Goal: Communication & Community: Participate in discussion

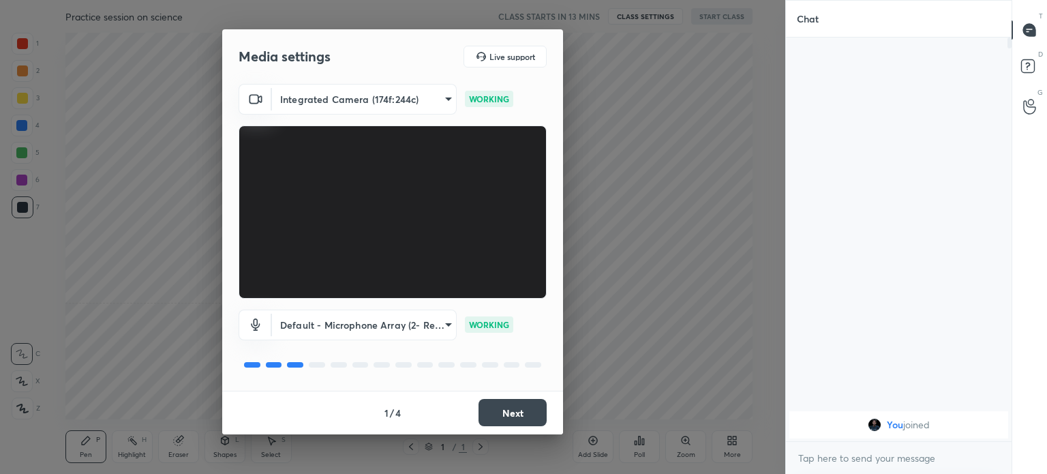
click at [494, 426] on div "1 / 4 Next" at bounding box center [392, 413] width 341 height 44
click at [509, 414] on button "Next" at bounding box center [513, 412] width 68 height 27
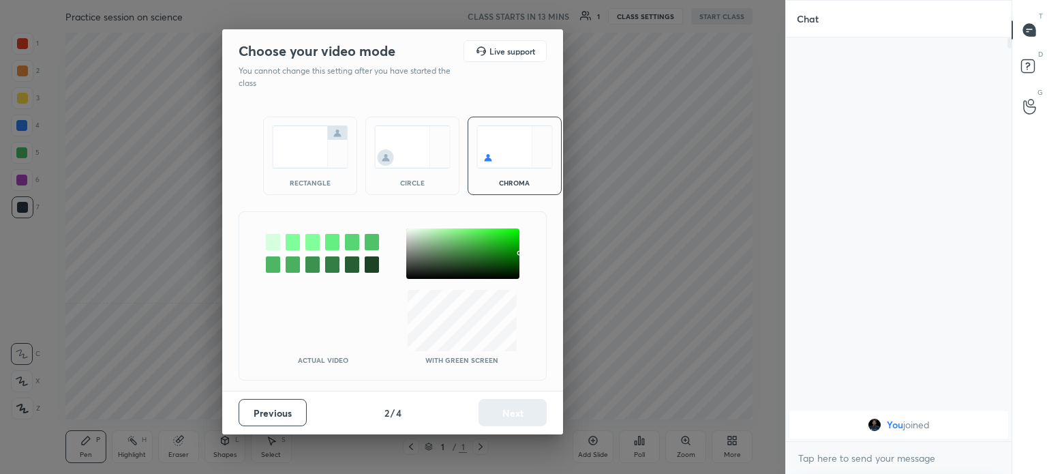
click at [288, 151] on img at bounding box center [310, 146] width 76 height 43
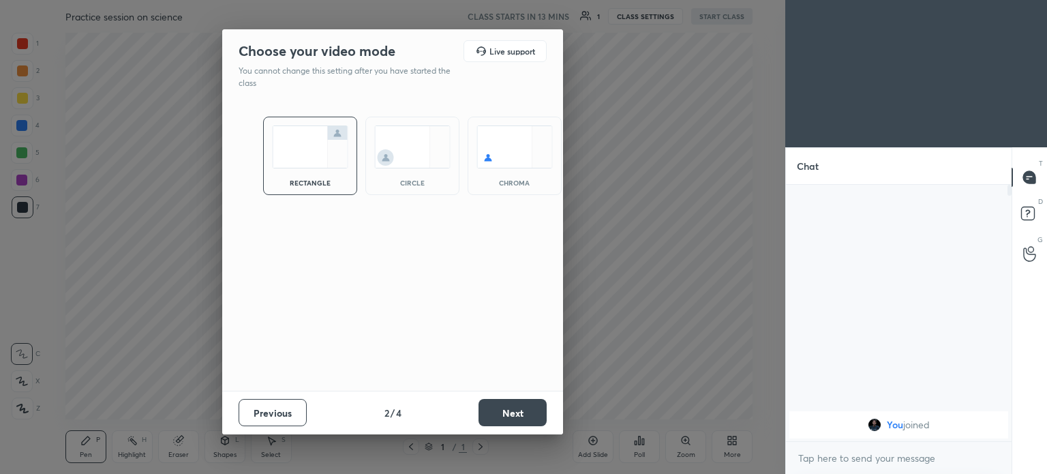
click at [528, 415] on button "Next" at bounding box center [513, 412] width 68 height 27
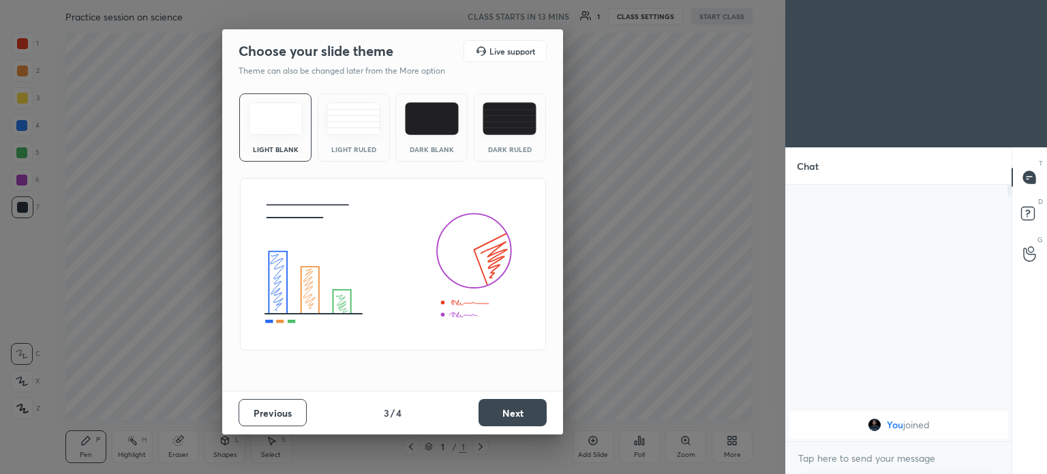
click at [502, 409] on button "Next" at bounding box center [513, 412] width 68 height 27
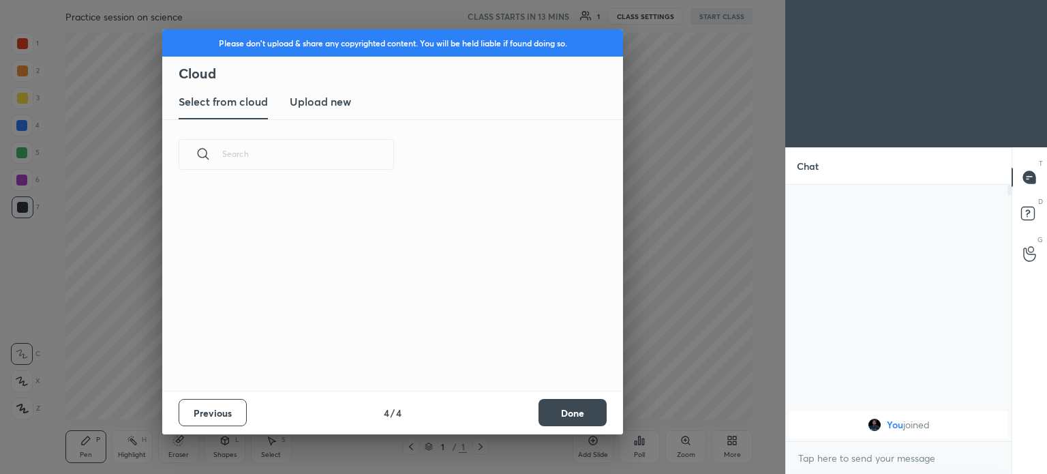
scroll to position [202, 438]
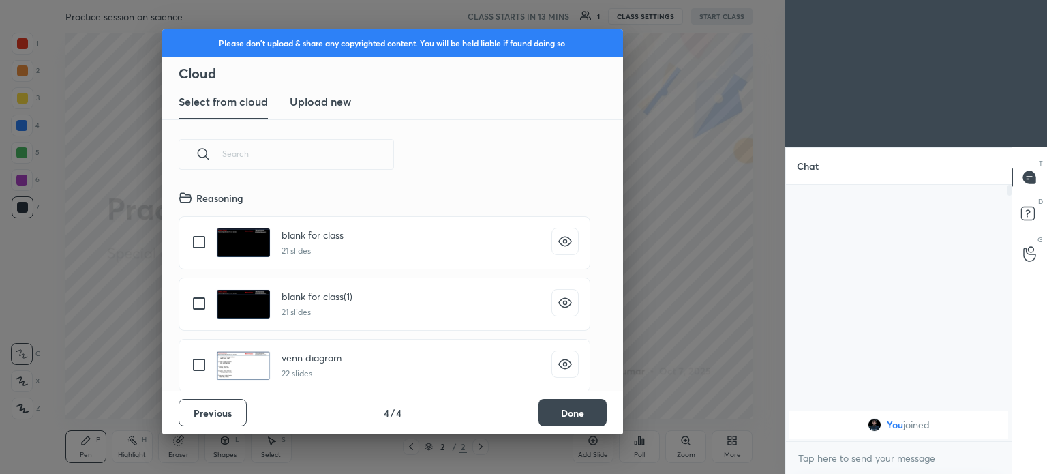
click at [573, 406] on button "Done" at bounding box center [572, 412] width 68 height 27
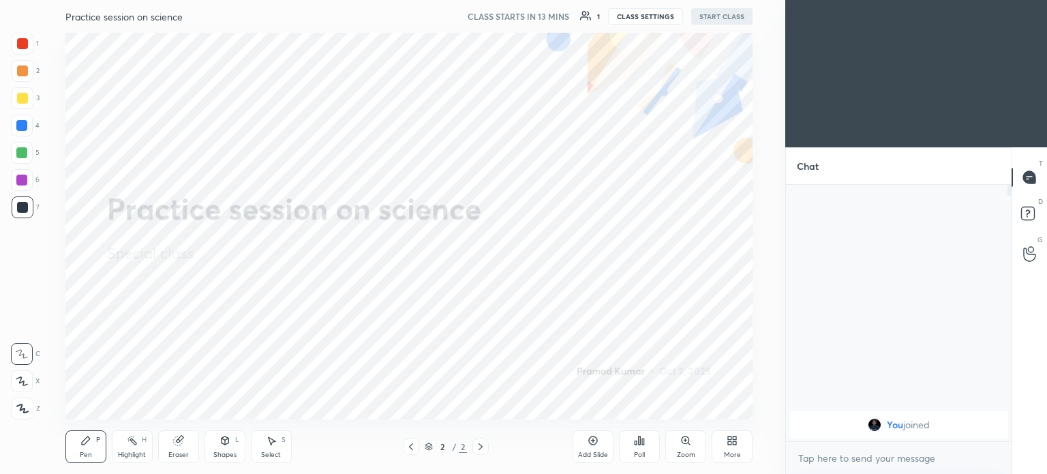
click at [728, 442] on icon at bounding box center [729, 442] width 3 height 3
click at [647, 305] on div "Upload File" at bounding box center [655, 304] width 55 height 33
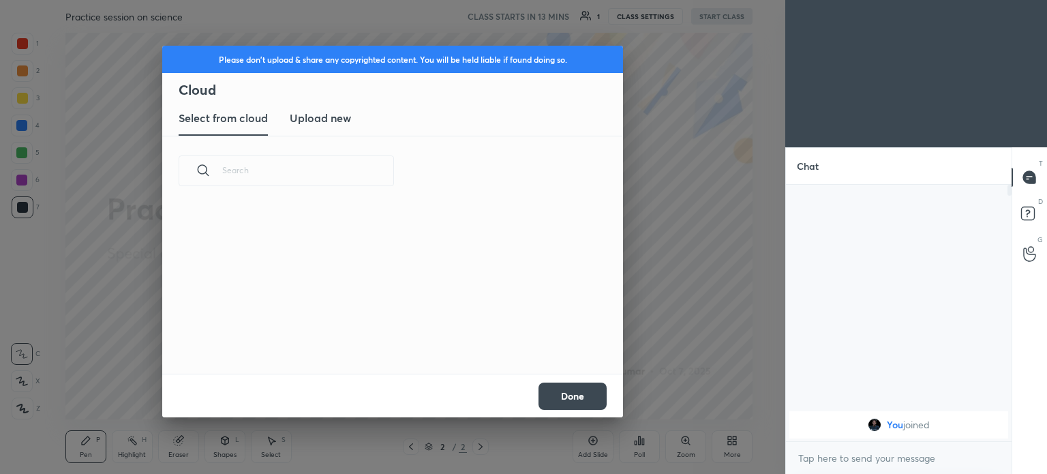
scroll to position [168, 438]
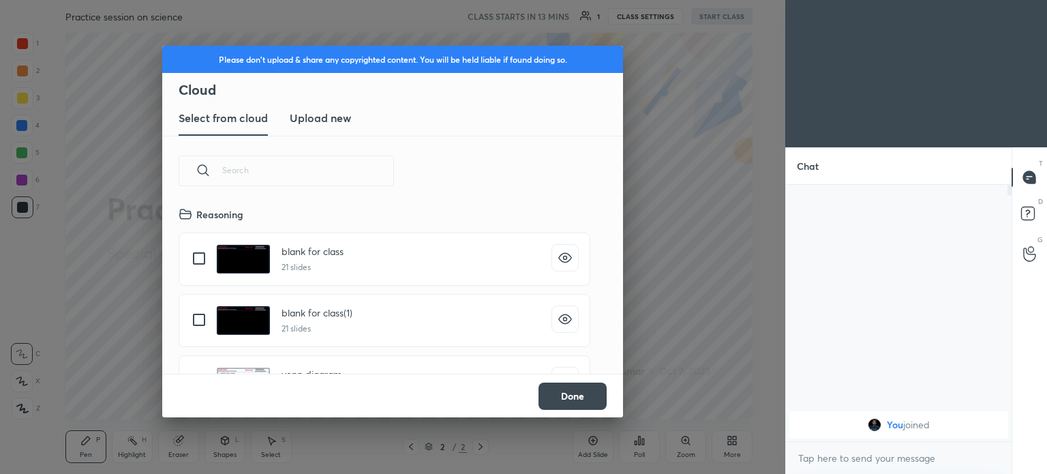
click at [298, 114] on h3 "Upload new" at bounding box center [320, 118] width 61 height 16
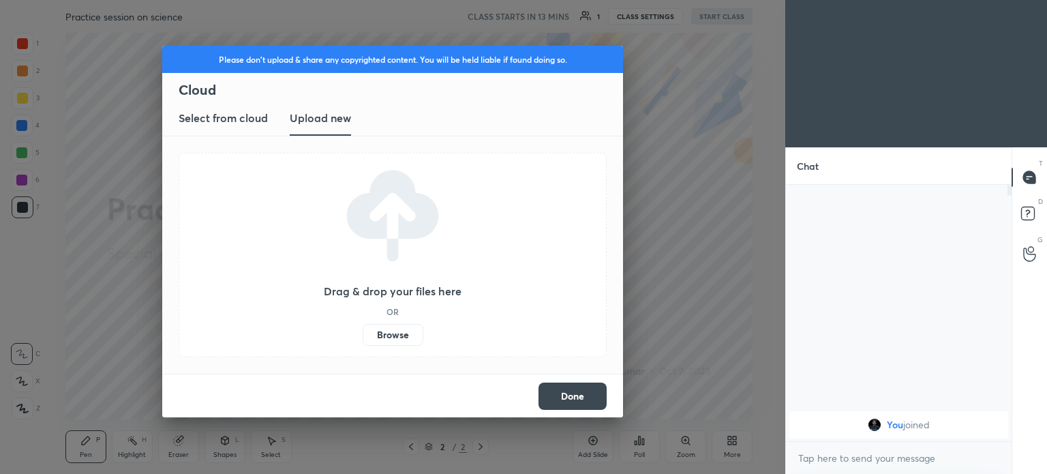
click at [397, 337] on label "Browse" at bounding box center [393, 335] width 61 height 22
click at [363, 337] on input "Browse" at bounding box center [363, 335] width 0 height 22
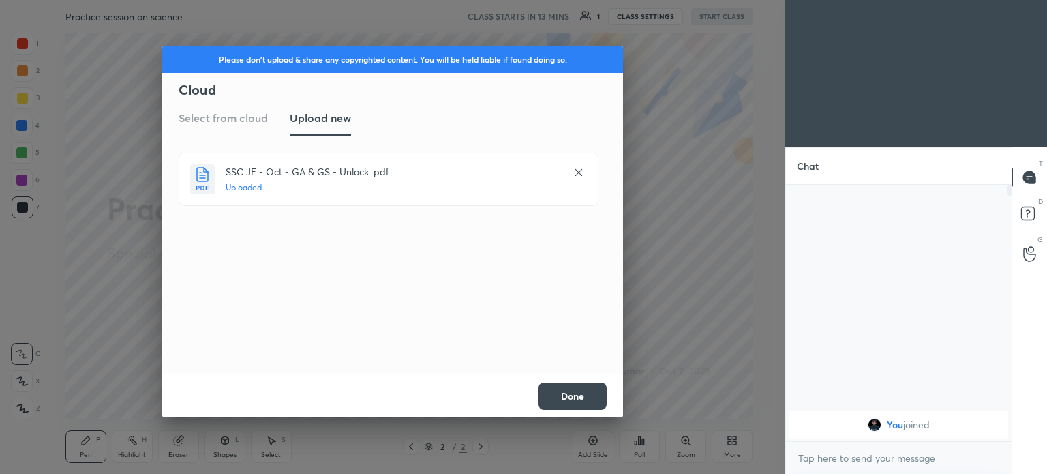
click at [551, 389] on button "Done" at bounding box center [572, 395] width 68 height 27
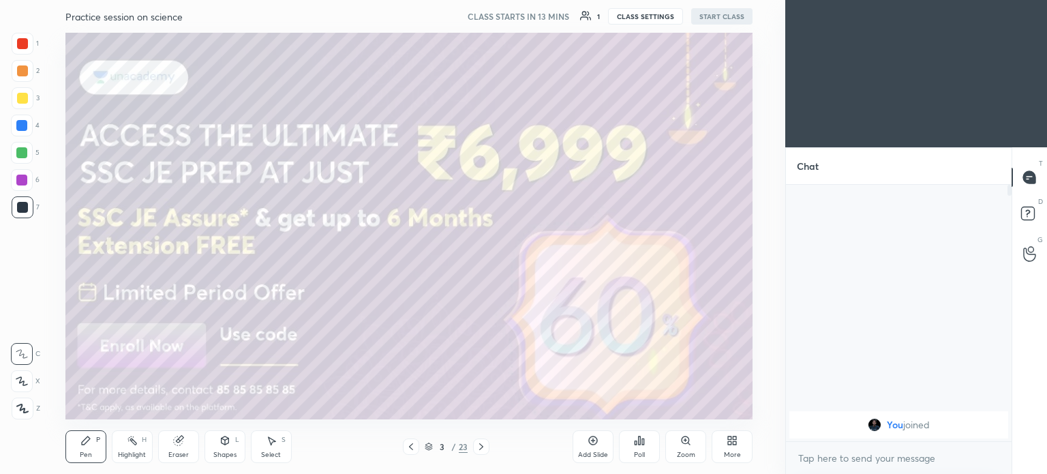
click at [428, 444] on icon at bounding box center [428, 444] width 7 height 3
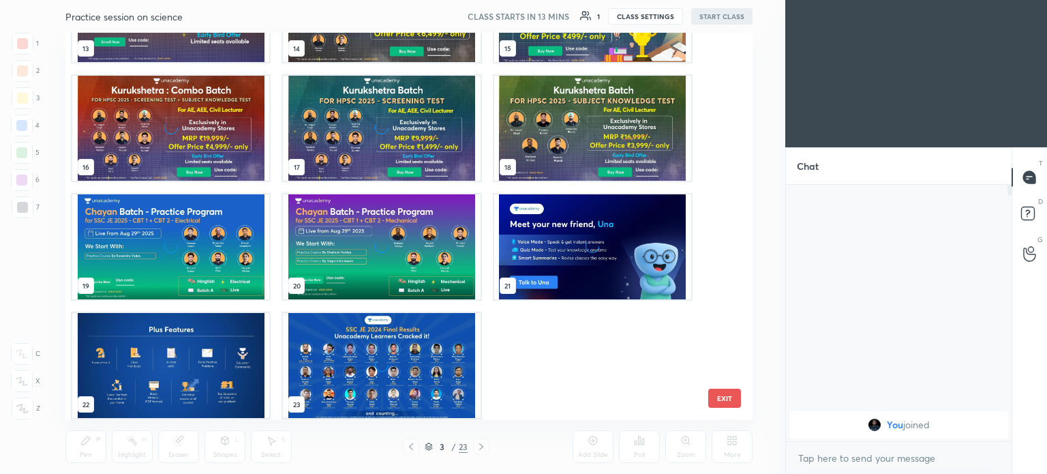
scroll to position [562, 0]
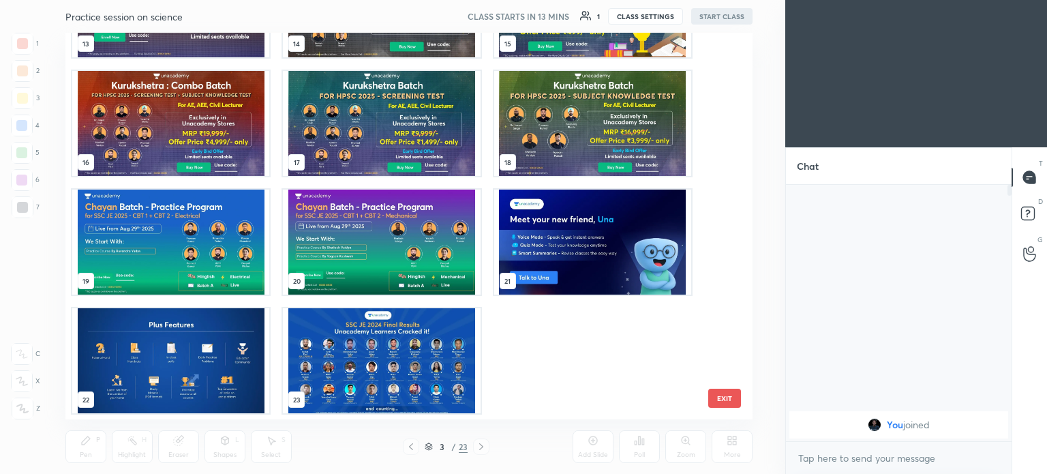
click at [414, 363] on img "grid" at bounding box center [381, 360] width 197 height 105
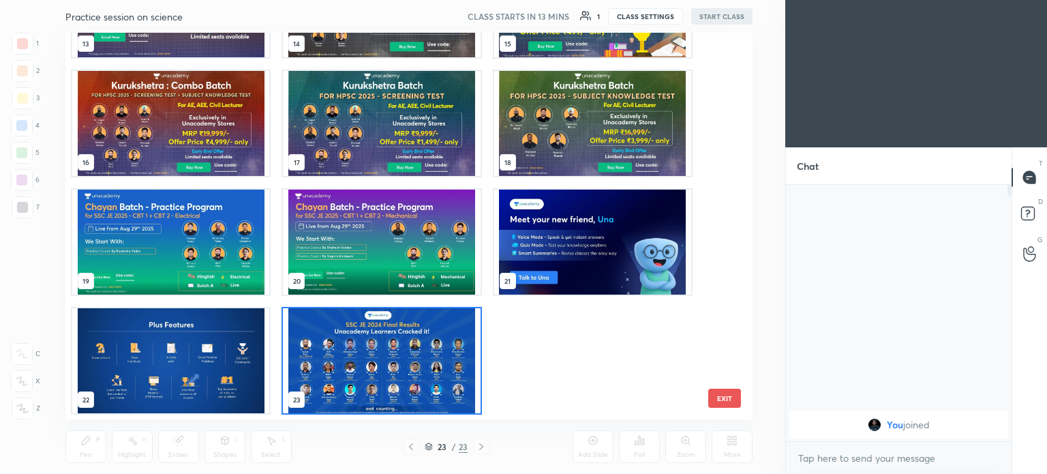
click at [414, 363] on img "grid" at bounding box center [381, 360] width 197 height 105
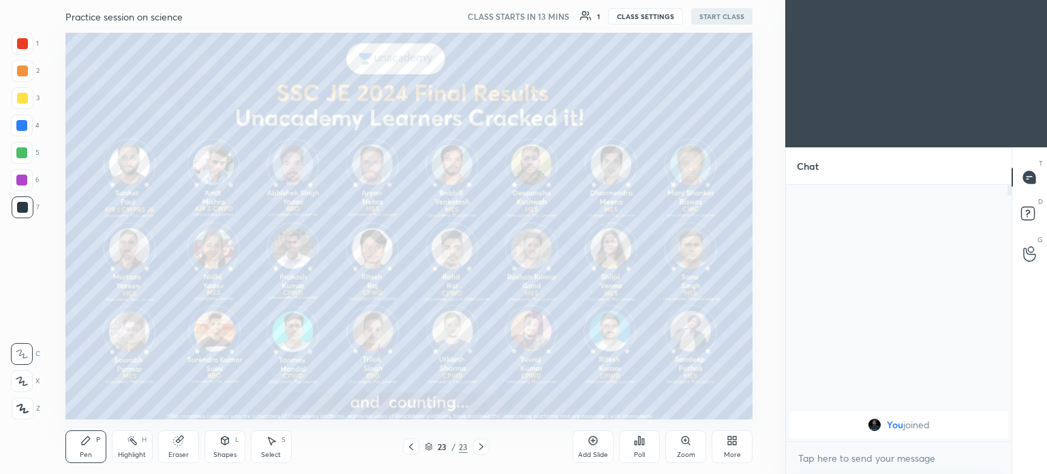
click at [728, 442] on icon at bounding box center [729, 442] width 3 height 3
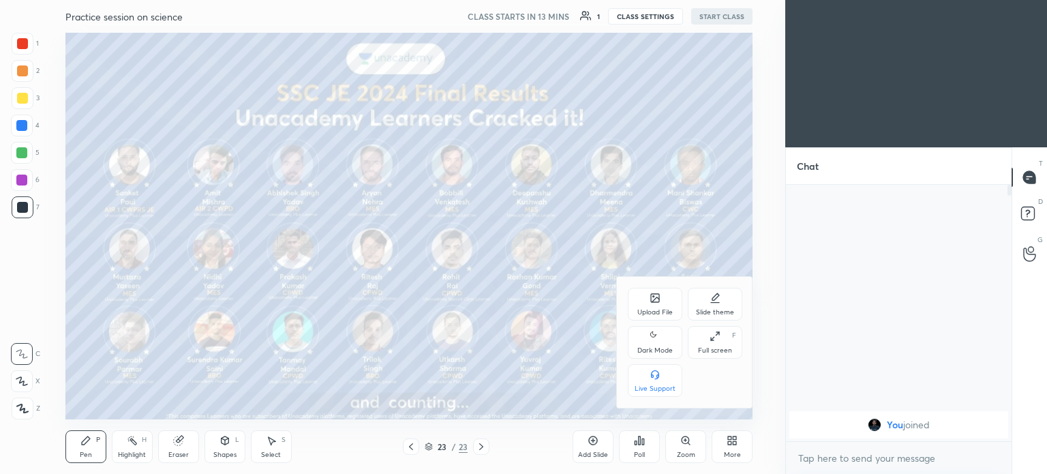
click at [661, 305] on div "Upload File" at bounding box center [655, 304] width 55 height 33
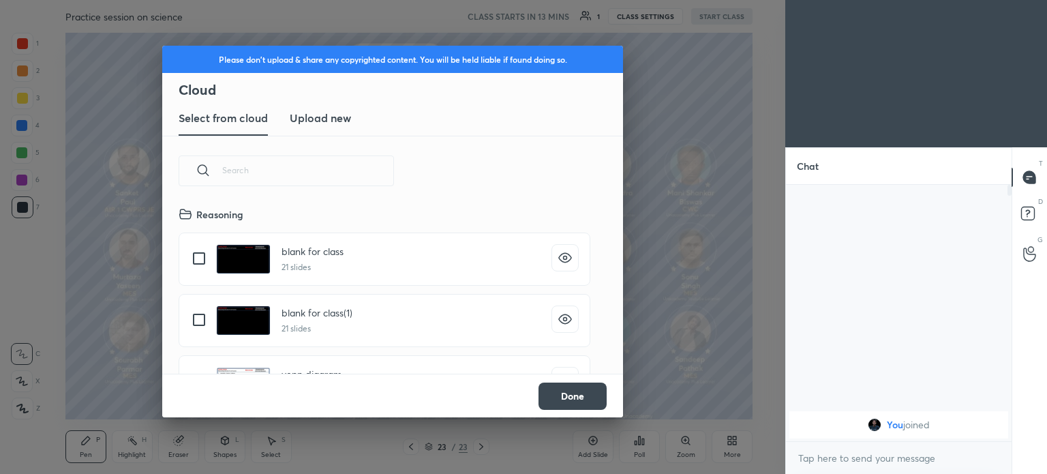
scroll to position [3, 7]
click at [316, 108] on new "Upload new" at bounding box center [320, 119] width 61 height 34
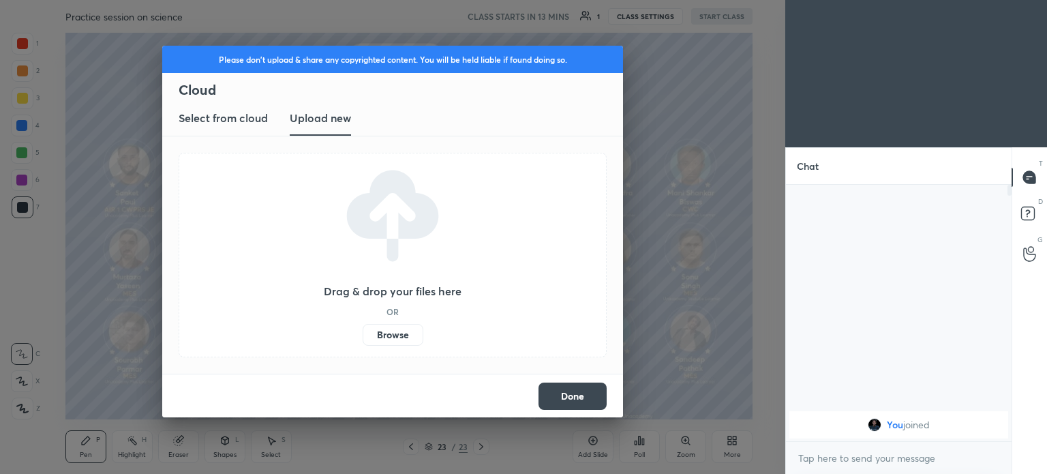
click at [395, 337] on label "Browse" at bounding box center [393, 335] width 61 height 22
click at [363, 337] on input "Browse" at bounding box center [363, 335] width 0 height 22
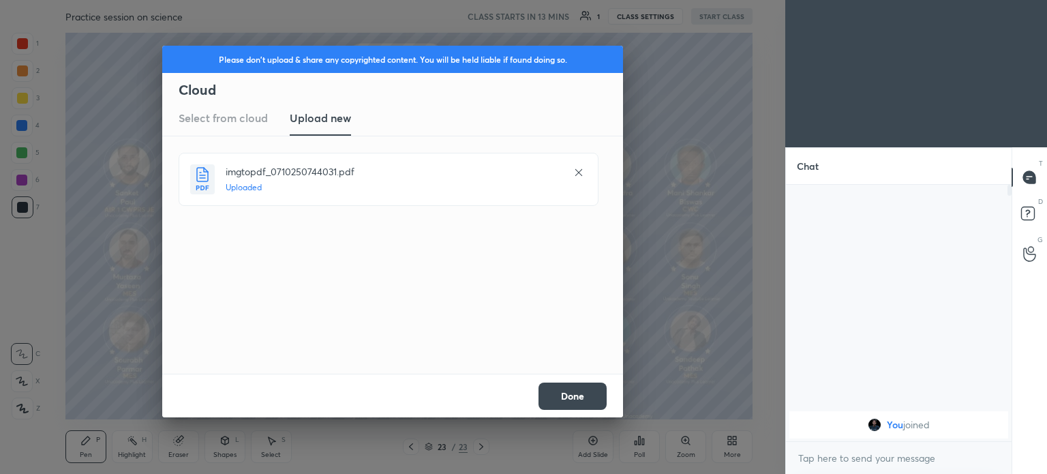
click at [568, 385] on button "Done" at bounding box center [572, 395] width 68 height 27
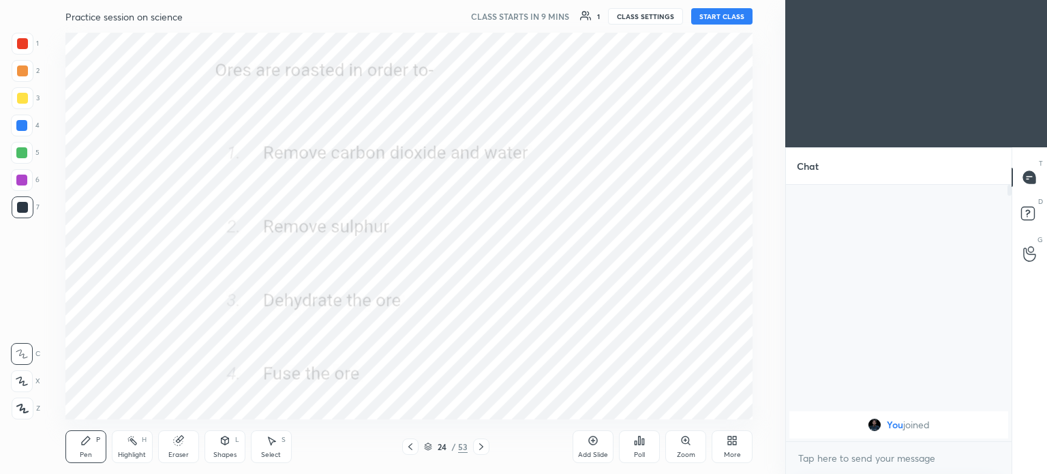
click at [431, 453] on div "24 / 53" at bounding box center [445, 446] width 87 height 16
click at [433, 446] on div "24 / 53" at bounding box center [446, 446] width 44 height 12
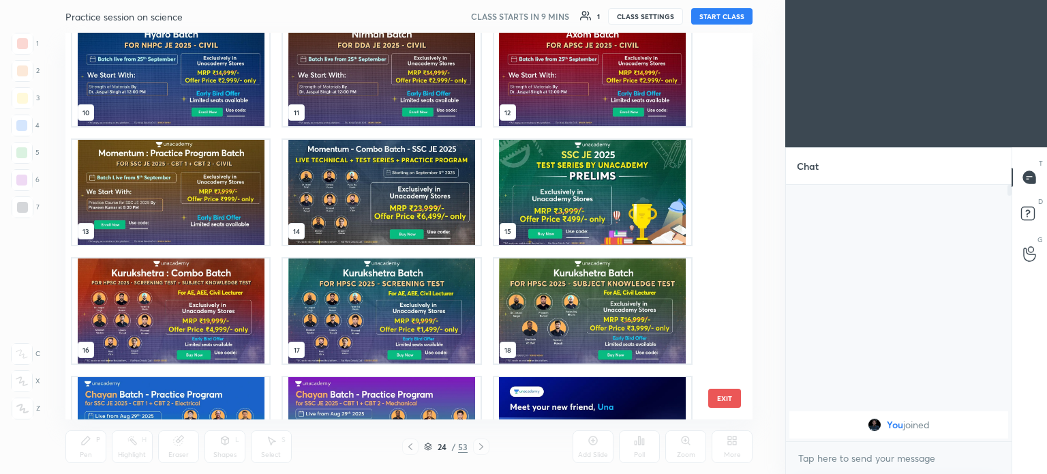
scroll to position [0, 0]
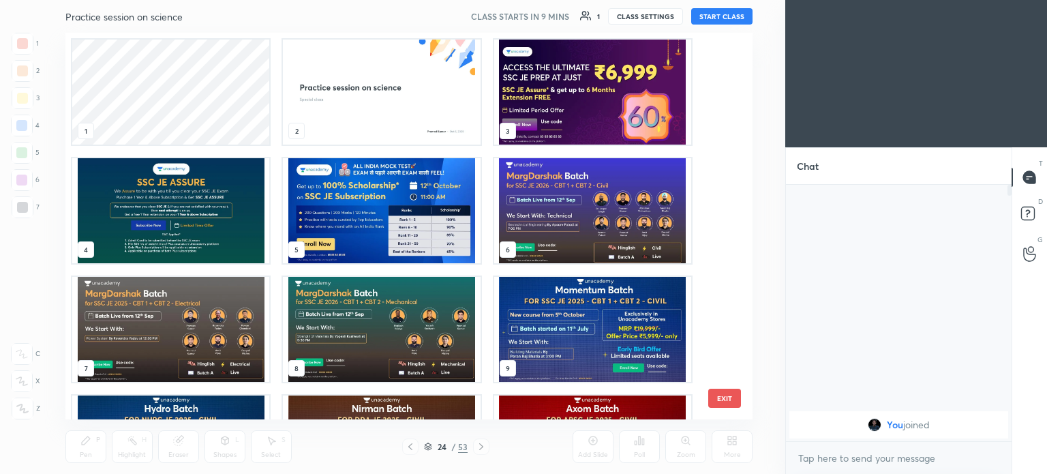
click at [354, 114] on img "grid" at bounding box center [381, 92] width 197 height 105
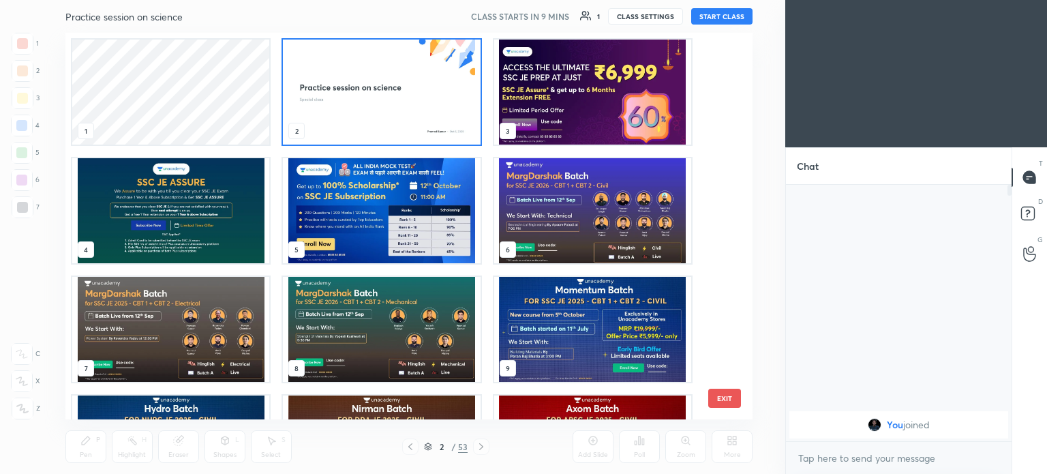
click at [354, 112] on img "grid" at bounding box center [381, 92] width 197 height 105
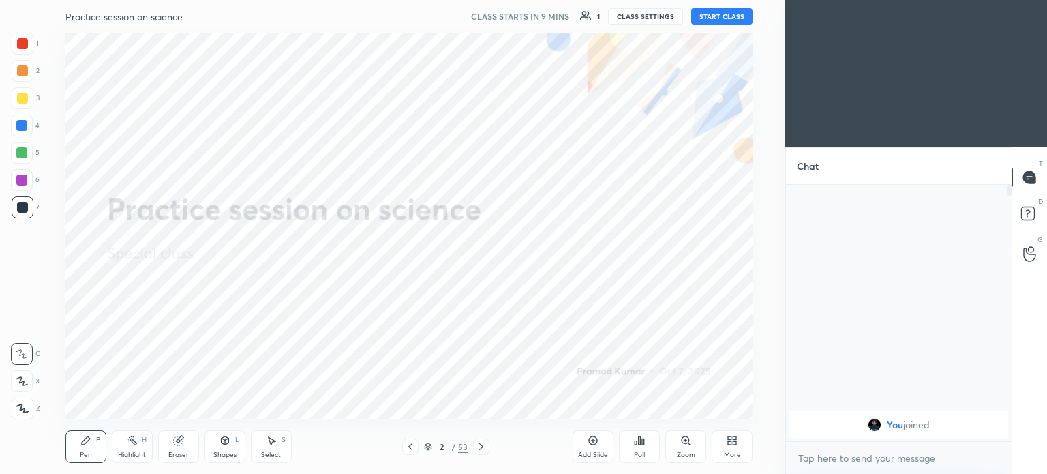
click at [354, 112] on img "grid" at bounding box center [381, 92] width 197 height 105
click at [731, 17] on button "START CLASS" at bounding box center [721, 16] width 61 height 16
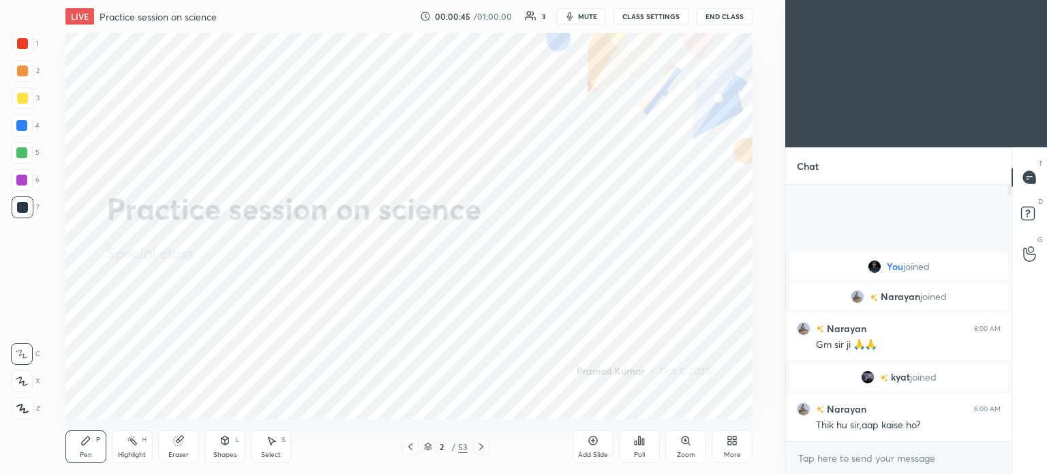
click at [877, 468] on body "1 2 3 4 5 6 7 C X Z C X Z E E Erase all H H LIVE Practice session on science 00…" at bounding box center [523, 237] width 1047 height 474
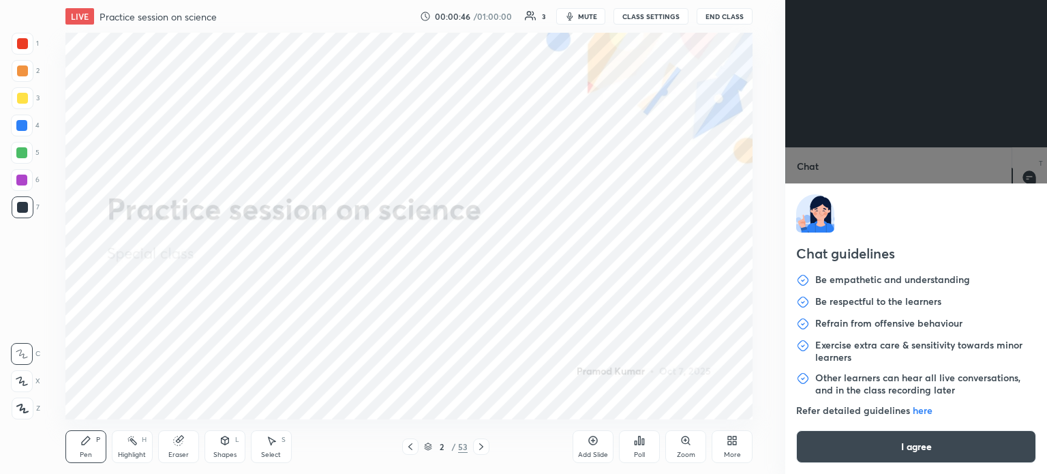
click at [904, 458] on button "I agree" at bounding box center [916, 446] width 240 height 33
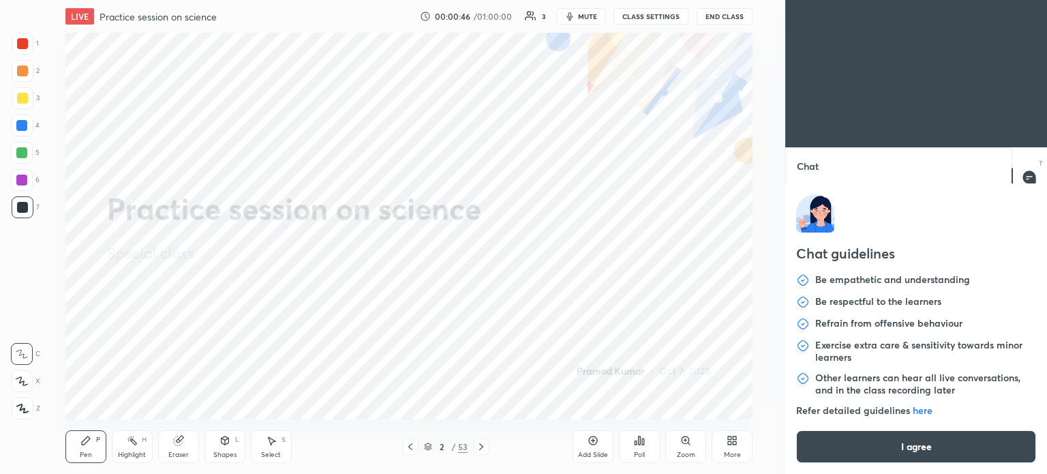
type textarea "x"
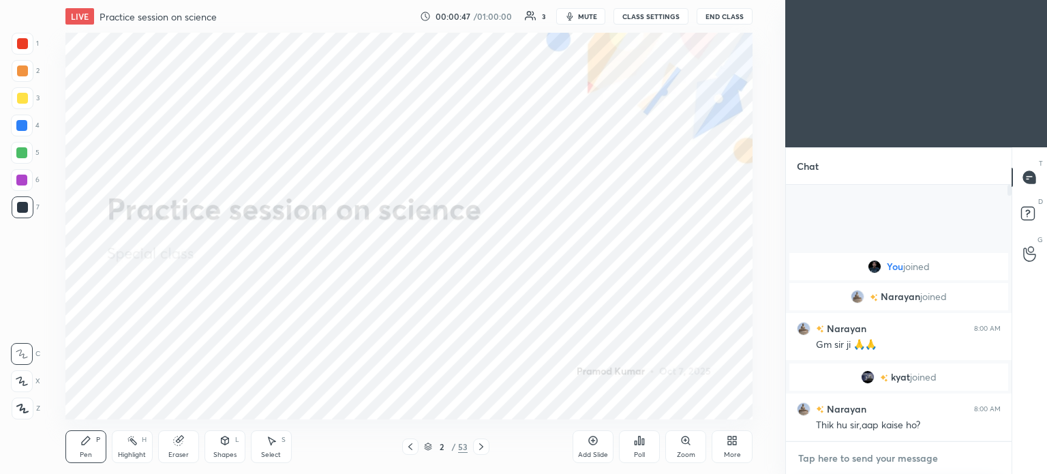
paste textarea "https://t.me/unacademypramod"
type textarea "https://t.me/unacademypramod"
type textarea "x"
click at [834, 457] on textarea "https://t.me/unacademypramod" at bounding box center [885, 458] width 177 height 22
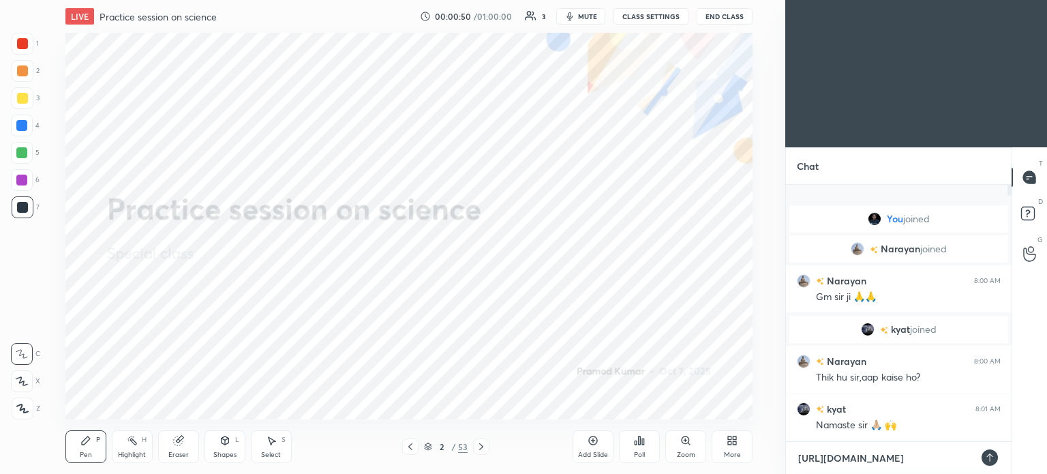
type textarea "https://te.me/unacademypramod"
type textarea "x"
type textarea "https://tel.me/unacademypramod"
type textarea "x"
type textarea "https://tele.me/unacademypramod"
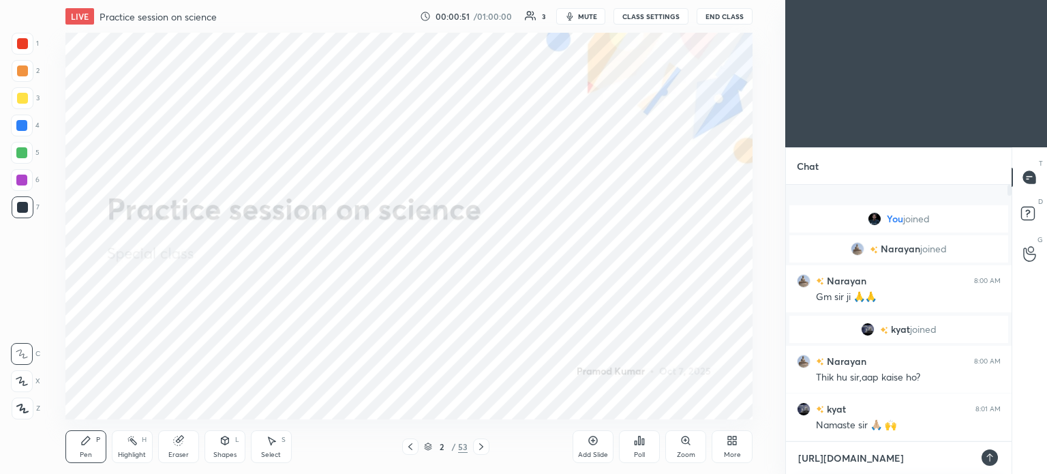
type textarea "x"
type textarea "https://teleg.me/unacademypramod"
type textarea "x"
type textarea "https://telegr.me/unacademypramod"
type textarea "x"
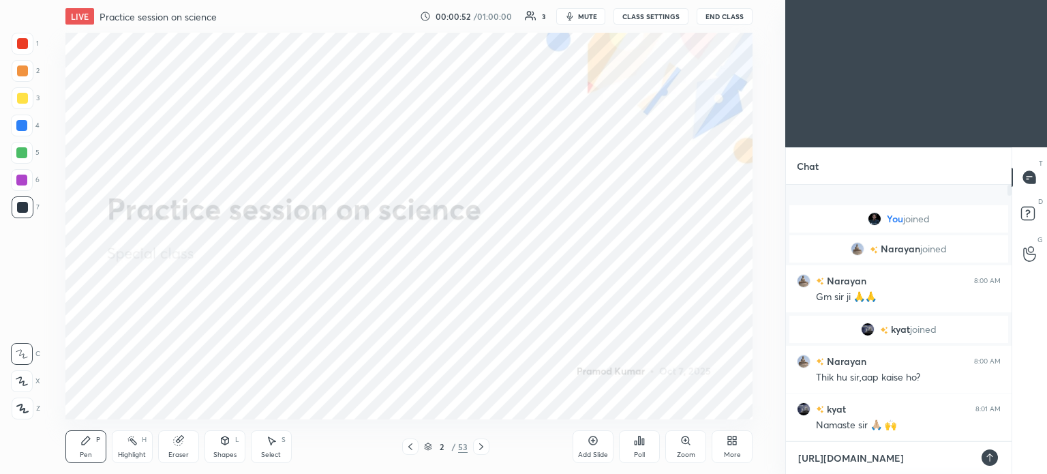
type textarea "https://telegra.me/unacademypramod"
type textarea "x"
type textarea "[URL][DOMAIN_NAME]"
type textarea "x"
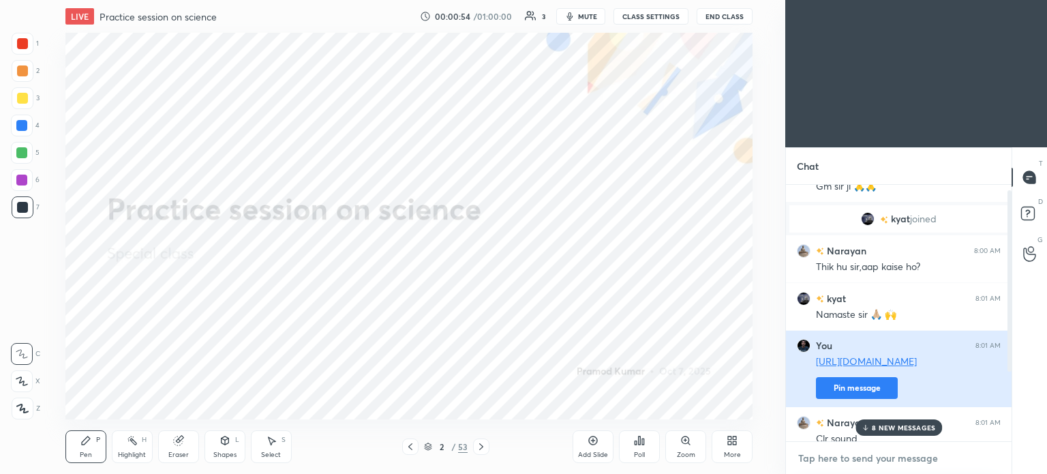
scroll to position [106, 0]
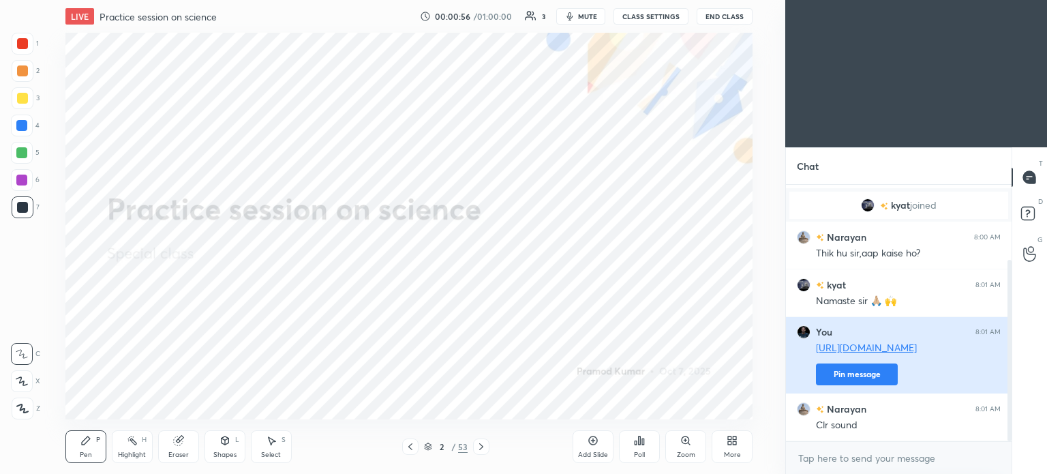
click at [857, 374] on button "Pin message" at bounding box center [857, 374] width 82 height 22
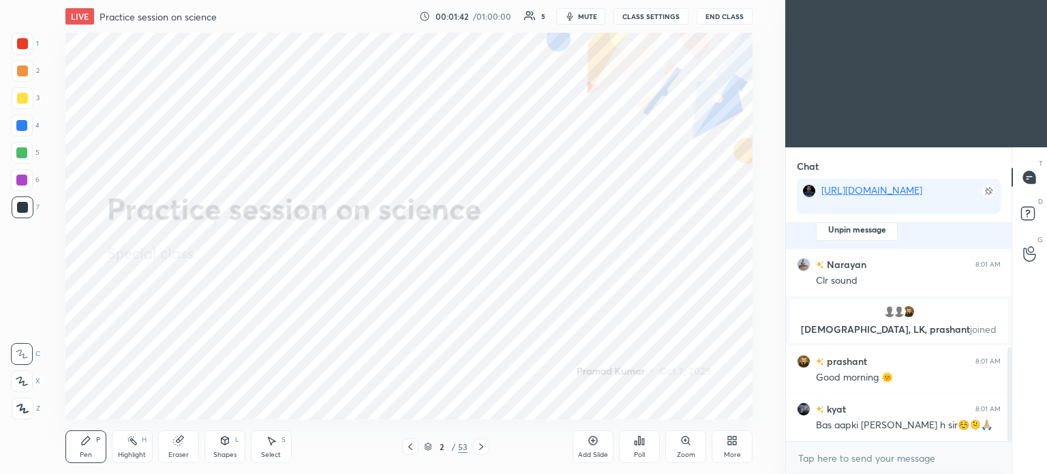
scroll to position [337, 0]
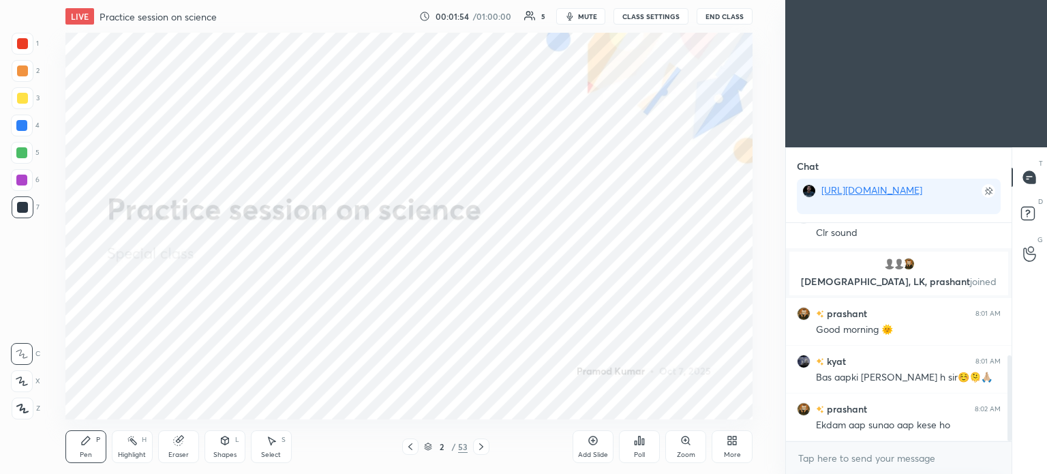
click at [476, 445] on icon at bounding box center [481, 446] width 11 height 11
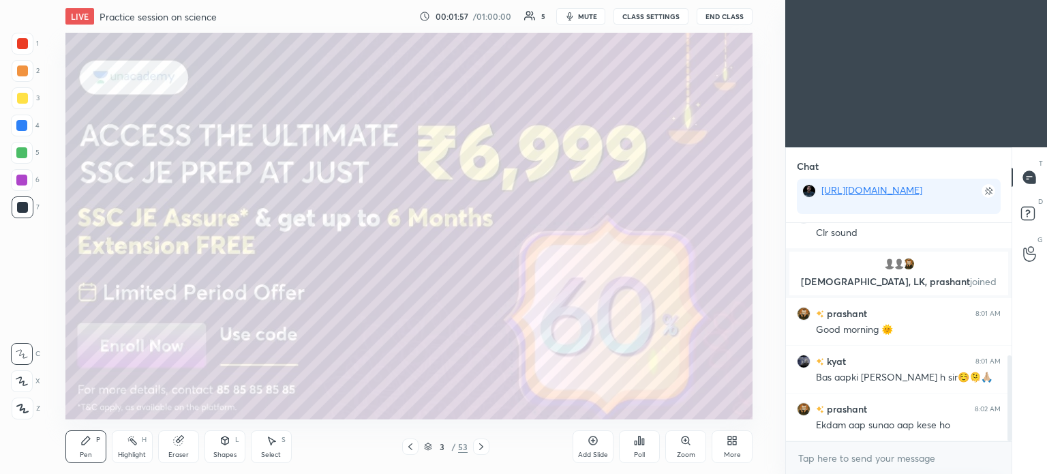
scroll to position [369, 0]
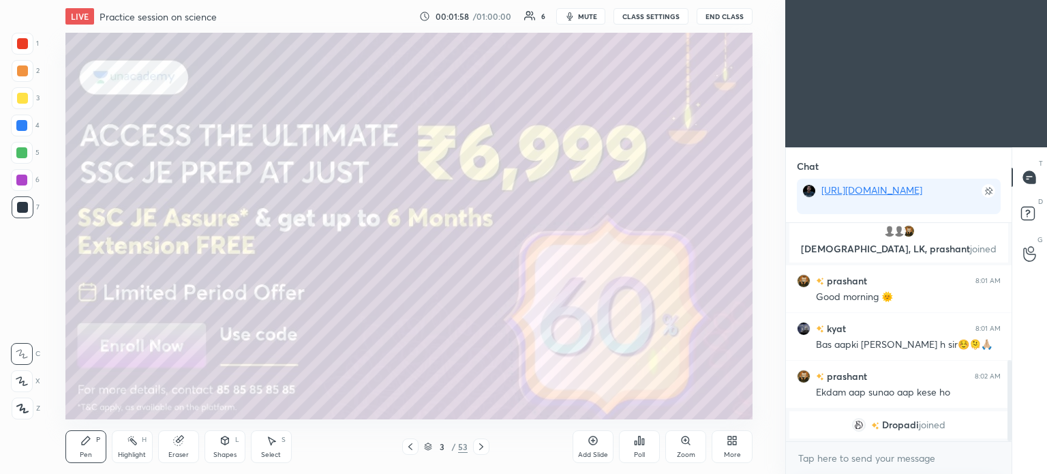
click at [23, 100] on div at bounding box center [22, 98] width 11 height 11
click at [25, 100] on div at bounding box center [22, 98] width 11 height 11
click at [22, 124] on div at bounding box center [21, 125] width 11 height 11
click at [23, 153] on div at bounding box center [21, 152] width 11 height 11
click at [14, 408] on div at bounding box center [23, 408] width 22 height 22
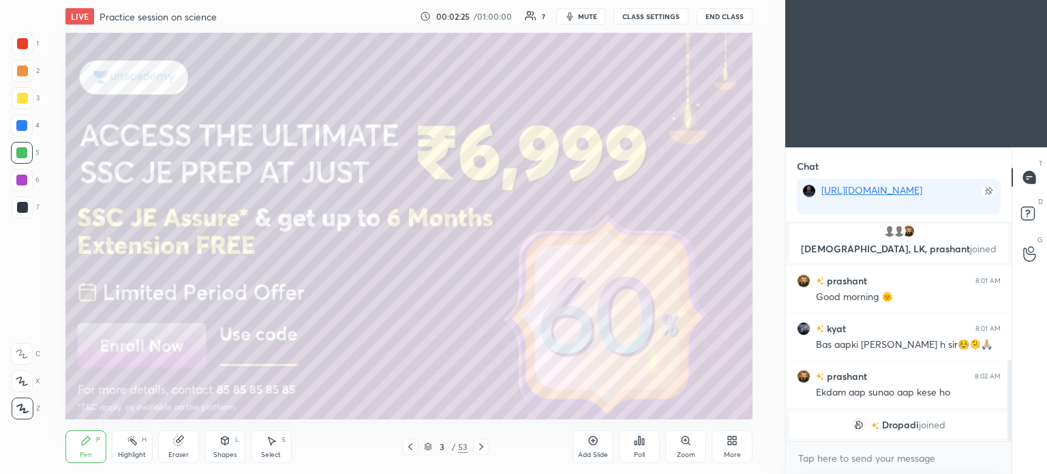
click at [480, 446] on icon at bounding box center [481, 446] width 11 height 11
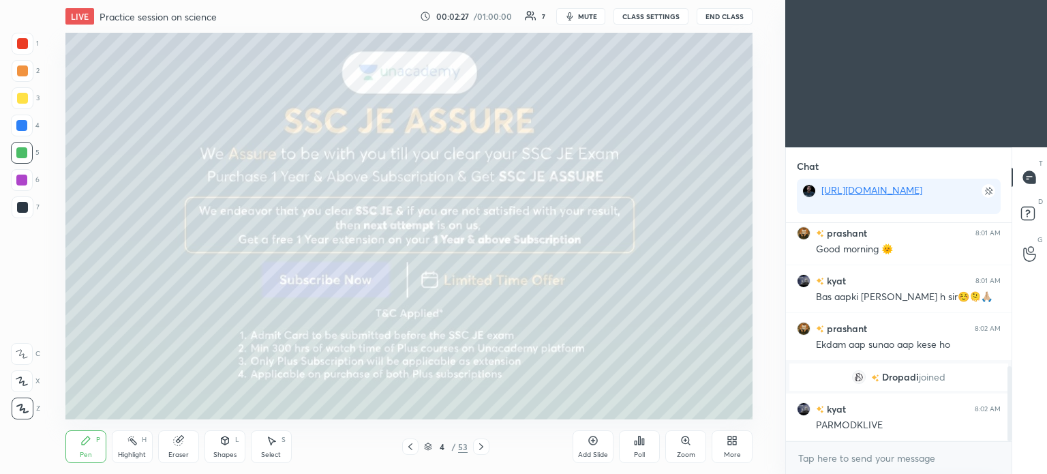
scroll to position [416, 0]
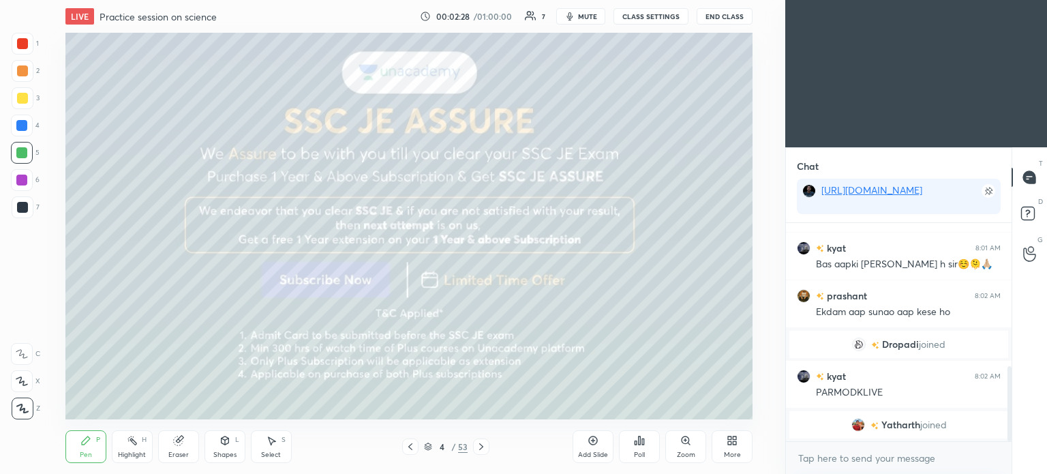
click at [17, 100] on div at bounding box center [22, 98] width 11 height 11
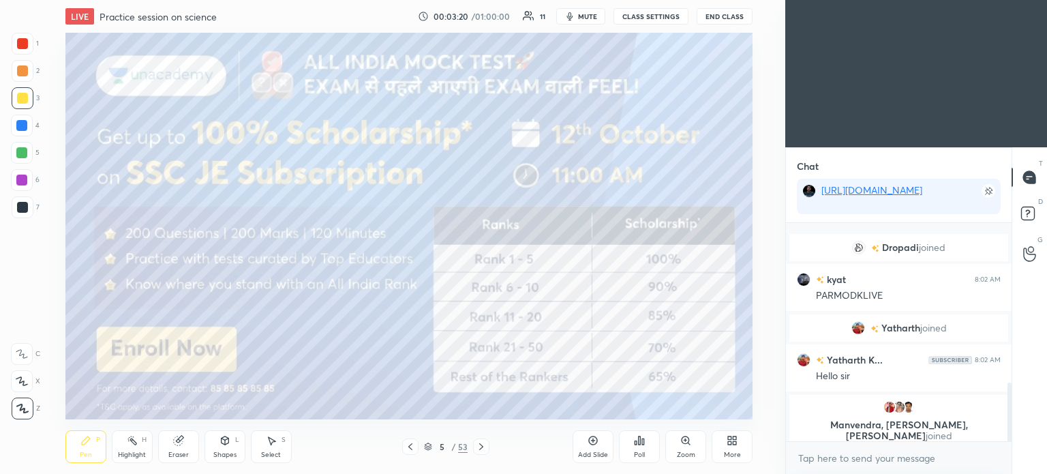
scroll to position [594, 0]
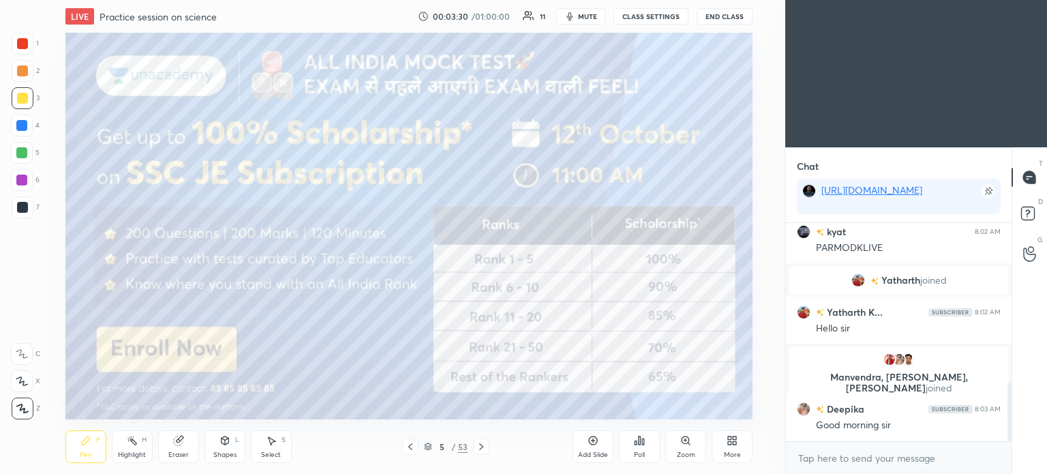
click at [22, 180] on div at bounding box center [21, 180] width 11 height 11
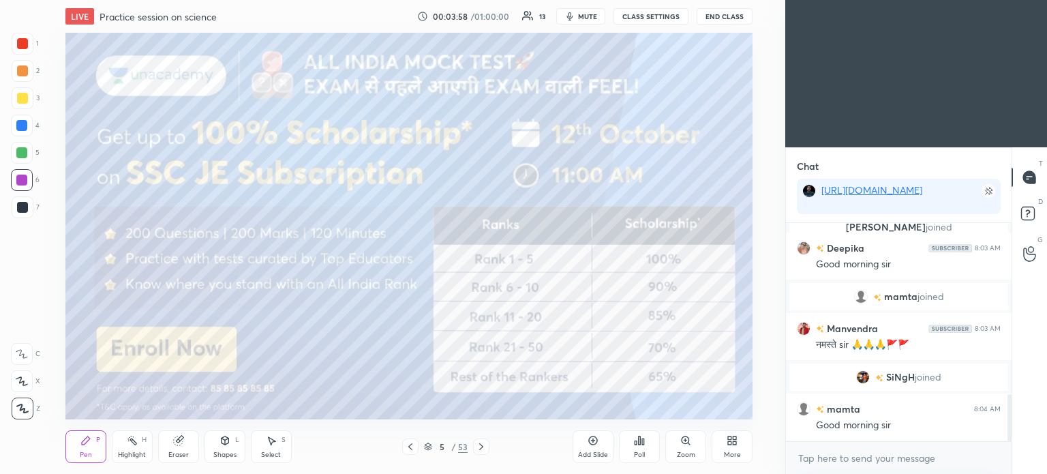
scroll to position [795, 0]
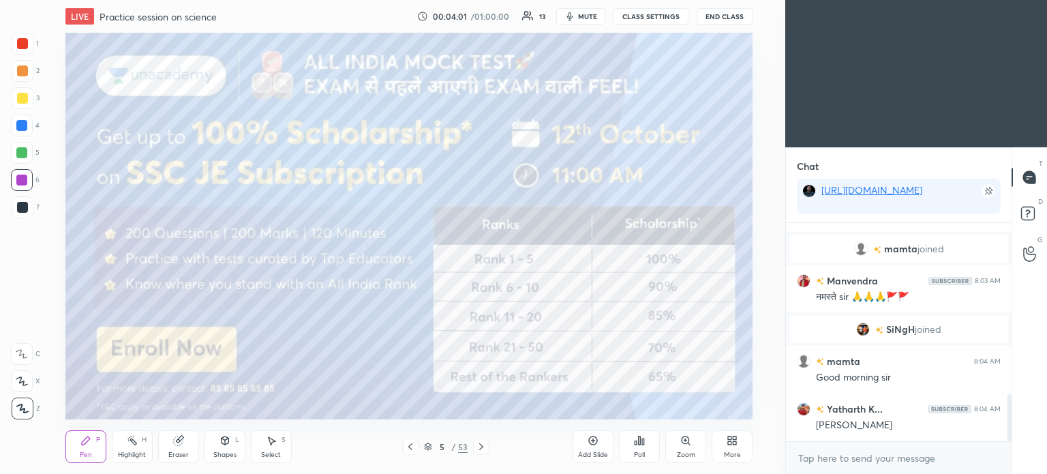
click at [483, 444] on icon at bounding box center [481, 446] width 11 height 11
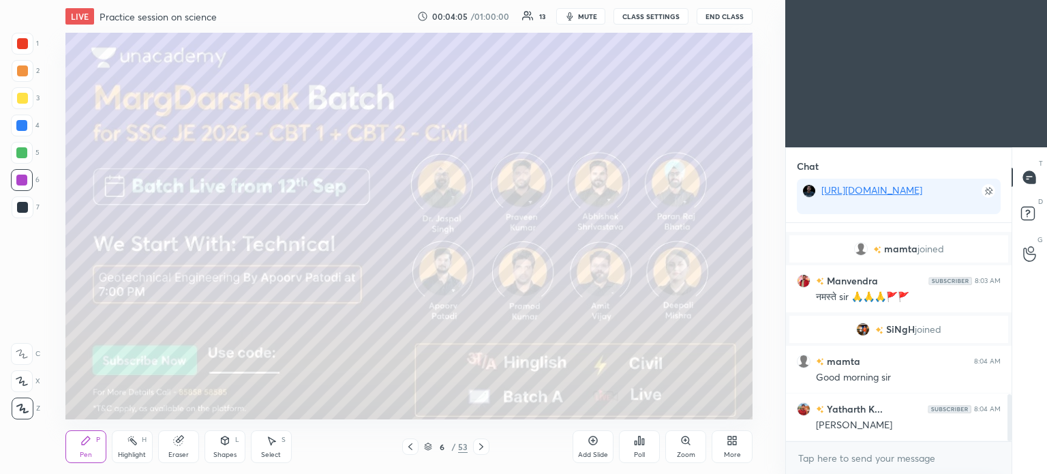
click at [21, 51] on div at bounding box center [23, 44] width 22 height 22
click at [25, 101] on div at bounding box center [22, 98] width 11 height 11
click at [27, 100] on div at bounding box center [22, 98] width 11 height 11
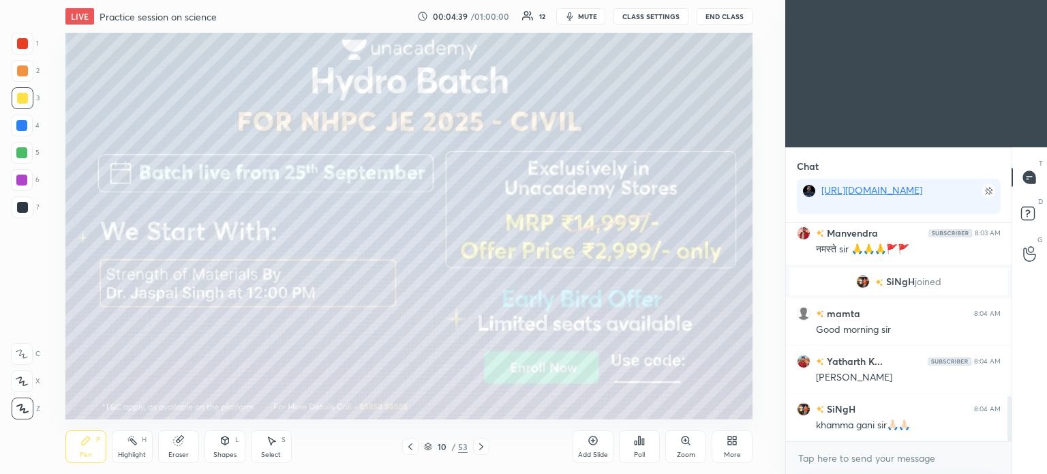
click at [226, 452] on div "Shapes" at bounding box center [224, 454] width 23 height 7
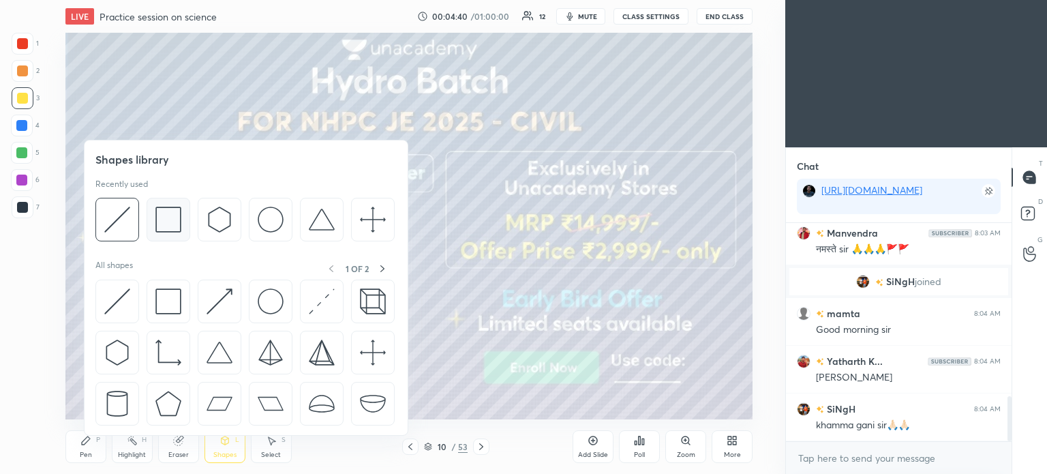
click at [161, 224] on img at bounding box center [168, 220] width 26 height 26
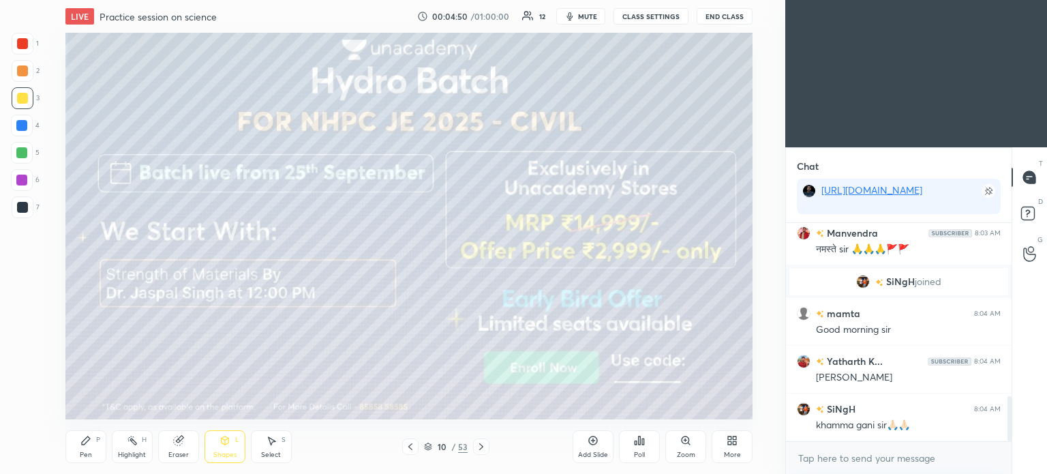
click at [481, 445] on icon at bounding box center [481, 446] width 4 height 7
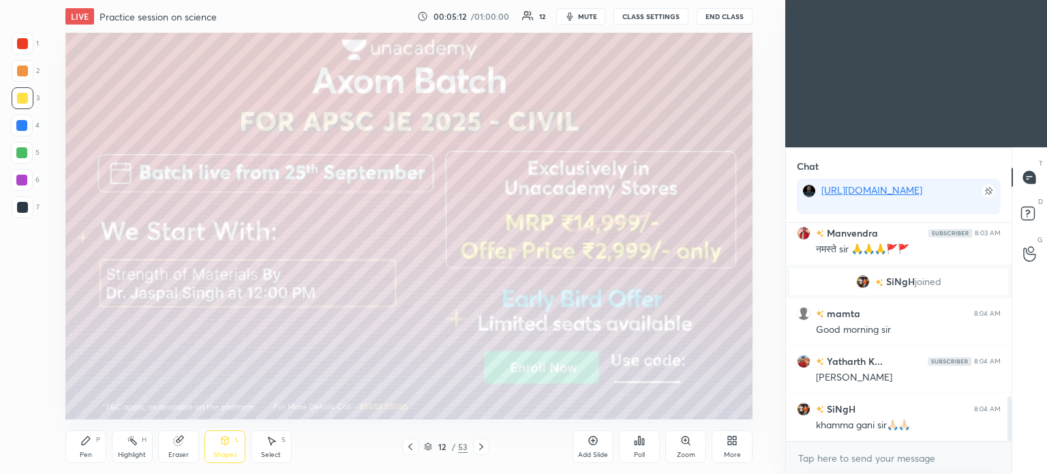
click at [485, 444] on icon at bounding box center [481, 446] width 11 height 11
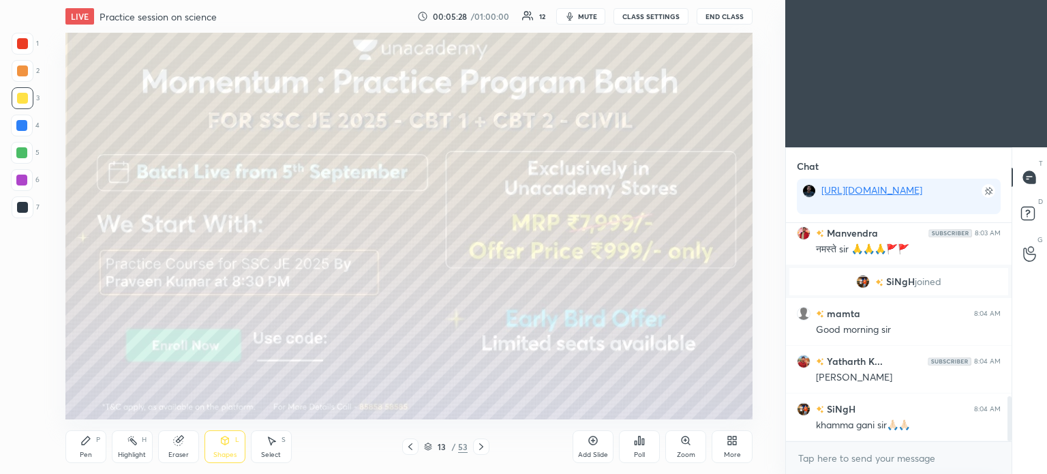
click at [479, 446] on icon at bounding box center [481, 446] width 11 height 11
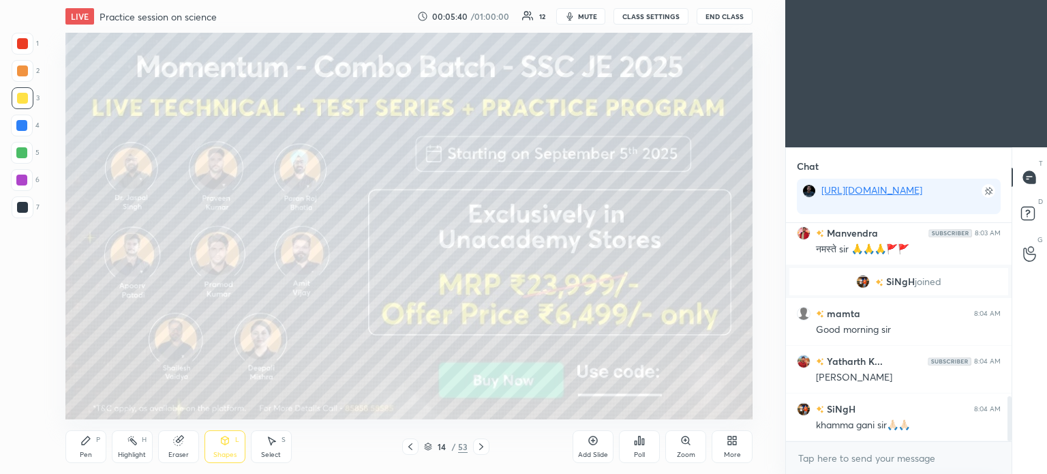
click at [481, 449] on icon at bounding box center [481, 446] width 11 height 11
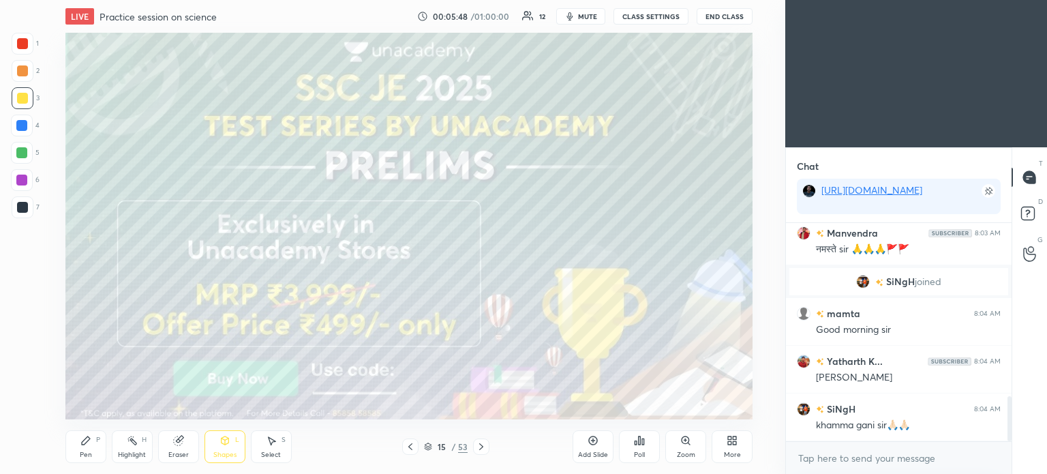
click at [483, 451] on icon at bounding box center [481, 446] width 11 height 11
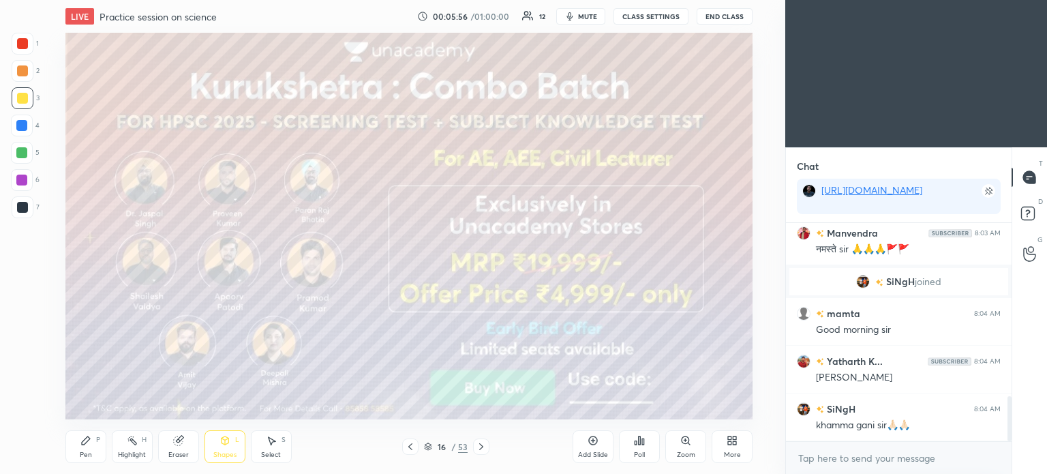
click at [483, 442] on icon at bounding box center [481, 446] width 11 height 11
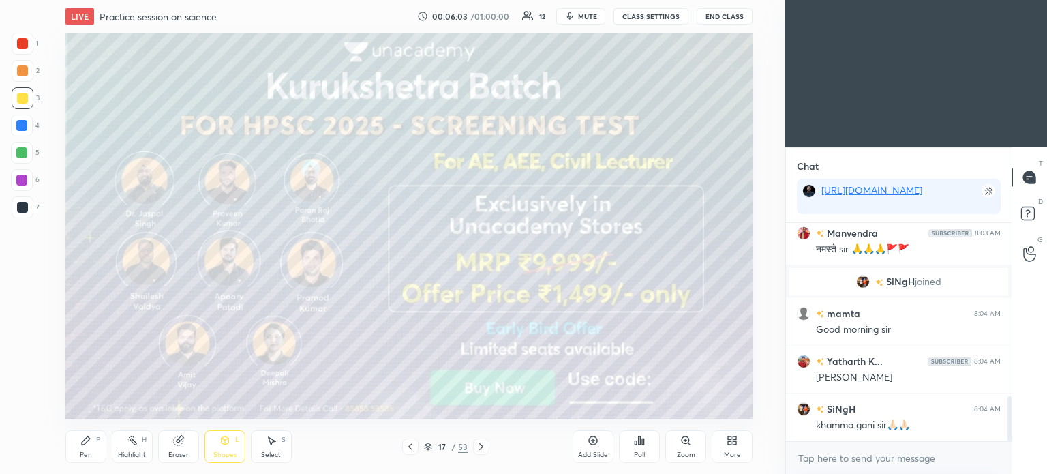
click at [480, 451] on icon at bounding box center [481, 446] width 11 height 11
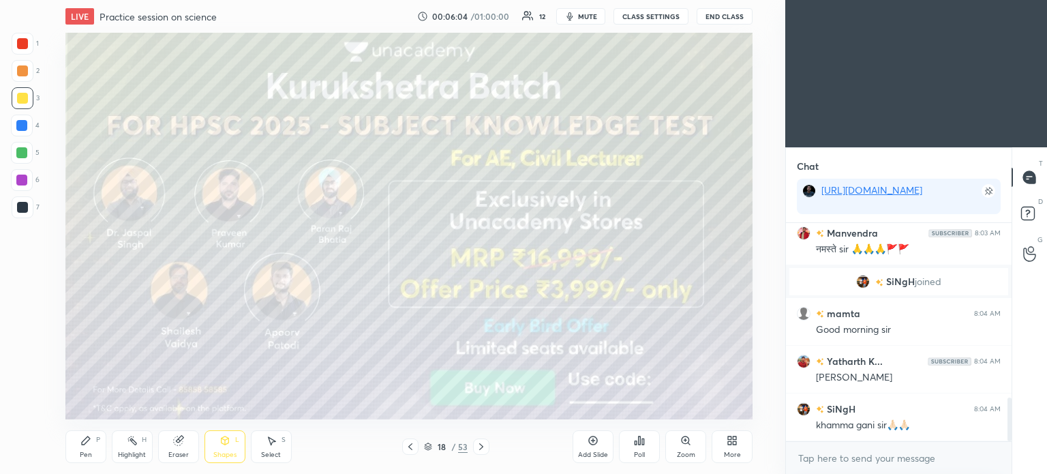
scroll to position [875, 0]
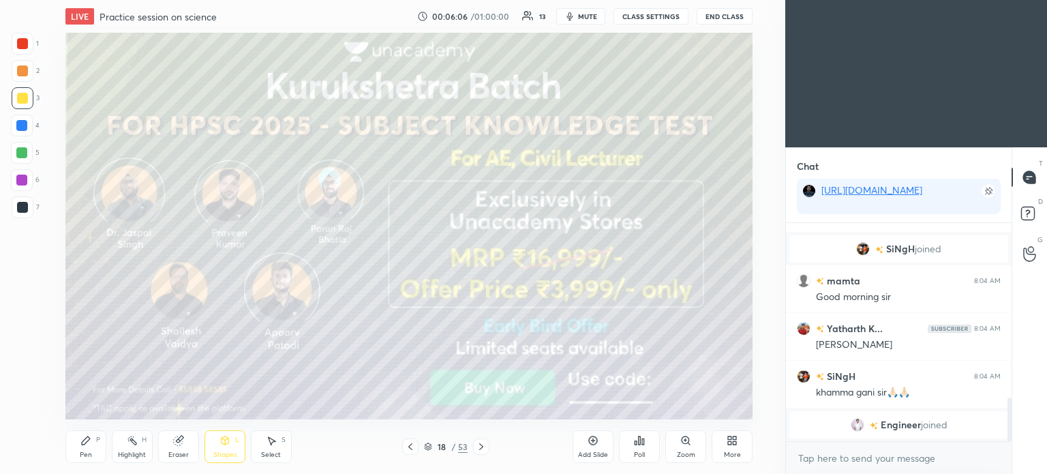
click at [87, 446] on icon at bounding box center [85, 440] width 11 height 11
click at [485, 446] on icon at bounding box center [481, 446] width 11 height 11
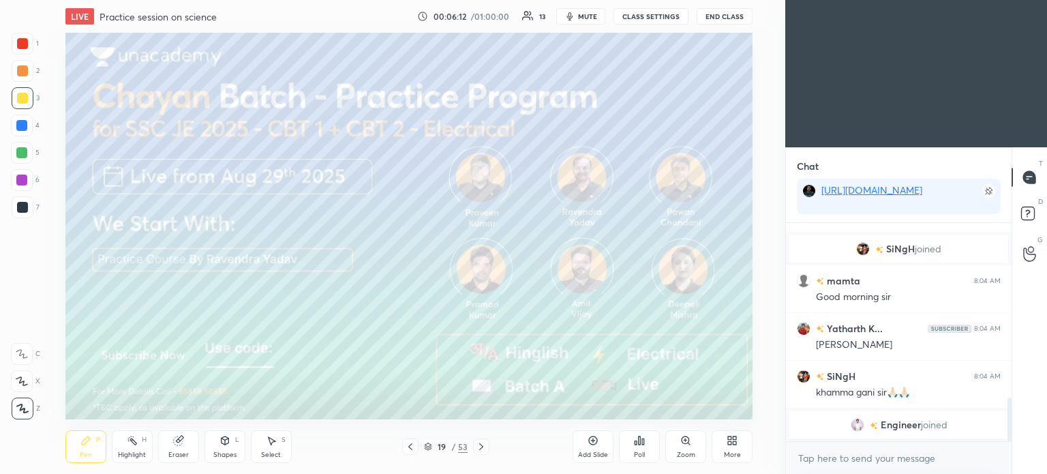
click at [482, 446] on icon at bounding box center [481, 446] width 4 height 7
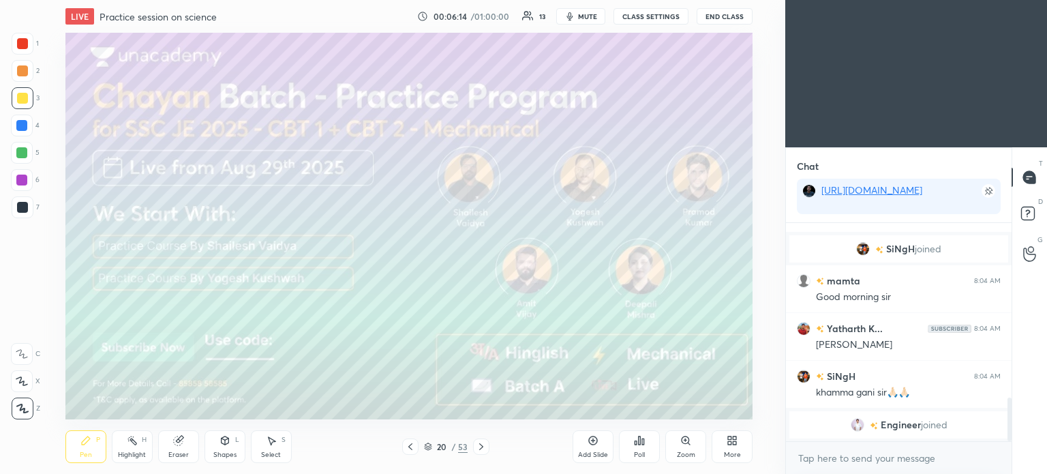
scroll to position [841, 0]
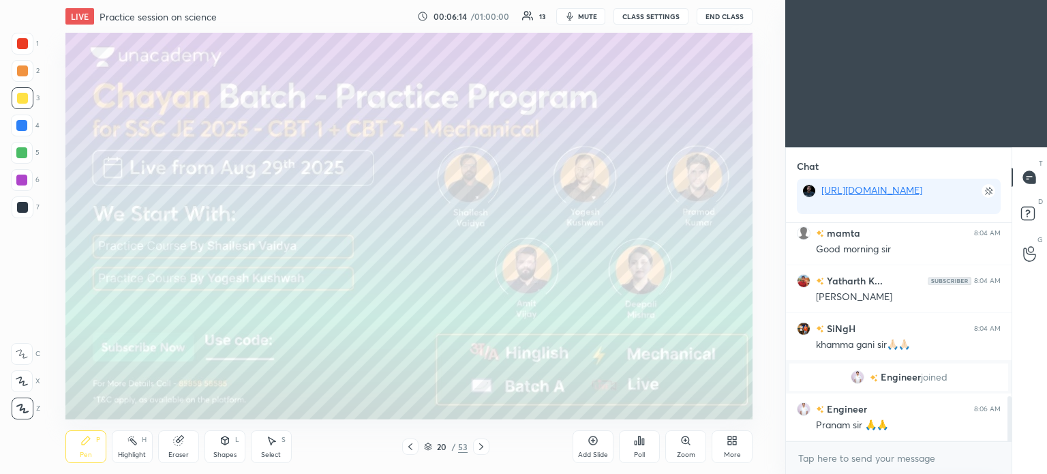
click at [480, 449] on icon at bounding box center [481, 446] width 4 height 7
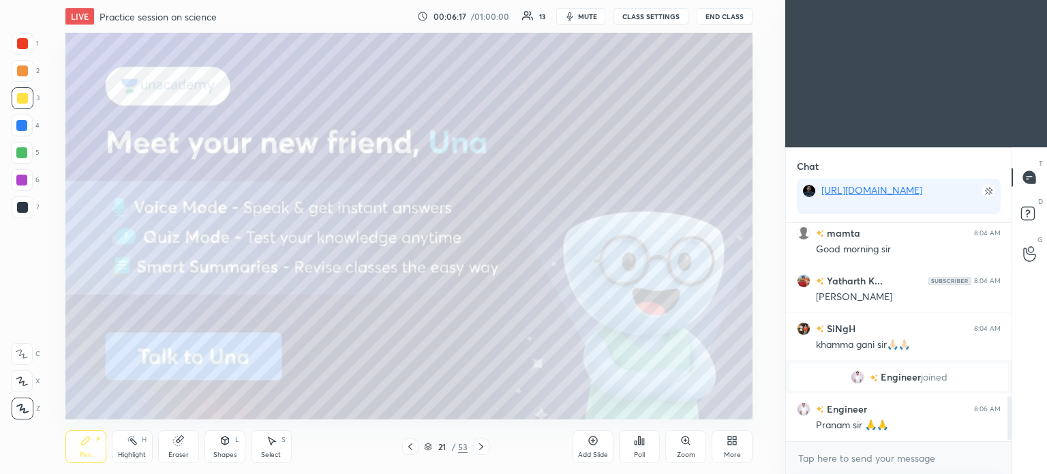
scroll to position [874, 0]
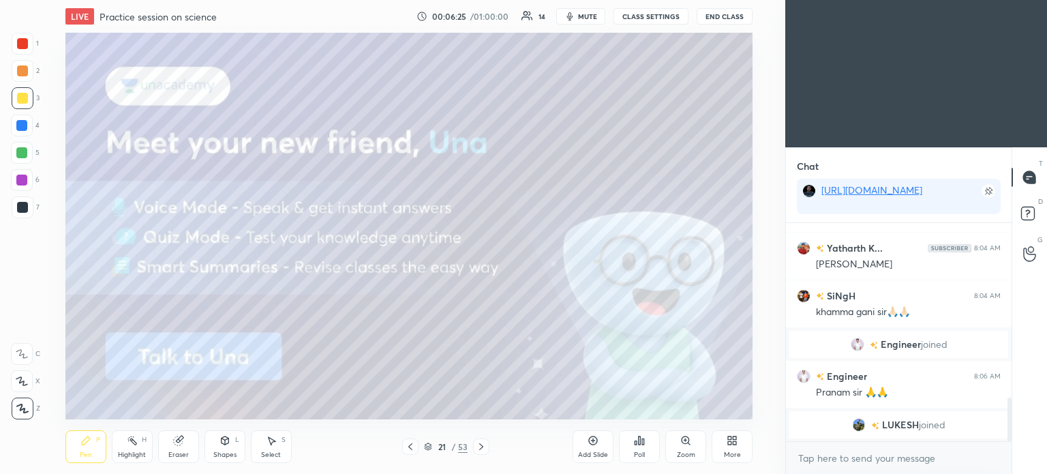
click at [487, 445] on div at bounding box center [481, 446] width 16 height 16
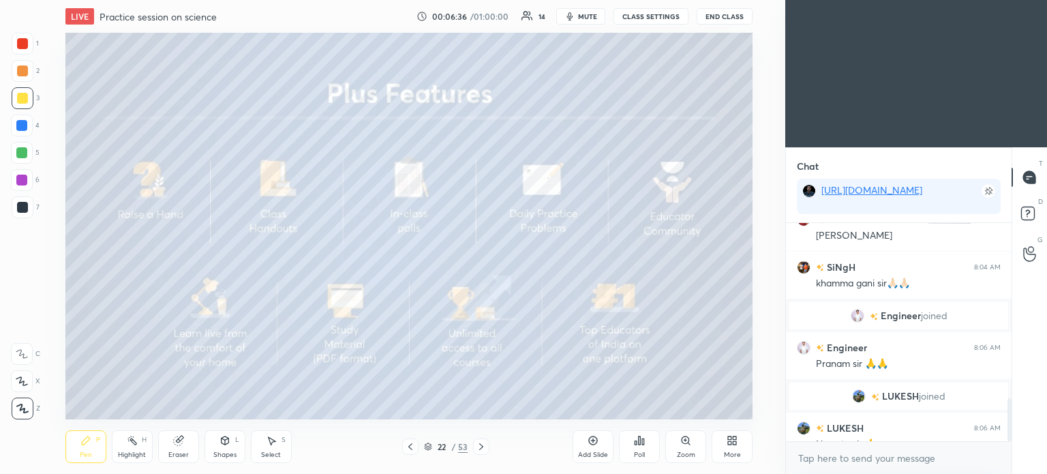
scroll to position [893, 0]
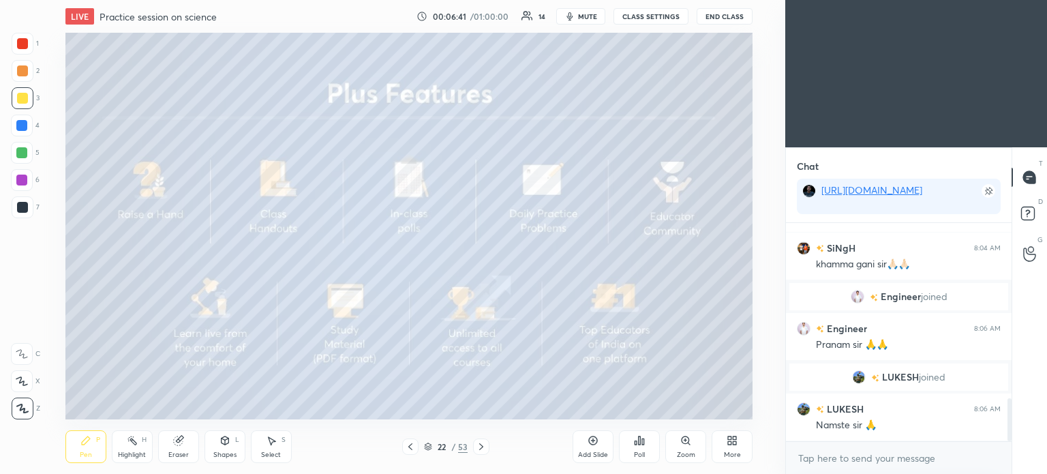
click at [479, 449] on icon at bounding box center [481, 446] width 11 height 11
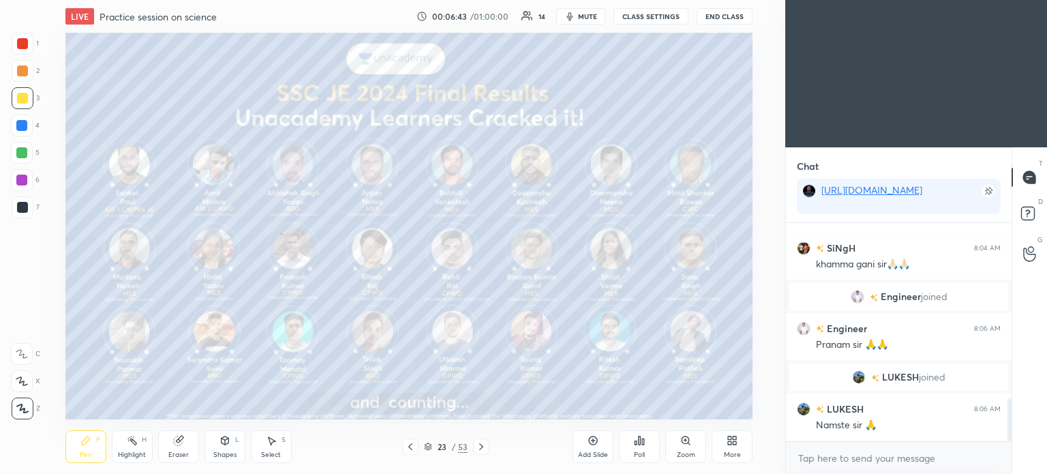
click at [226, 446] on div "Shapes L" at bounding box center [224, 446] width 41 height 33
click at [477, 449] on icon at bounding box center [481, 446] width 11 height 11
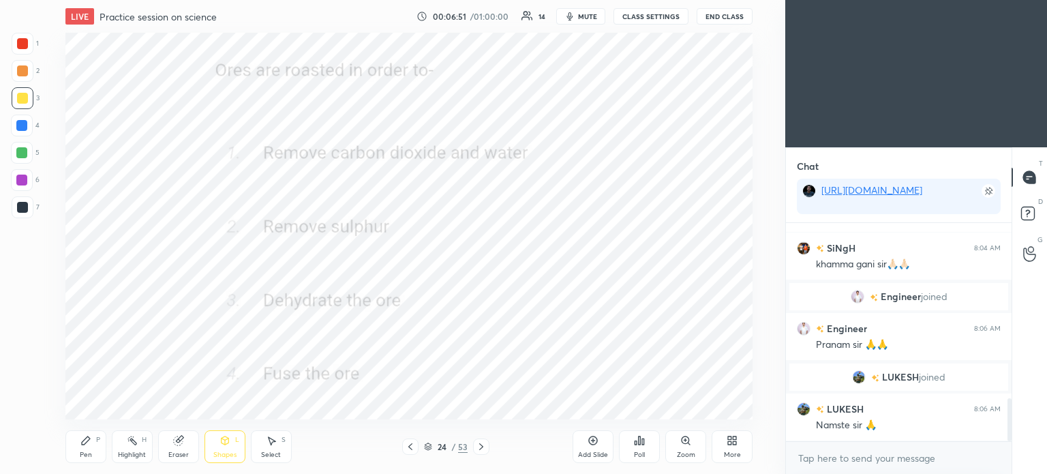
click at [410, 444] on icon at bounding box center [410, 446] width 11 height 11
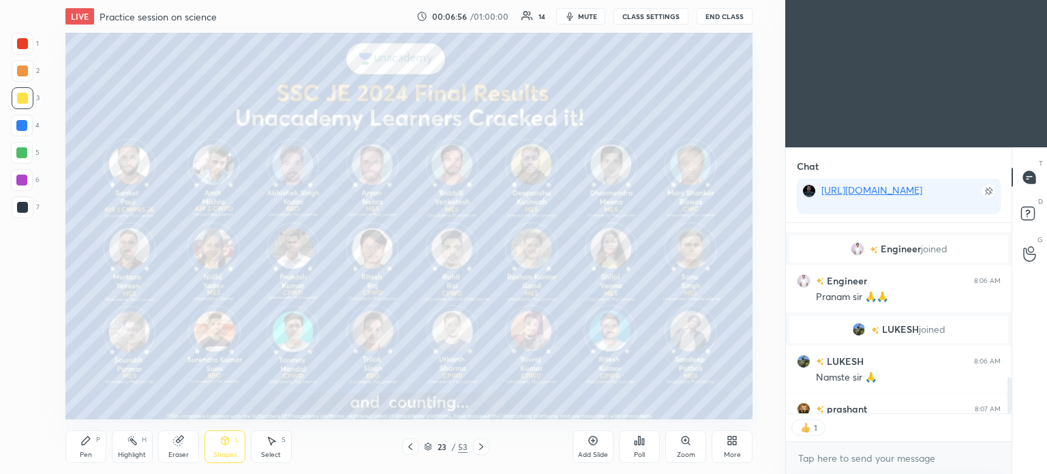
scroll to position [4, 4]
click at [18, 208] on div at bounding box center [22, 207] width 11 height 11
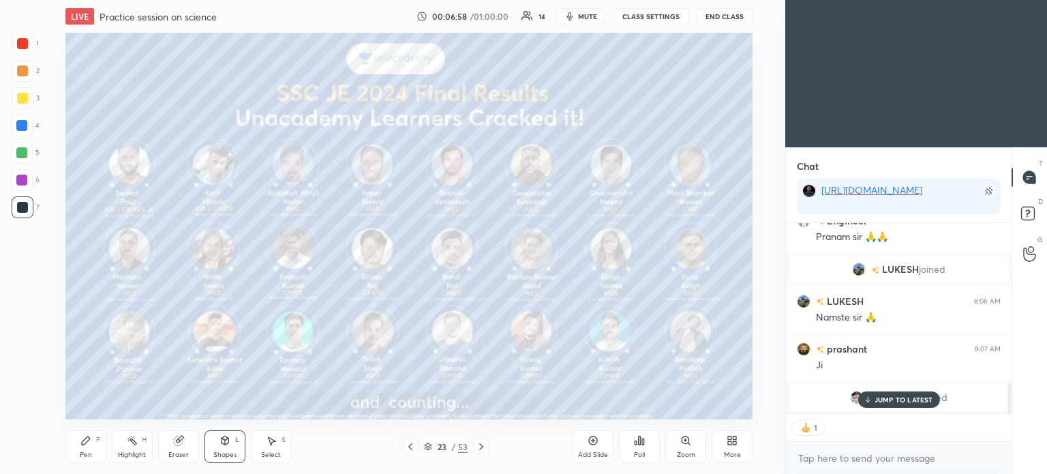
click at [476, 444] on icon at bounding box center [481, 446] width 11 height 11
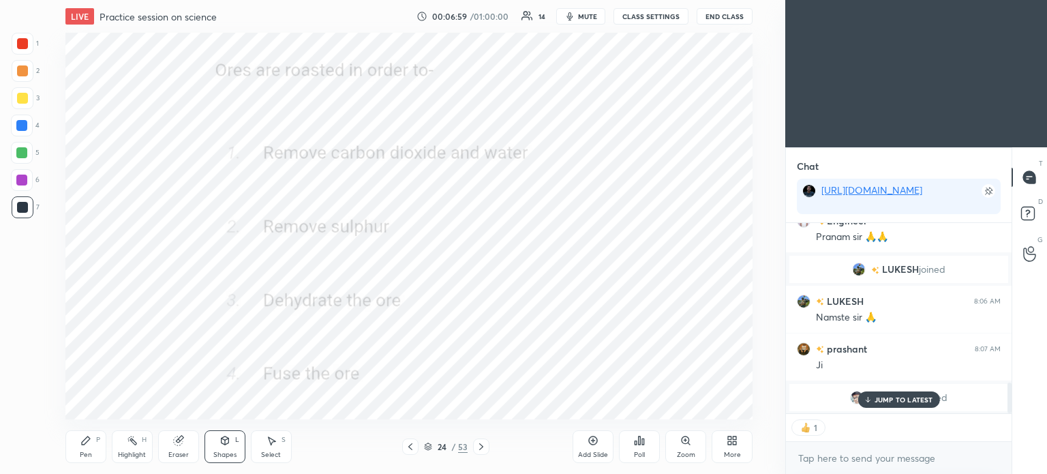
click at [898, 397] on p "JUMP TO LATEST" at bounding box center [904, 399] width 59 height 8
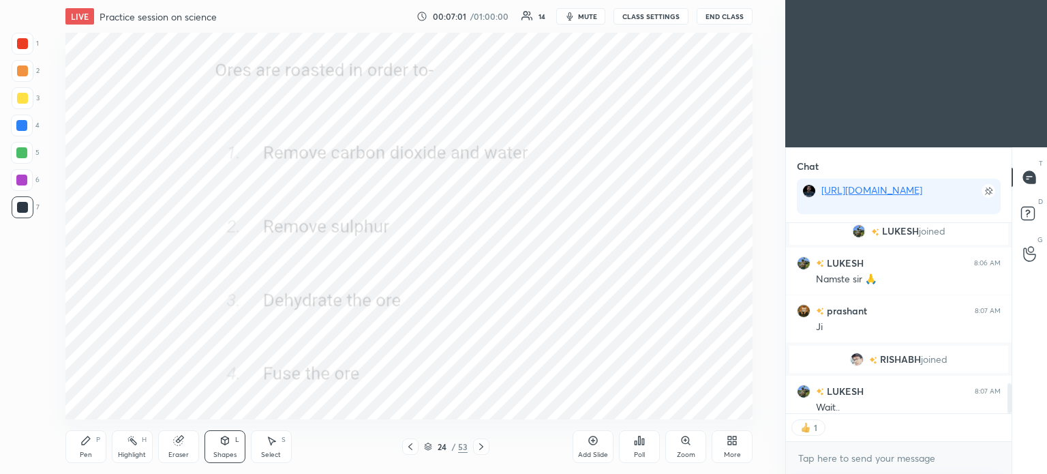
scroll to position [1011, 0]
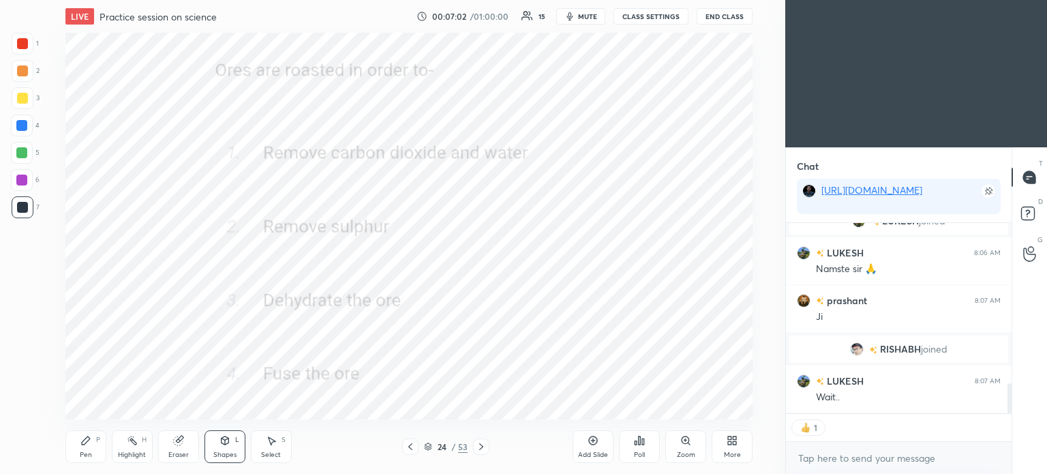
click at [17, 47] on div at bounding box center [22, 43] width 11 height 11
click at [231, 442] on div "Shapes L" at bounding box center [224, 446] width 41 height 33
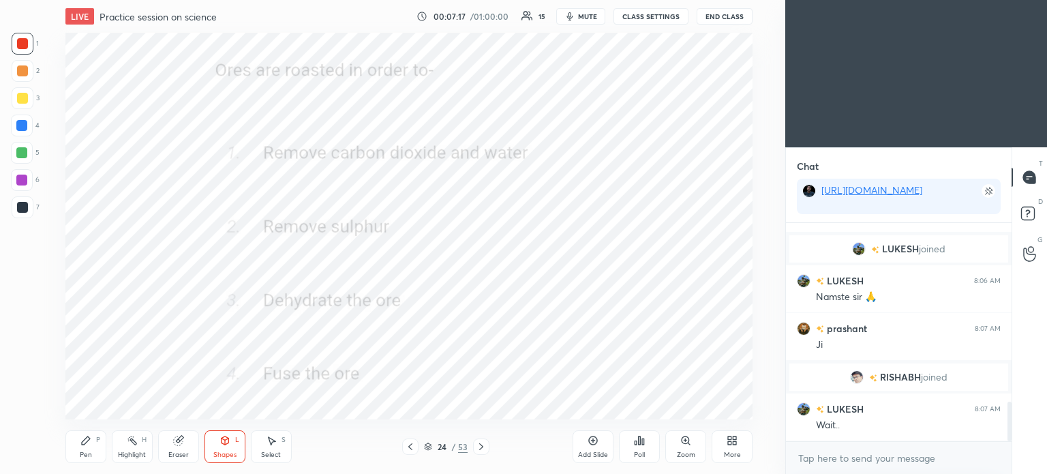
click at [639, 447] on div "Poll" at bounding box center [639, 446] width 41 height 33
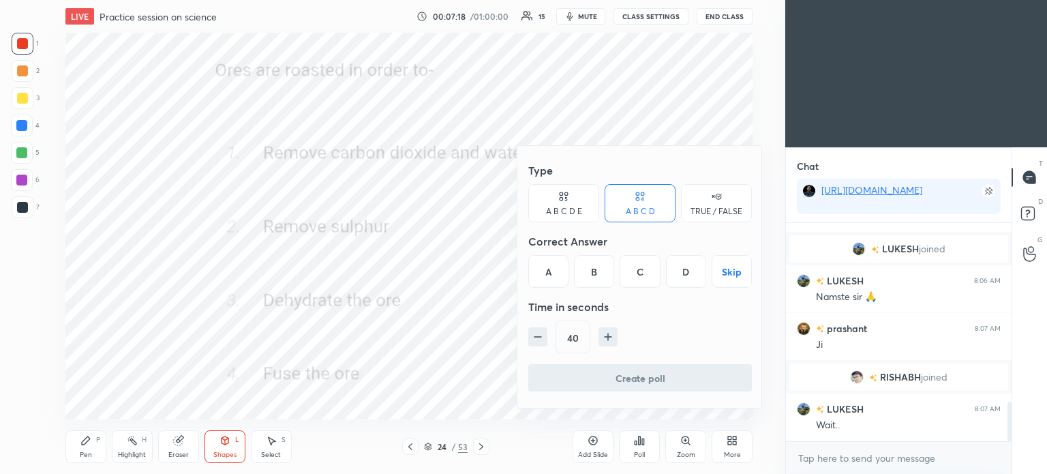
click at [594, 277] on div "B" at bounding box center [594, 271] width 40 height 33
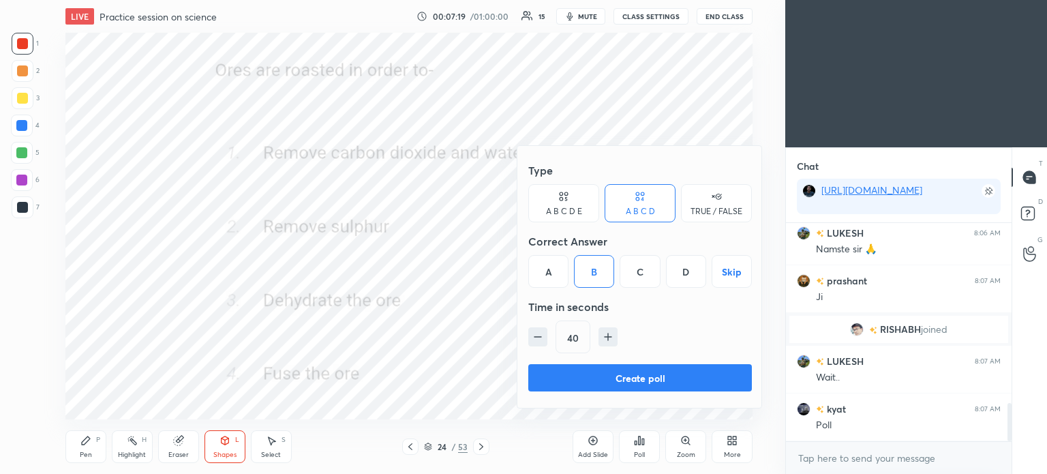
click at [646, 376] on button "Create poll" at bounding box center [640, 377] width 224 height 27
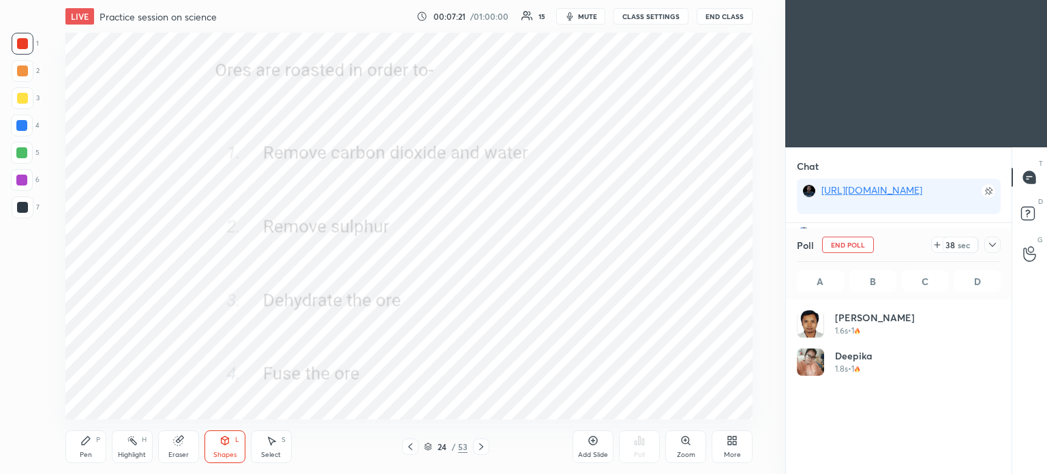
scroll to position [160, 200]
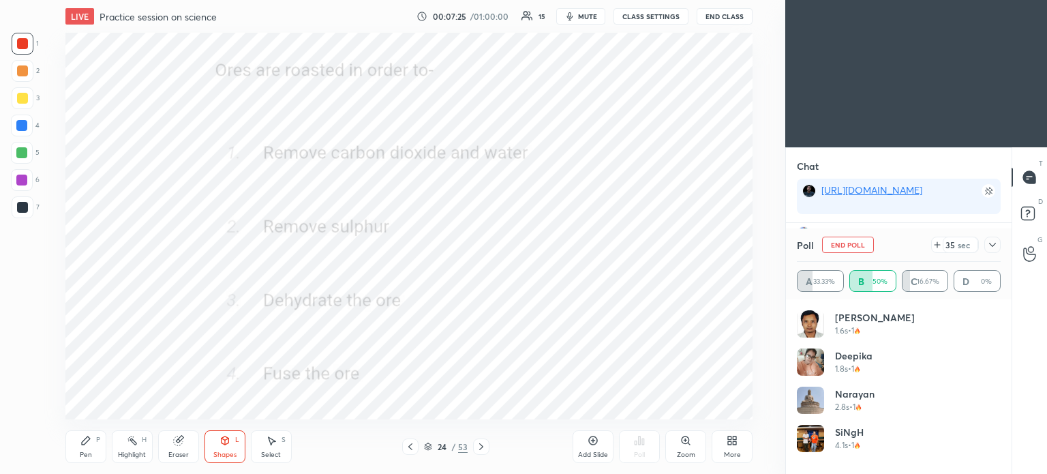
click at [990, 242] on icon at bounding box center [992, 244] width 11 height 11
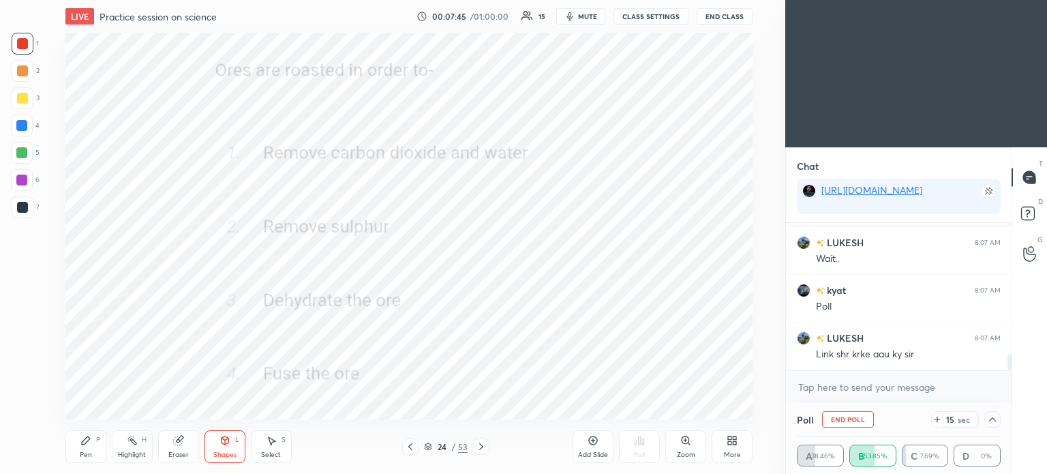
scroll to position [1182, 0]
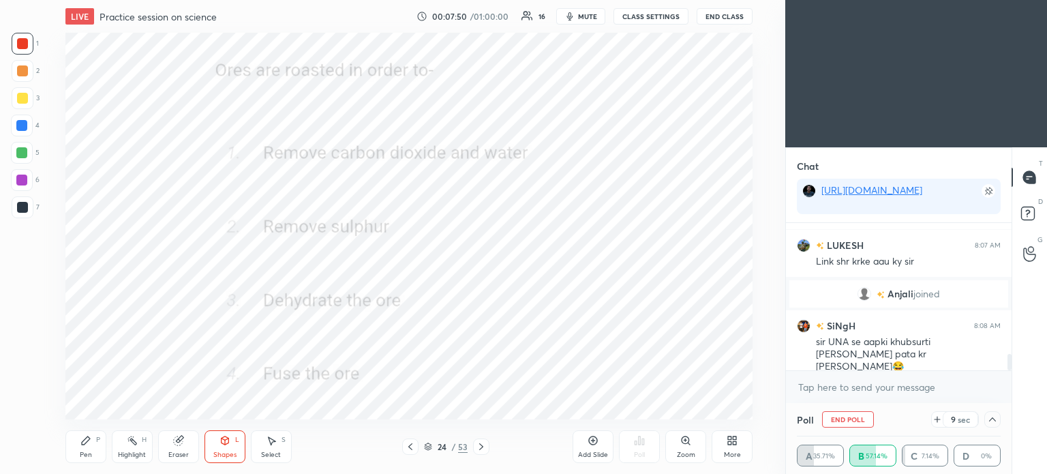
click at [17, 214] on div at bounding box center [23, 207] width 22 height 22
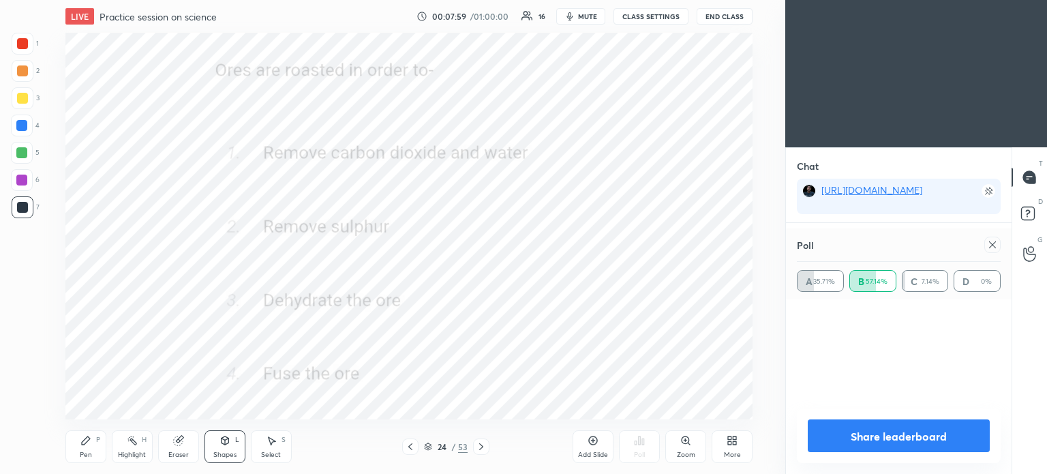
scroll to position [136, 200]
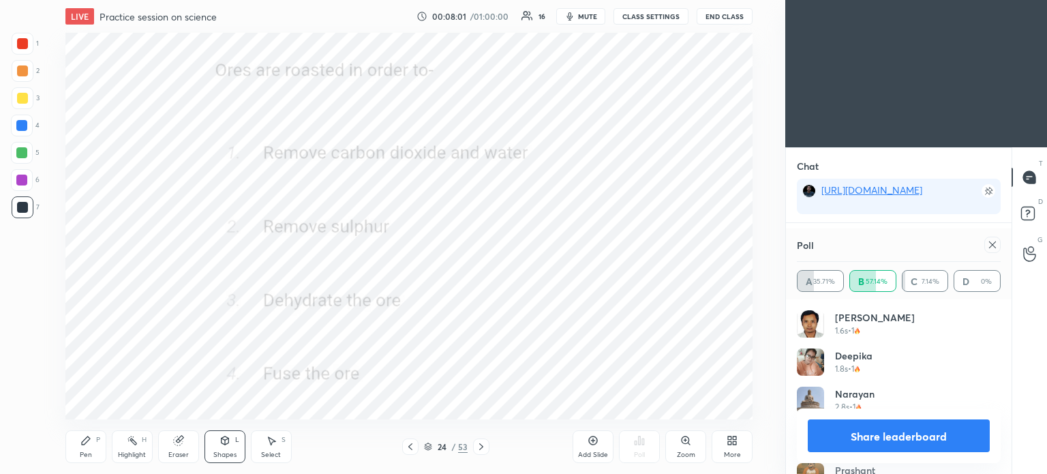
click at [993, 243] on icon at bounding box center [992, 244] width 11 height 11
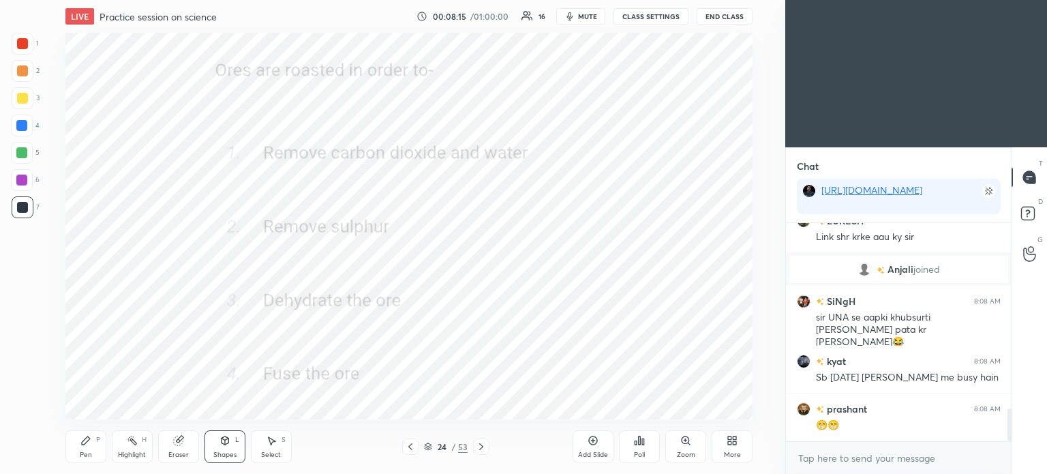
click at [475, 455] on div "Pen P Highlight H Eraser Shapes L Select S 24 / 53 Add Slide Poll Zoom More" at bounding box center [408, 446] width 687 height 55
click at [483, 446] on icon at bounding box center [481, 446] width 11 height 11
click at [22, 43] on div at bounding box center [22, 43] width 11 height 11
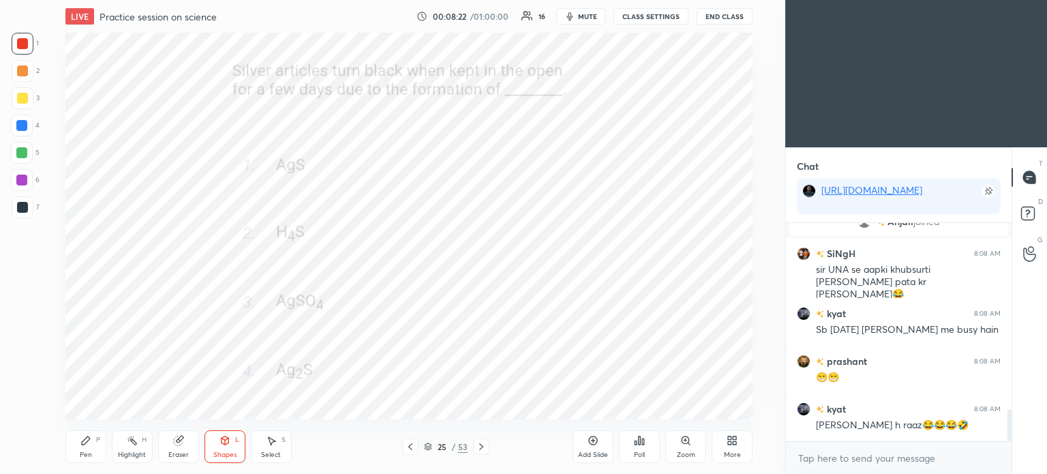
click at [20, 125] on div at bounding box center [21, 125] width 11 height 11
click at [634, 442] on icon at bounding box center [639, 440] width 11 height 11
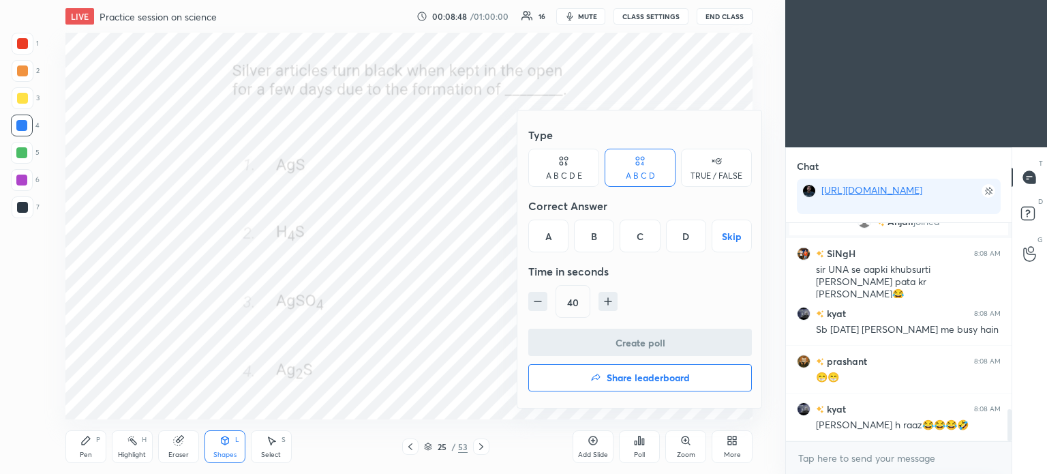
click at [682, 239] on div "D" at bounding box center [686, 235] width 40 height 33
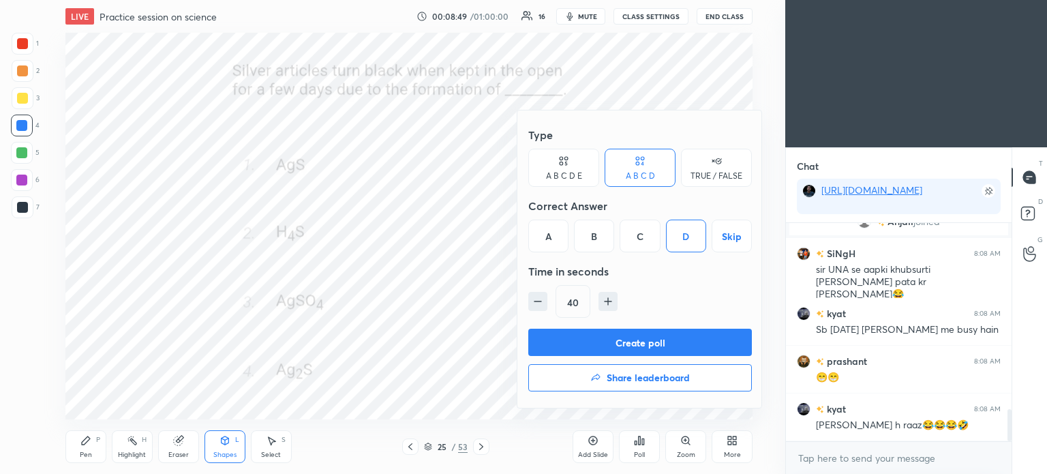
click at [675, 348] on button "Create poll" at bounding box center [640, 342] width 224 height 27
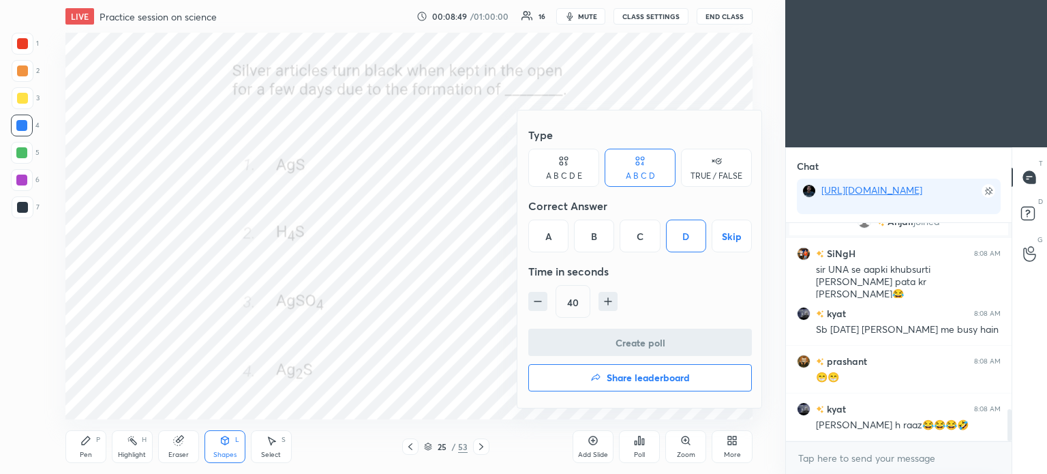
scroll to position [4, 4]
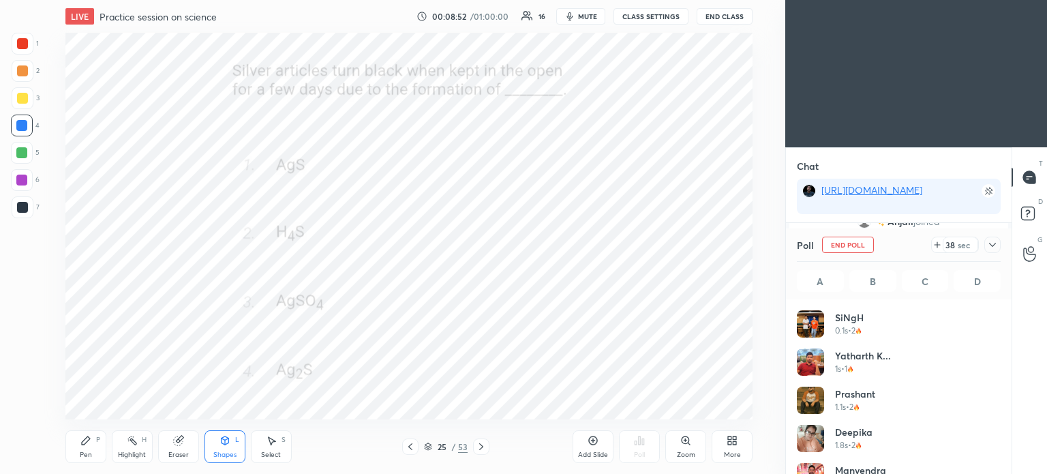
click at [991, 239] on div at bounding box center [992, 245] width 16 height 16
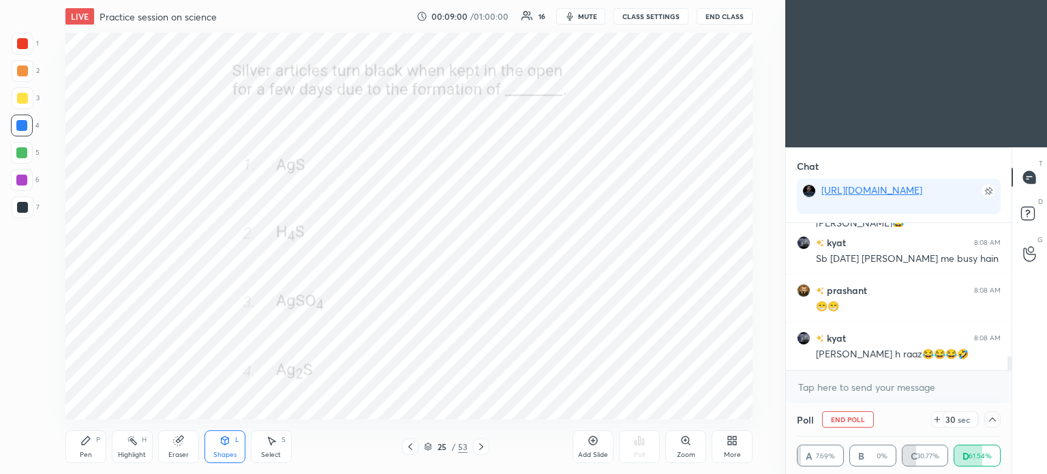
click at [987, 419] on icon at bounding box center [992, 419] width 11 height 11
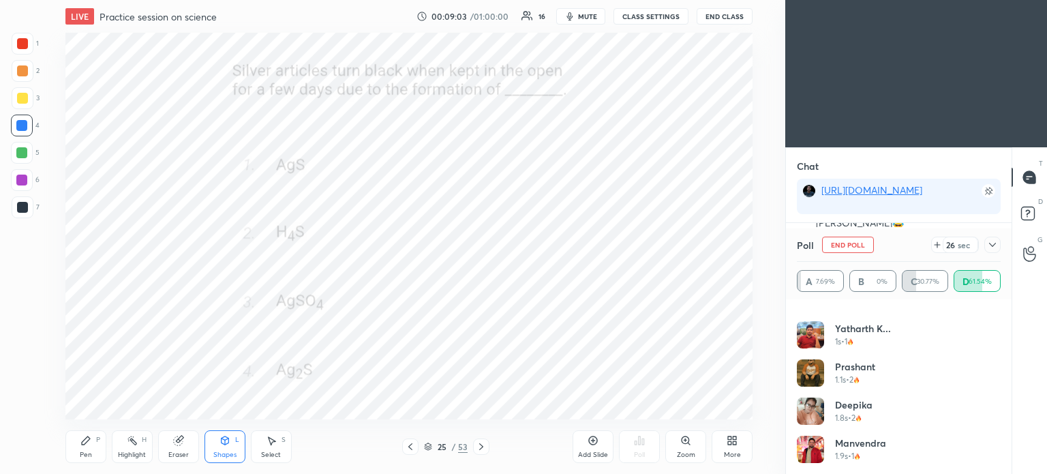
scroll to position [1392, 0]
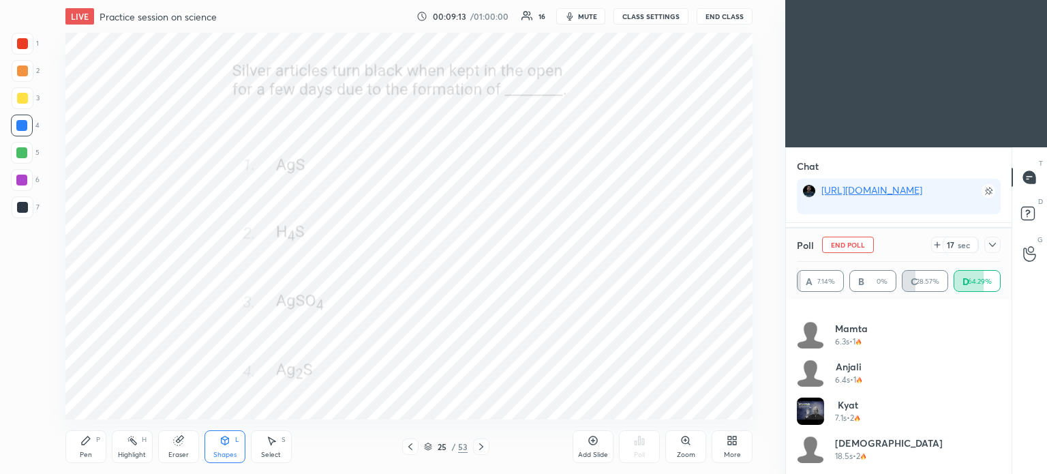
click at [990, 243] on icon at bounding box center [992, 244] width 11 height 11
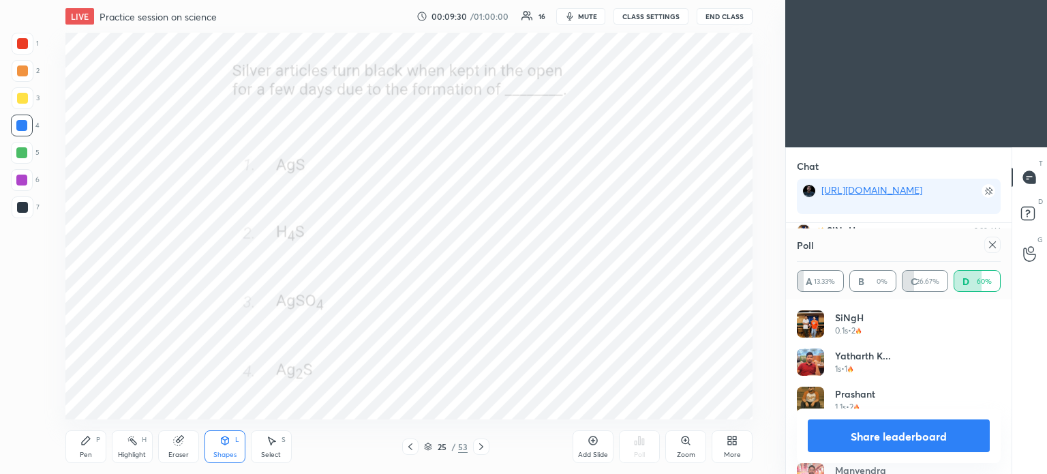
click at [990, 245] on icon at bounding box center [992, 244] width 11 height 11
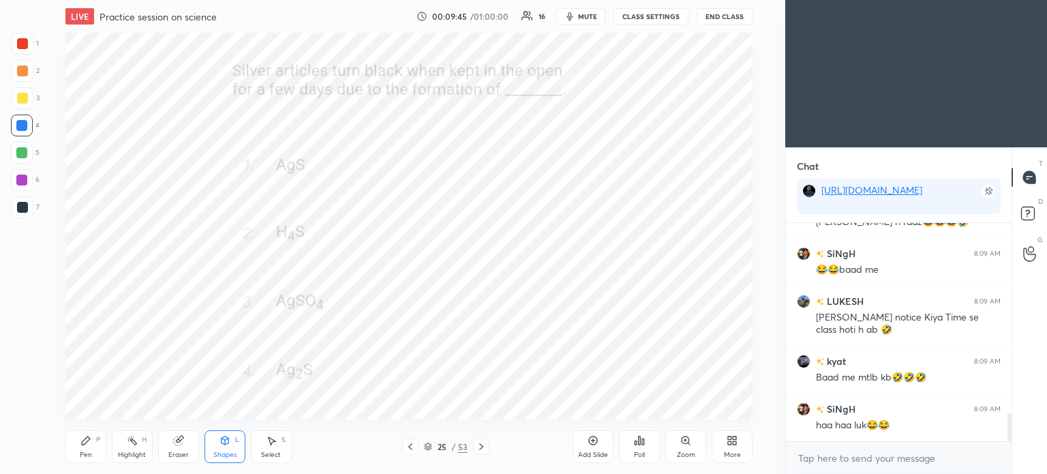
click at [81, 442] on icon at bounding box center [85, 440] width 11 height 11
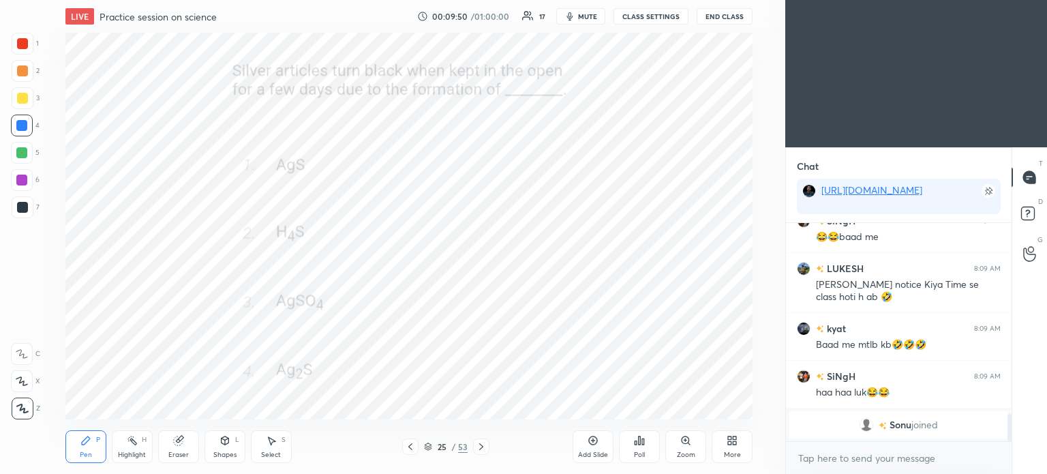
click at [484, 448] on icon at bounding box center [481, 446] width 11 height 11
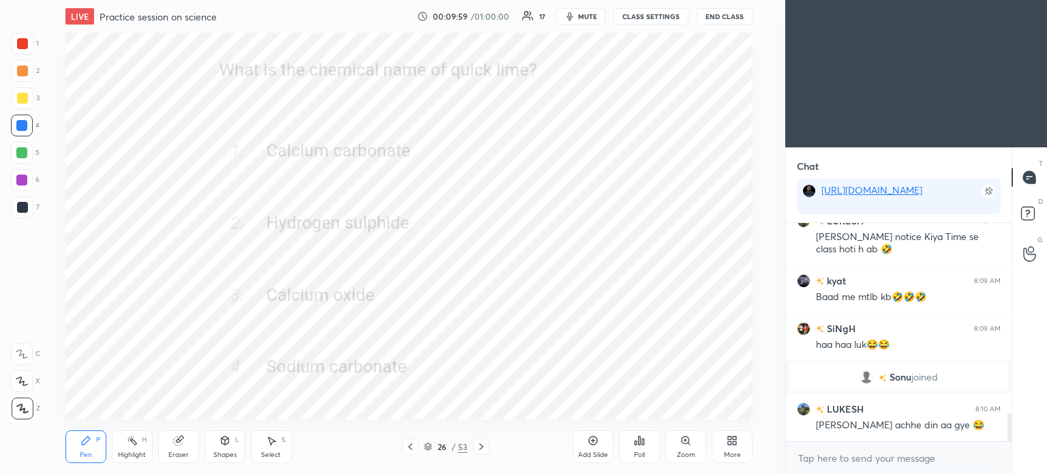
click at [641, 457] on div "Poll" at bounding box center [639, 454] width 11 height 7
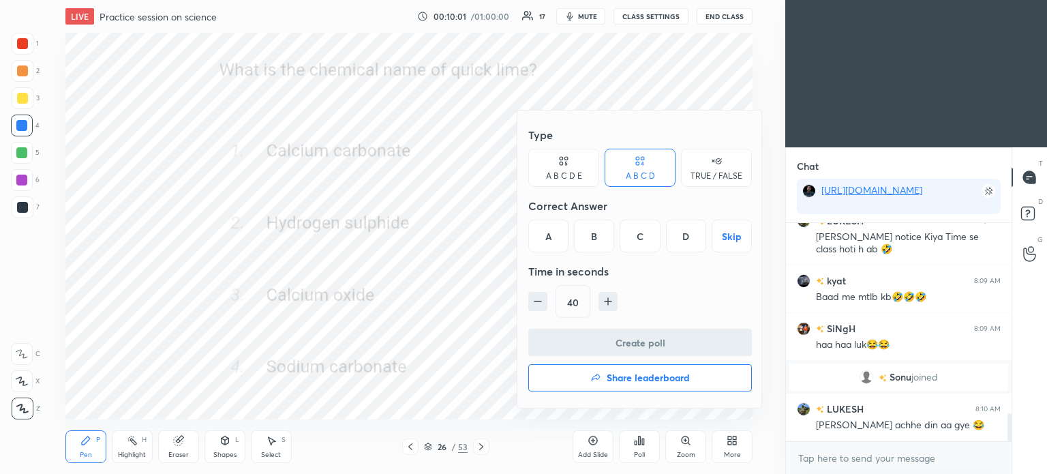
click at [634, 239] on div "C" at bounding box center [640, 235] width 40 height 33
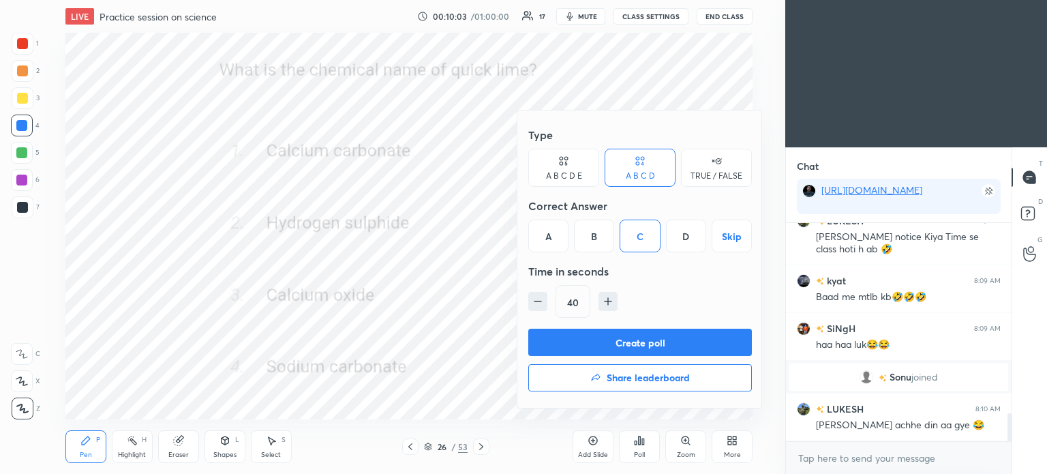
click at [686, 338] on button "Create poll" at bounding box center [640, 342] width 224 height 27
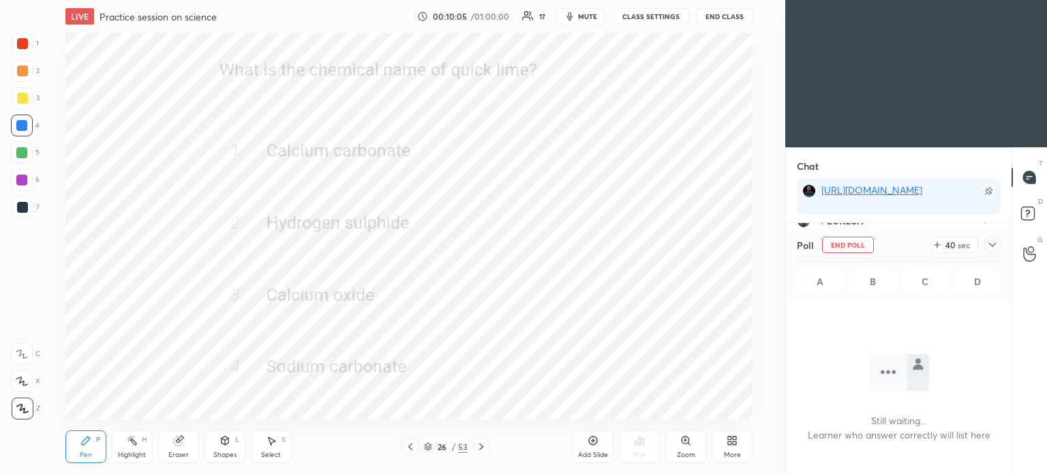
click at [992, 247] on icon at bounding box center [992, 244] width 11 height 11
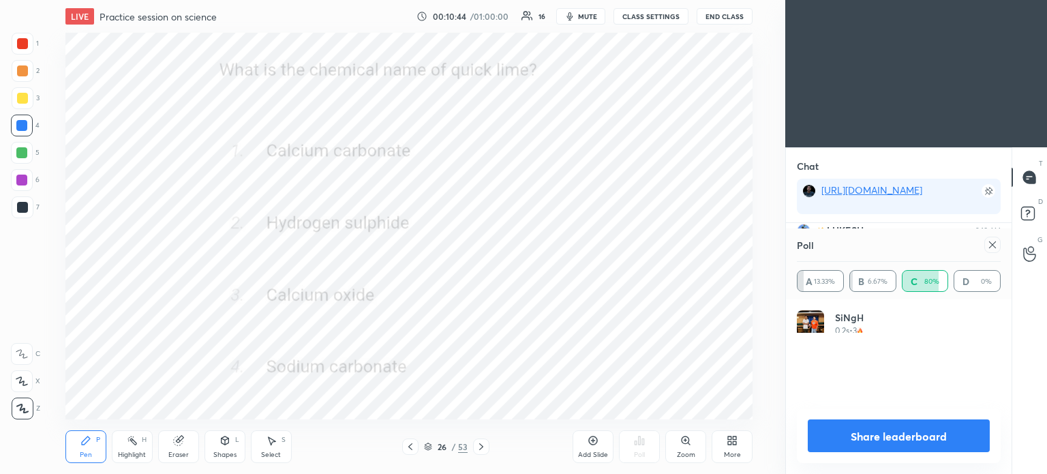
scroll to position [160, 200]
click at [989, 239] on div at bounding box center [992, 245] width 16 height 16
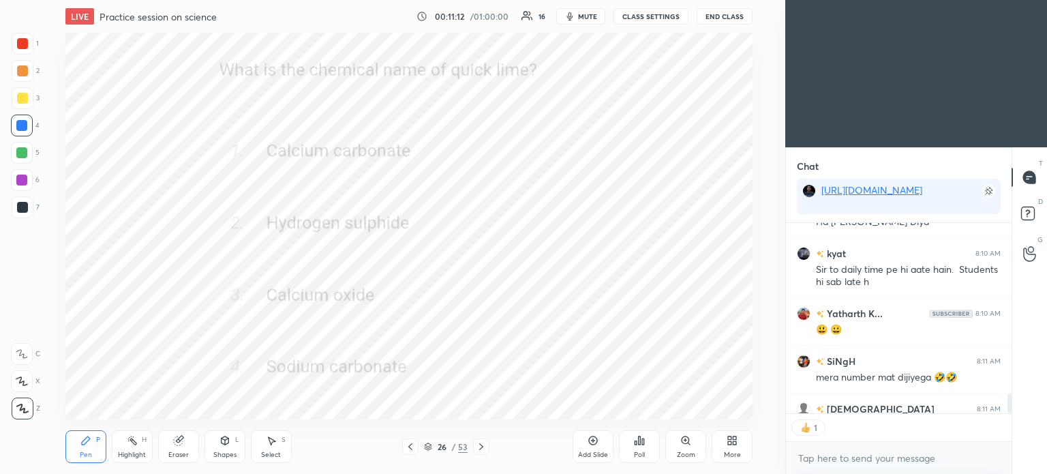
scroll to position [1894, 0]
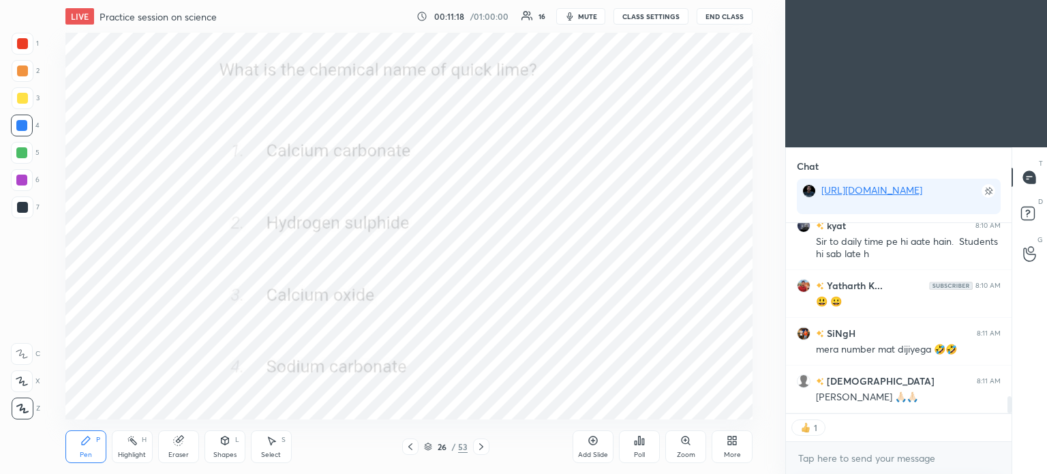
click at [482, 446] on icon at bounding box center [481, 446] width 11 height 11
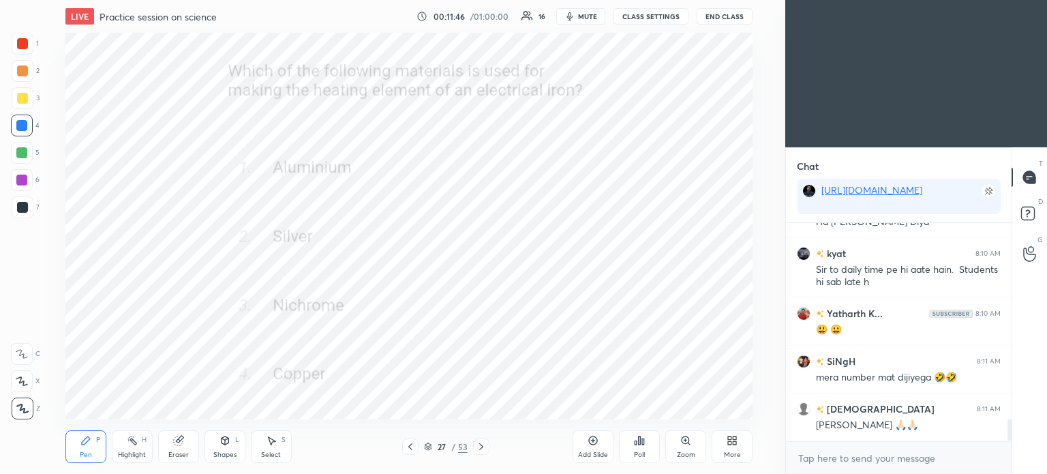
scroll to position [1914, 0]
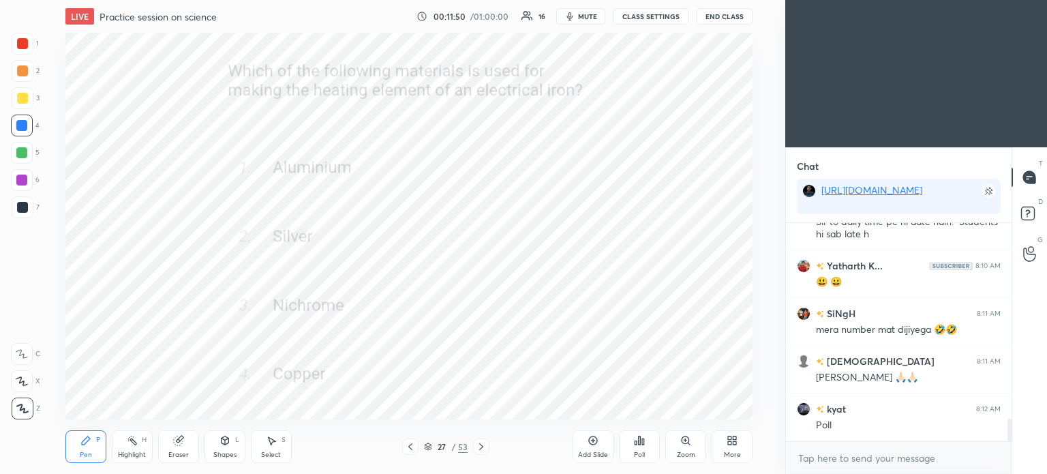
click at [643, 444] on icon at bounding box center [643, 441] width 2 height 6
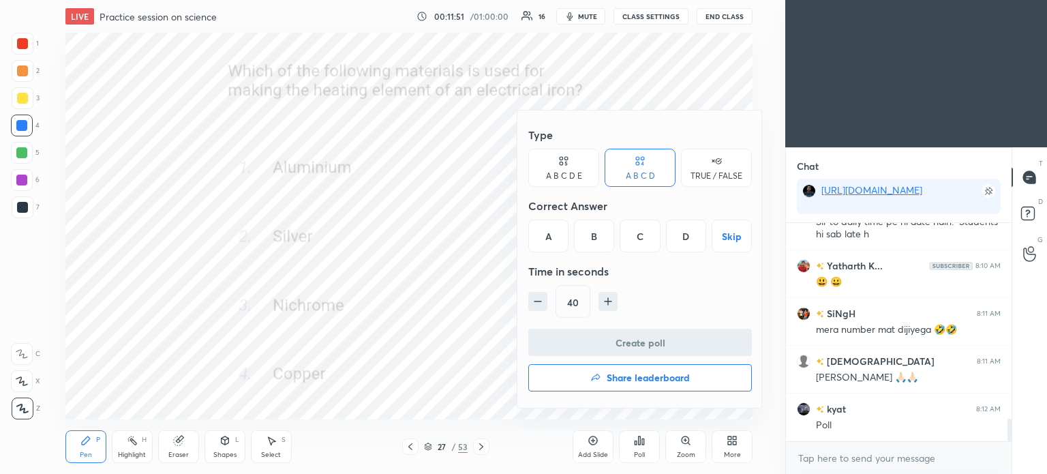
click at [649, 236] on div "C" at bounding box center [640, 235] width 40 height 33
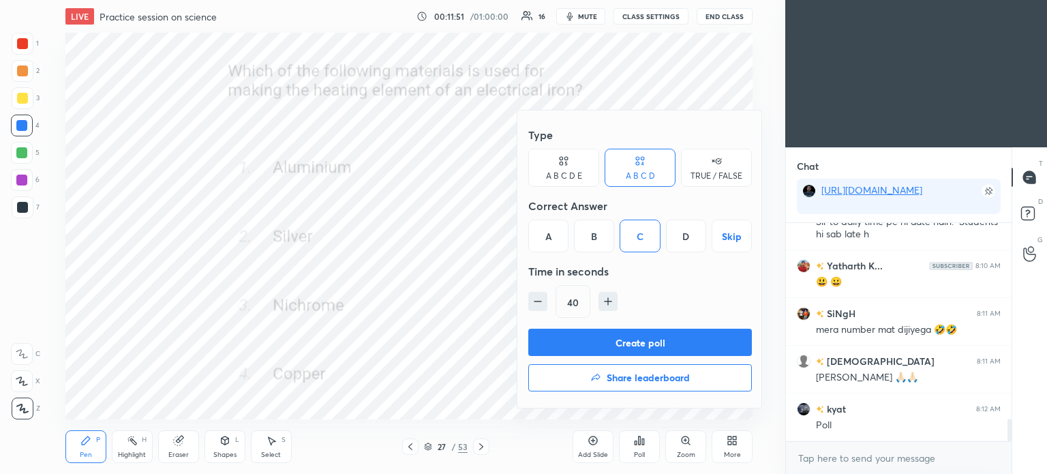
click at [639, 350] on button "Create poll" at bounding box center [640, 342] width 224 height 27
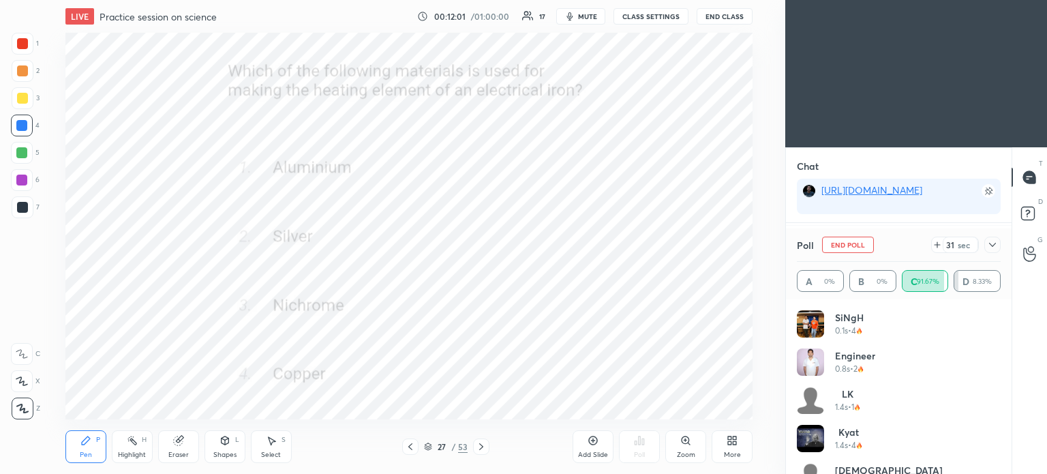
scroll to position [1963, 0]
click at [988, 246] on icon at bounding box center [992, 244] width 11 height 11
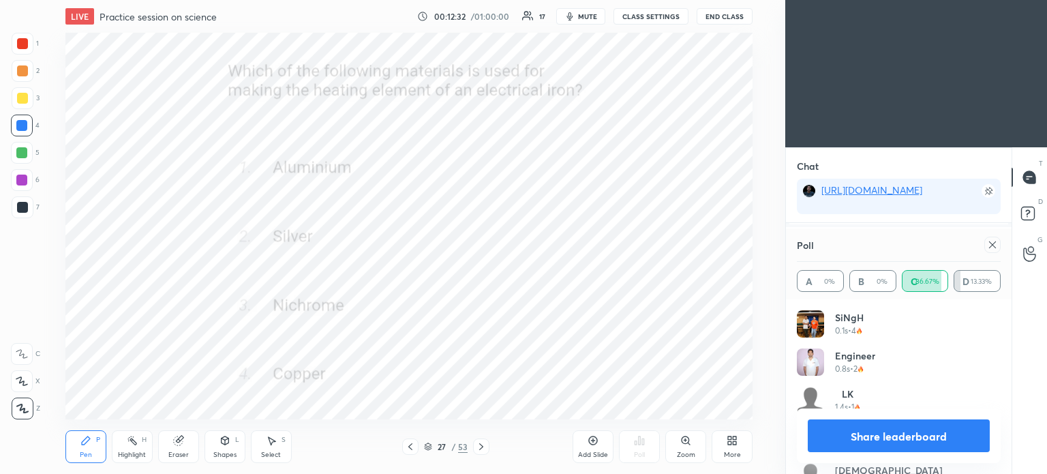
scroll to position [159, 200]
click at [989, 247] on icon at bounding box center [992, 244] width 11 height 11
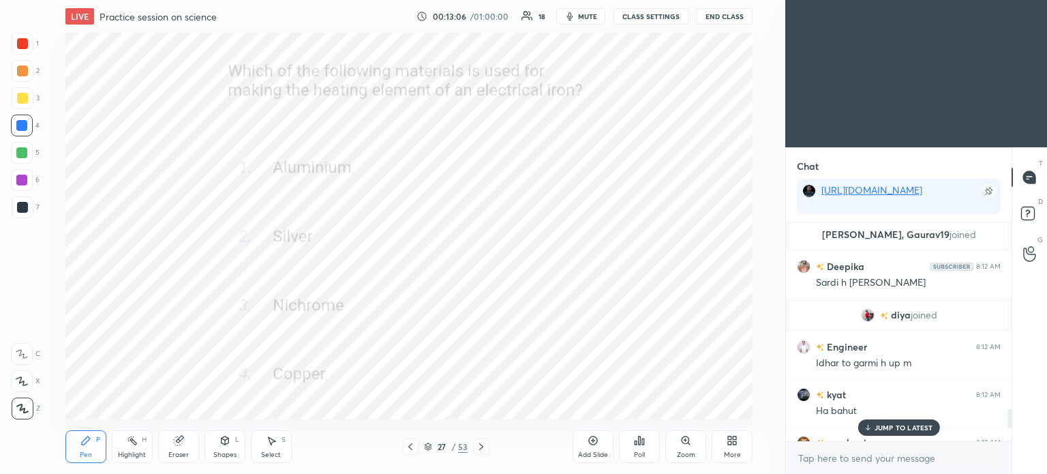
scroll to position [1988, 0]
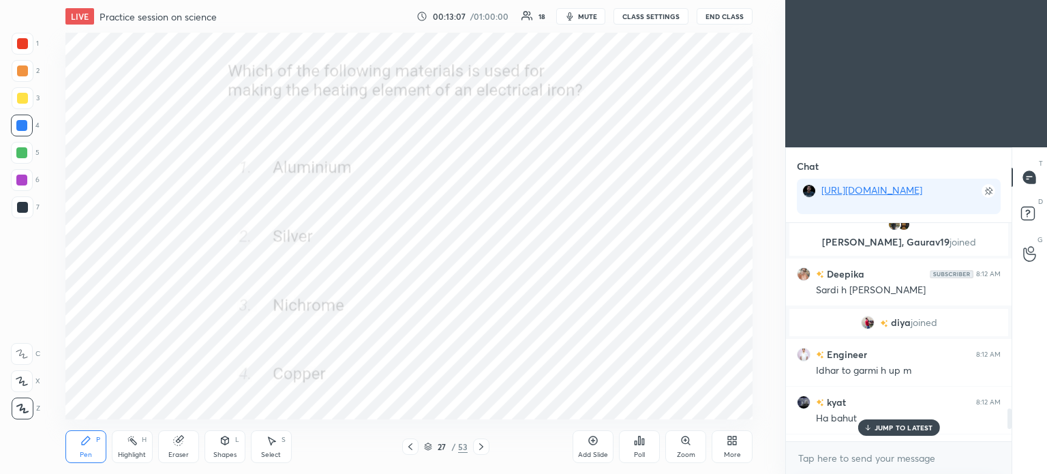
click at [898, 320] on span "diya" at bounding box center [901, 322] width 20 height 11
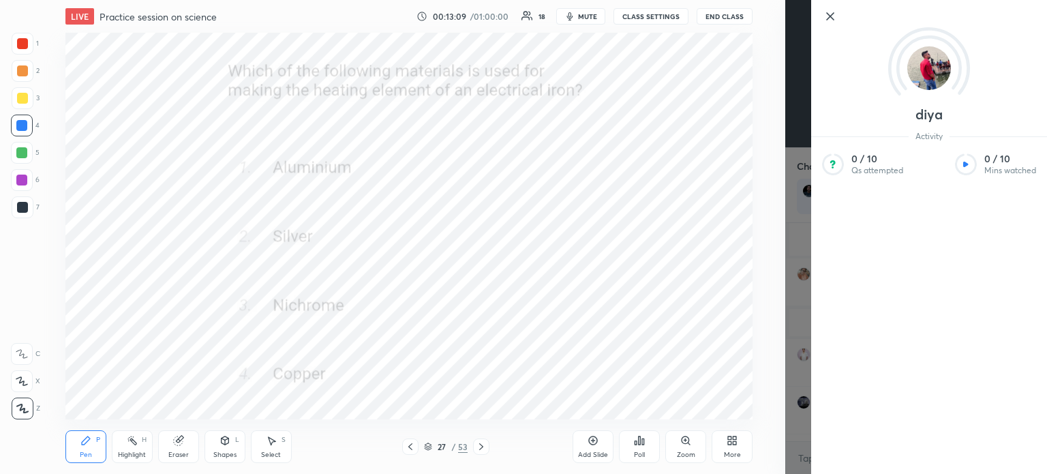
click at [789, 312] on div "diya Activity 0 / 10 Qs attempted 0 / 10 Mins watched" at bounding box center [916, 237] width 262 height 474
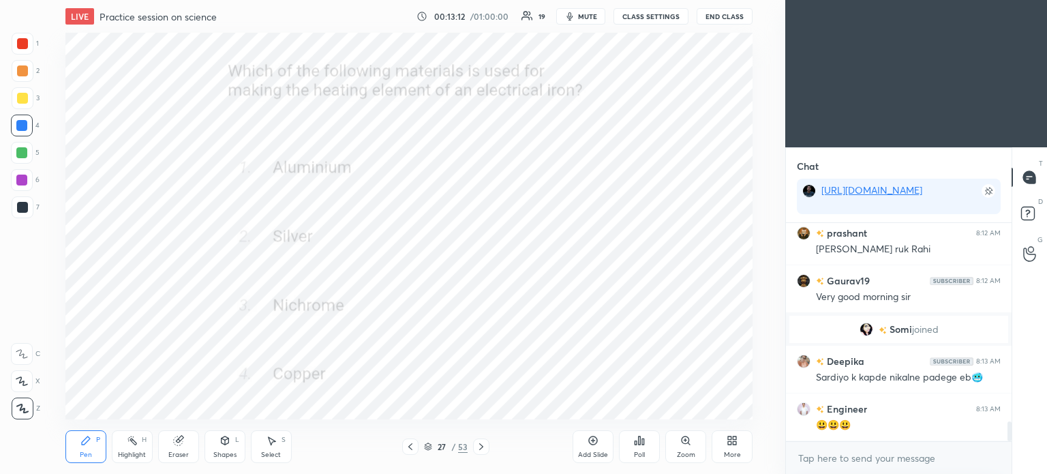
scroll to position [2264, 0]
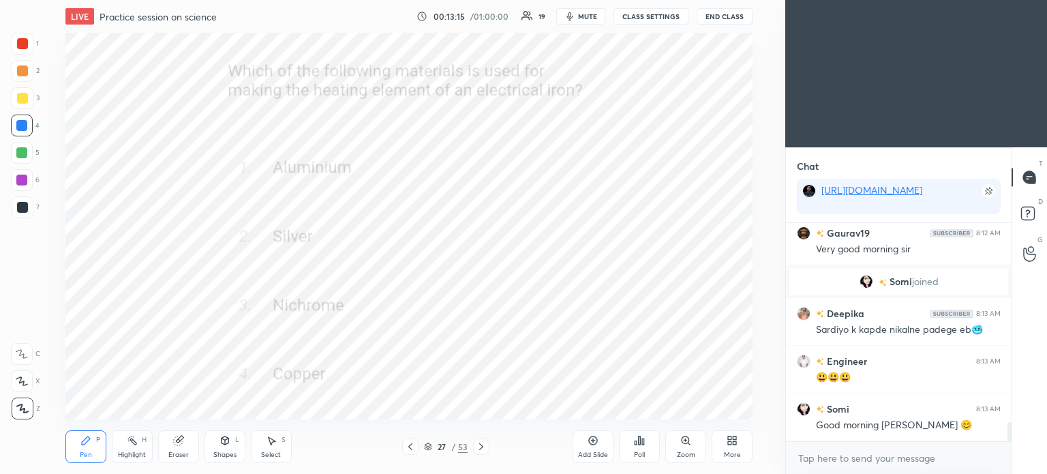
click at [483, 446] on icon at bounding box center [481, 446] width 4 height 7
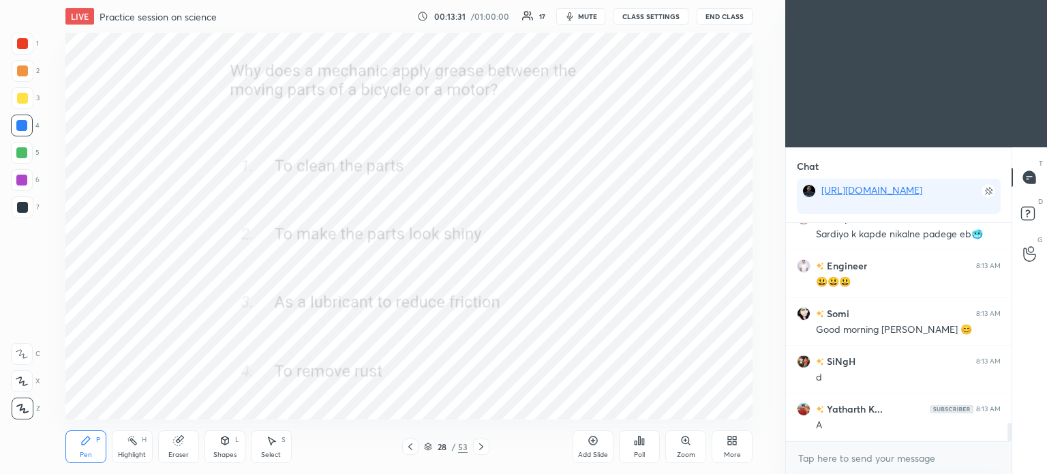
scroll to position [2408, 0]
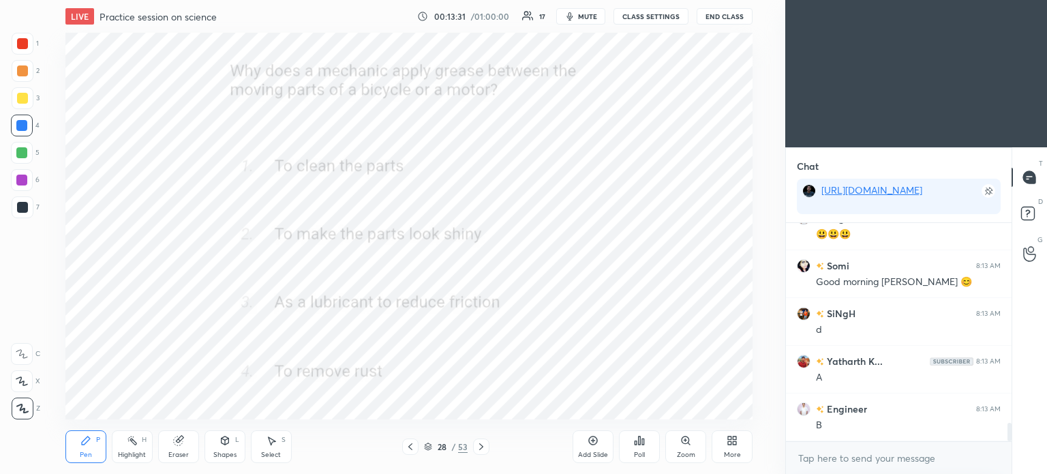
click at [643, 446] on icon at bounding box center [639, 440] width 11 height 11
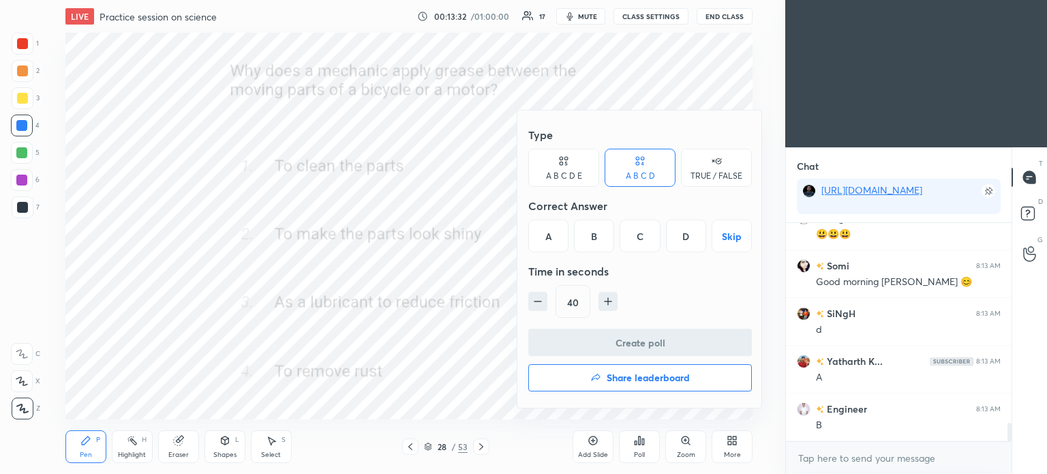
click at [635, 239] on div "C" at bounding box center [640, 235] width 40 height 33
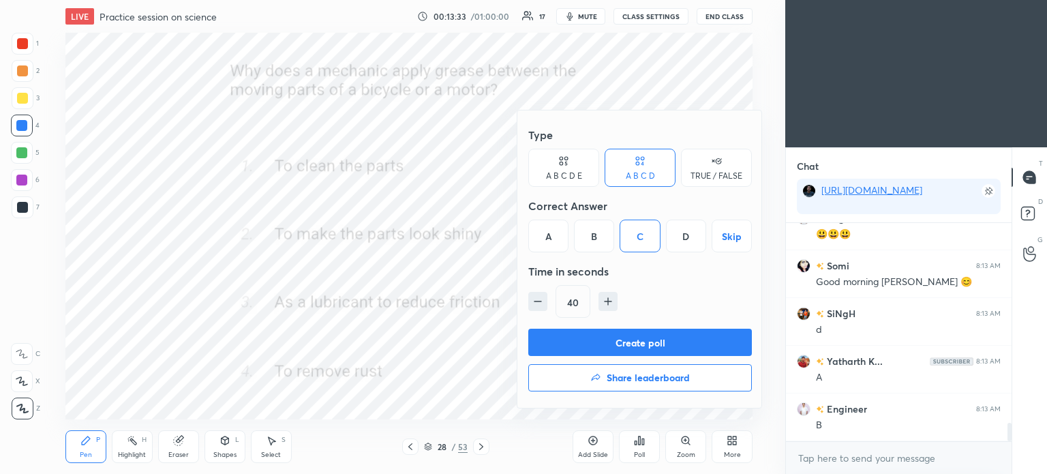
click at [659, 343] on button "Create poll" at bounding box center [640, 342] width 224 height 27
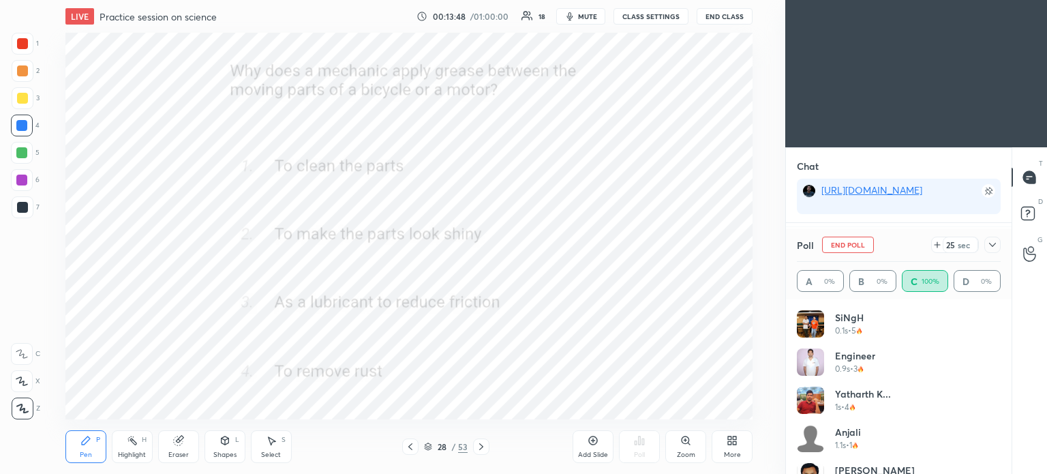
scroll to position [2622, 0]
click at [995, 247] on icon at bounding box center [992, 244] width 11 height 11
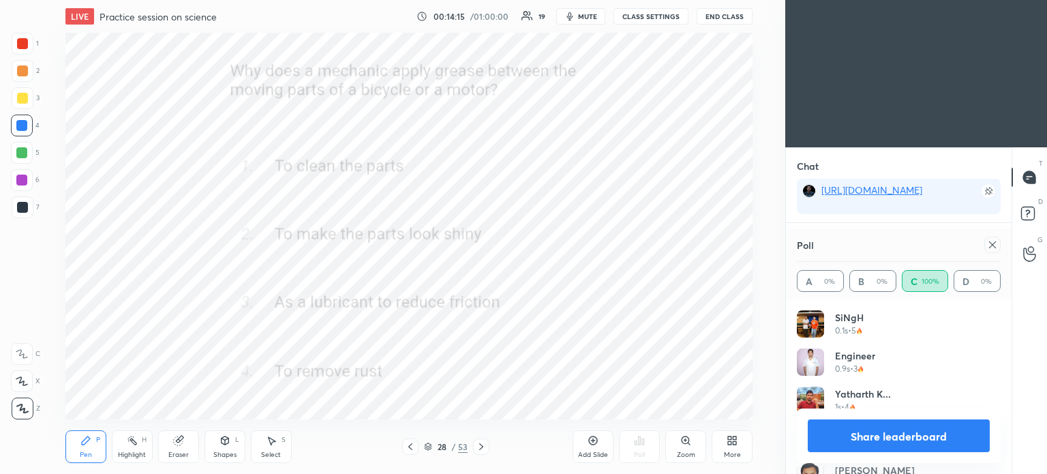
scroll to position [2720, 0]
click at [994, 245] on icon at bounding box center [992, 244] width 11 height 11
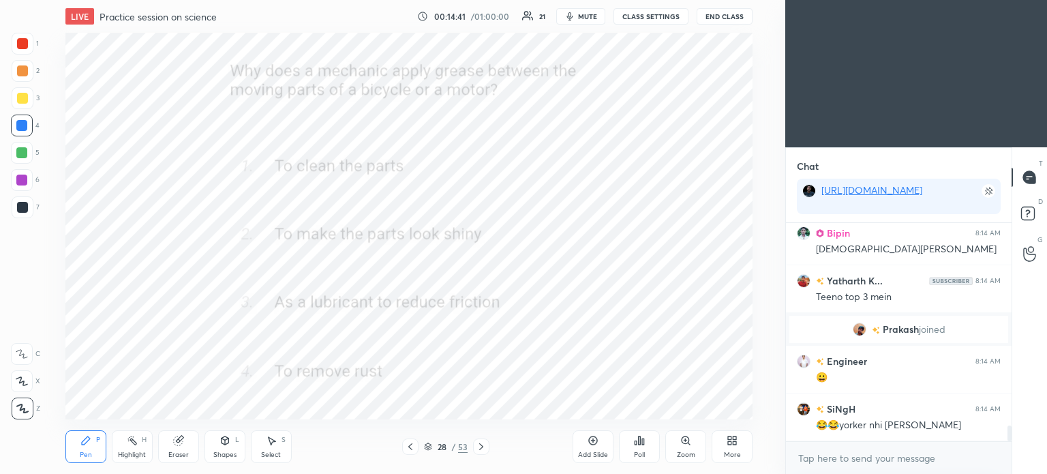
click at [483, 444] on icon at bounding box center [481, 446] width 11 height 11
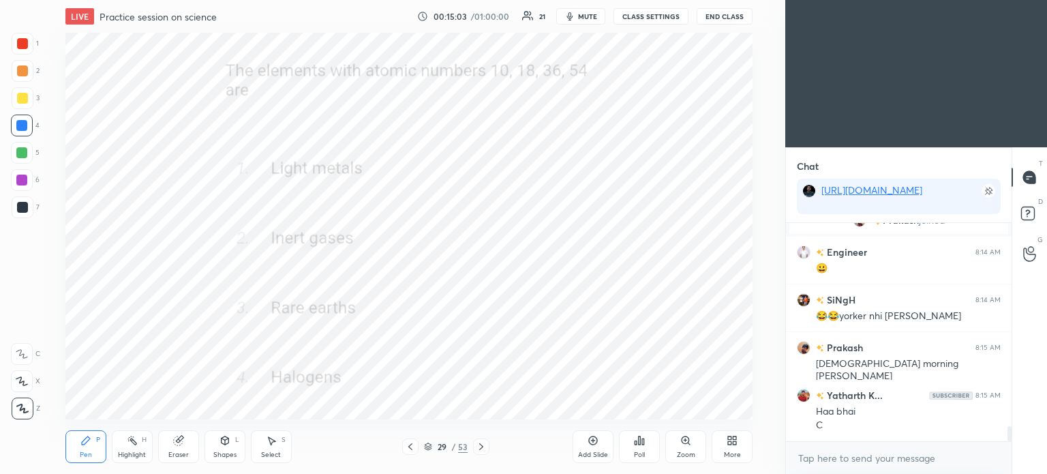
scroll to position [2962, 0]
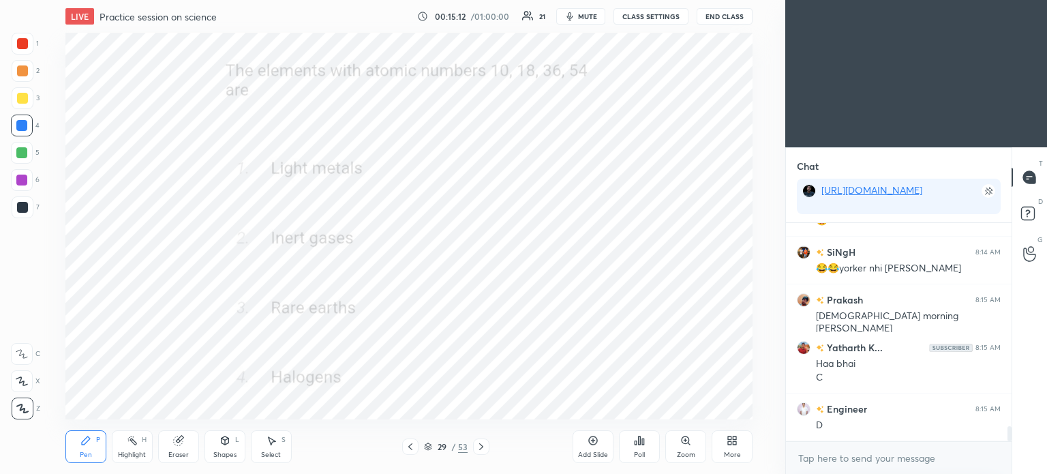
click at [633, 443] on div "Poll" at bounding box center [639, 446] width 41 height 33
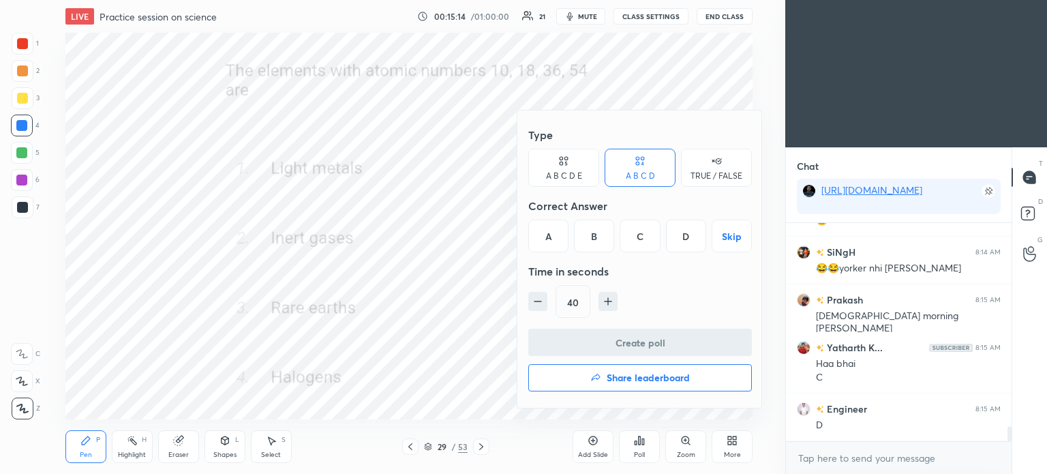
scroll to position [3010, 0]
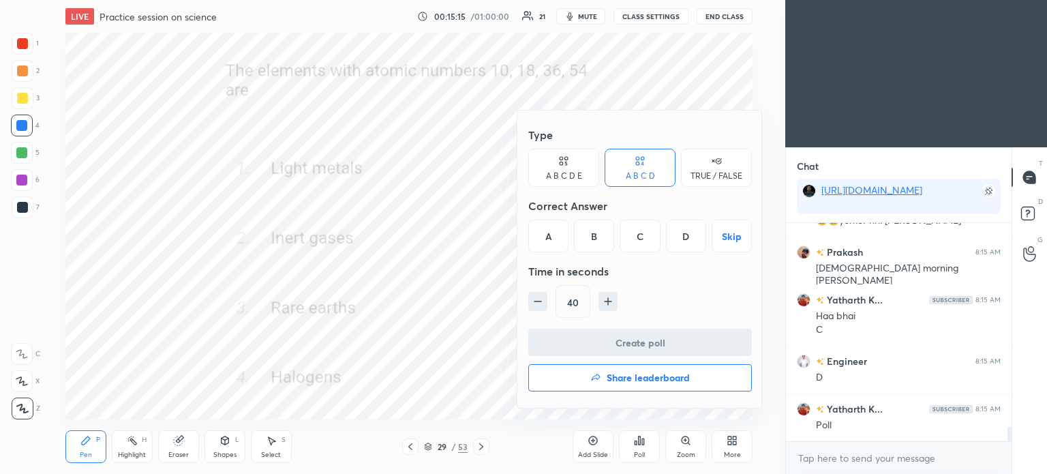
click at [595, 234] on div "B" at bounding box center [594, 235] width 40 height 33
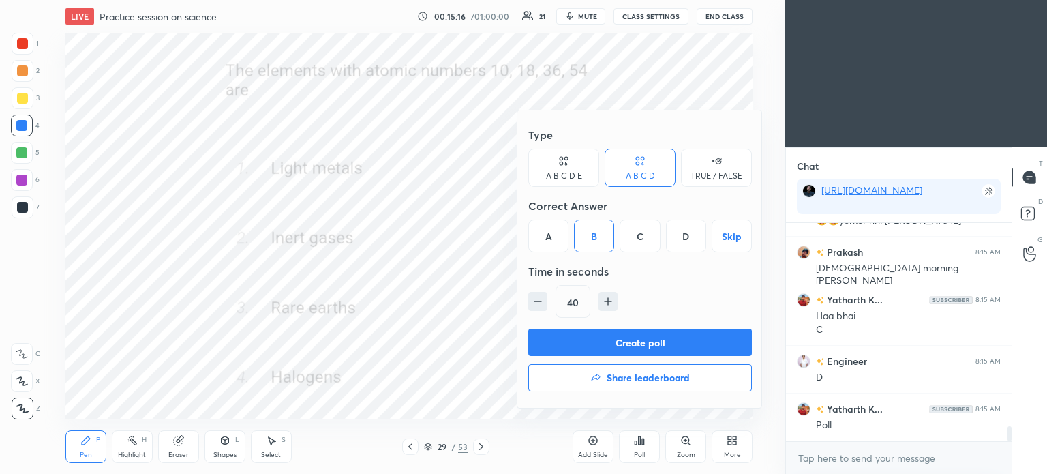
click at [646, 346] on button "Create poll" at bounding box center [640, 342] width 224 height 27
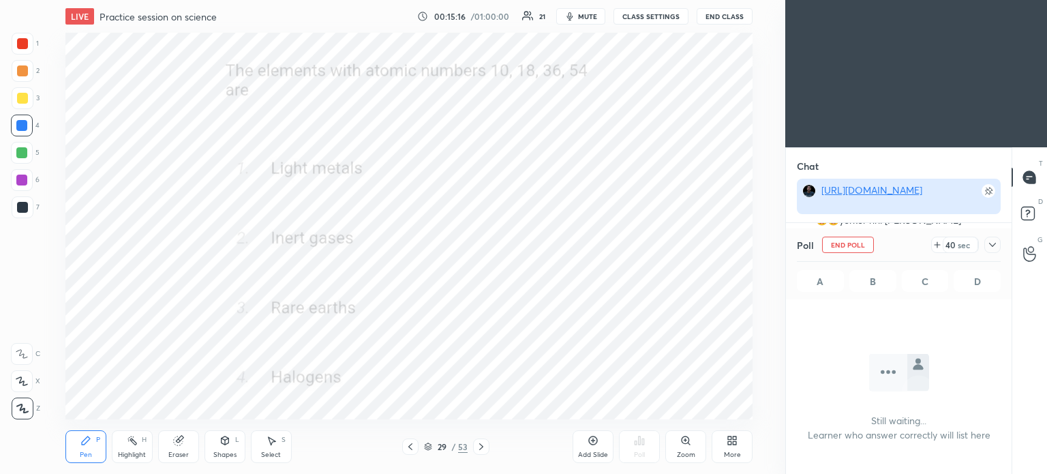
scroll to position [3, 4]
click at [996, 243] on icon at bounding box center [992, 244] width 11 height 11
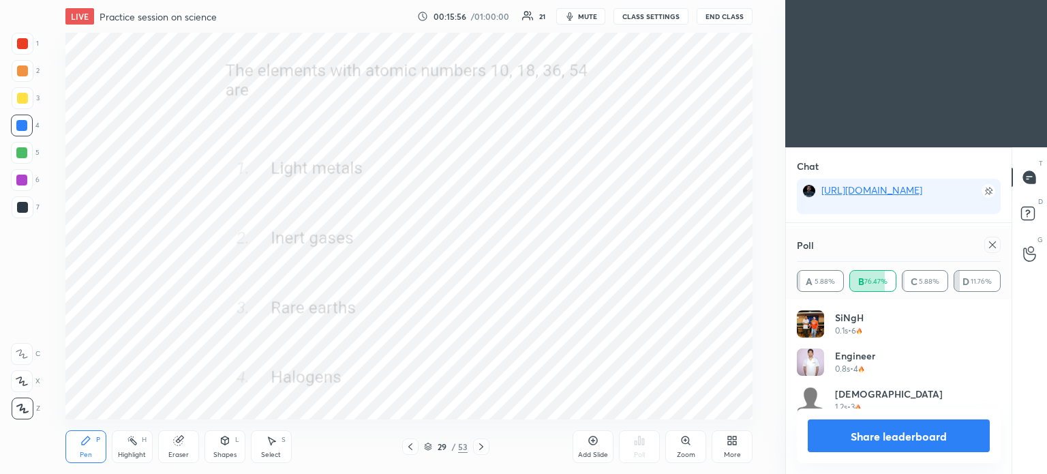
scroll to position [159, 200]
click at [992, 242] on icon at bounding box center [992, 244] width 11 height 11
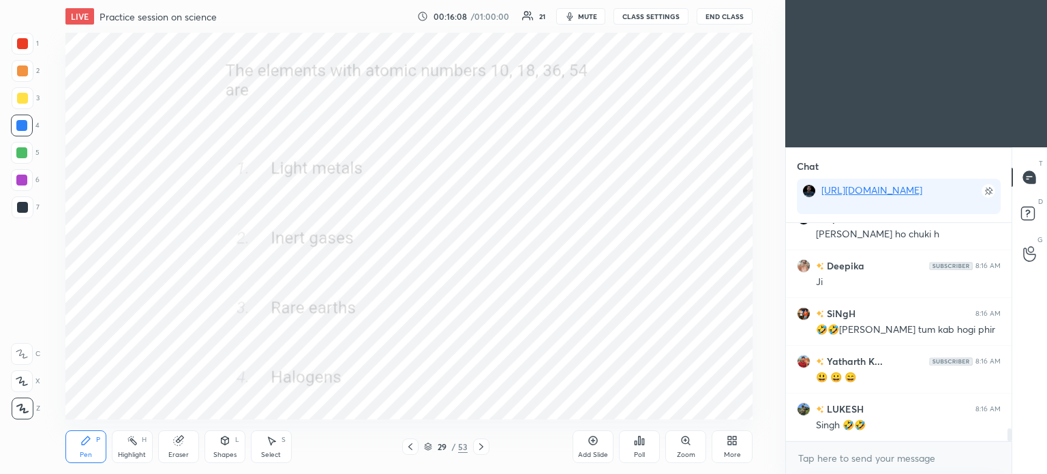
click at [226, 446] on icon at bounding box center [224, 440] width 11 height 11
click at [172, 450] on div "Eraser" at bounding box center [178, 446] width 41 height 33
click at [79, 443] on div "Pen P" at bounding box center [85, 446] width 41 height 33
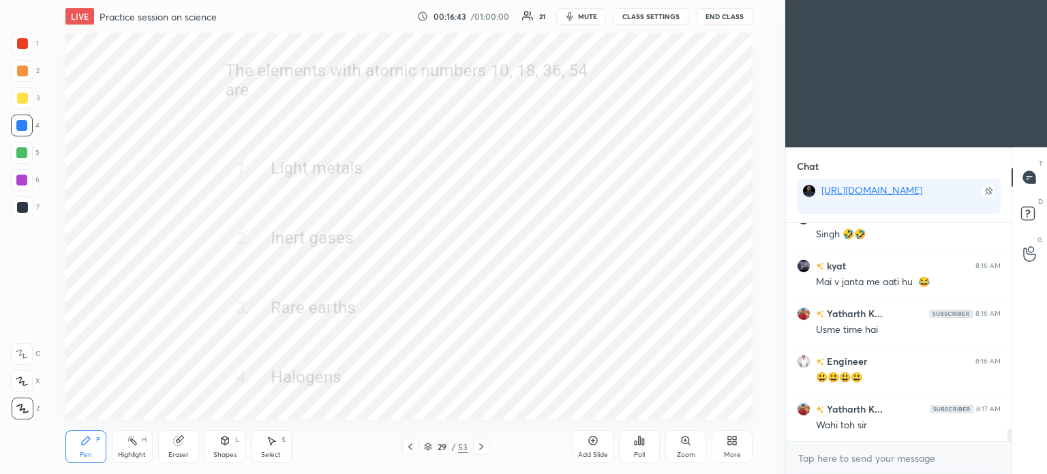
click at [480, 451] on icon at bounding box center [481, 446] width 11 height 11
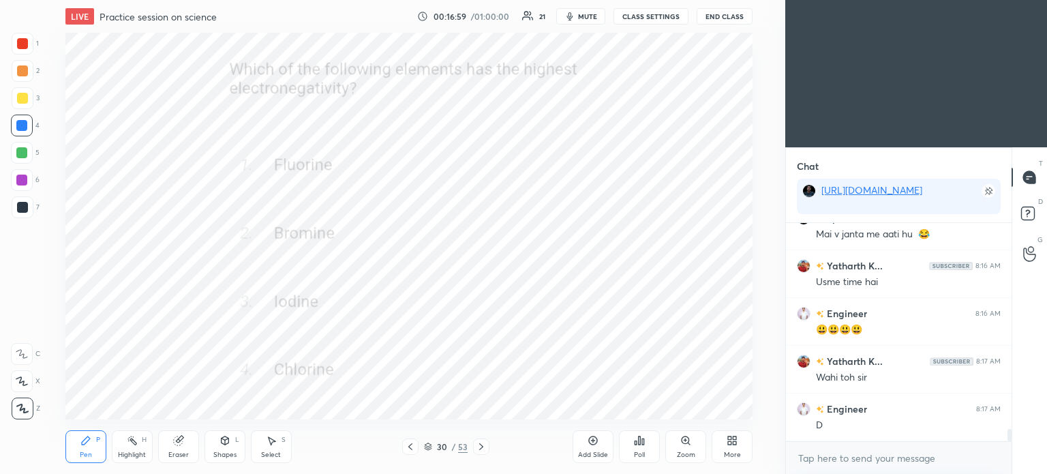
scroll to position [3692, 0]
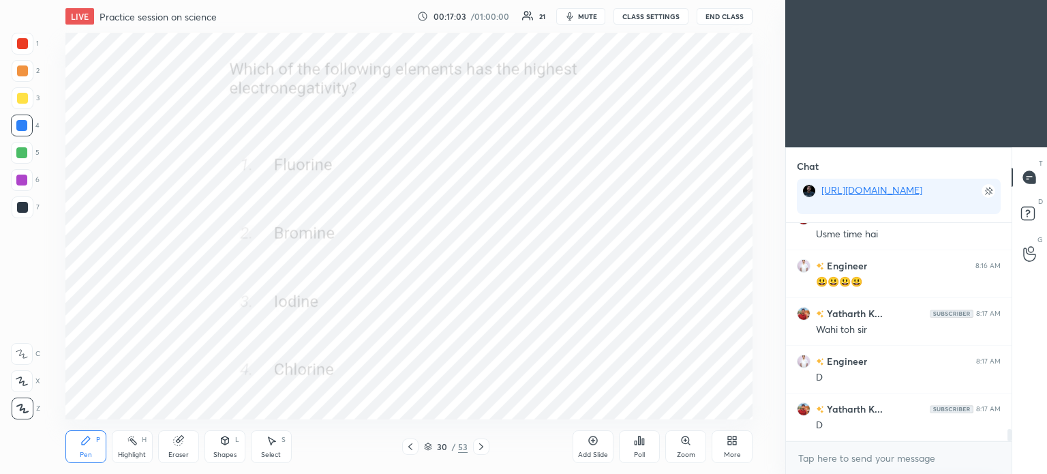
click at [653, 446] on div "Poll" at bounding box center [639, 446] width 41 height 33
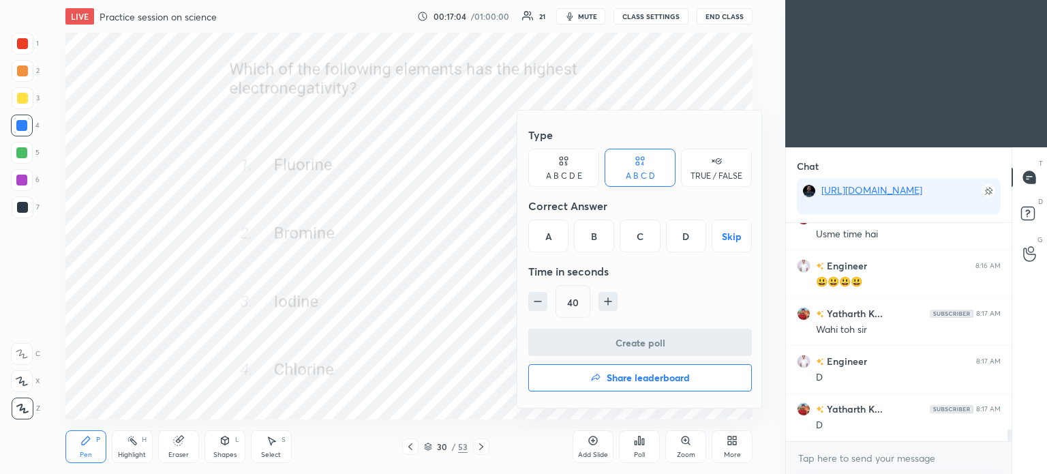
click at [548, 242] on div "A" at bounding box center [548, 235] width 40 height 33
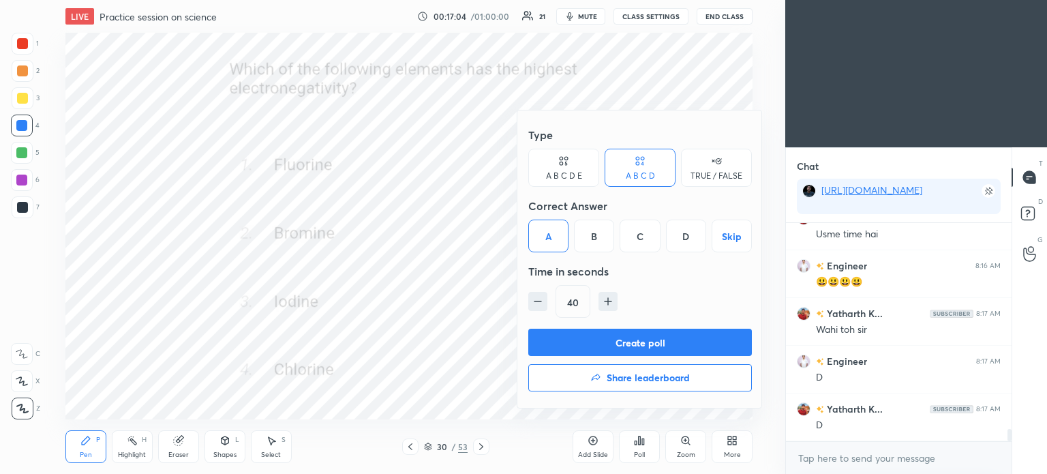
click at [664, 338] on button "Create poll" at bounding box center [640, 342] width 224 height 27
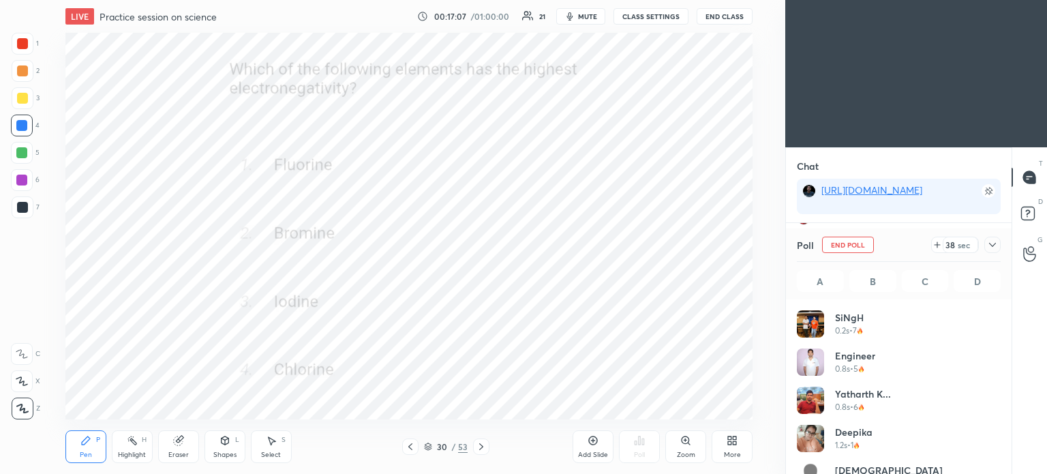
scroll to position [160, 200]
click at [990, 243] on icon at bounding box center [992, 244] width 11 height 11
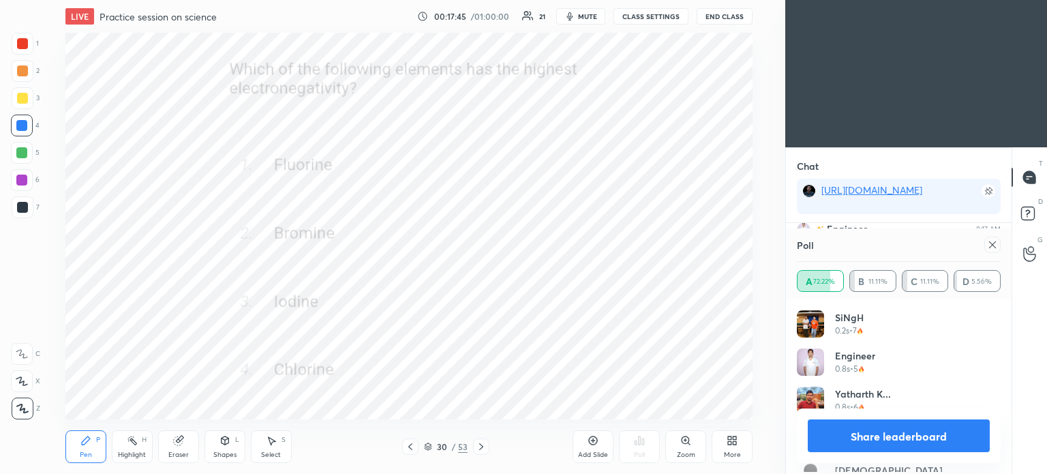
scroll to position [159, 200]
click at [995, 247] on icon at bounding box center [992, 244] width 11 height 11
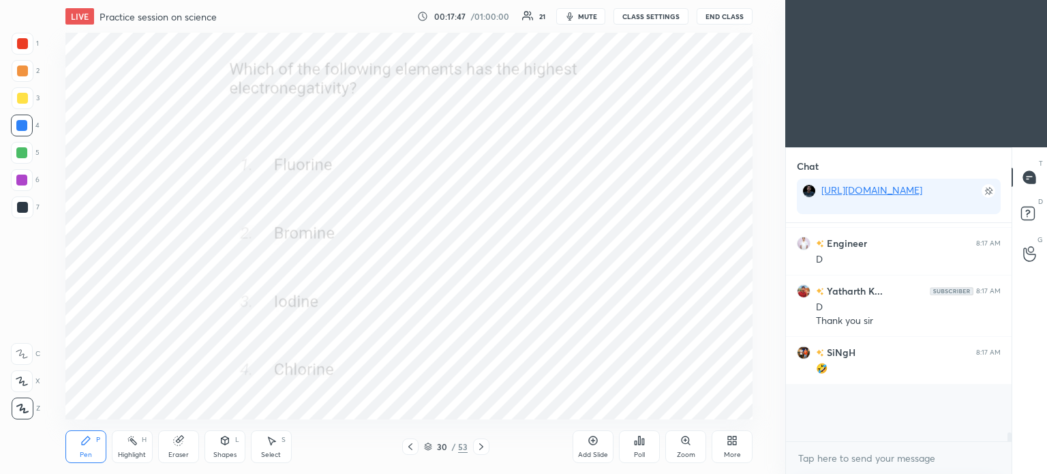
scroll to position [5, 4]
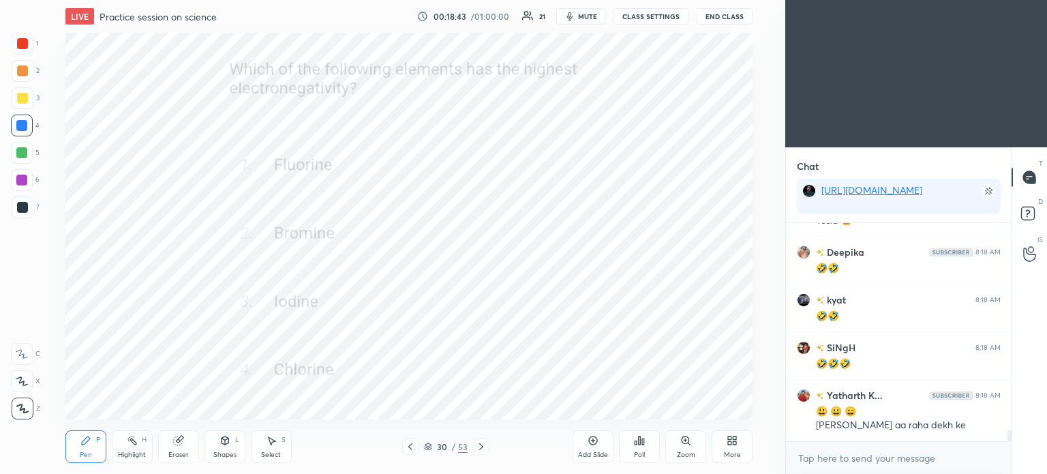
click at [19, 180] on div at bounding box center [21, 180] width 11 height 11
click at [19, 181] on div at bounding box center [21, 180] width 11 height 11
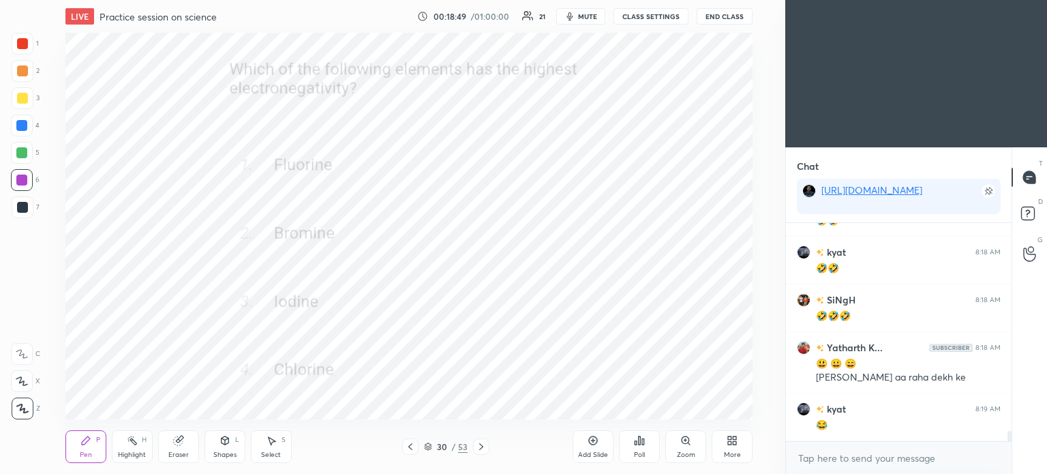
scroll to position [4352, 0]
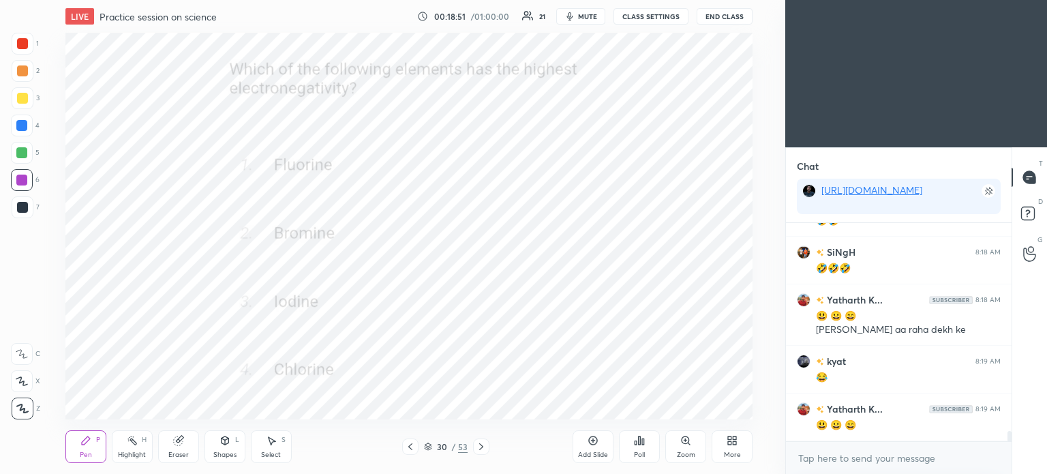
click at [480, 445] on icon at bounding box center [481, 446] width 4 height 7
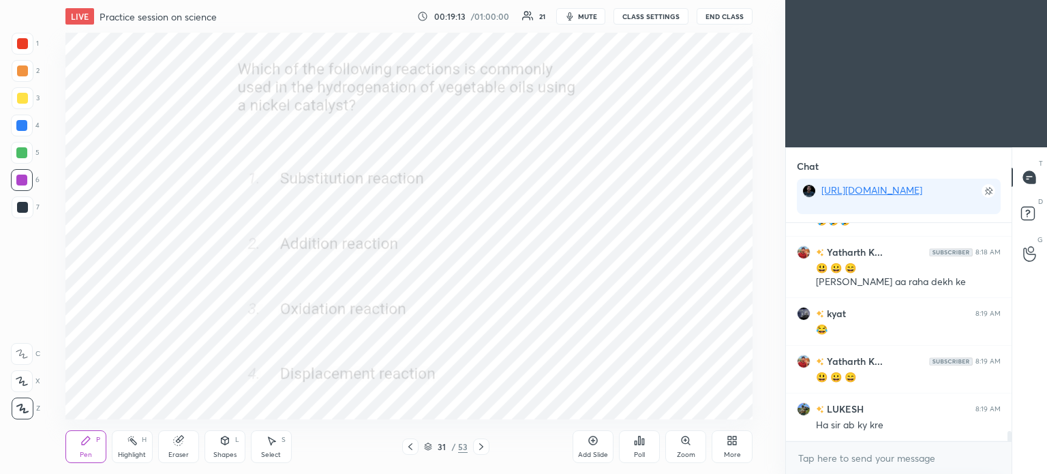
click at [641, 449] on div "Poll" at bounding box center [639, 446] width 41 height 33
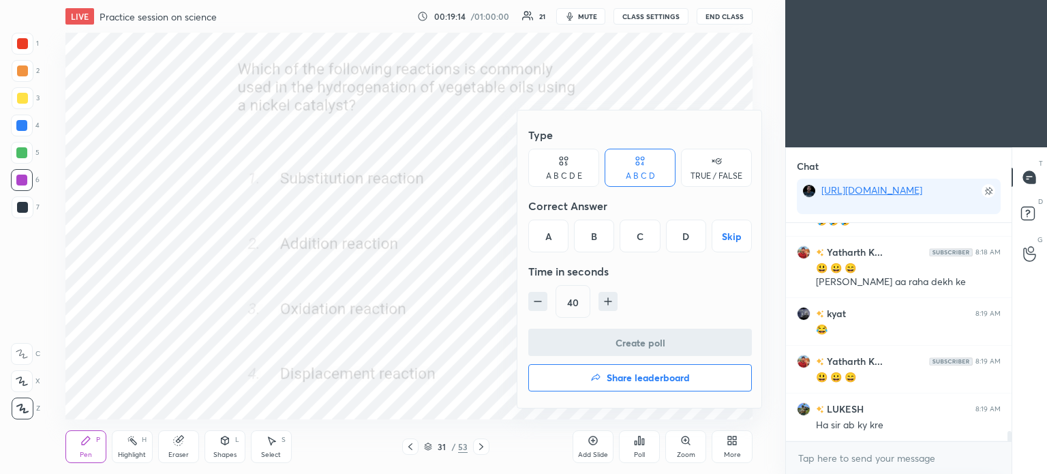
click at [594, 232] on div "B" at bounding box center [594, 235] width 40 height 33
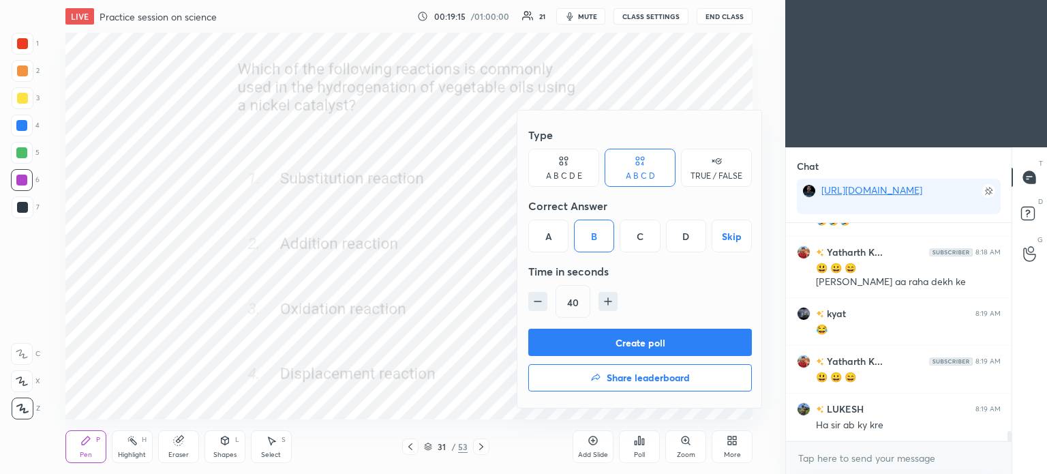
scroll to position [4447, 0]
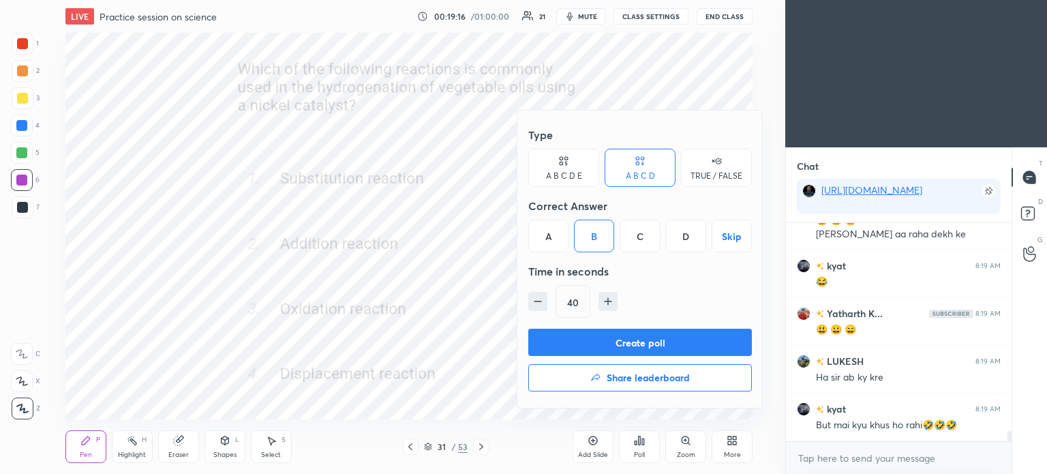
click at [696, 346] on button "Create poll" at bounding box center [640, 342] width 224 height 27
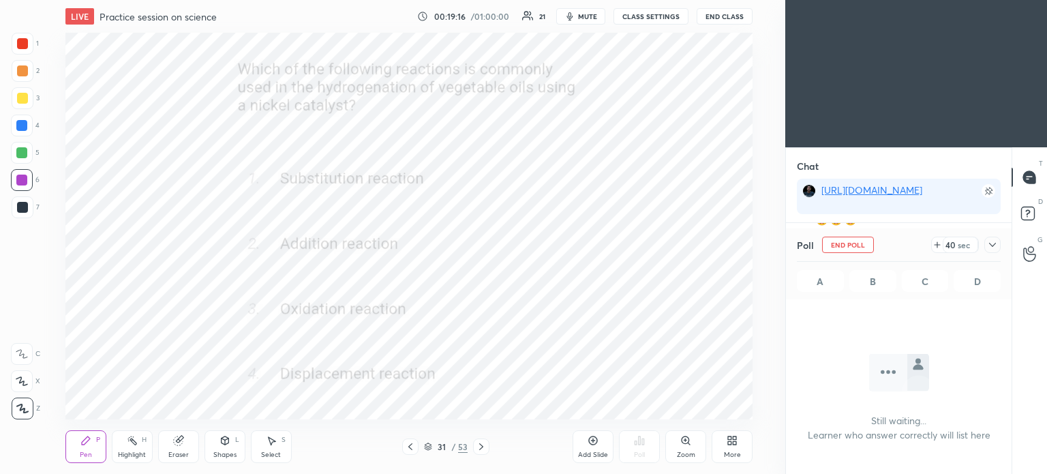
scroll to position [30, 222]
click at [986, 244] on div at bounding box center [992, 245] width 16 height 16
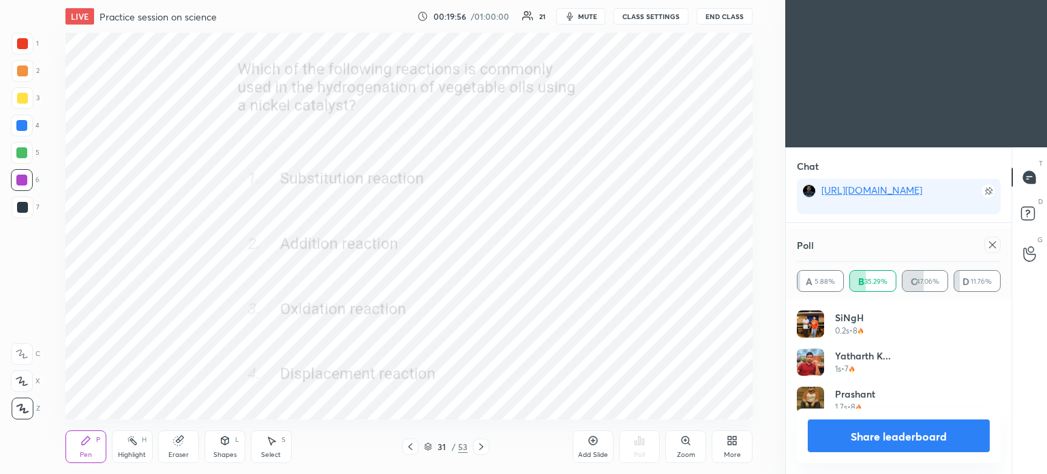
scroll to position [159, 200]
click at [994, 245] on icon at bounding box center [992, 244] width 11 height 11
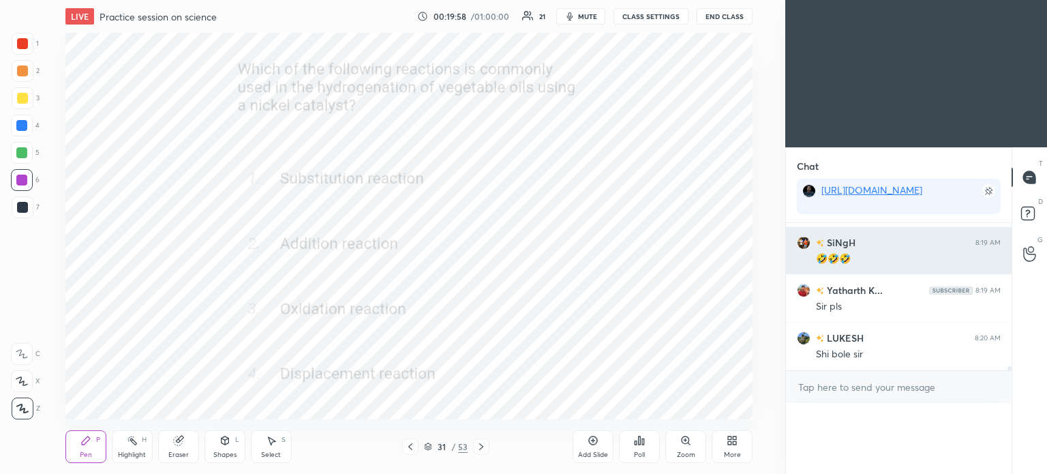
scroll to position [0, 4]
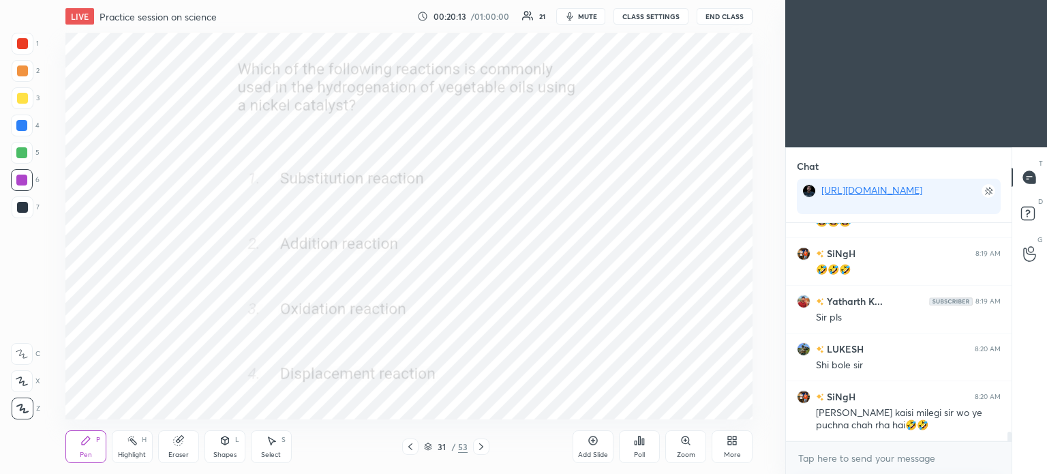
click at [485, 444] on icon at bounding box center [481, 446] width 11 height 11
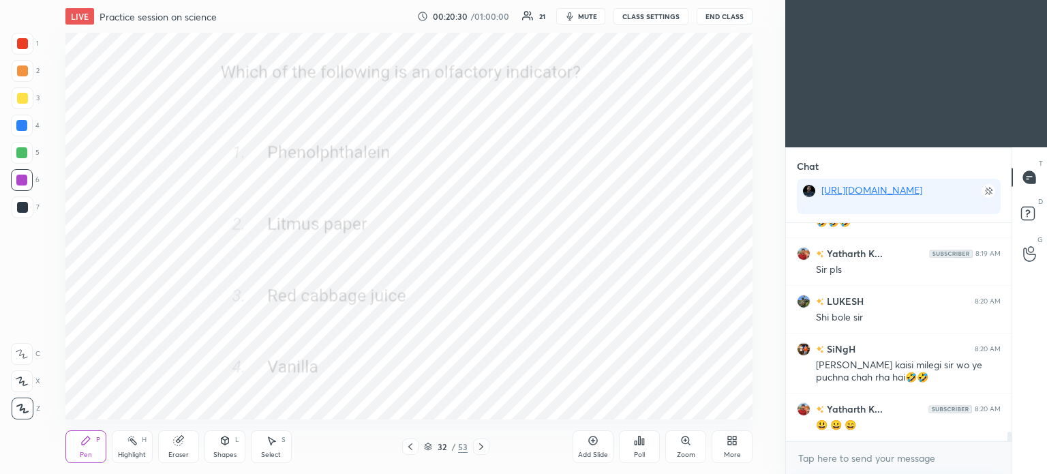
scroll to position [4855, 0]
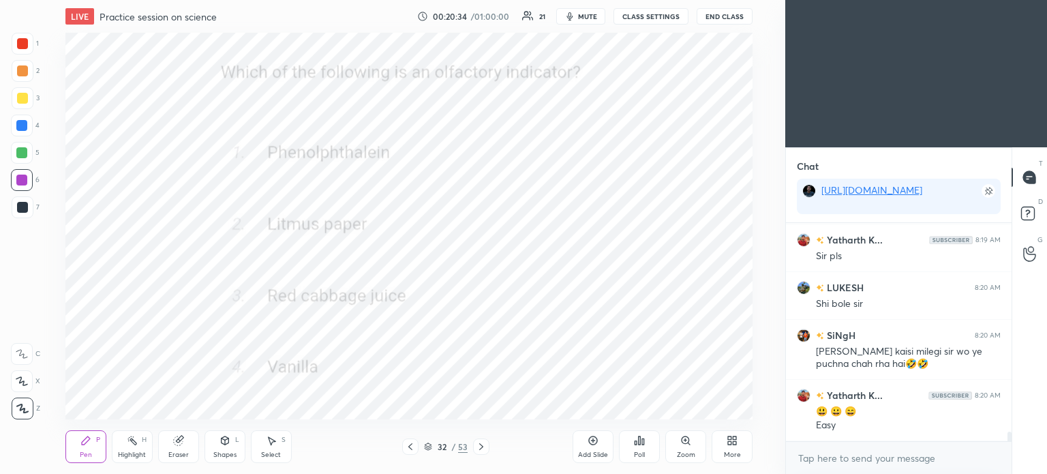
click at [647, 446] on div "Poll" at bounding box center [639, 446] width 41 height 33
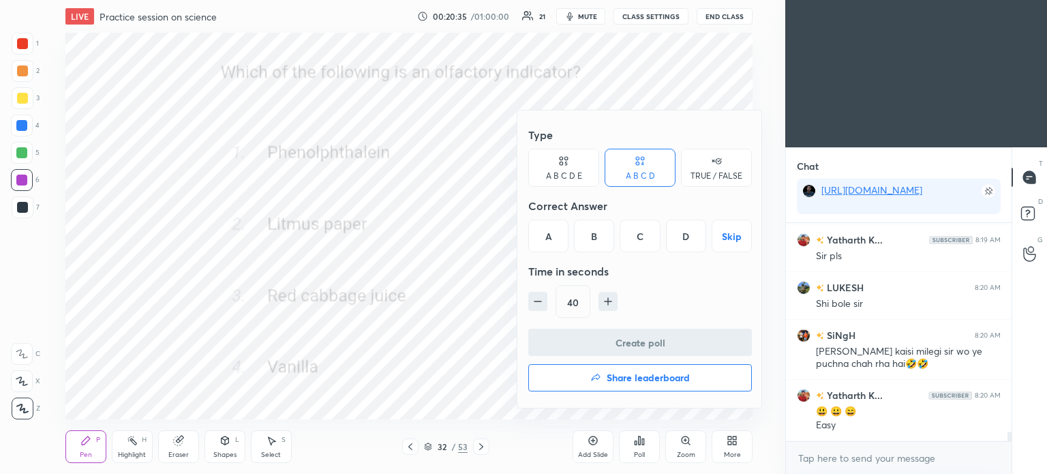
click at [684, 233] on div "D" at bounding box center [686, 235] width 40 height 33
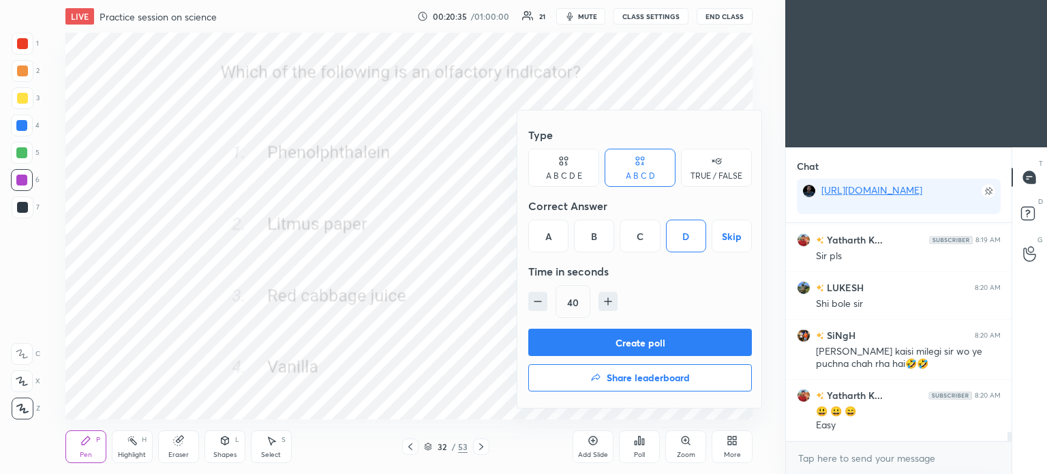
click at [665, 343] on button "Create poll" at bounding box center [640, 342] width 224 height 27
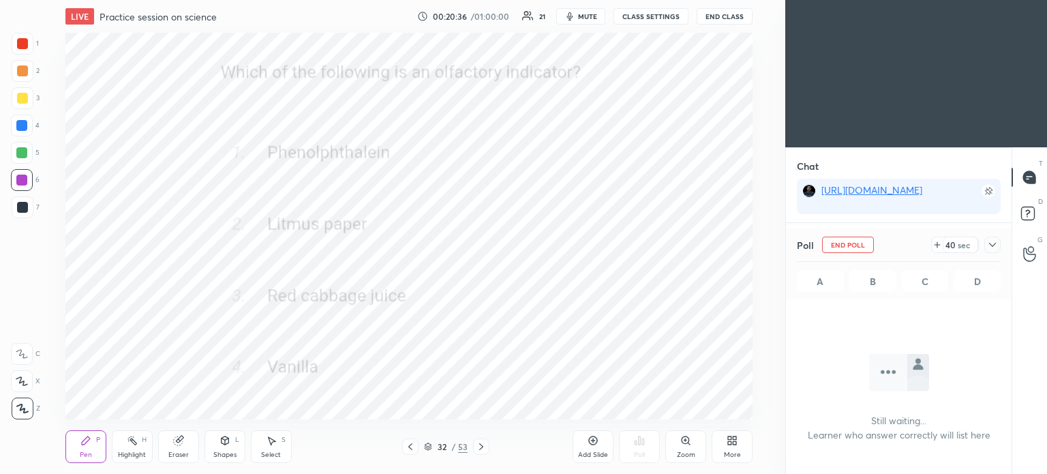
scroll to position [4, 4]
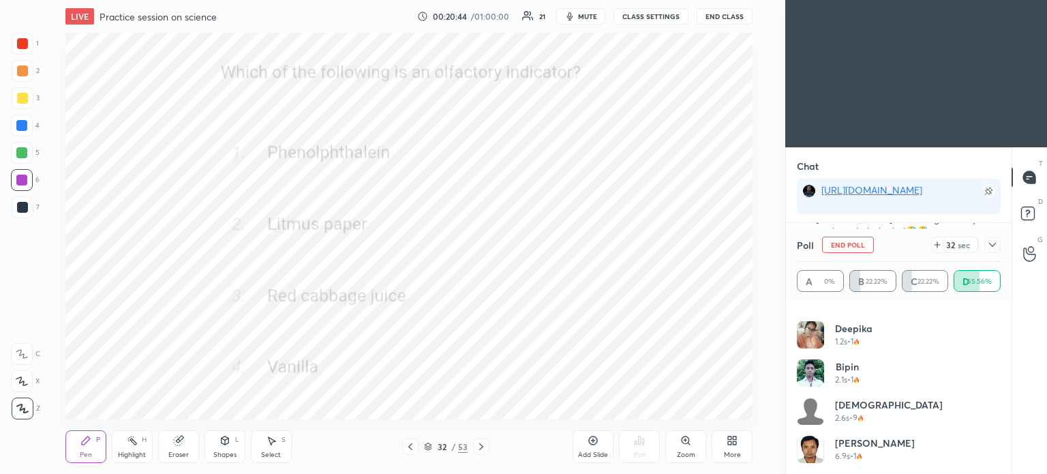
click at [992, 244] on icon at bounding box center [992, 244] width 11 height 11
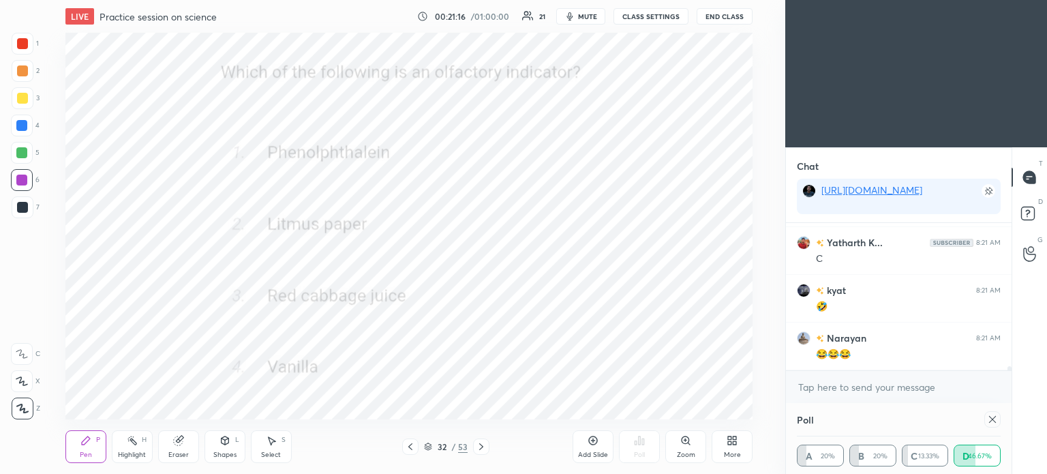
scroll to position [64, 200]
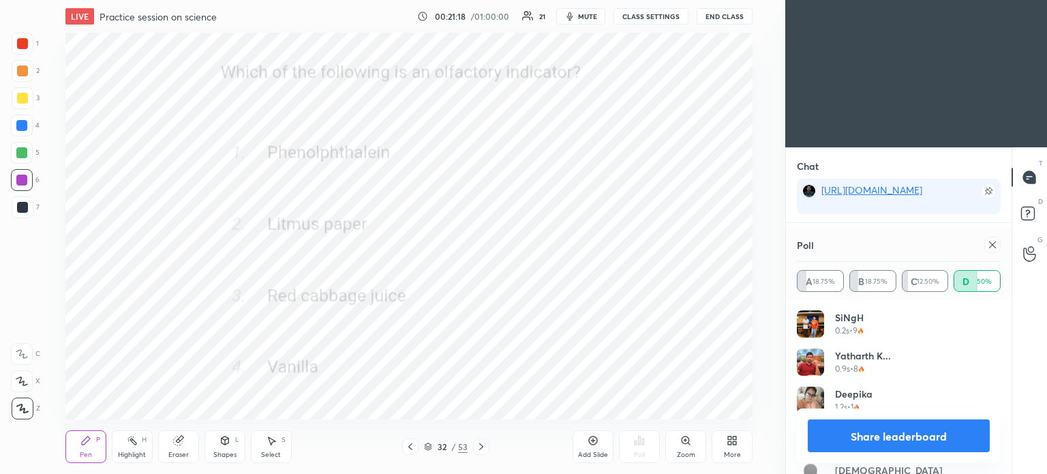
click at [990, 245] on icon at bounding box center [992, 244] width 11 height 11
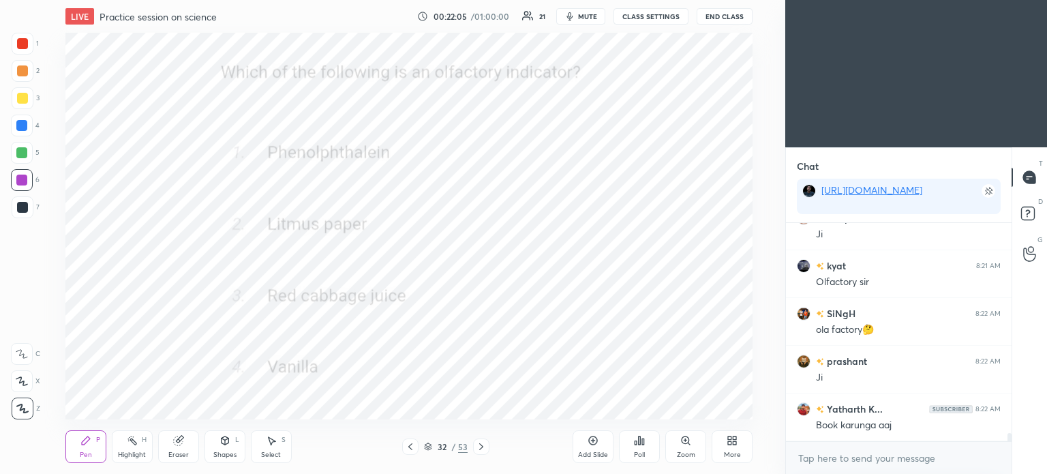
click at [480, 444] on icon at bounding box center [481, 446] width 4 height 7
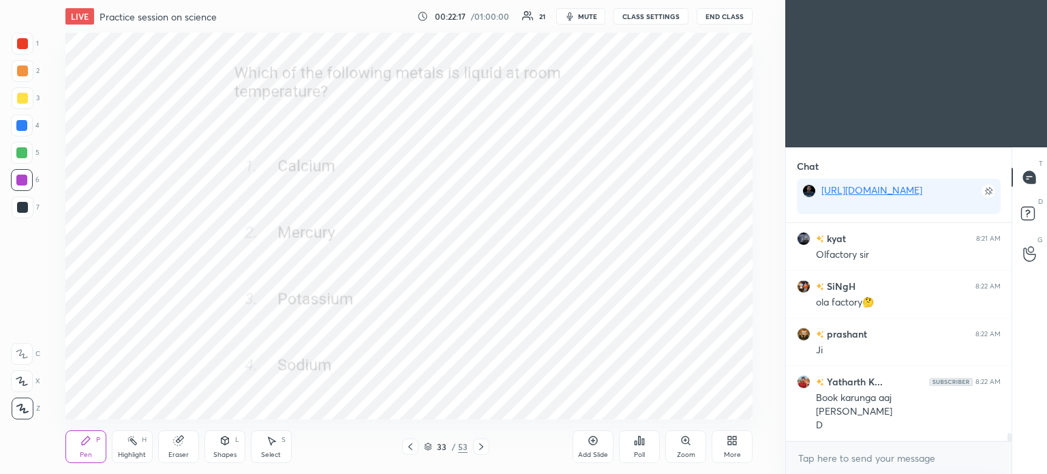
click at [649, 440] on div "Poll" at bounding box center [639, 446] width 41 height 33
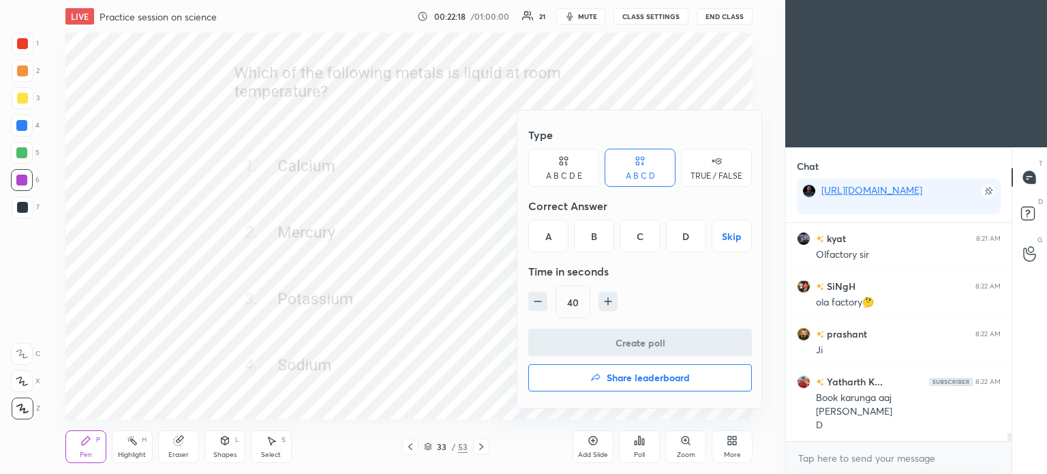
click at [594, 234] on div "B" at bounding box center [594, 235] width 40 height 33
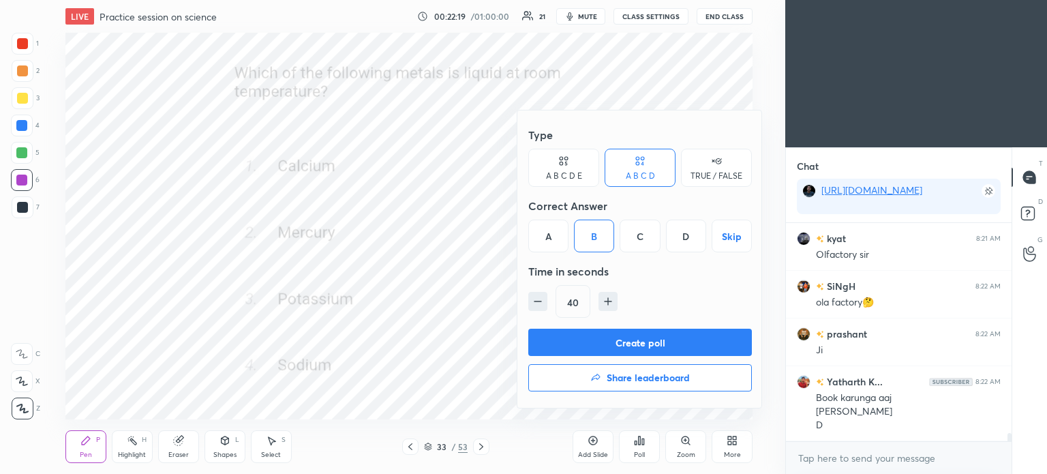
click at [651, 335] on button "Create poll" at bounding box center [640, 342] width 224 height 27
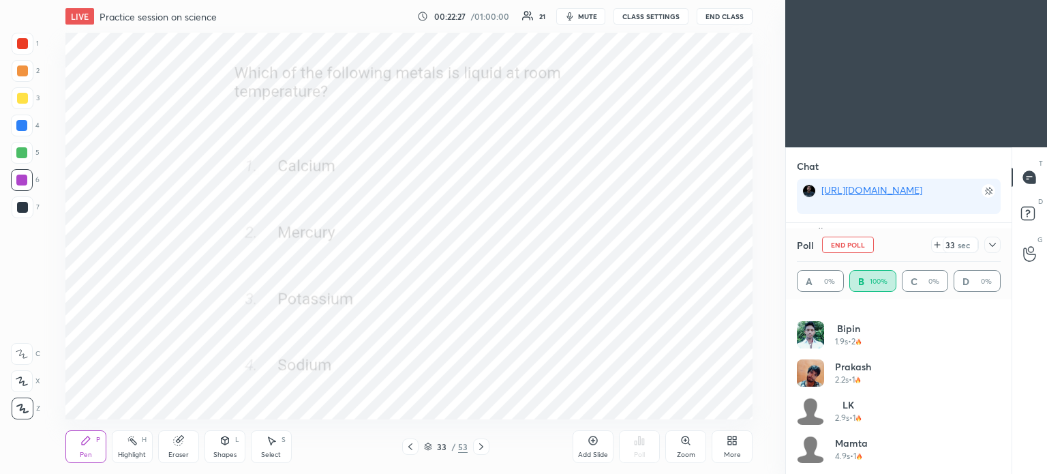
scroll to position [5634, 0]
click at [990, 244] on icon at bounding box center [992, 245] width 7 height 4
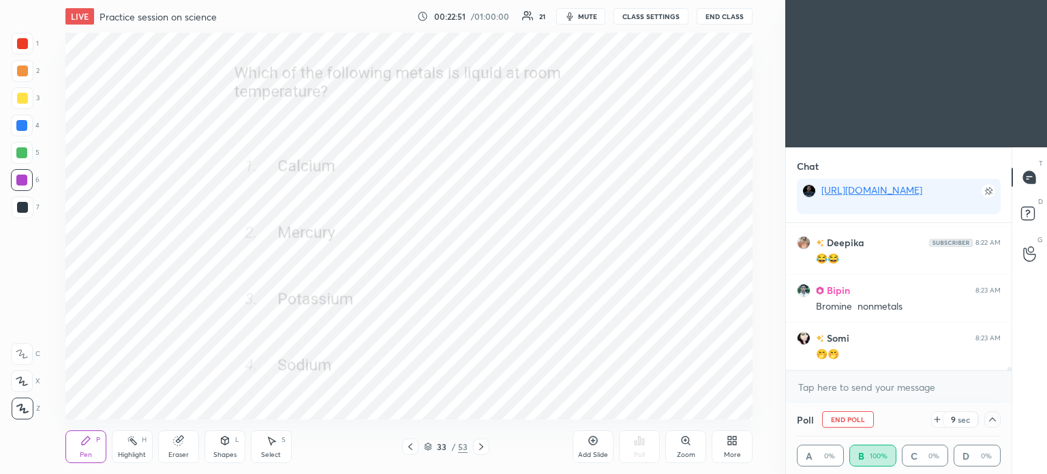
scroll to position [5825, 0]
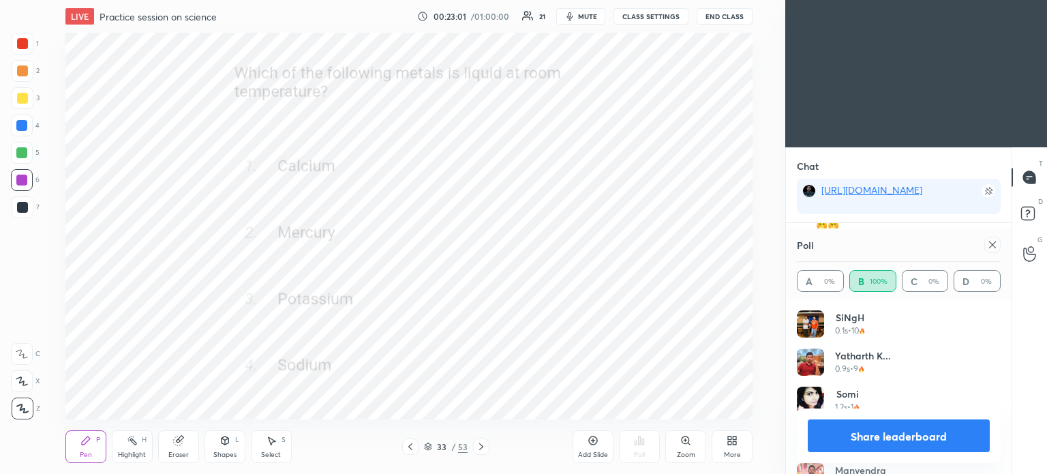
click at [992, 247] on icon at bounding box center [992, 244] width 11 height 11
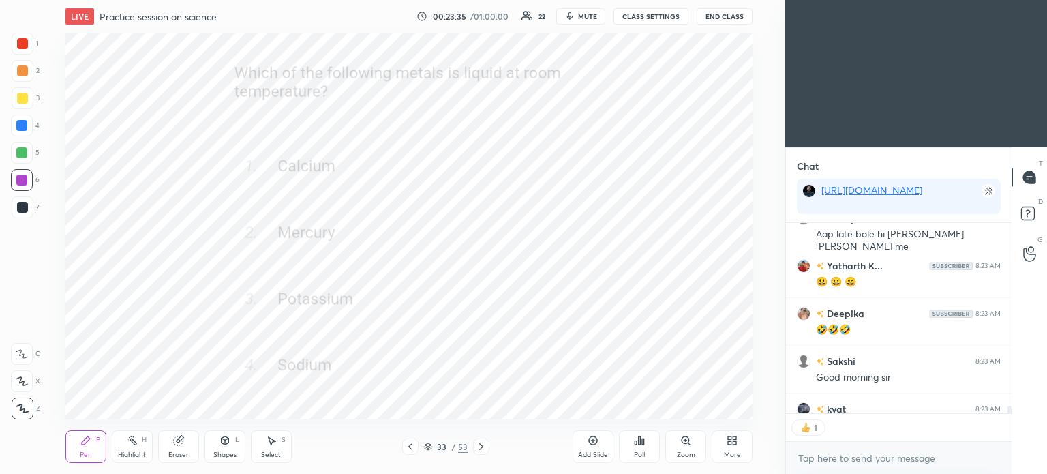
click at [480, 451] on icon at bounding box center [481, 446] width 11 height 11
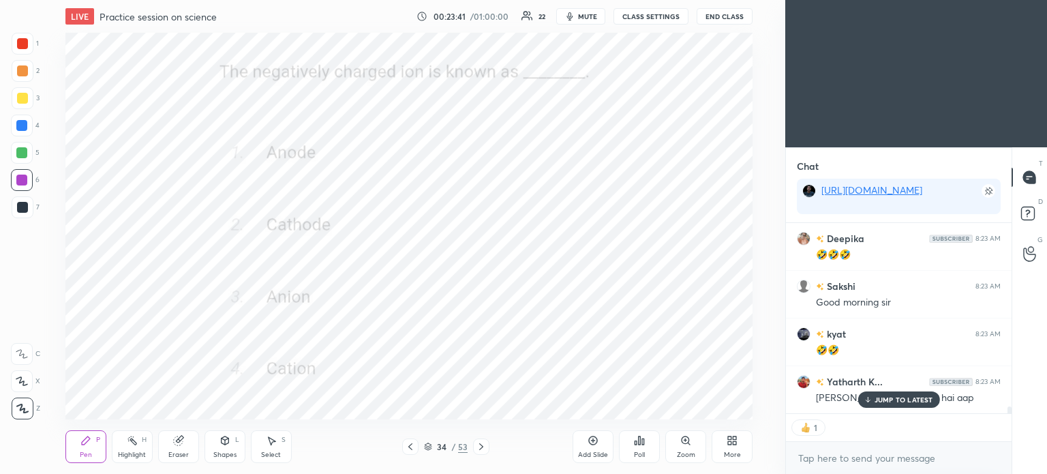
click at [882, 397] on p "JUMP TO LATEST" at bounding box center [904, 399] width 59 height 8
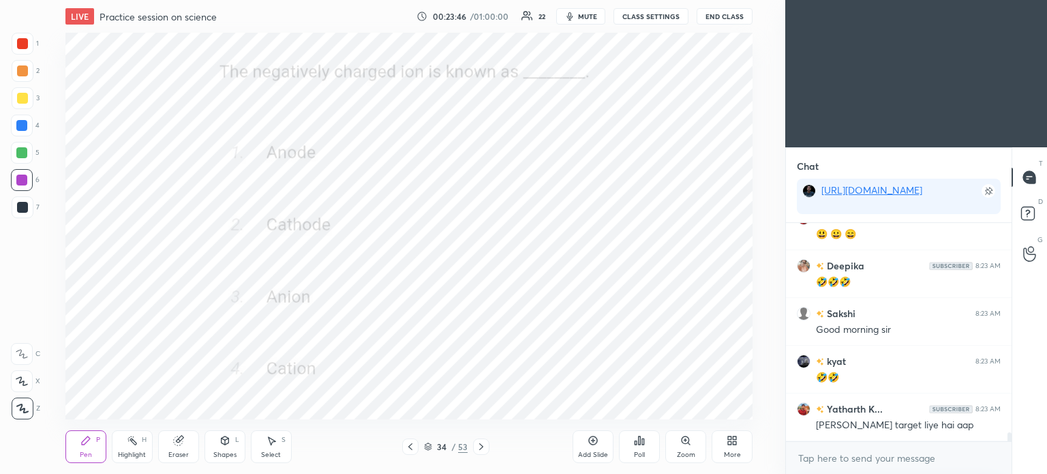
click at [638, 446] on div "Poll" at bounding box center [639, 446] width 41 height 33
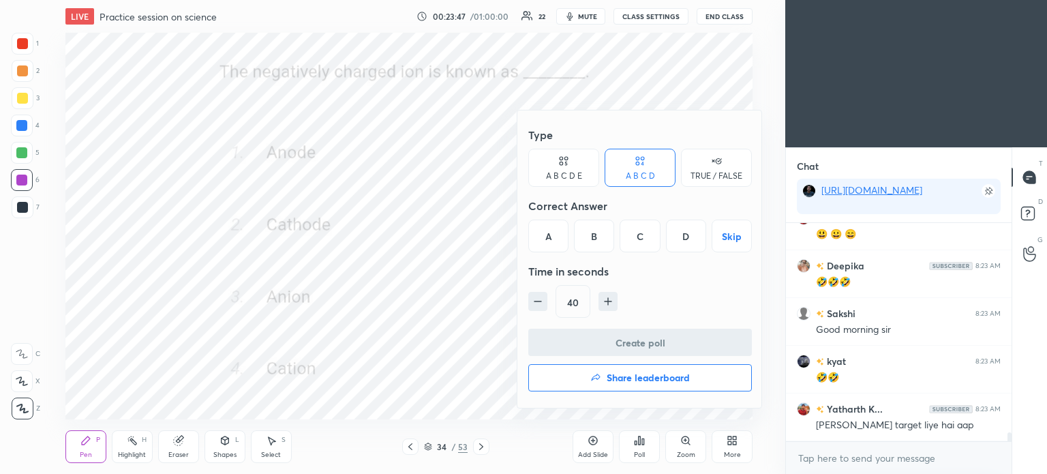
click at [641, 241] on div "C" at bounding box center [640, 235] width 40 height 33
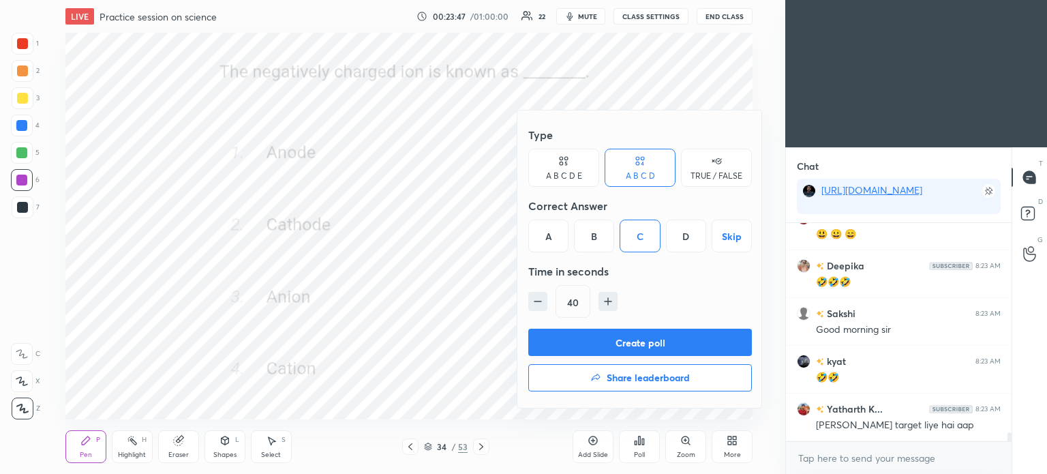
click at [640, 335] on button "Create poll" at bounding box center [640, 342] width 224 height 27
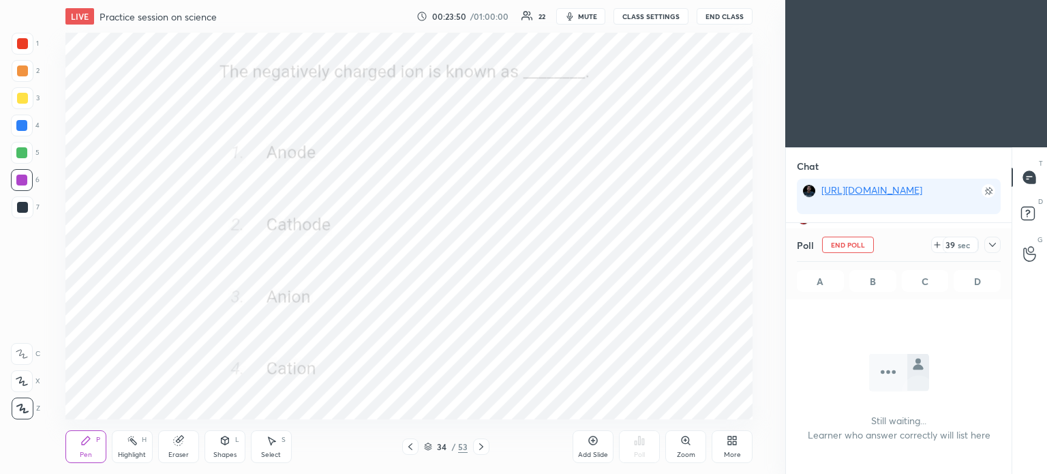
click at [995, 245] on icon at bounding box center [992, 245] width 7 height 4
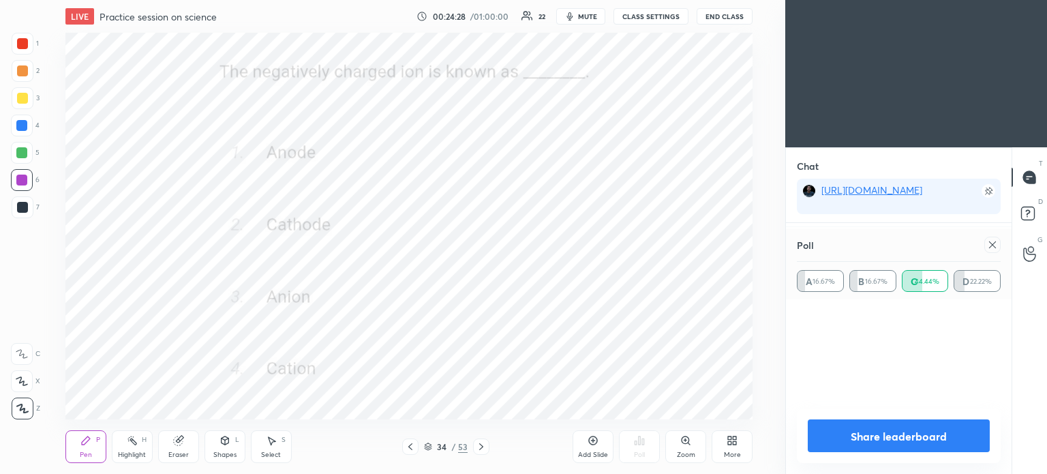
scroll to position [0, 0]
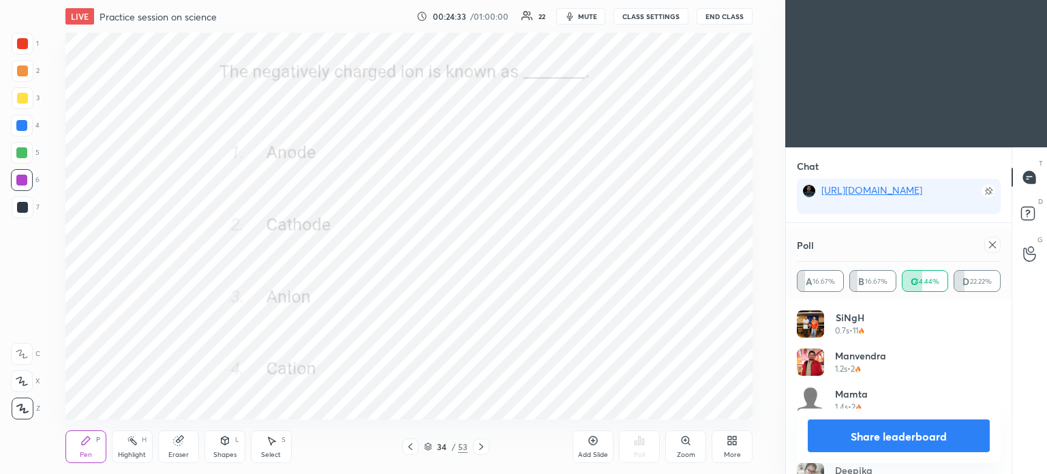
click at [917, 389] on div "mamta 1.4s • 2" at bounding box center [899, 405] width 204 height 38
click at [992, 245] on icon at bounding box center [992, 244] width 7 height 7
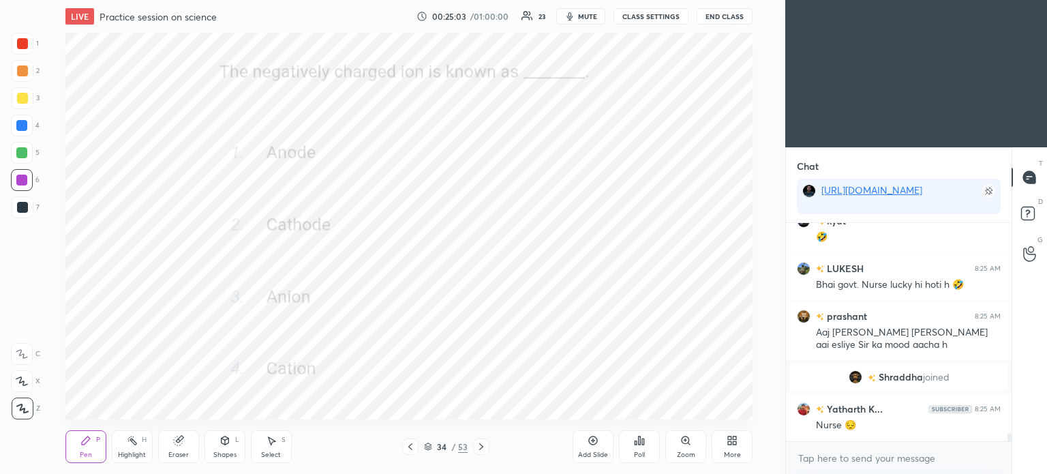
click at [486, 443] on icon at bounding box center [481, 446] width 11 height 11
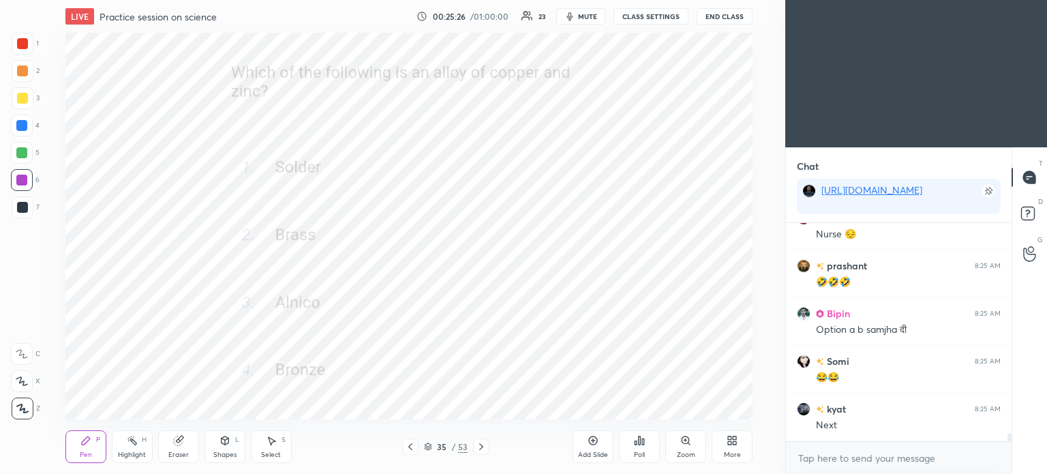
click at [645, 451] on div "Poll" at bounding box center [639, 454] width 11 height 7
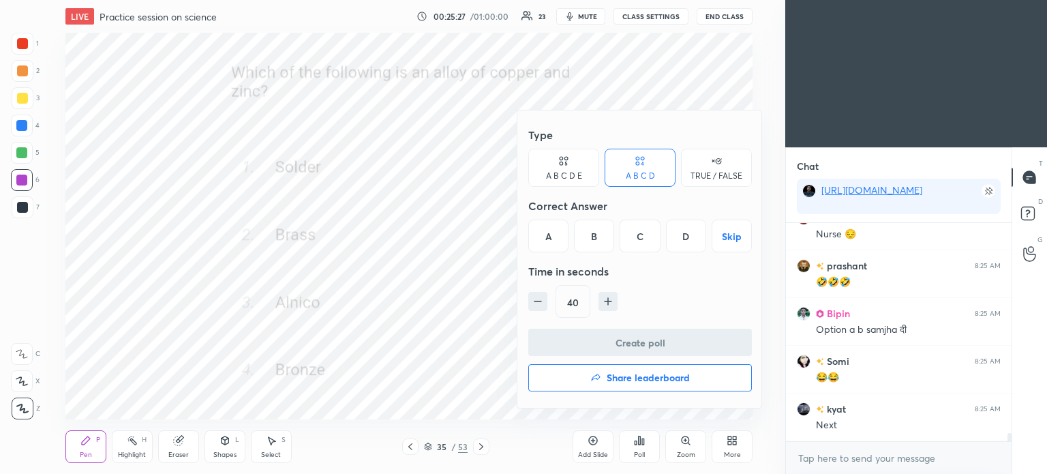
click at [594, 237] on div "B" at bounding box center [594, 235] width 40 height 33
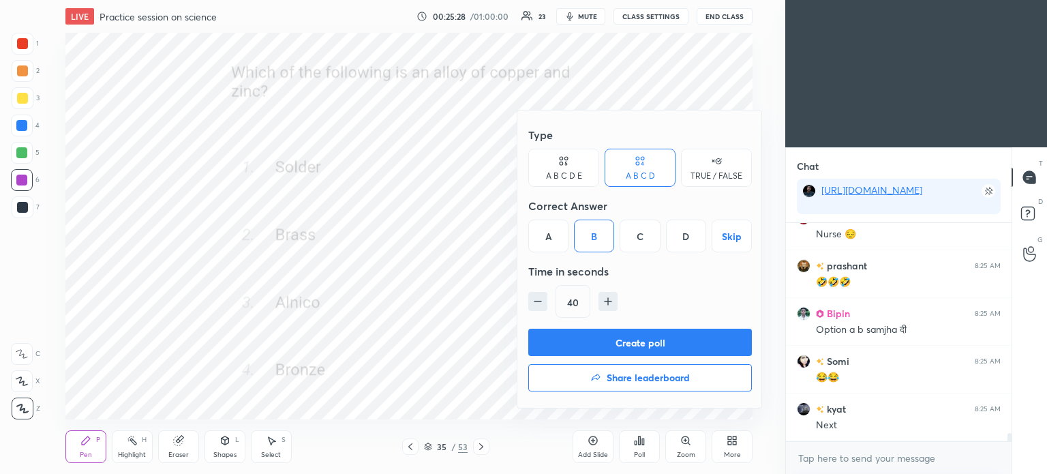
click at [714, 346] on button "Create poll" at bounding box center [640, 342] width 224 height 27
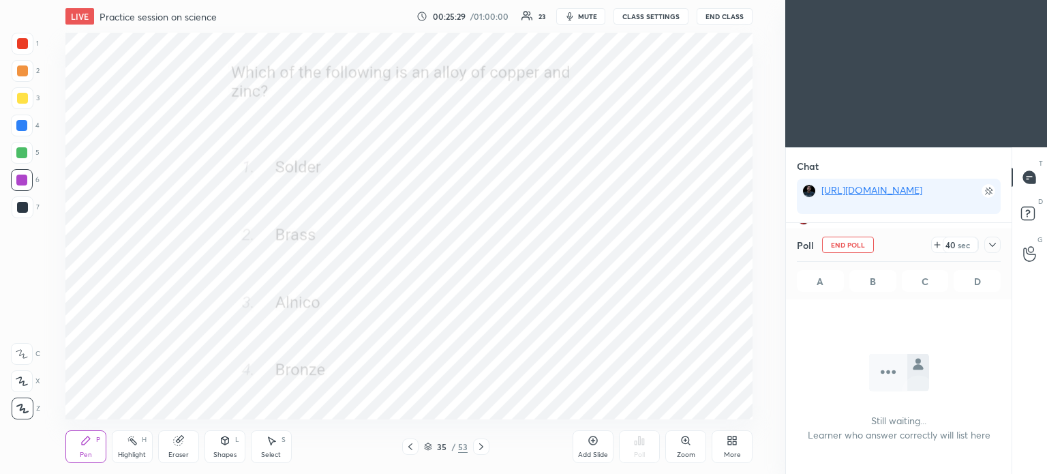
click at [990, 247] on icon at bounding box center [992, 244] width 11 height 11
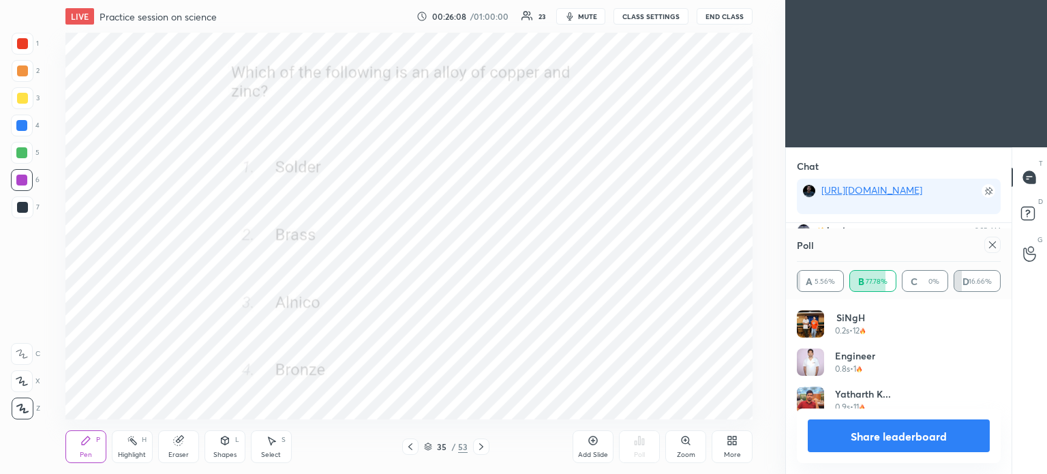
scroll to position [159, 200]
click at [995, 247] on icon at bounding box center [992, 244] width 11 height 11
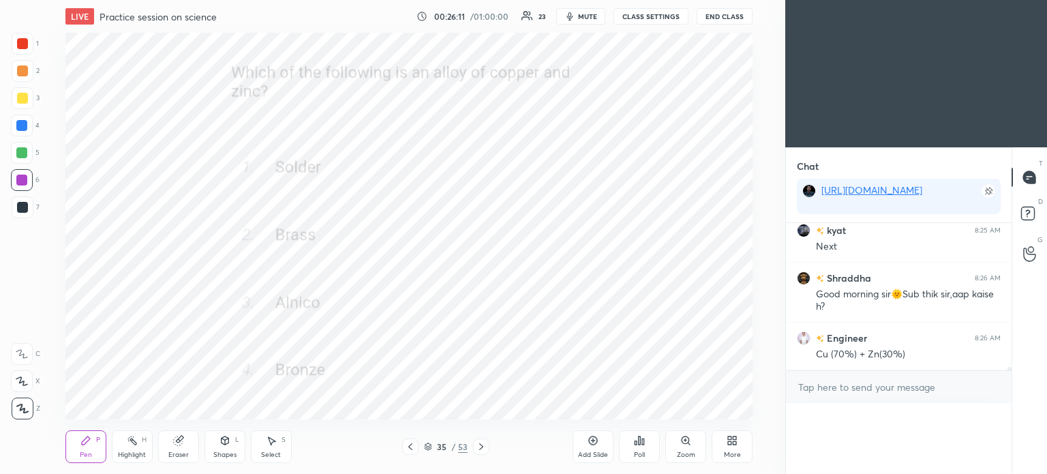
scroll to position [46, 222]
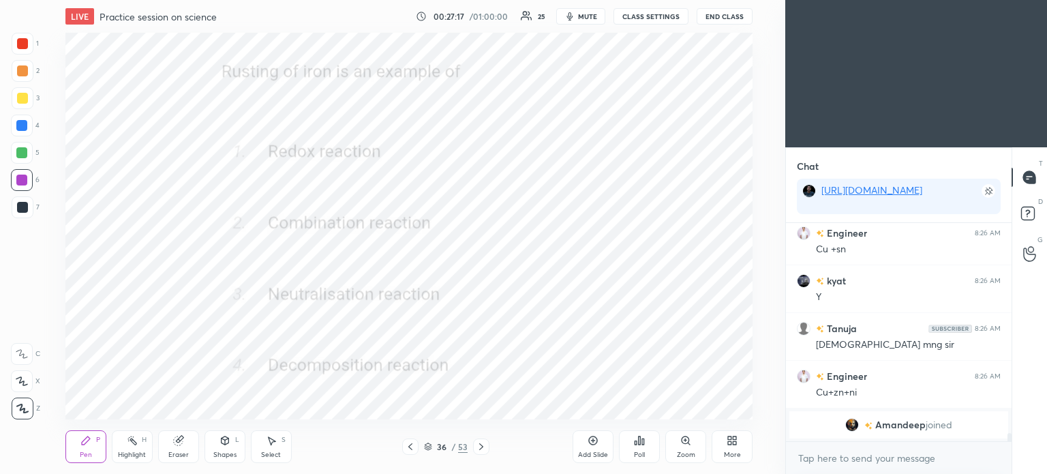
click at [640, 447] on div "Poll" at bounding box center [639, 446] width 41 height 33
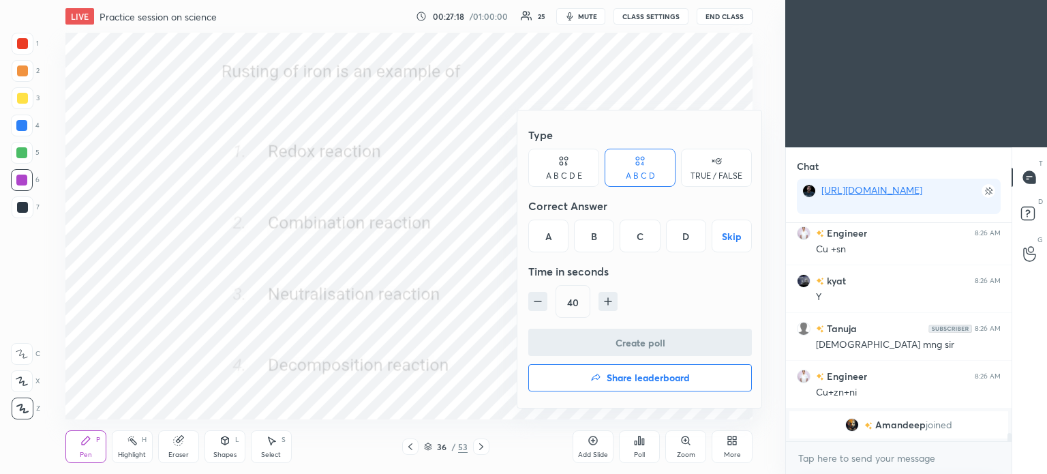
click at [547, 240] on div "A" at bounding box center [548, 235] width 40 height 33
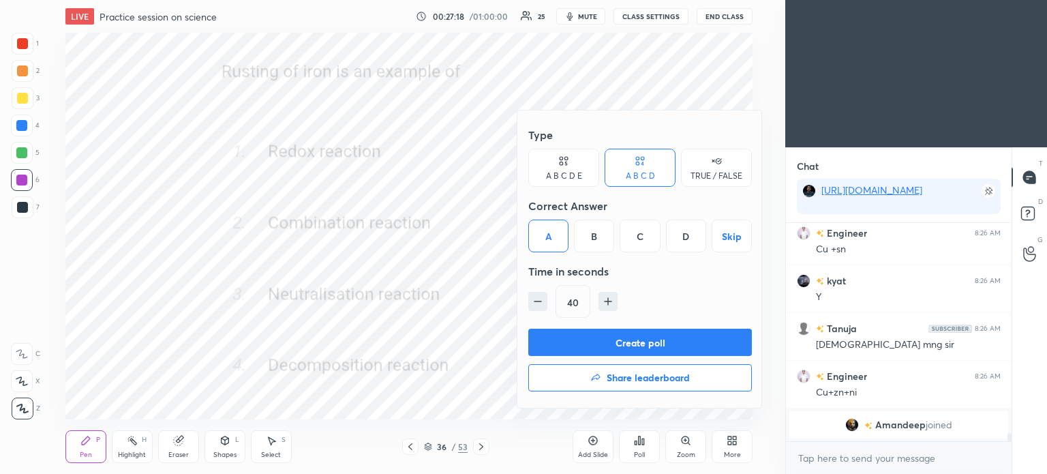
click at [666, 340] on button "Create poll" at bounding box center [640, 342] width 224 height 27
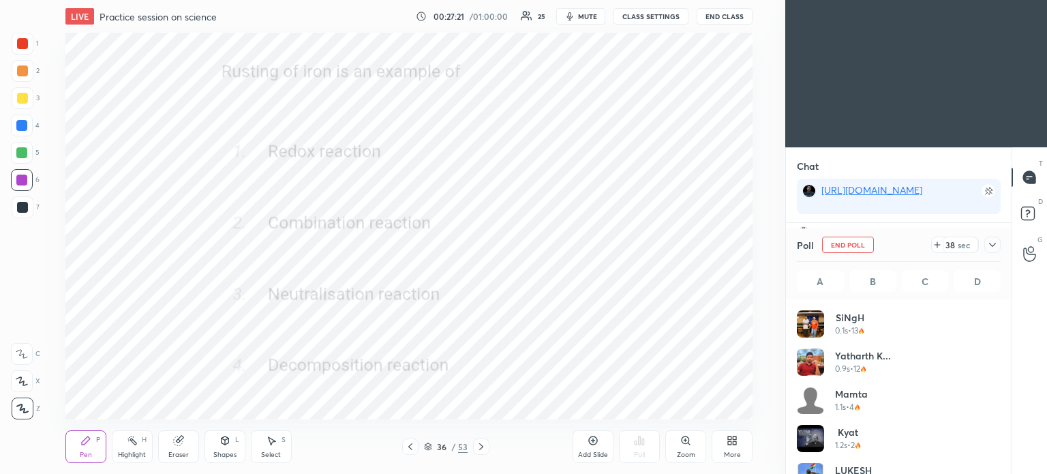
scroll to position [160, 200]
click at [991, 245] on icon at bounding box center [992, 245] width 7 height 4
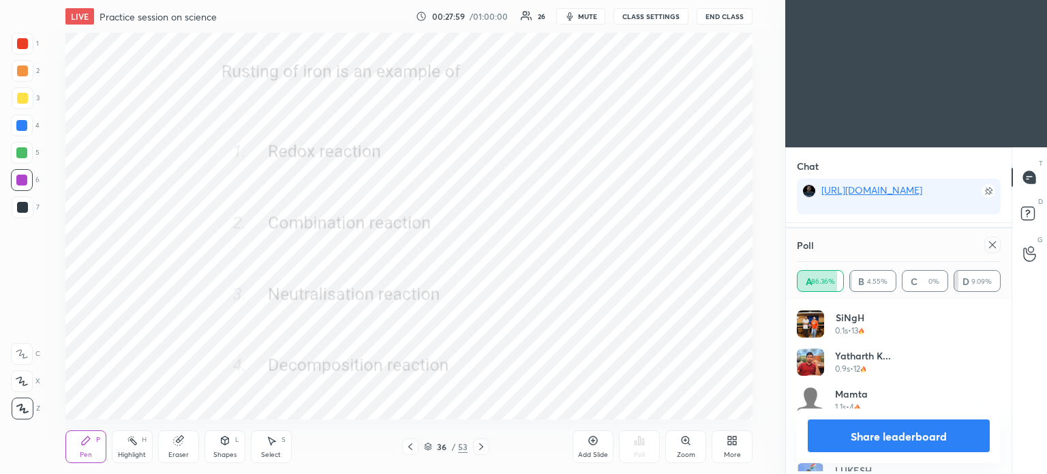
scroll to position [4, 4]
click at [995, 247] on icon at bounding box center [992, 244] width 11 height 11
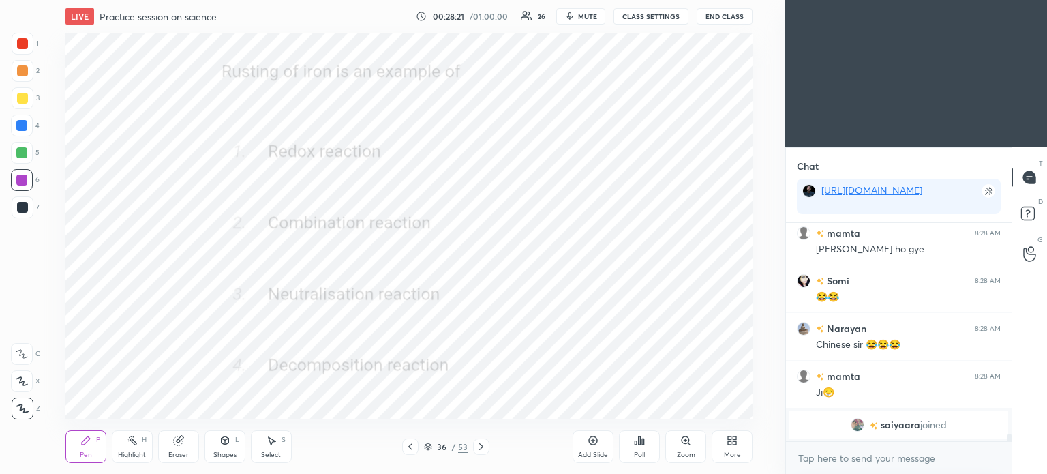
click at [483, 448] on icon at bounding box center [481, 446] width 11 height 11
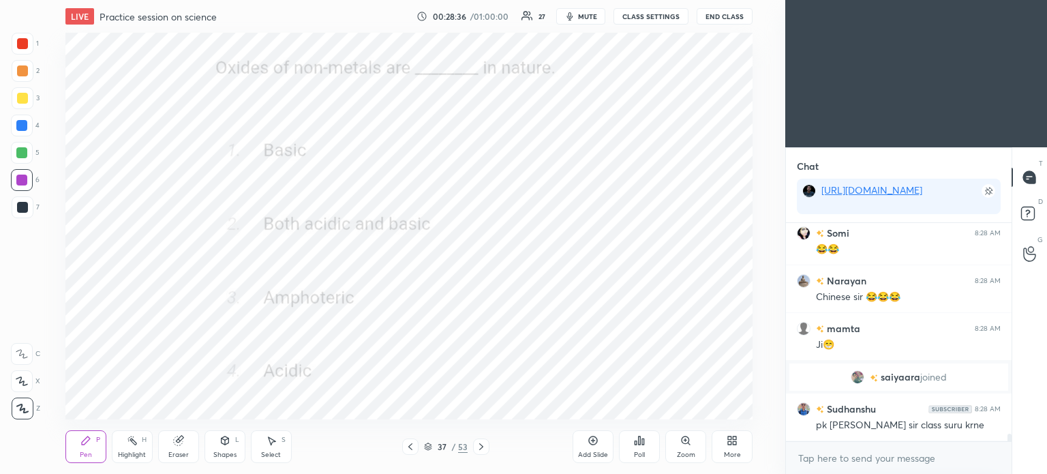
click at [654, 449] on div "Poll" at bounding box center [639, 446] width 41 height 33
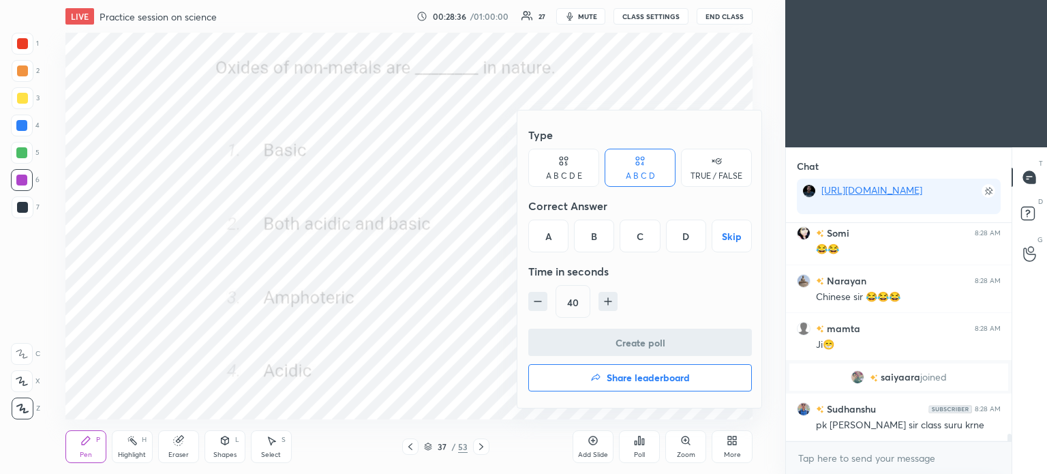
click at [688, 241] on div "D" at bounding box center [686, 235] width 40 height 33
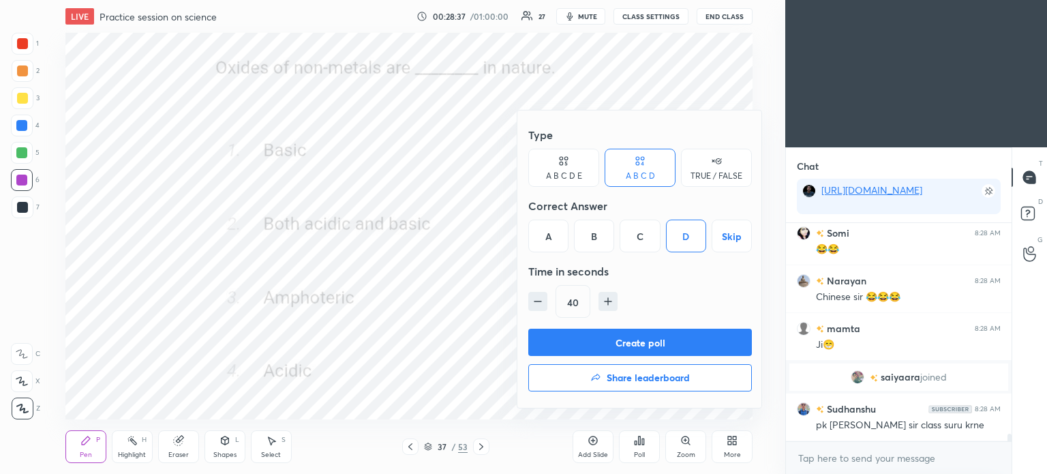
click at [677, 342] on button "Create poll" at bounding box center [640, 342] width 224 height 27
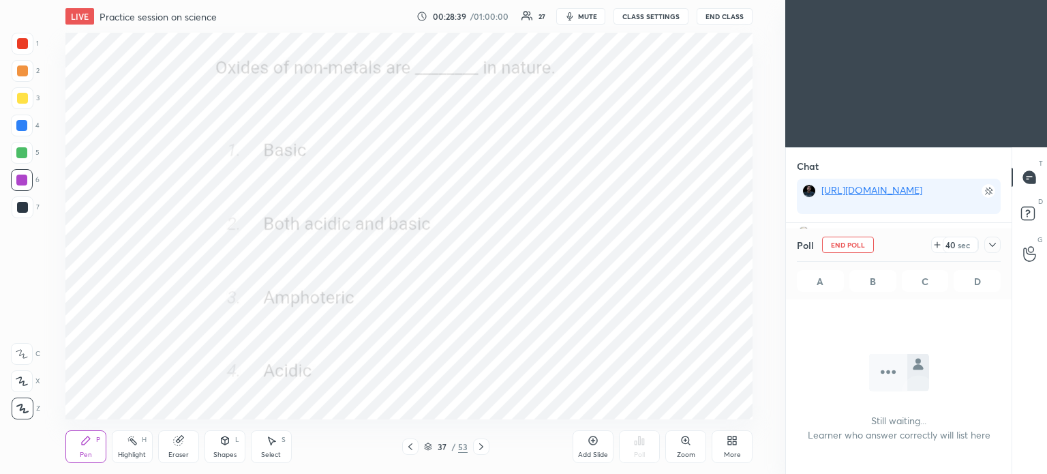
click at [992, 242] on icon at bounding box center [992, 244] width 11 height 11
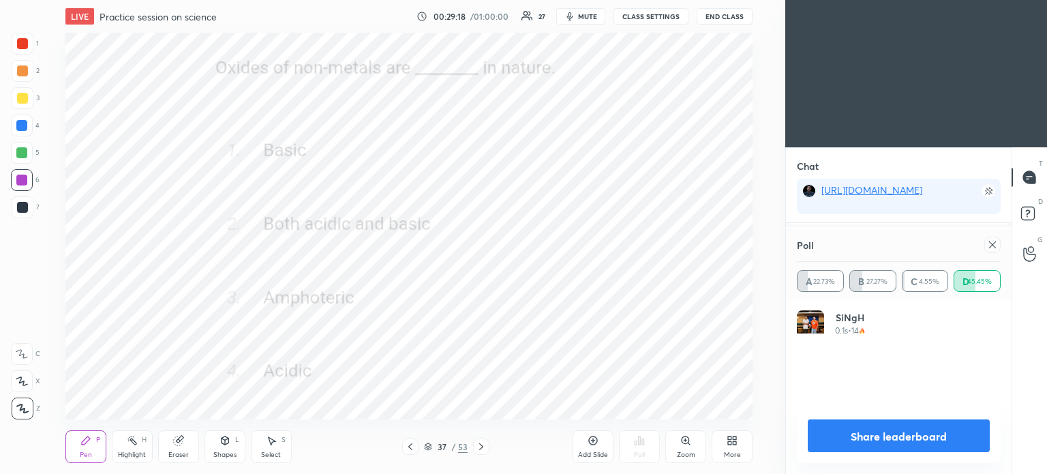
scroll to position [159, 200]
click at [992, 245] on icon at bounding box center [992, 244] width 7 height 7
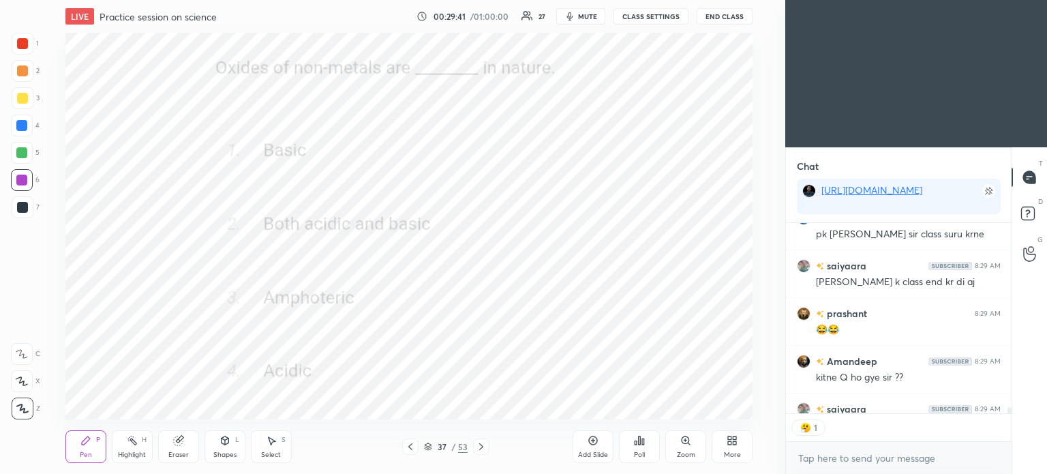
scroll to position [4, 4]
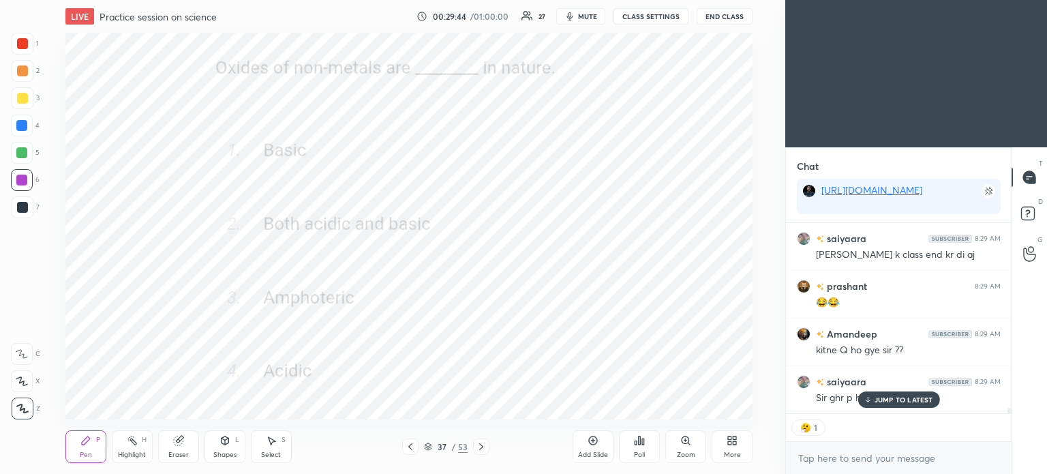
click at [873, 399] on div "JUMP TO LATEST" at bounding box center [899, 399] width 82 height 16
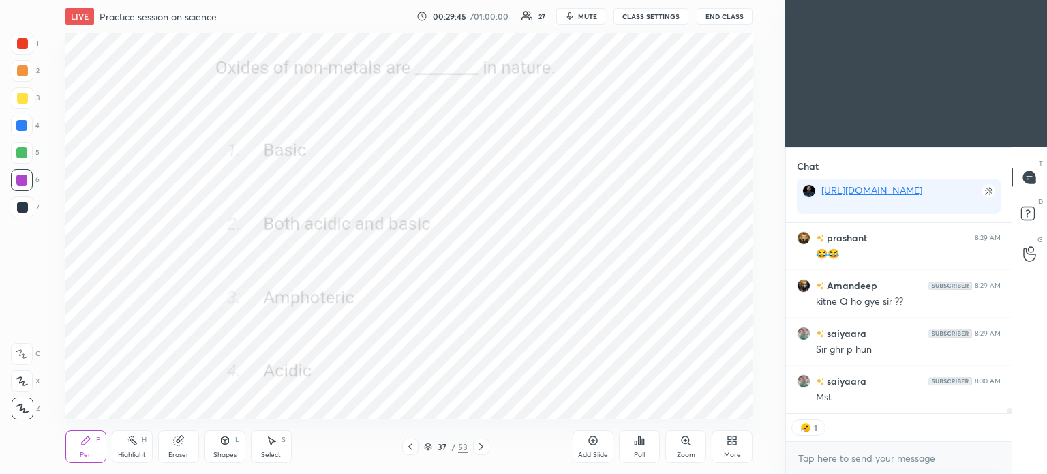
click at [480, 445] on icon at bounding box center [481, 446] width 4 height 7
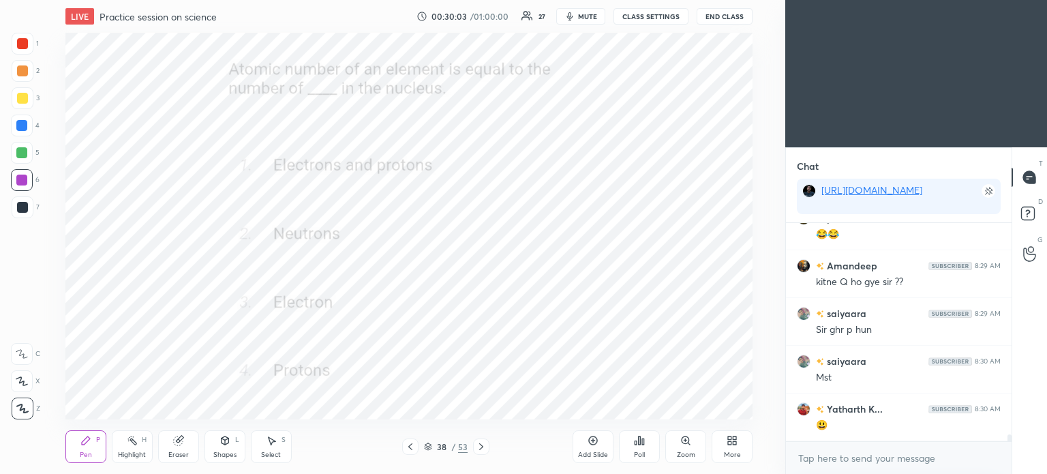
click at [639, 444] on icon at bounding box center [640, 440] width 2 height 8
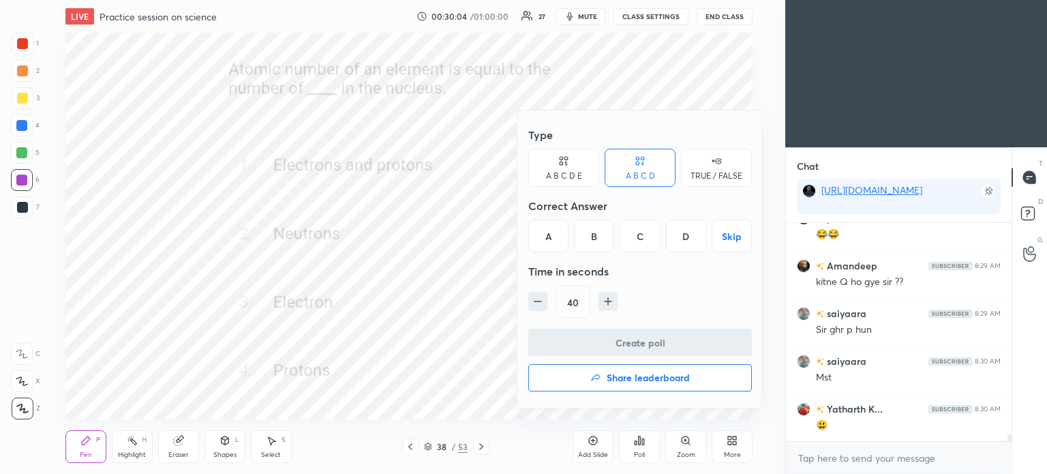
click at [684, 236] on div "D" at bounding box center [686, 235] width 40 height 33
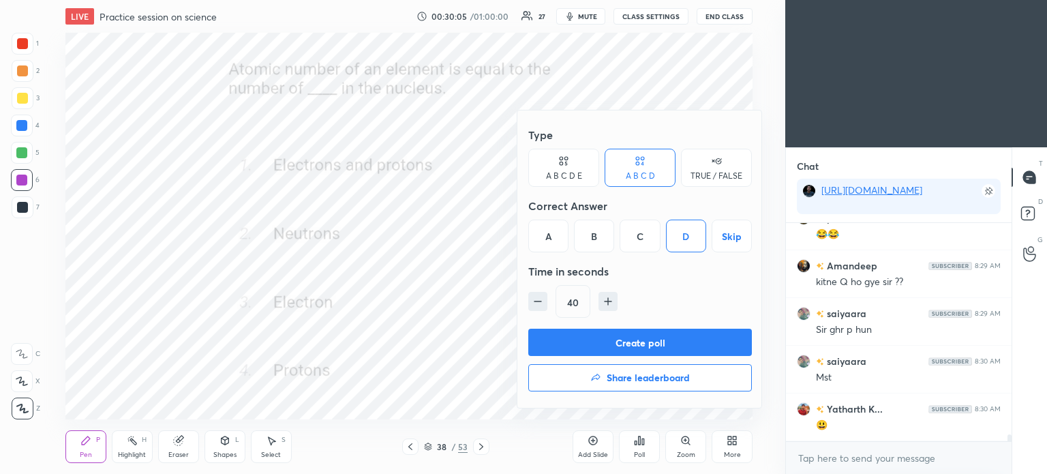
click at [680, 337] on button "Create poll" at bounding box center [640, 342] width 224 height 27
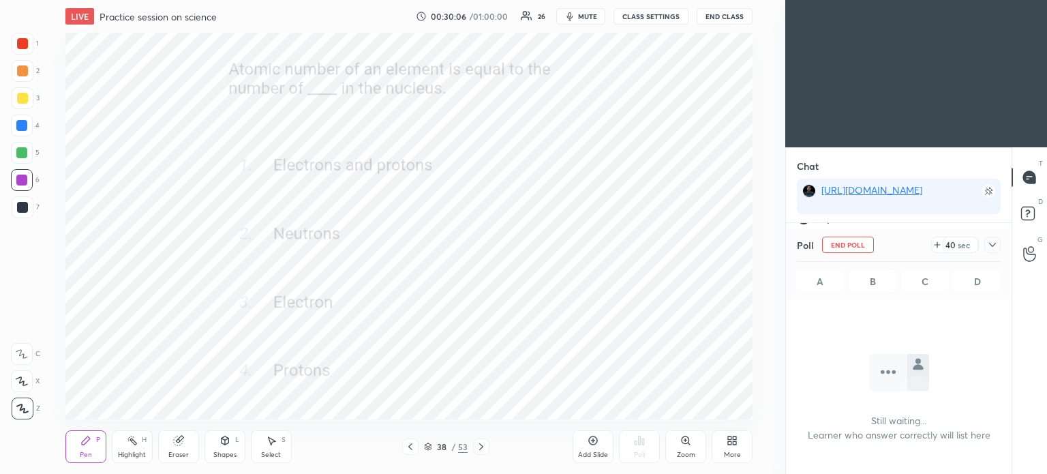
click at [992, 243] on icon at bounding box center [992, 244] width 11 height 11
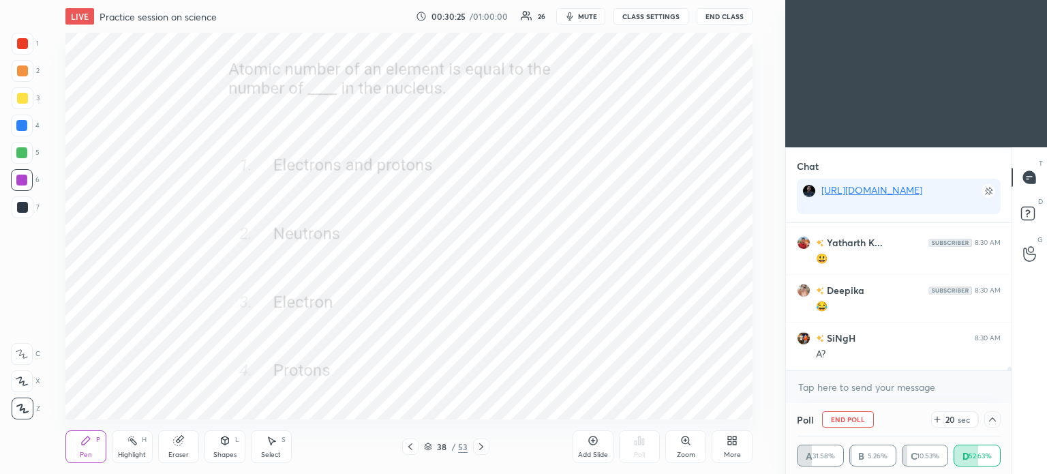
scroll to position [6785, 0]
click at [995, 420] on icon at bounding box center [992, 419] width 7 height 4
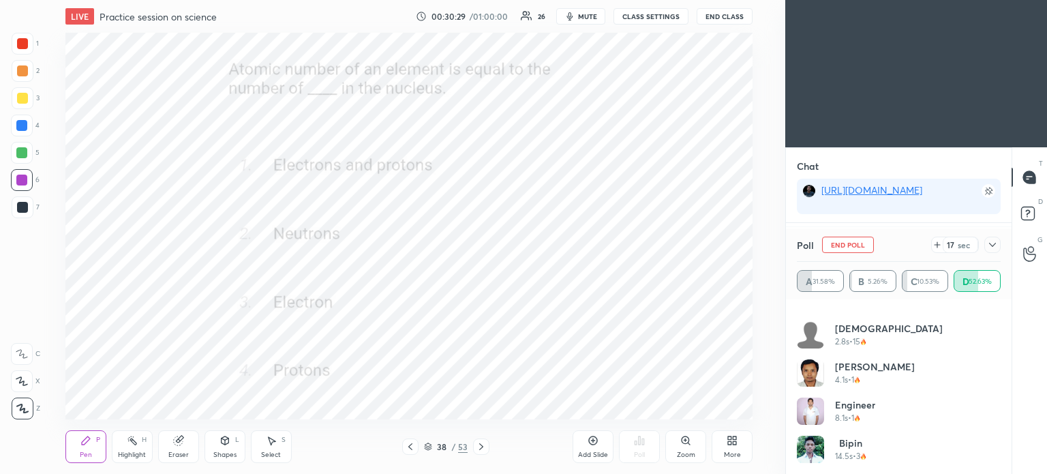
scroll to position [6818, 0]
click at [992, 239] on icon at bounding box center [992, 244] width 11 height 11
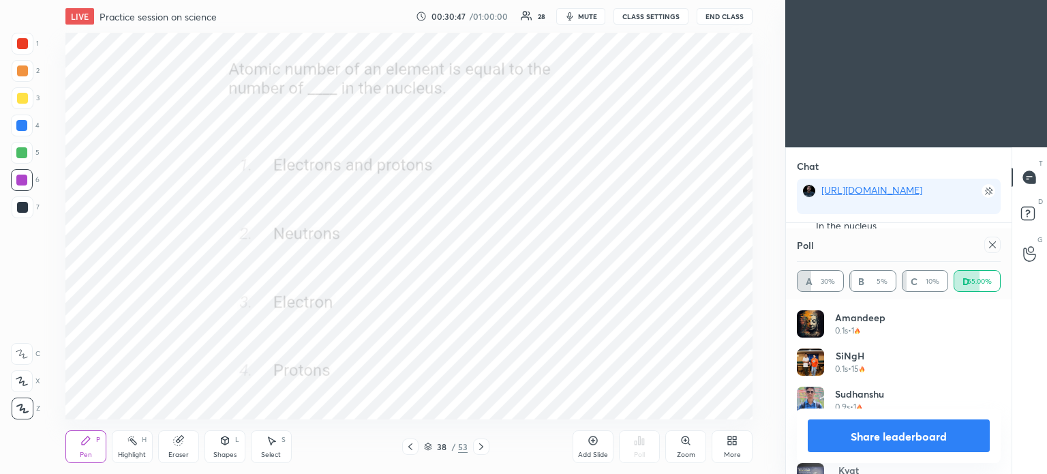
click at [991, 244] on icon at bounding box center [992, 244] width 7 height 7
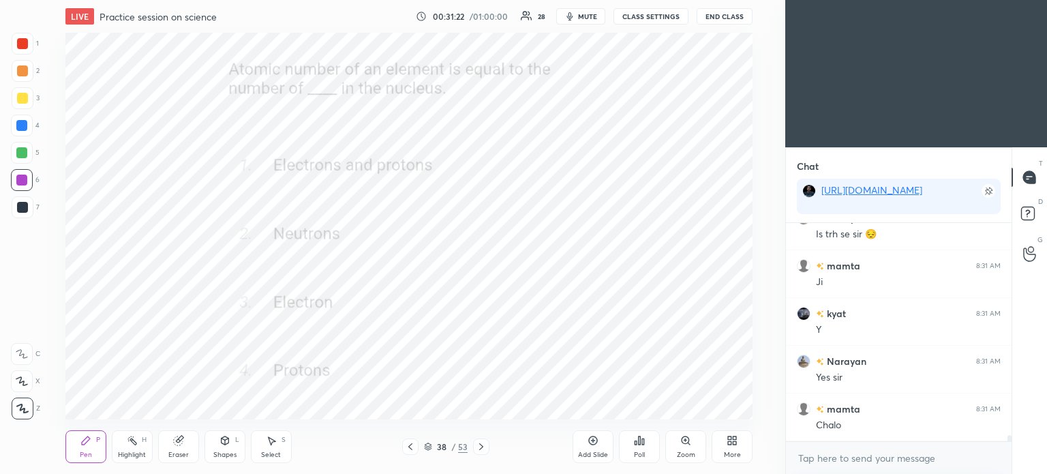
click at [481, 447] on icon at bounding box center [481, 446] width 11 height 11
click at [639, 453] on div "Poll" at bounding box center [639, 454] width 11 height 7
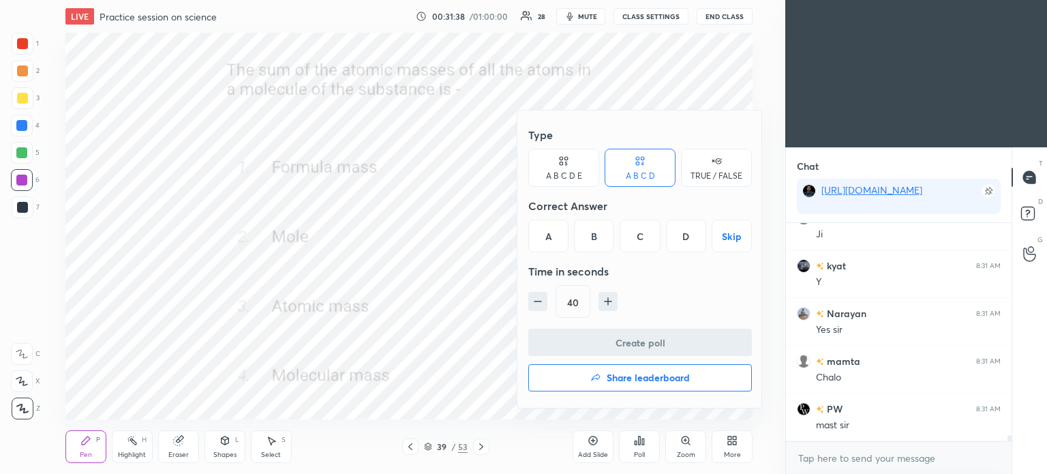
click at [691, 243] on div "D" at bounding box center [686, 235] width 40 height 33
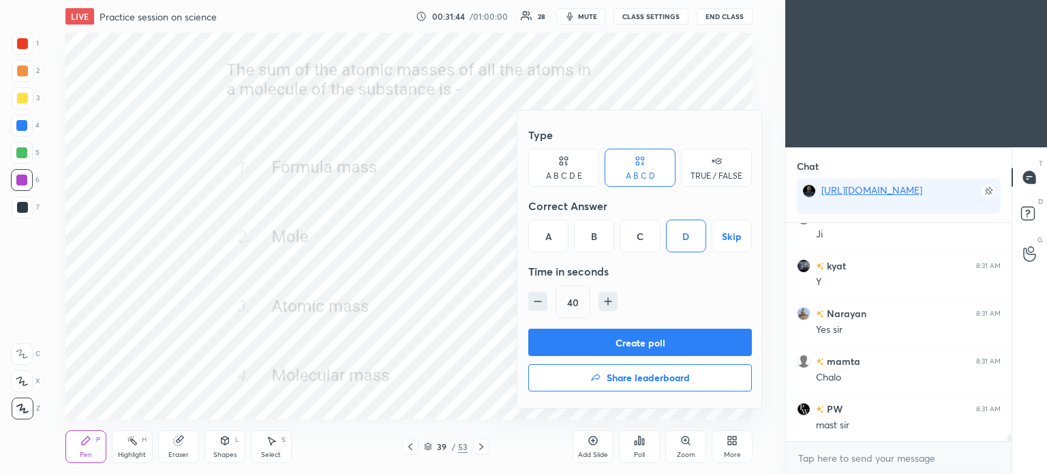
click at [694, 339] on button "Create poll" at bounding box center [640, 342] width 224 height 27
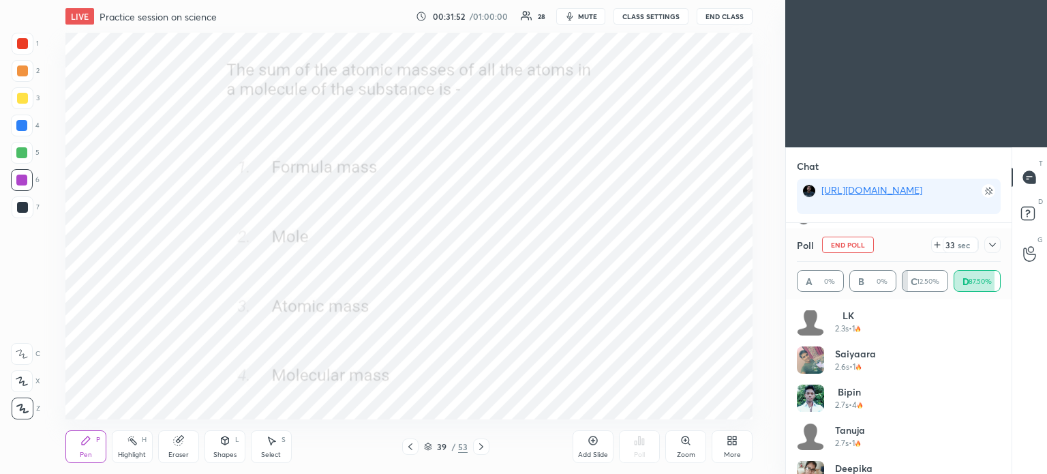
scroll to position [409, 0]
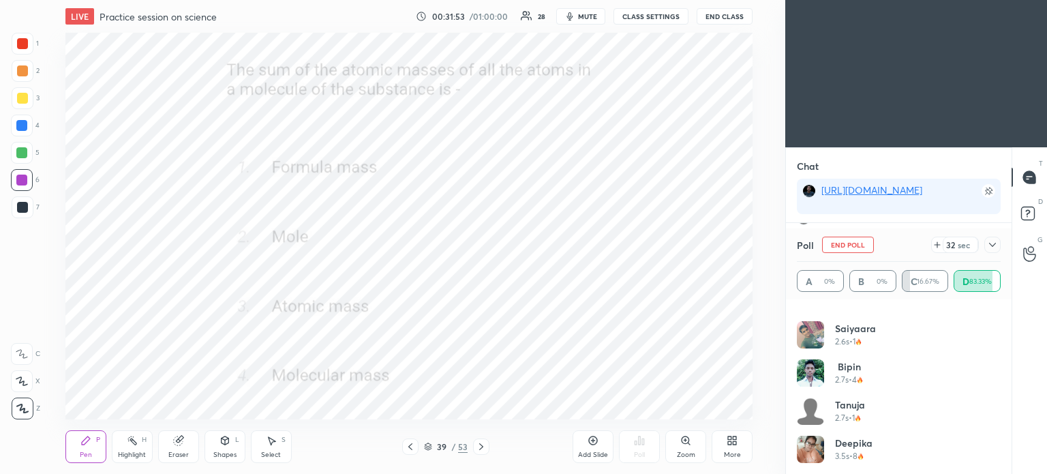
click at [991, 245] on icon at bounding box center [992, 244] width 11 height 11
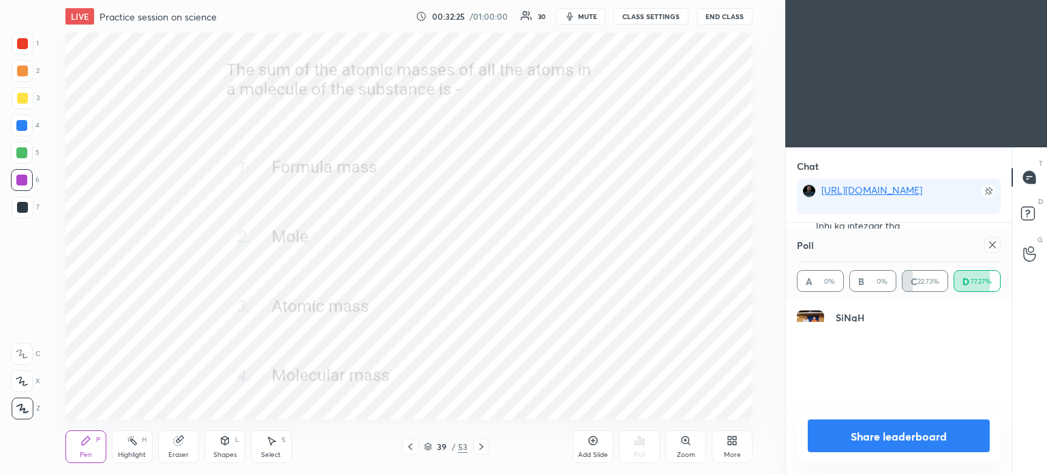
scroll to position [159, 200]
click at [992, 245] on icon at bounding box center [992, 244] width 11 height 11
type textarea "x"
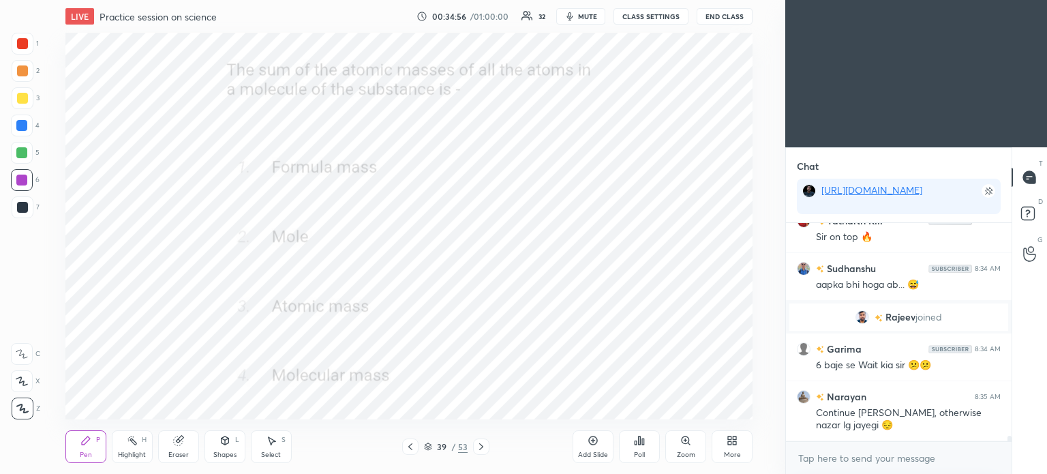
scroll to position [8455, 0]
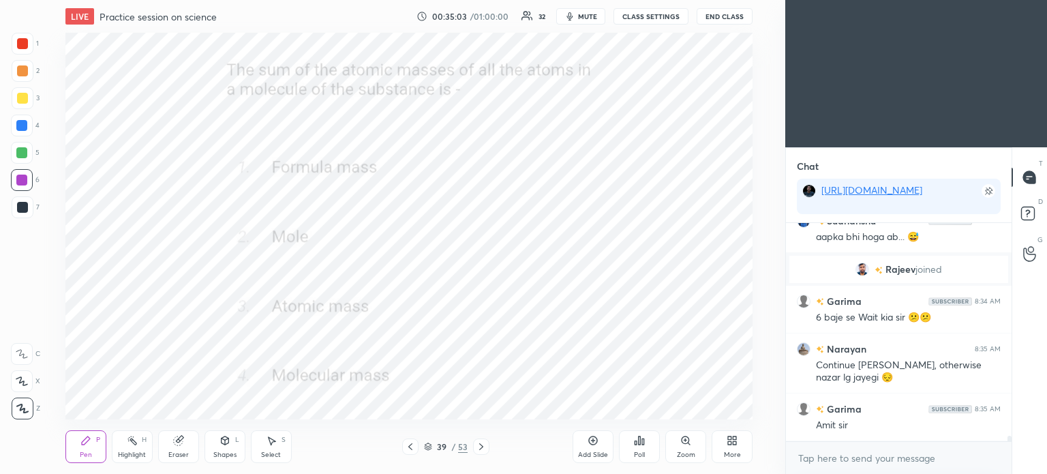
click at [480, 446] on icon at bounding box center [481, 446] width 11 height 11
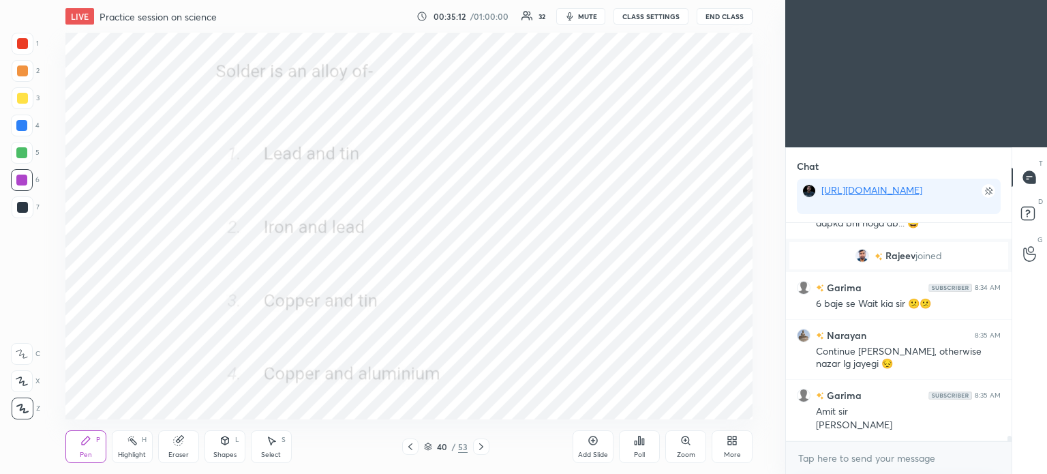
scroll to position [8516, 0]
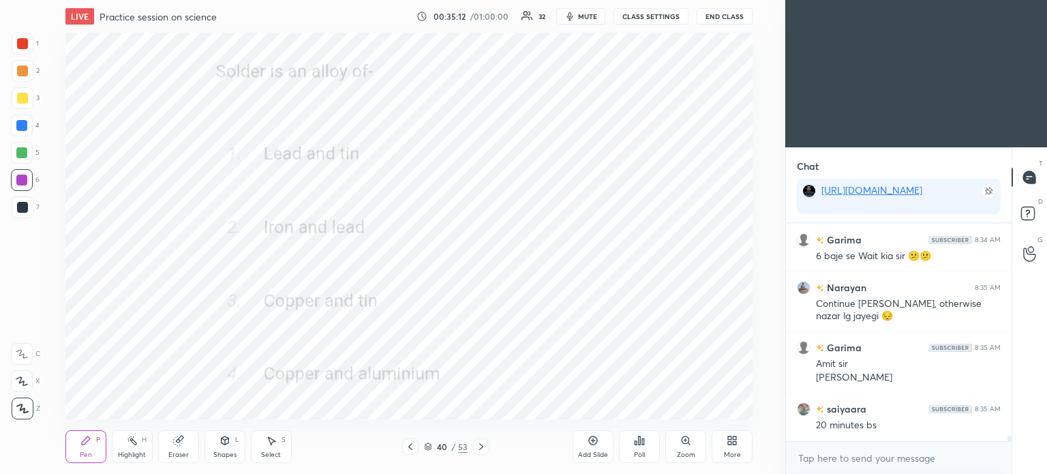
click at [226, 451] on div "Shapes" at bounding box center [224, 454] width 23 height 7
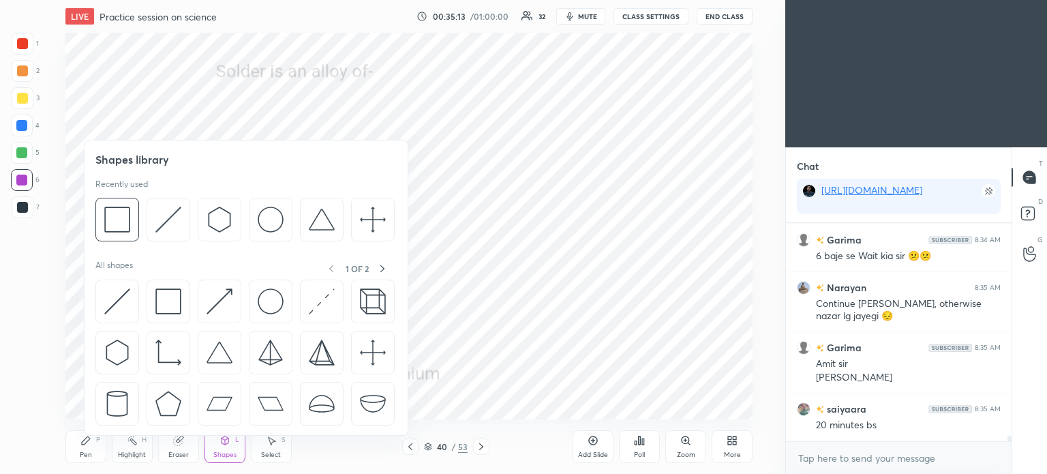
click at [156, 307] on img at bounding box center [168, 301] width 26 height 26
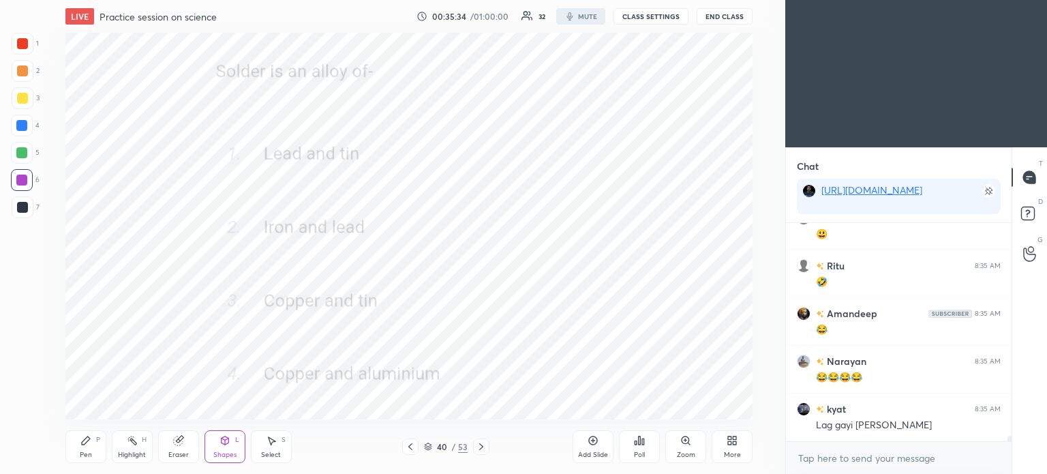
scroll to position [8994, 0]
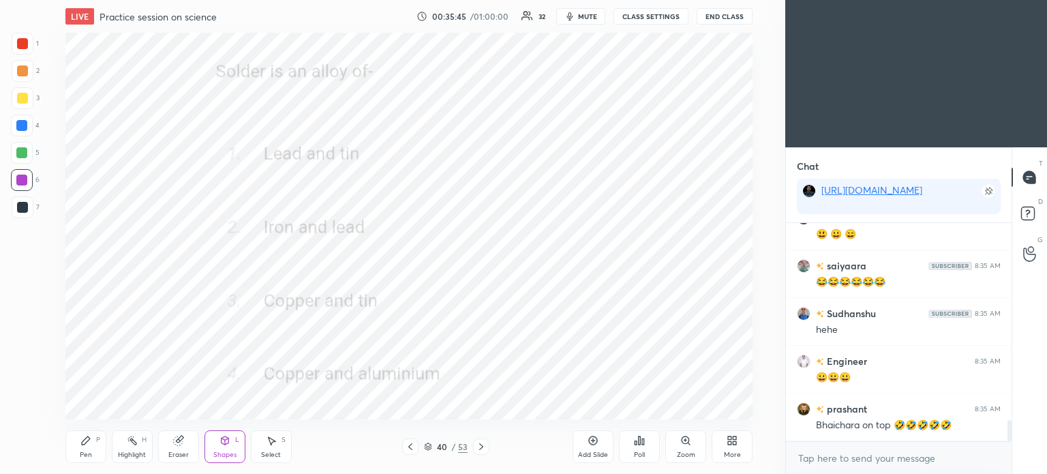
scroll to position [2014, 0]
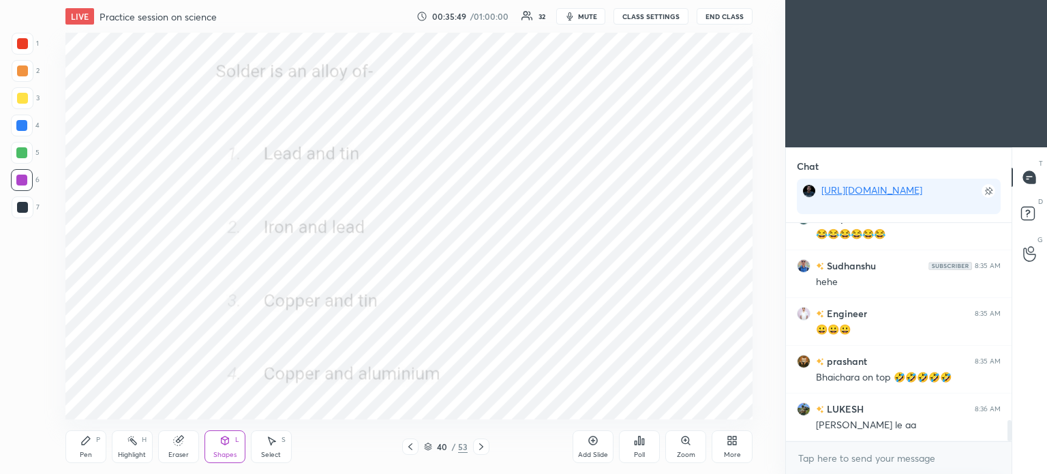
click at [642, 443] on icon at bounding box center [643, 441] width 2 height 6
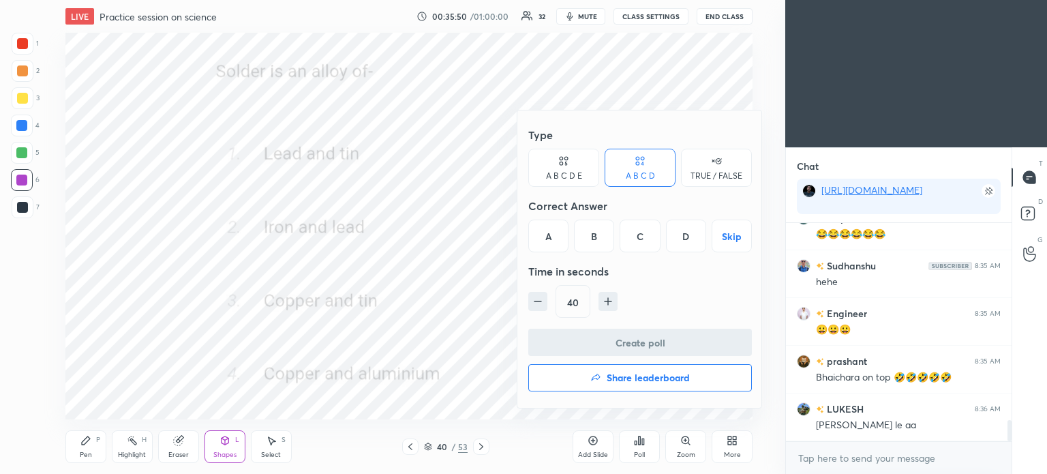
click at [545, 238] on div "A" at bounding box center [548, 235] width 40 height 33
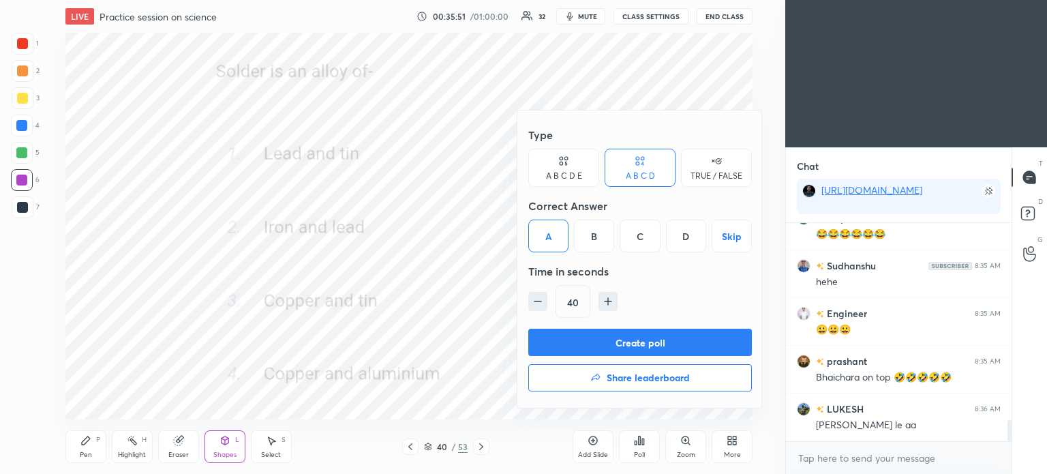
click at [634, 338] on button "Create poll" at bounding box center [640, 342] width 224 height 27
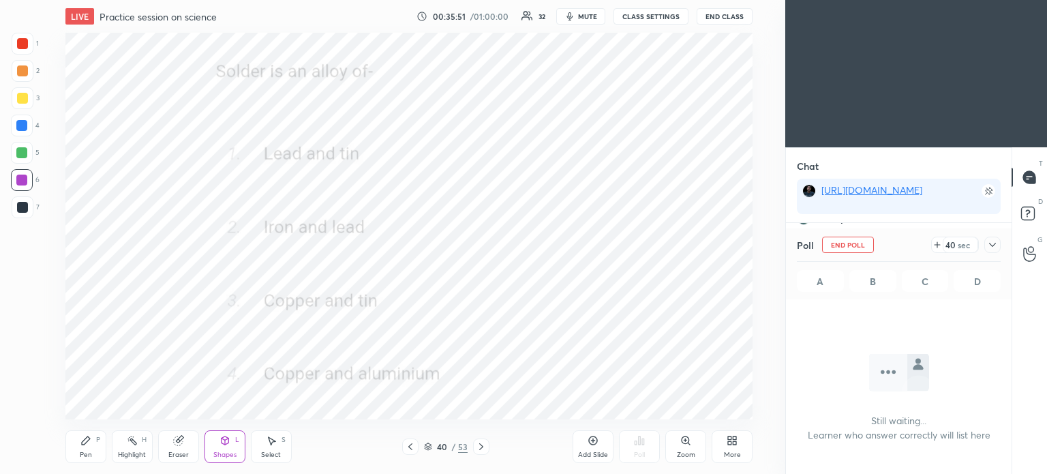
scroll to position [5, 4]
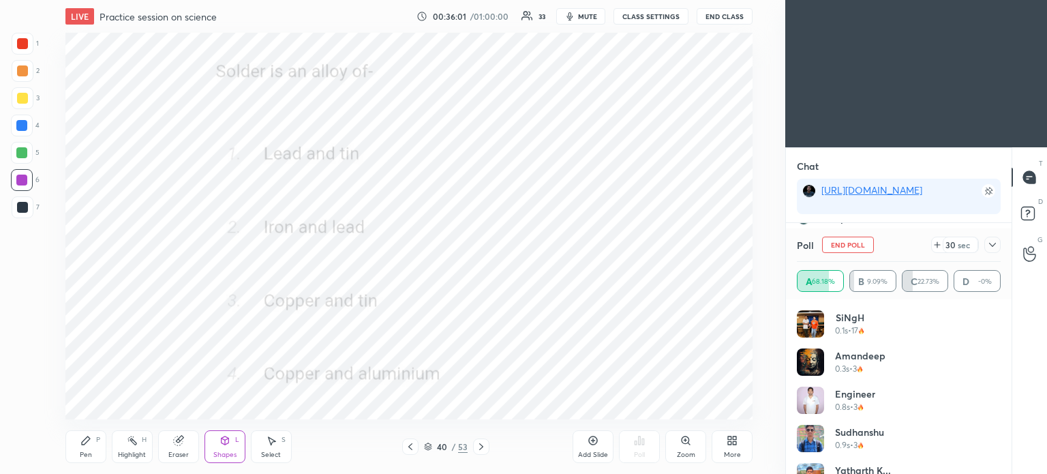
click at [993, 237] on div "Poll End Poll 30 sec" at bounding box center [899, 244] width 204 height 33
click at [997, 245] on icon at bounding box center [992, 244] width 11 height 11
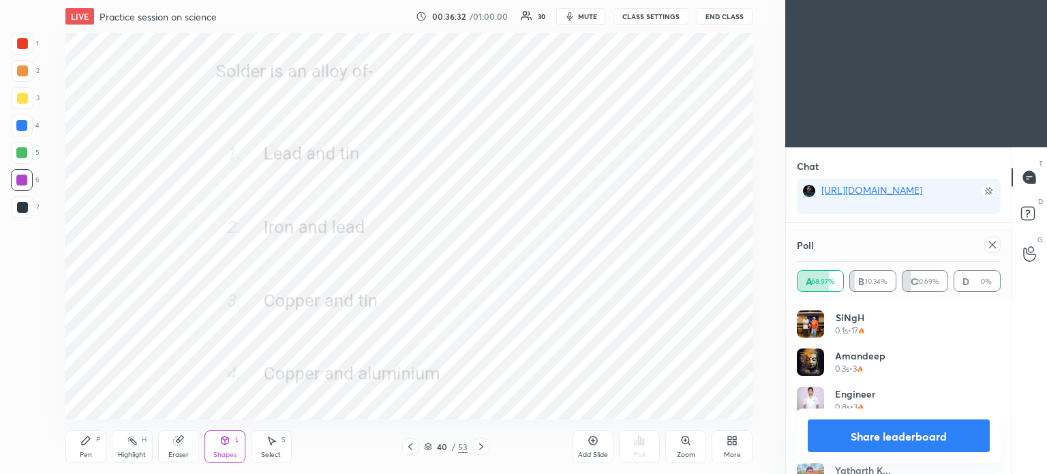
click at [997, 245] on icon at bounding box center [992, 244] width 11 height 11
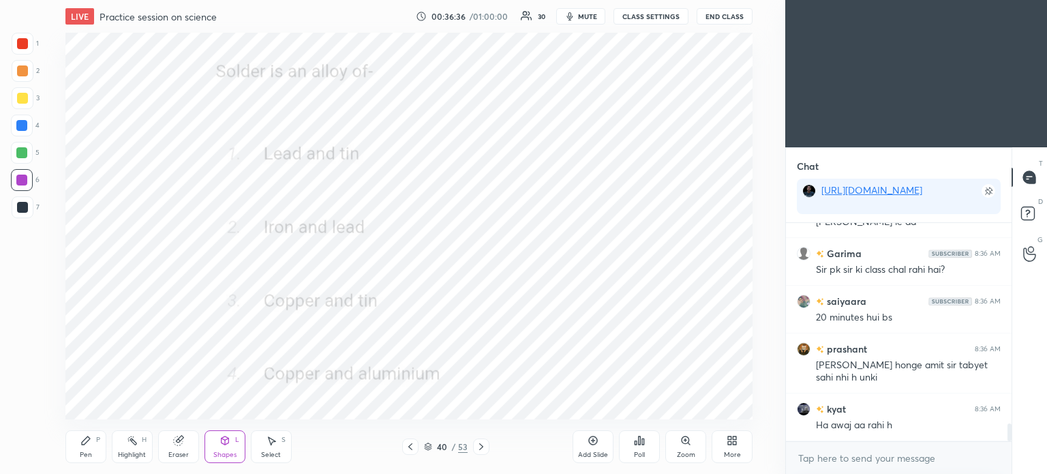
click at [82, 454] on div "Pen" at bounding box center [86, 454] width 12 height 7
click at [90, 447] on div "Pen P" at bounding box center [85, 446] width 41 height 33
click at [481, 446] on icon at bounding box center [481, 446] width 11 height 11
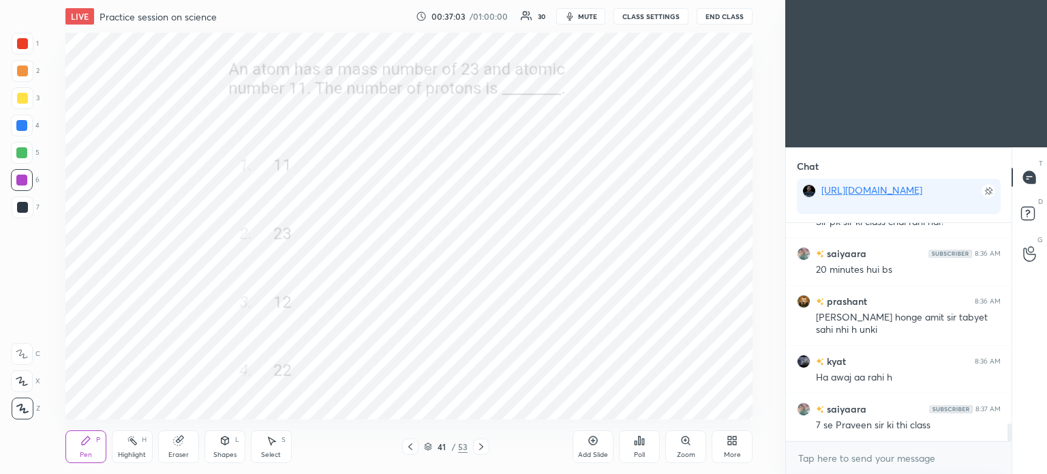
click at [640, 444] on icon at bounding box center [640, 440] width 2 height 8
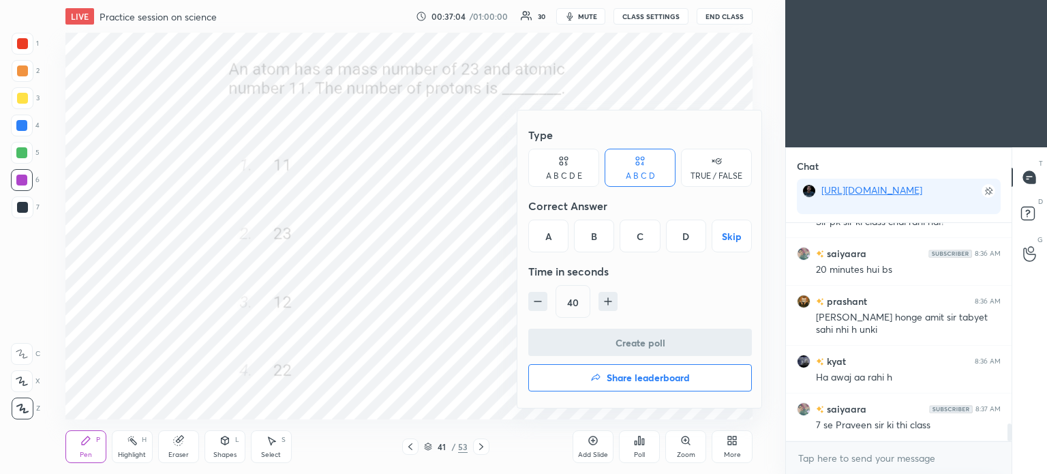
click at [545, 237] on div "A" at bounding box center [548, 235] width 40 height 33
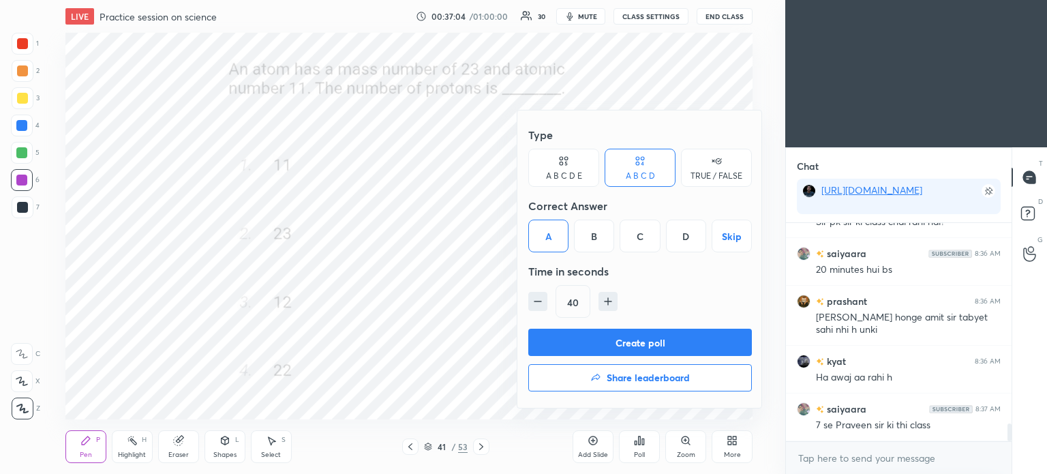
click at [665, 344] on button "Create poll" at bounding box center [640, 342] width 224 height 27
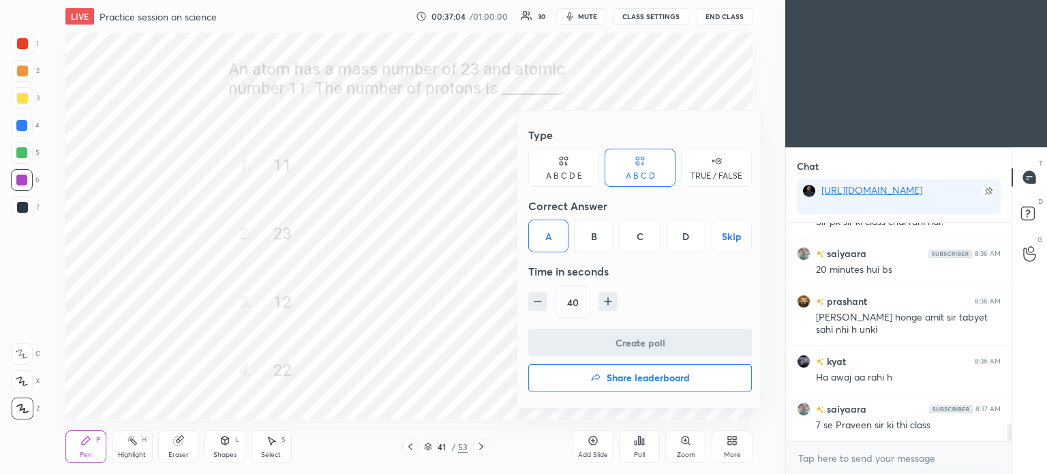
scroll to position [200, 222]
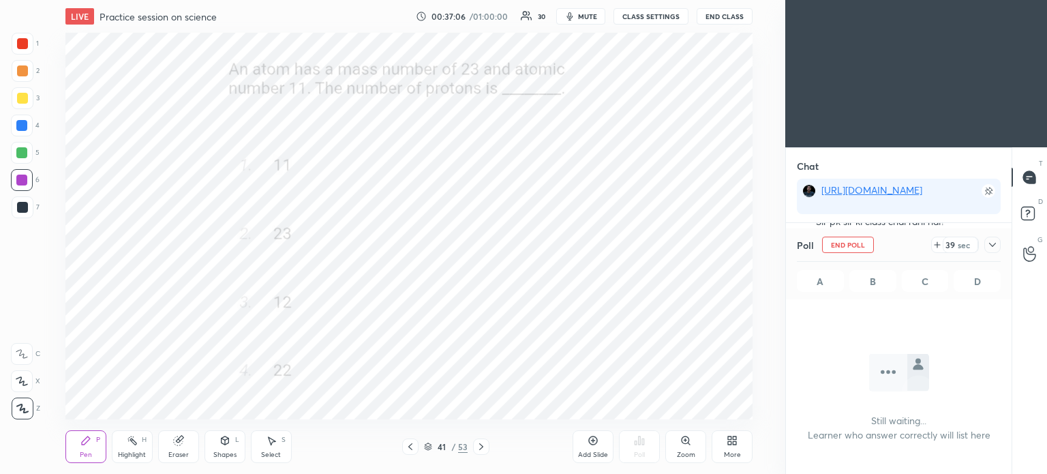
click at [992, 245] on icon at bounding box center [992, 244] width 11 height 11
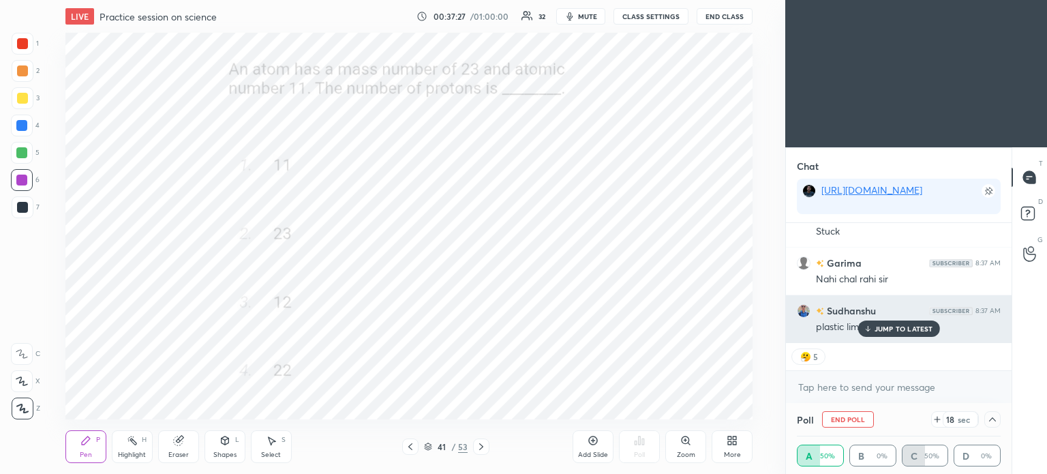
click at [874, 329] on div "JUMP TO LATEST" at bounding box center [899, 328] width 82 height 16
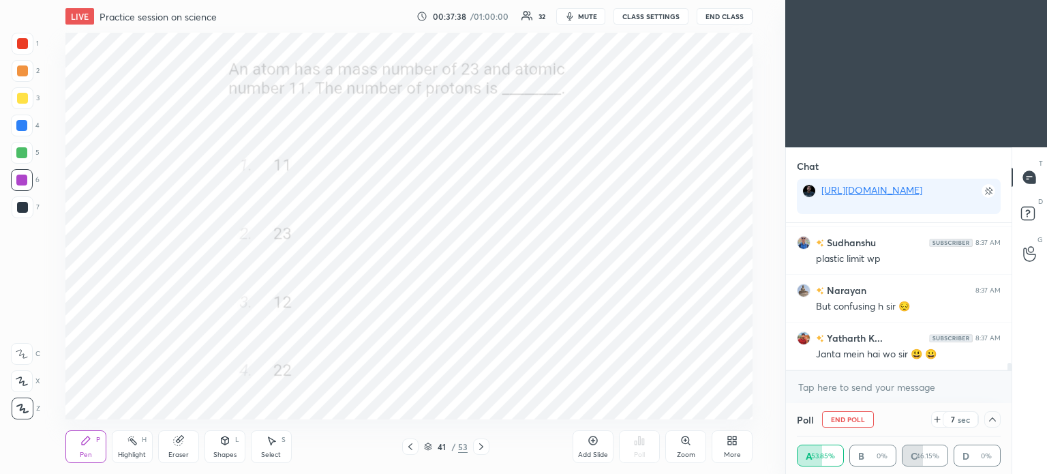
scroll to position [4, 4]
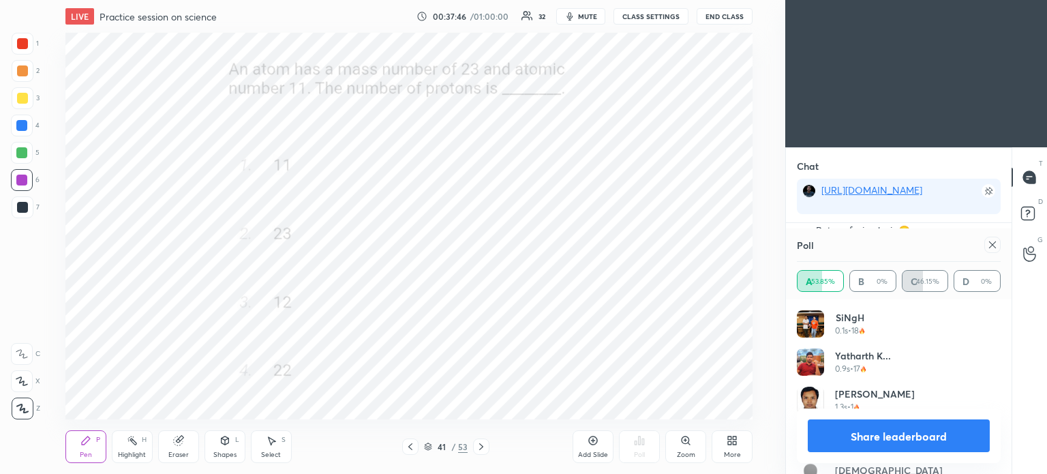
click at [992, 247] on icon at bounding box center [992, 244] width 11 height 11
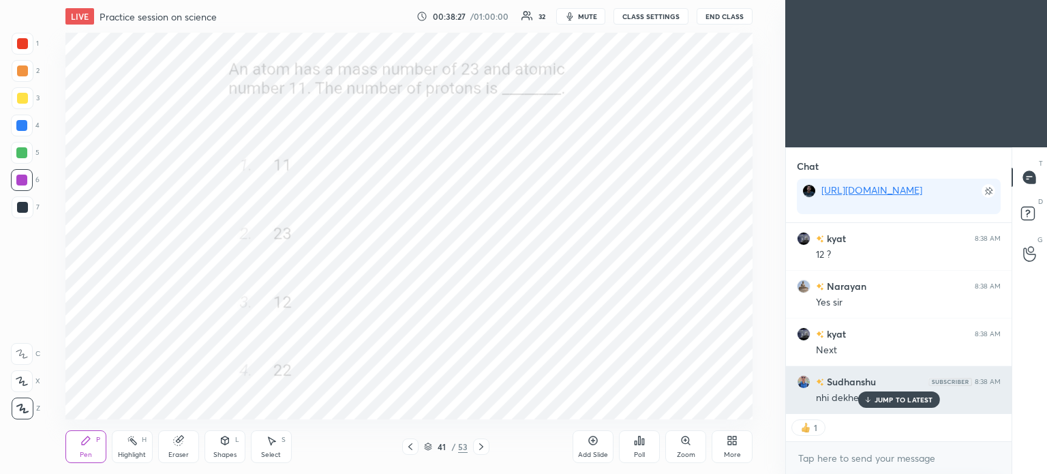
click at [886, 401] on p "JUMP TO LATEST" at bounding box center [904, 399] width 59 height 8
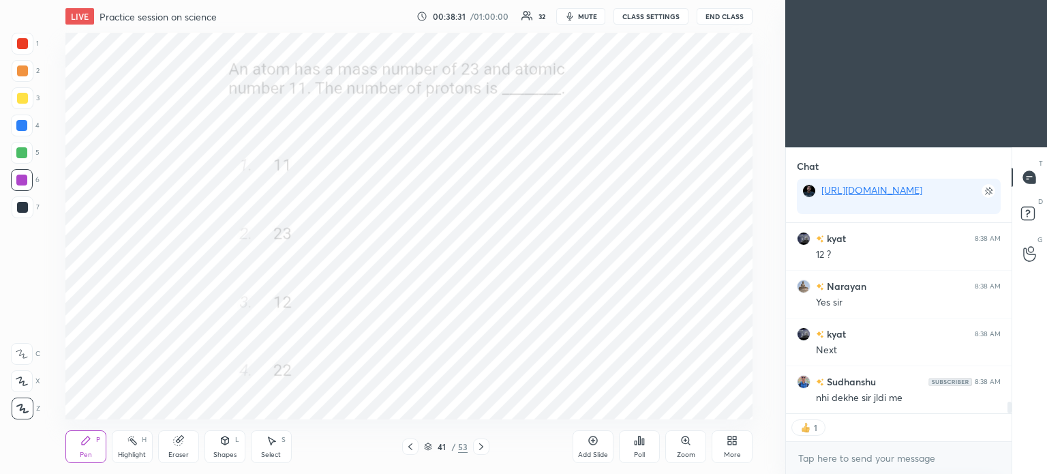
click at [485, 446] on icon at bounding box center [481, 446] width 11 height 11
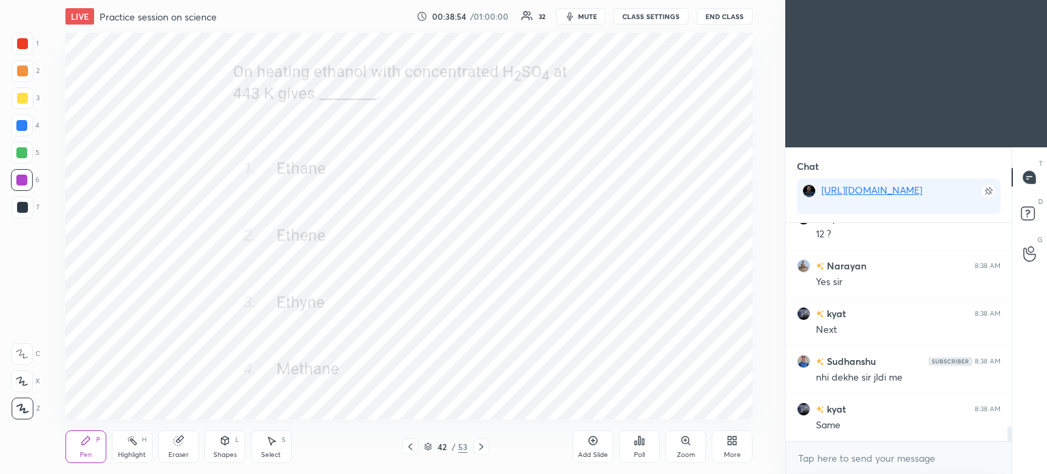
click at [633, 442] on div "Poll" at bounding box center [639, 446] width 41 height 33
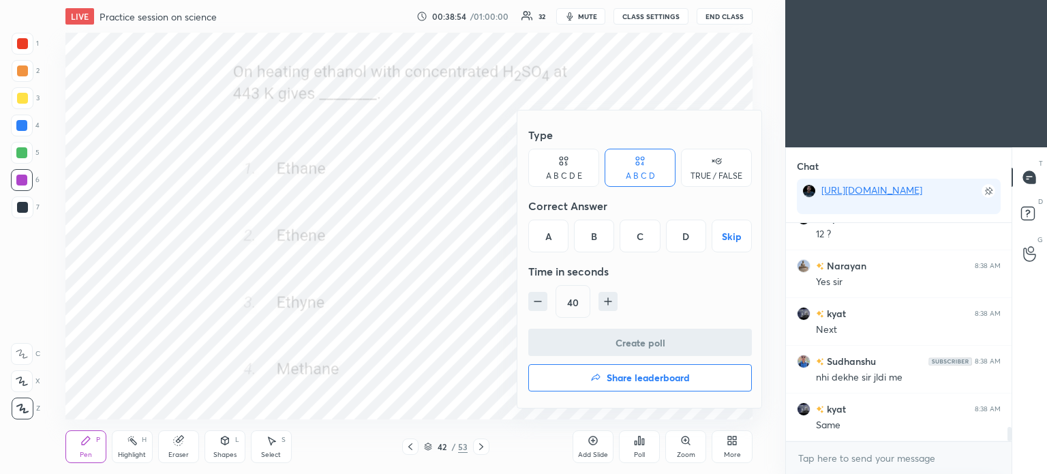
click at [589, 231] on div "B" at bounding box center [594, 235] width 40 height 33
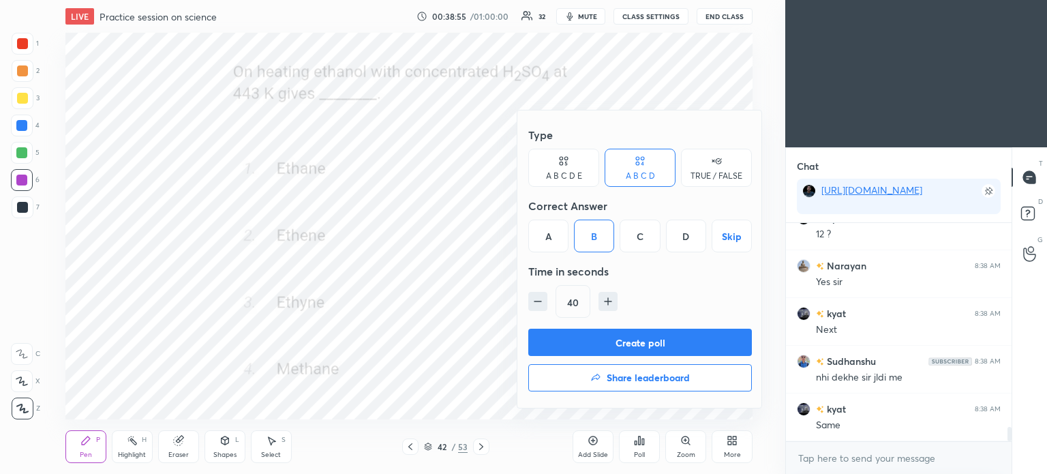
click at [651, 343] on button "Create poll" at bounding box center [640, 342] width 224 height 27
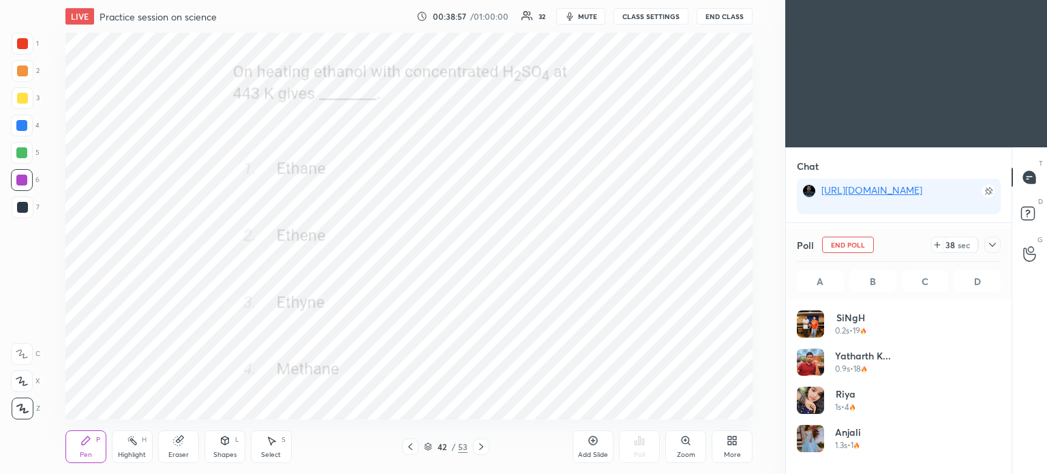
scroll to position [160, 200]
click at [995, 242] on icon at bounding box center [992, 244] width 11 height 11
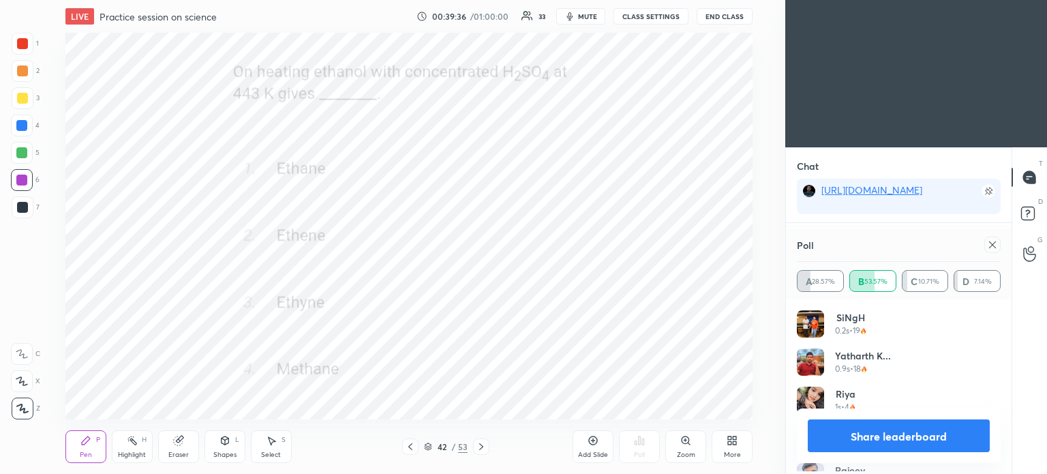
scroll to position [159, 200]
click at [990, 245] on icon at bounding box center [992, 244] width 11 height 11
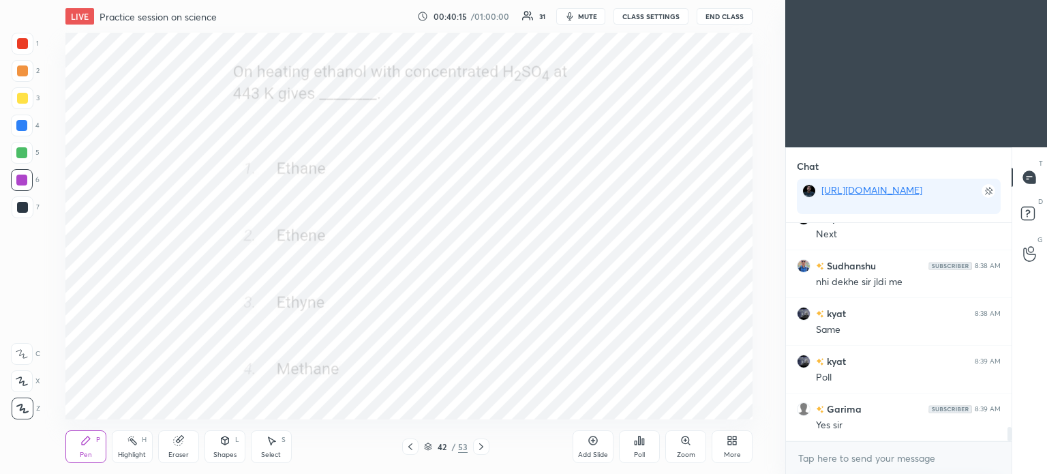
scroll to position [3182, 0]
click at [479, 446] on icon at bounding box center [481, 446] width 11 height 11
click at [410, 444] on icon at bounding box center [410, 446] width 11 height 11
click at [485, 445] on icon at bounding box center [481, 446] width 11 height 11
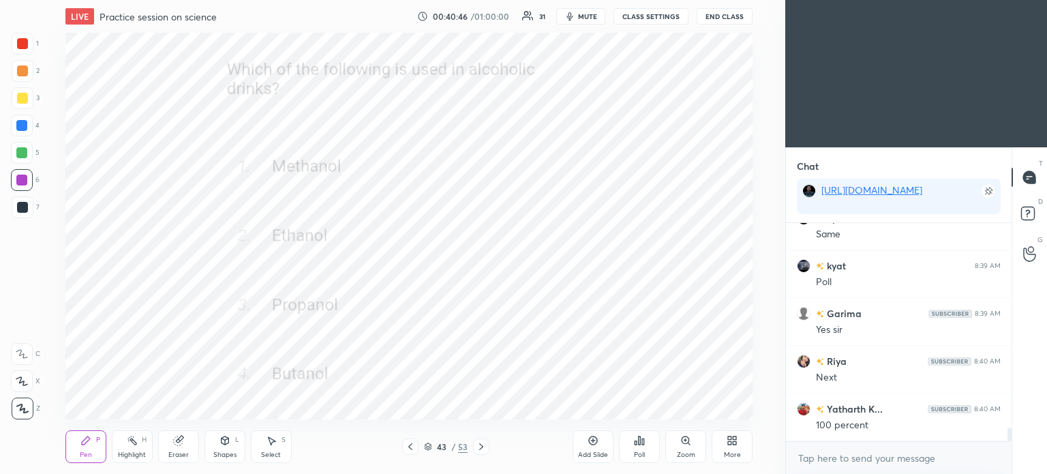
click at [635, 442] on icon at bounding box center [636, 442] width 2 height 3
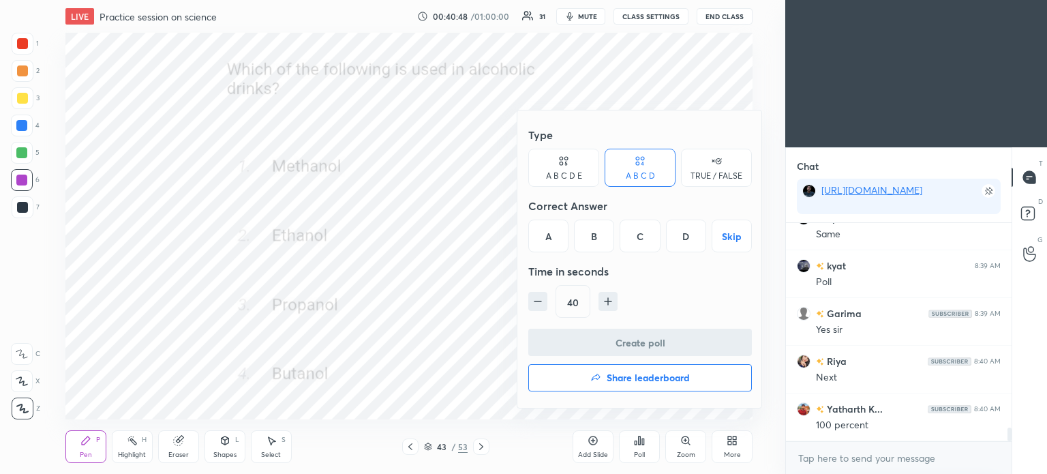
scroll to position [3277, 0]
click at [592, 233] on div "B" at bounding box center [594, 235] width 40 height 33
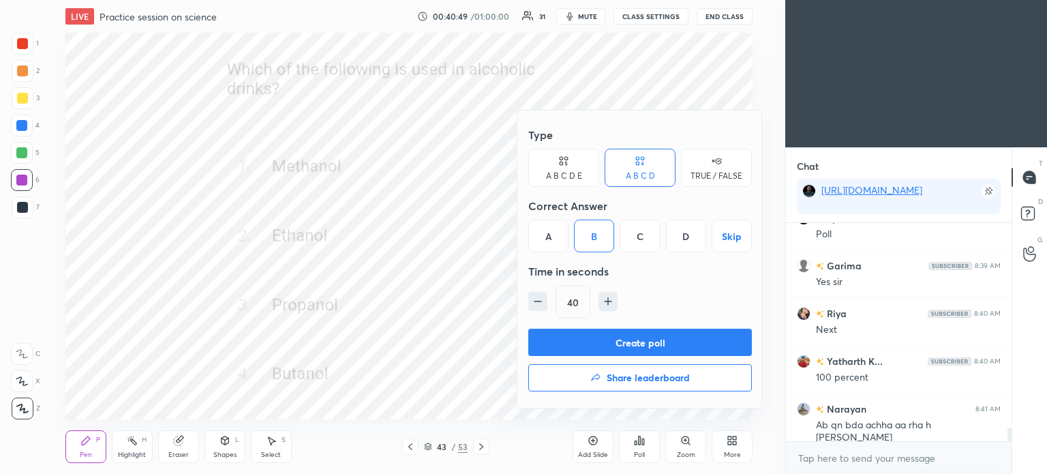
scroll to position [3325, 0]
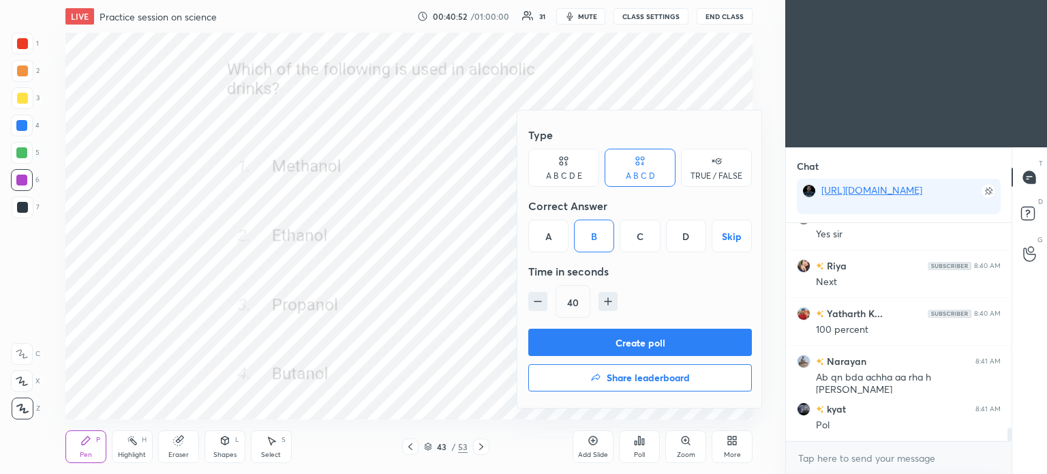
click at [632, 337] on button "Create poll" at bounding box center [640, 342] width 224 height 27
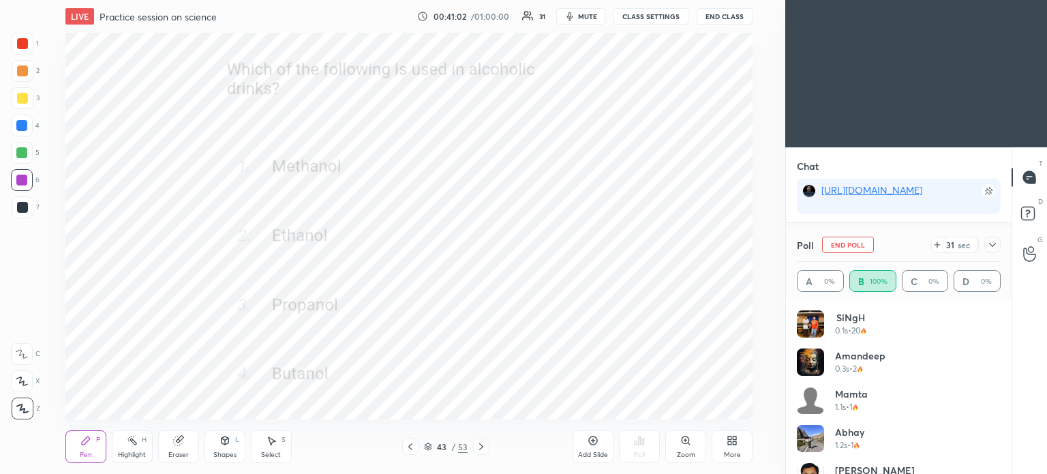
scroll to position [3444, 0]
click at [995, 241] on icon at bounding box center [992, 244] width 11 height 11
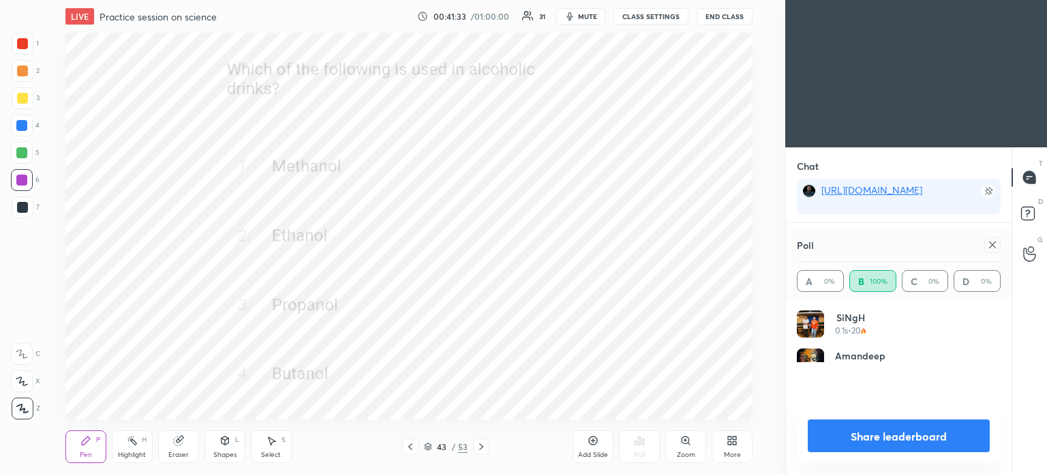
scroll to position [159, 200]
click at [991, 245] on icon at bounding box center [992, 244] width 11 height 11
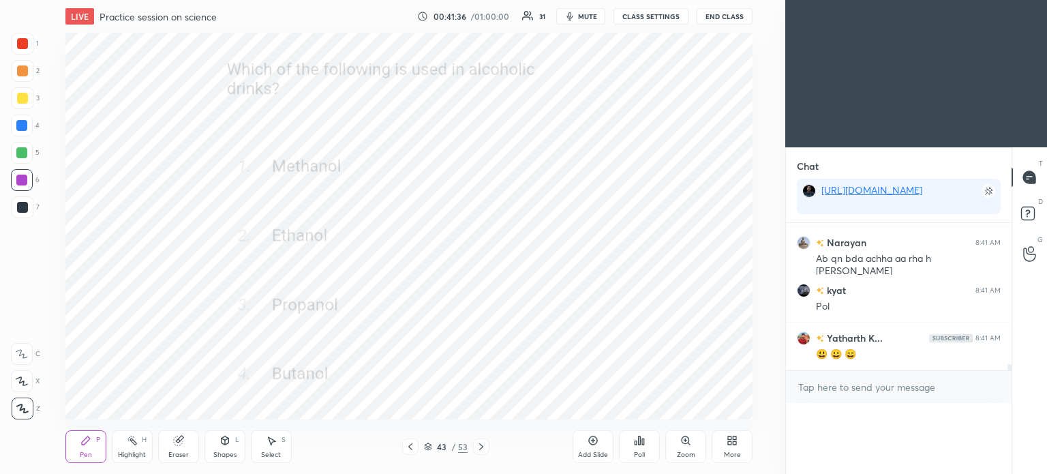
scroll to position [0, 0]
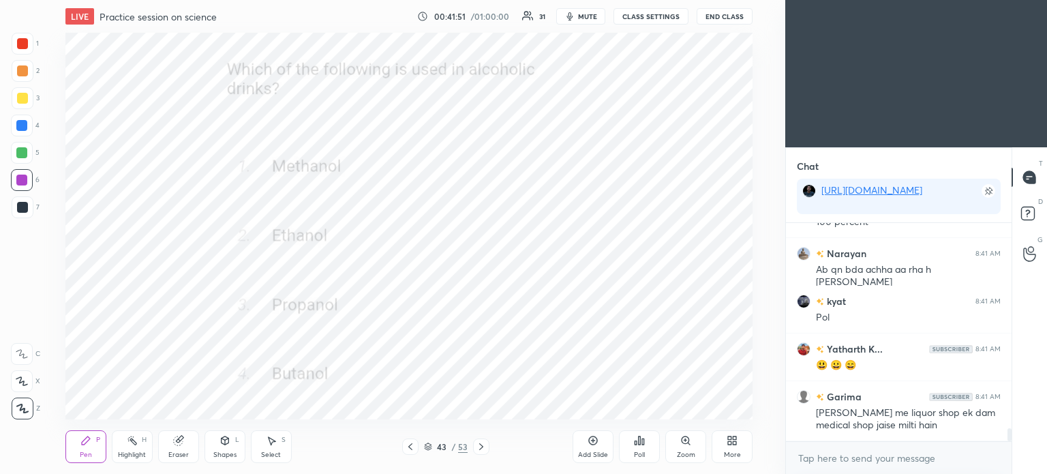
click at [484, 446] on icon at bounding box center [481, 446] width 11 height 11
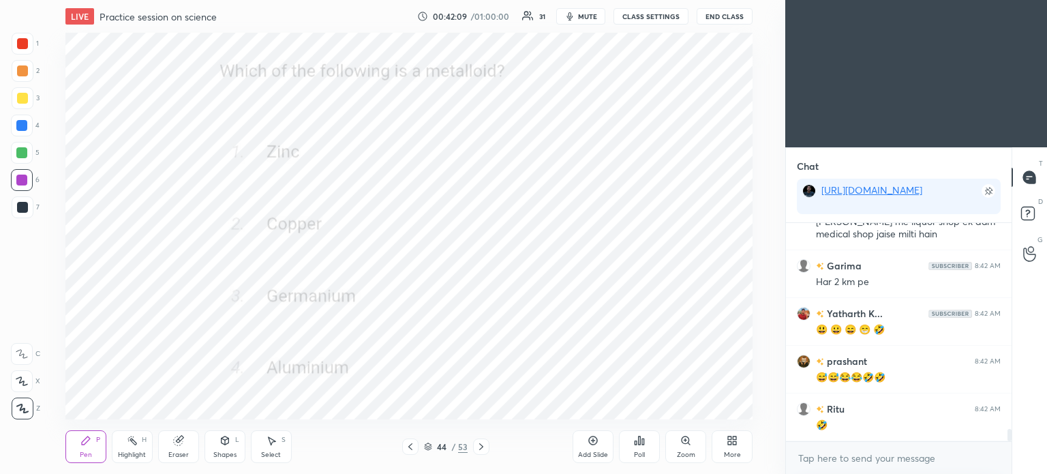
scroll to position [3671, 0]
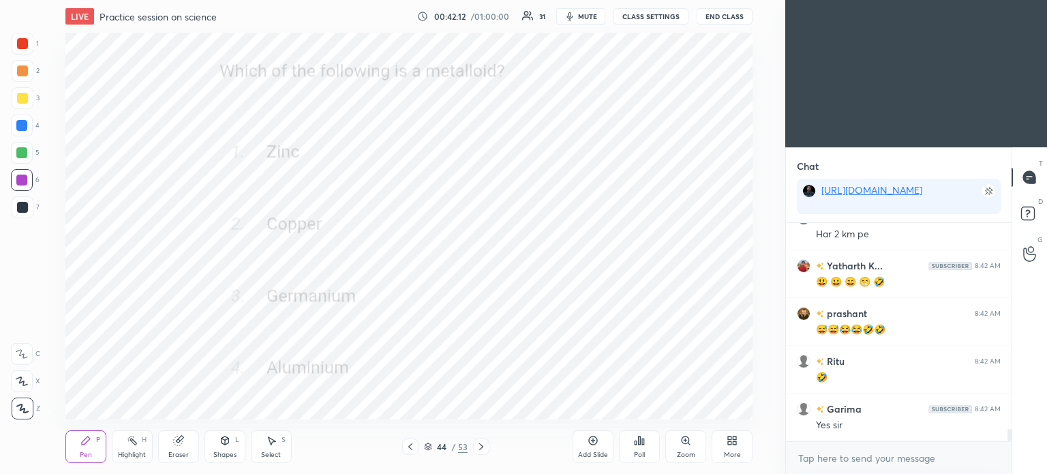
click at [642, 444] on icon at bounding box center [643, 441] width 2 height 6
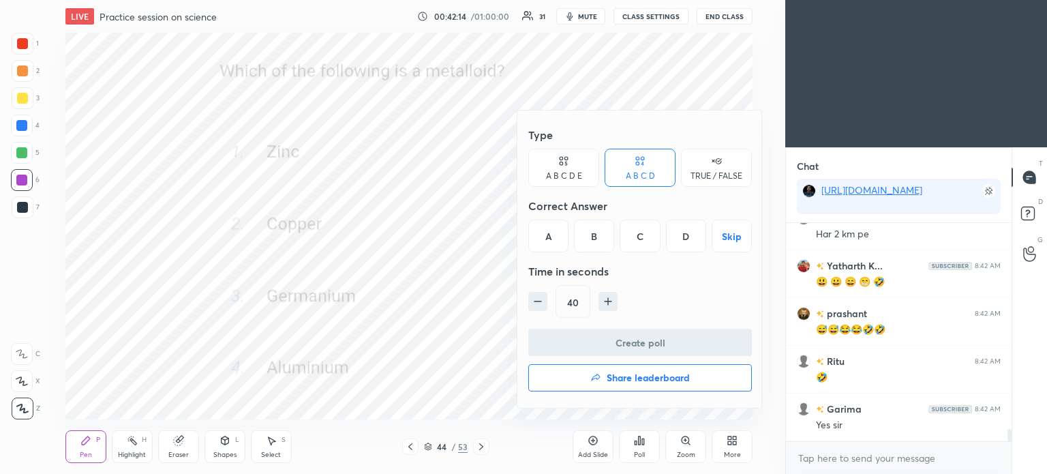
click at [630, 229] on div "C" at bounding box center [640, 235] width 40 height 33
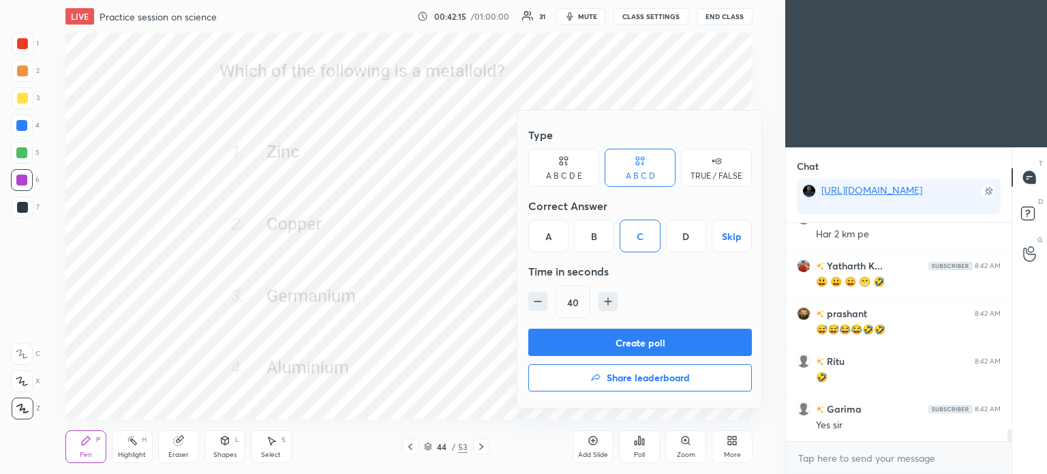
click at [676, 340] on button "Create poll" at bounding box center [640, 342] width 224 height 27
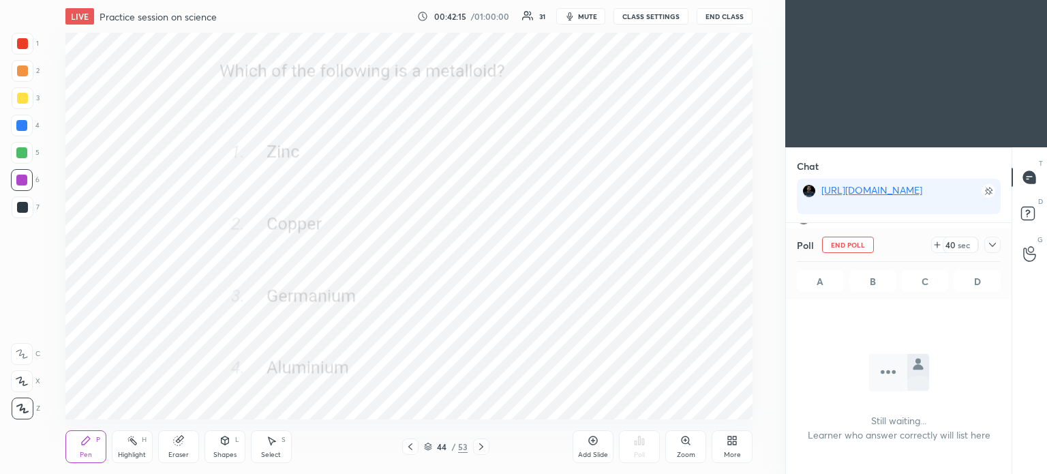
scroll to position [59, 222]
click at [992, 240] on icon at bounding box center [992, 244] width 11 height 11
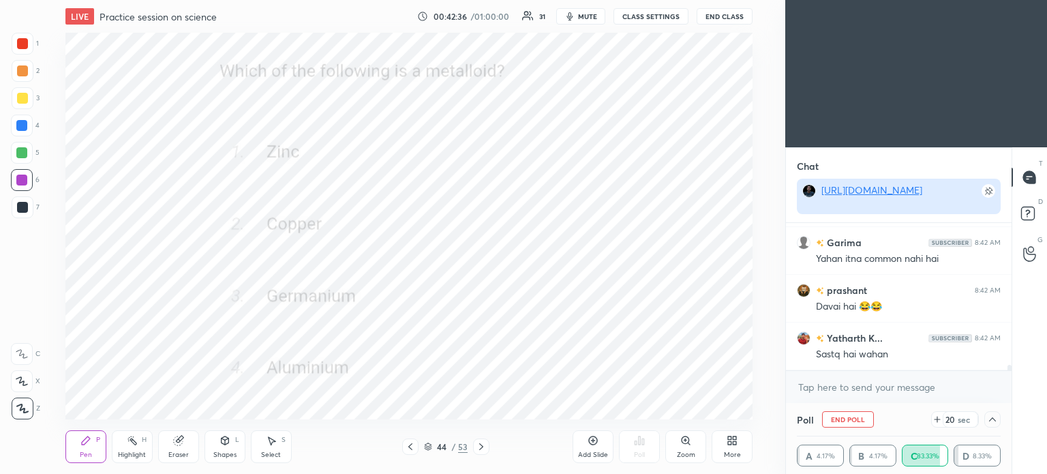
scroll to position [3981, 0]
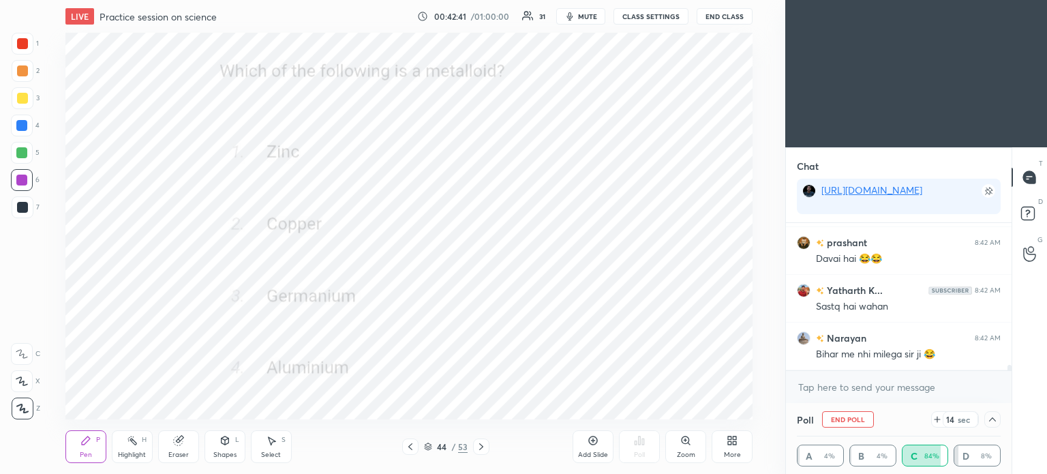
click at [587, 18] on span "mute" at bounding box center [587, 17] width 19 height 10
click at [725, 13] on button "End Class" at bounding box center [725, 16] width 56 height 16
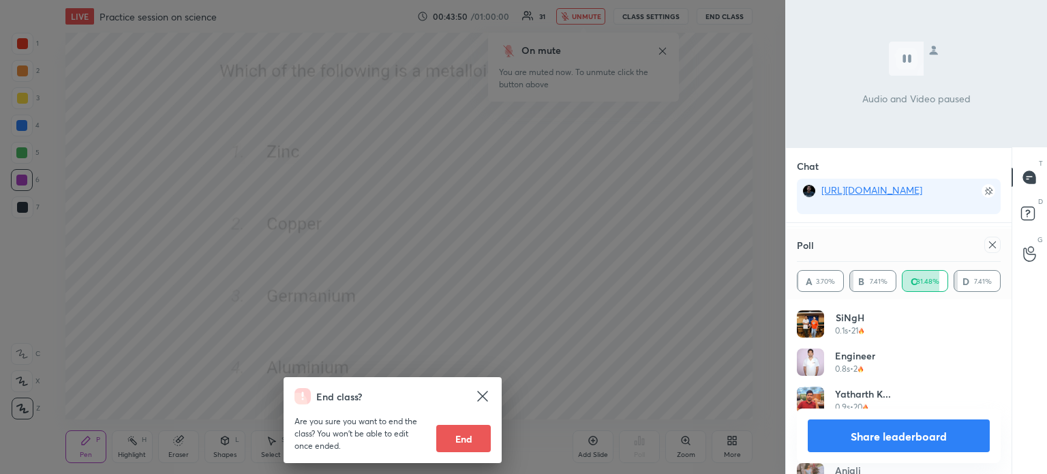
scroll to position [4578, 0]
click at [640, 209] on div "End class? Are you sure you want to end the class? You won’t be able to edit on…" at bounding box center [392, 237] width 785 height 474
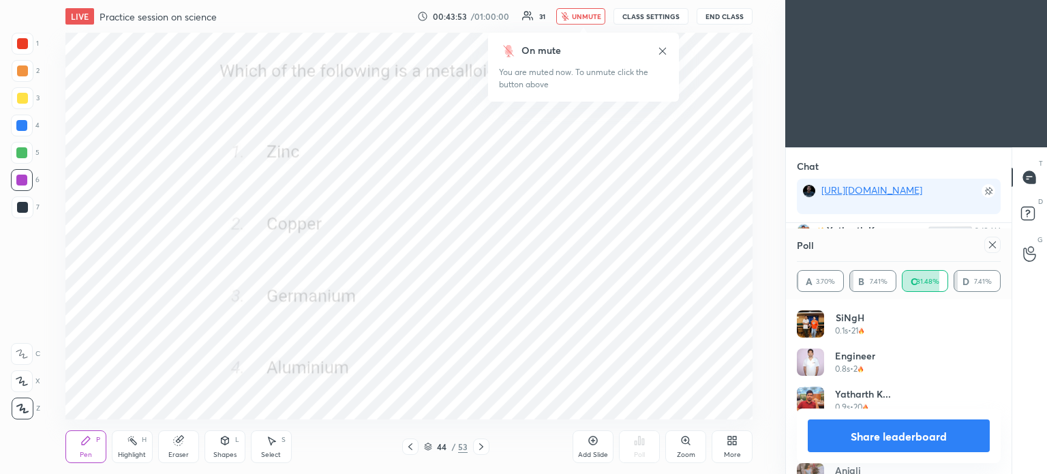
click at [664, 50] on icon at bounding box center [662, 50] width 7 height 7
click at [992, 245] on icon at bounding box center [992, 244] width 7 height 7
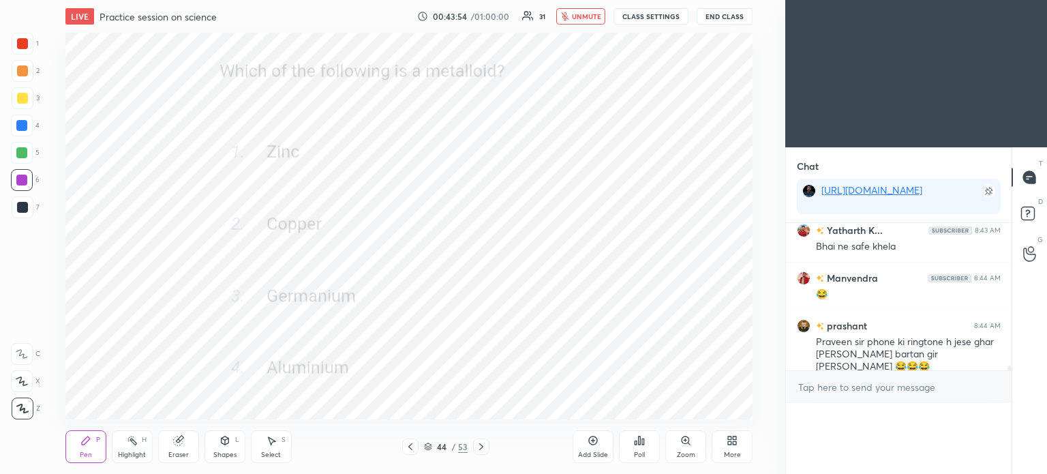
scroll to position [4561, 0]
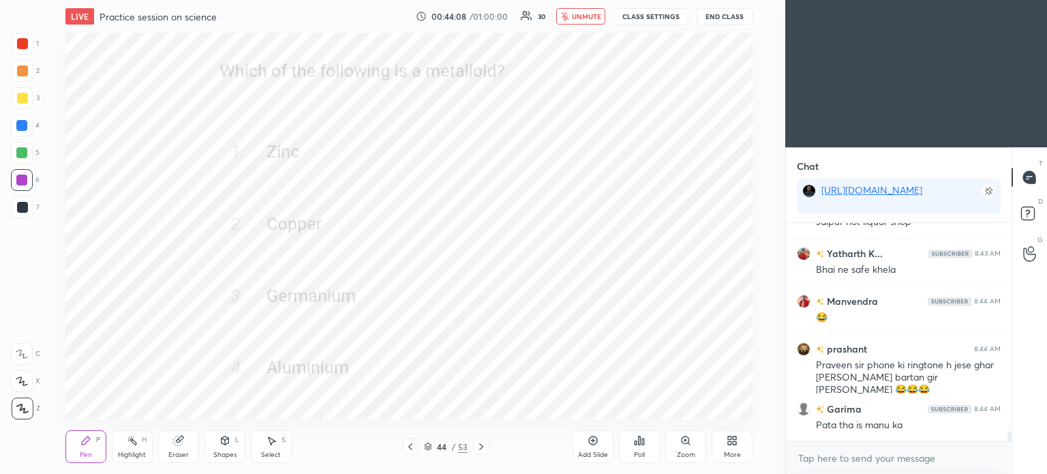
click at [586, 18] on span "unmute" at bounding box center [586, 17] width 29 height 10
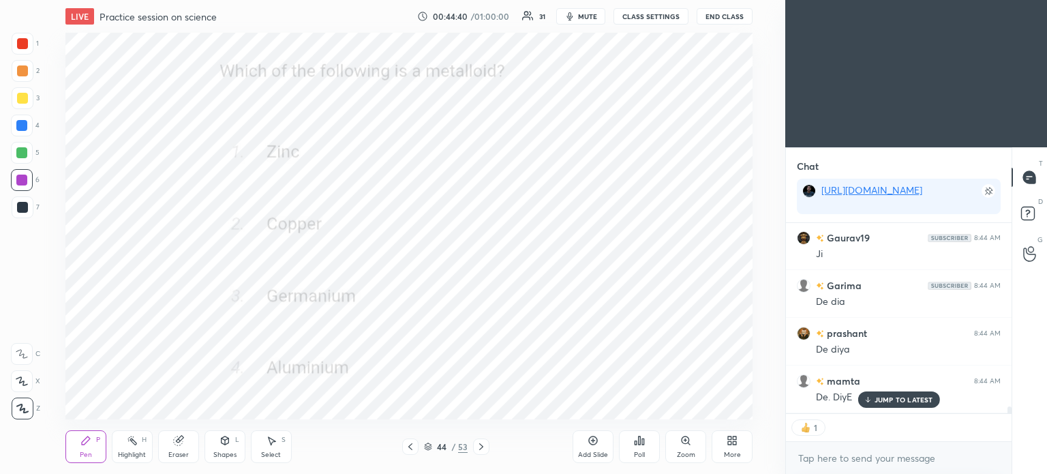
click at [477, 444] on icon at bounding box center [481, 446] width 11 height 11
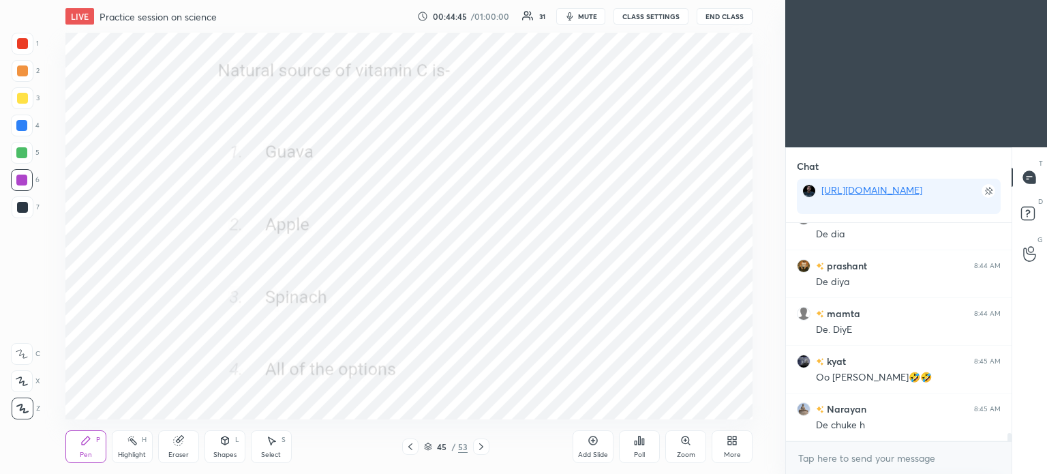
click at [641, 444] on icon at bounding box center [639, 440] width 11 height 11
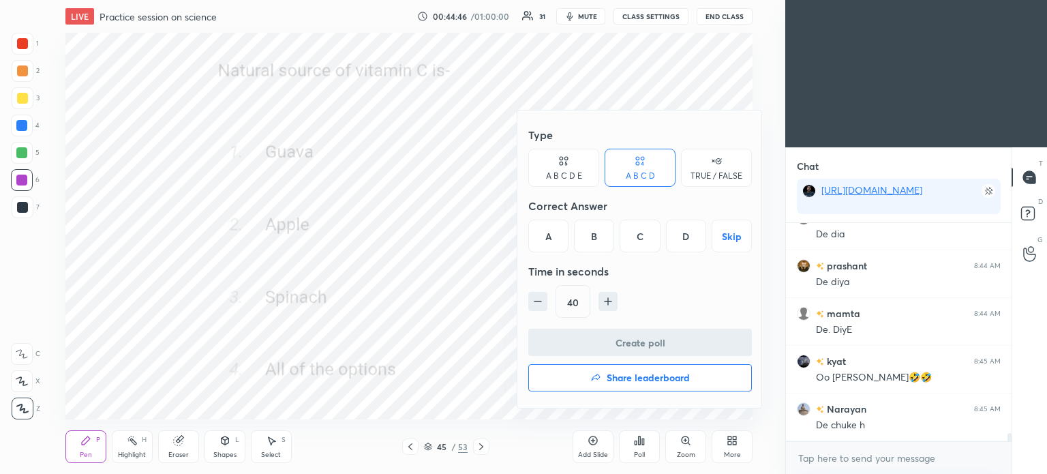
click at [690, 242] on div "D" at bounding box center [686, 235] width 40 height 33
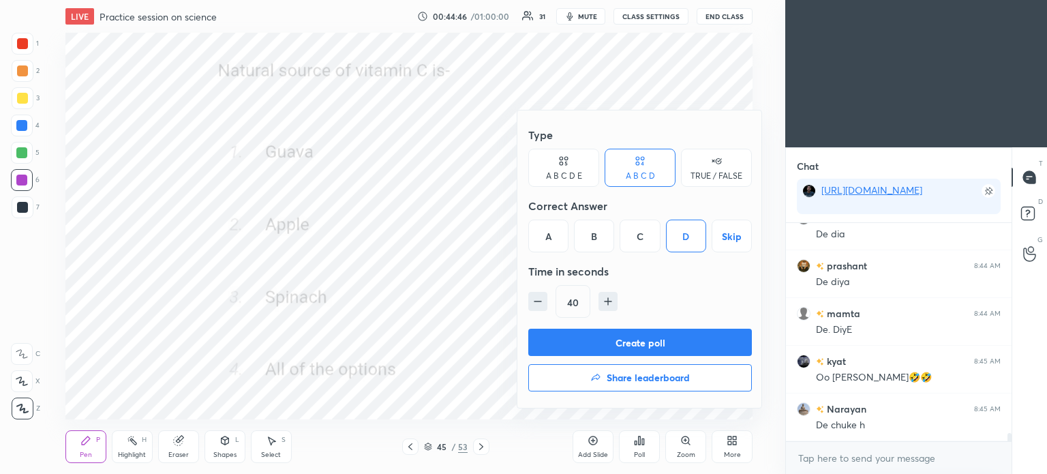
click at [667, 337] on button "Create poll" at bounding box center [640, 342] width 224 height 27
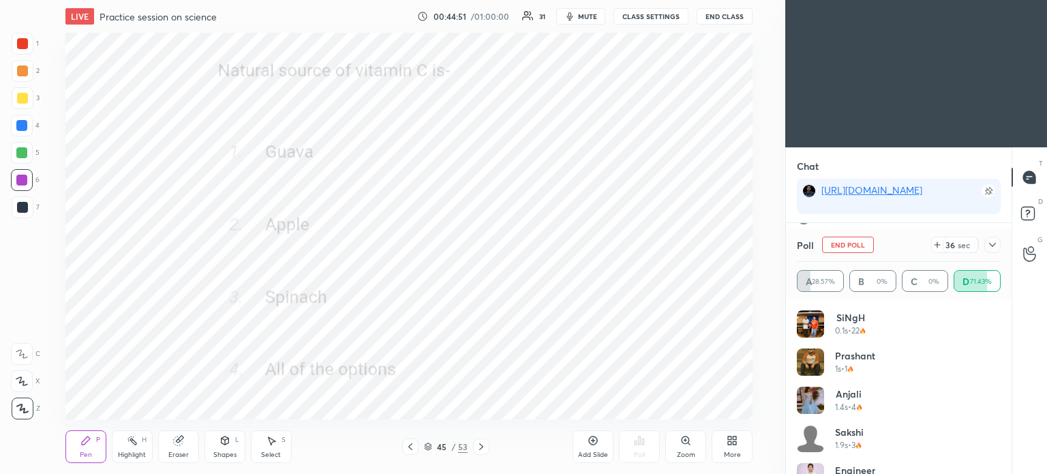
click at [990, 245] on icon at bounding box center [992, 245] width 7 height 4
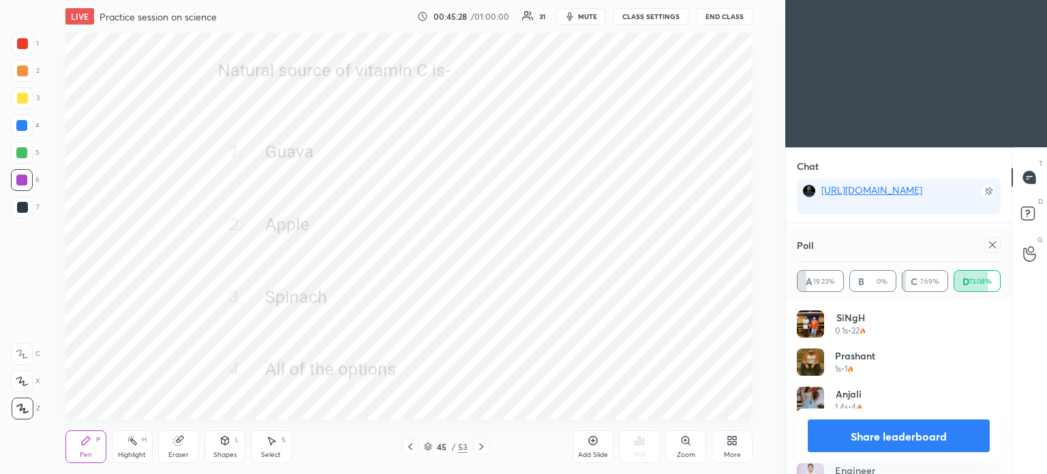
click at [991, 249] on icon at bounding box center [992, 244] width 11 height 11
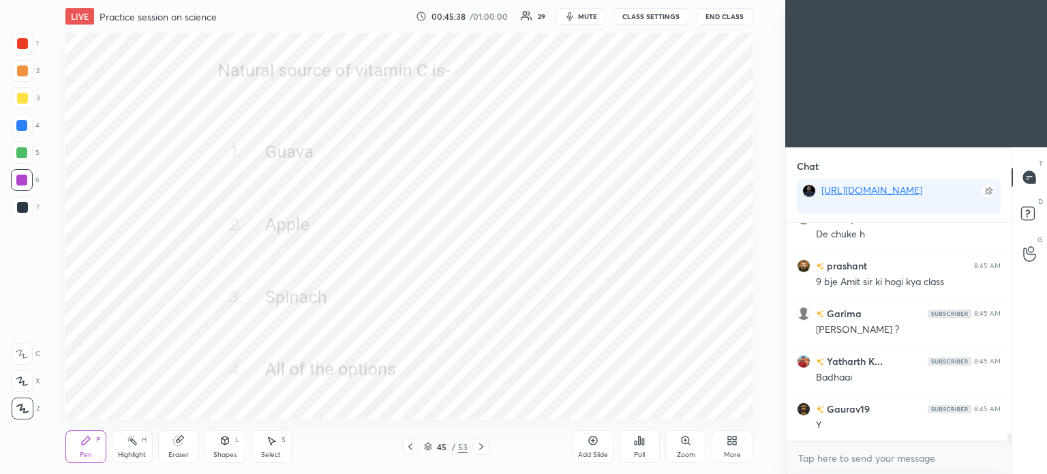
click at [484, 446] on icon at bounding box center [481, 446] width 11 height 11
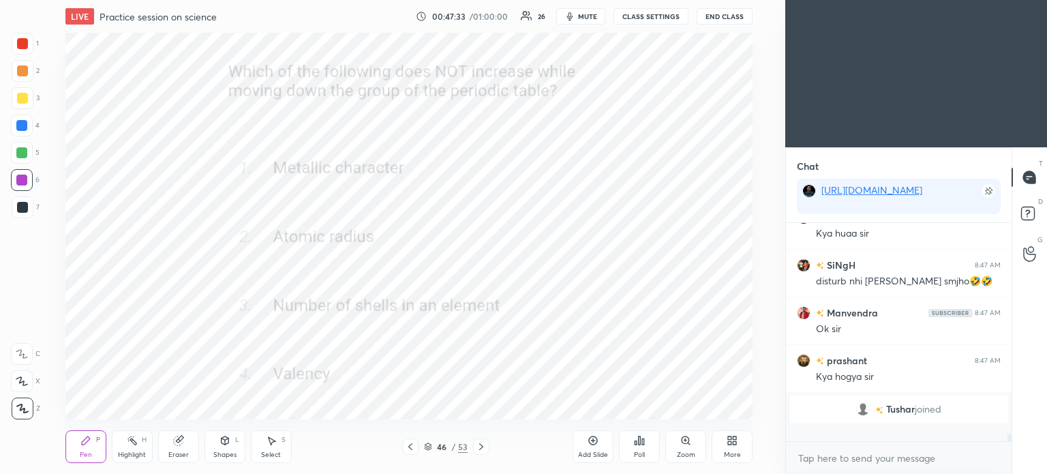
scroll to position [5829, 0]
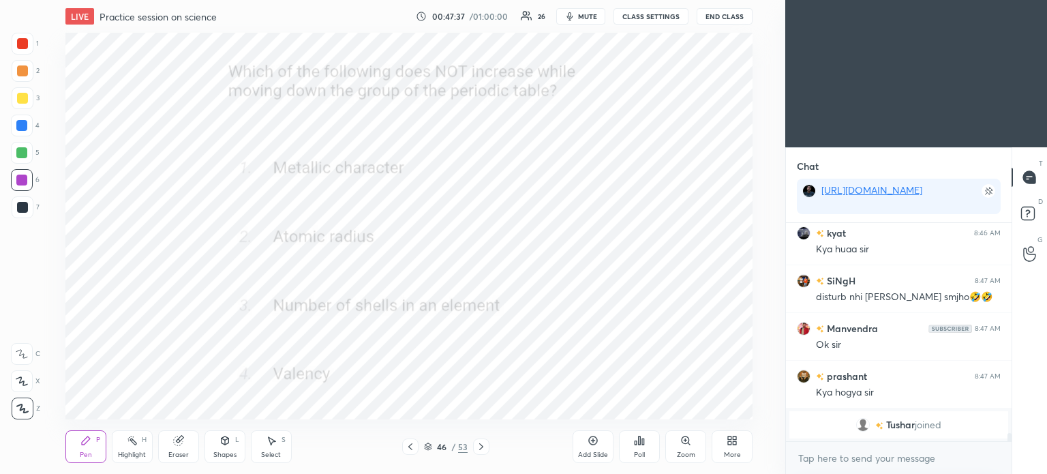
click at [712, 20] on button "End Class" at bounding box center [725, 16] width 56 height 16
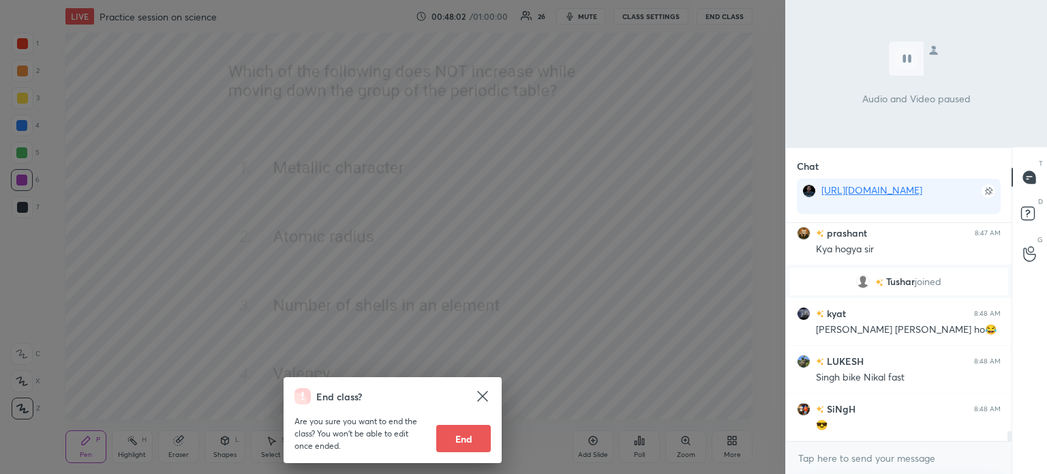
scroll to position [4504, 0]
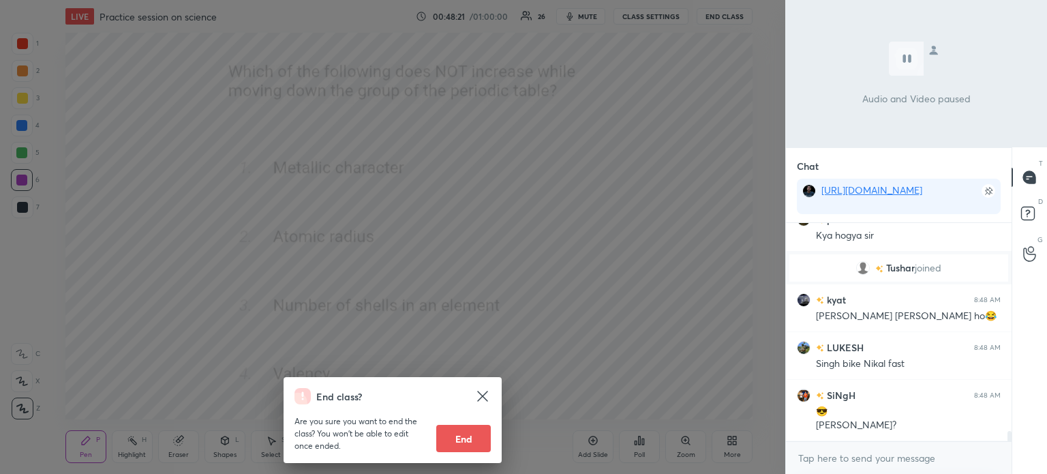
click at [645, 197] on div "End class? Are you sure you want to end the class? You won’t be able to edit on…" at bounding box center [392, 237] width 785 height 474
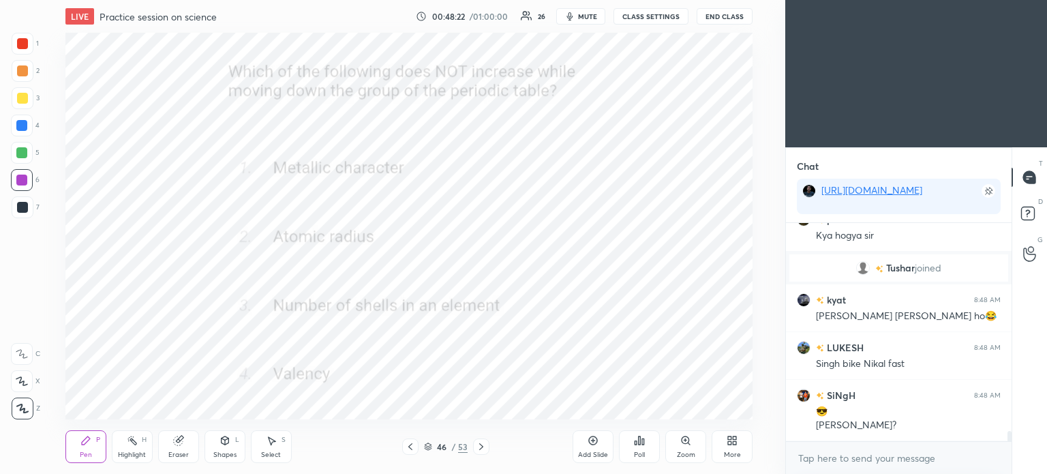
click at [645, 444] on div "Poll" at bounding box center [639, 446] width 41 height 33
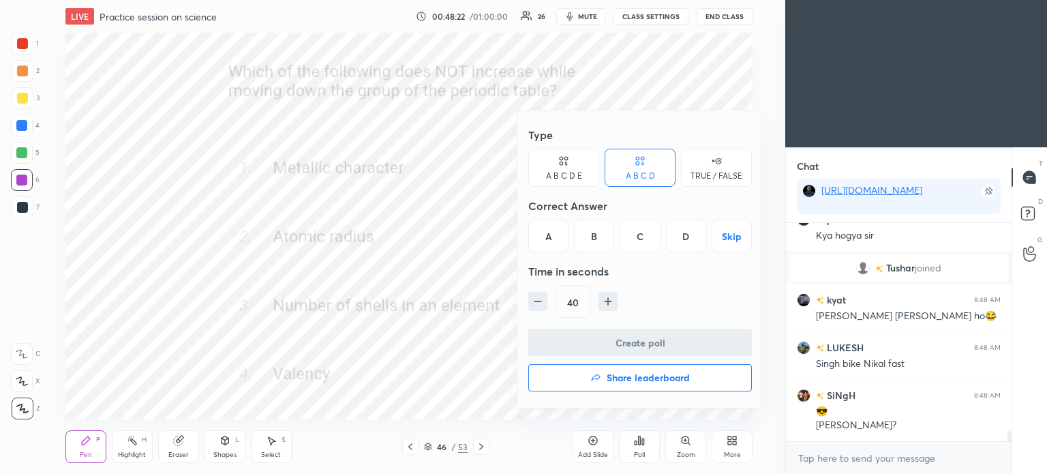
scroll to position [4552, 0]
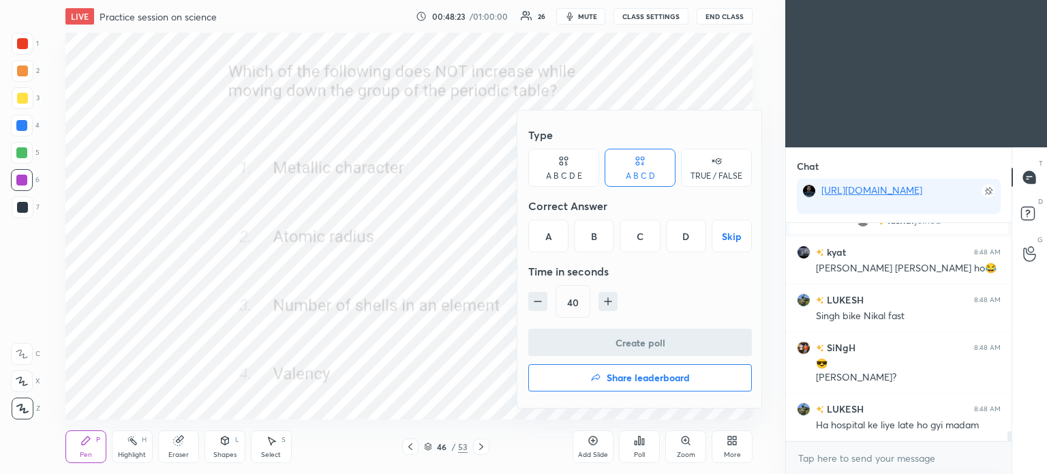
click at [700, 230] on div "D" at bounding box center [686, 235] width 40 height 33
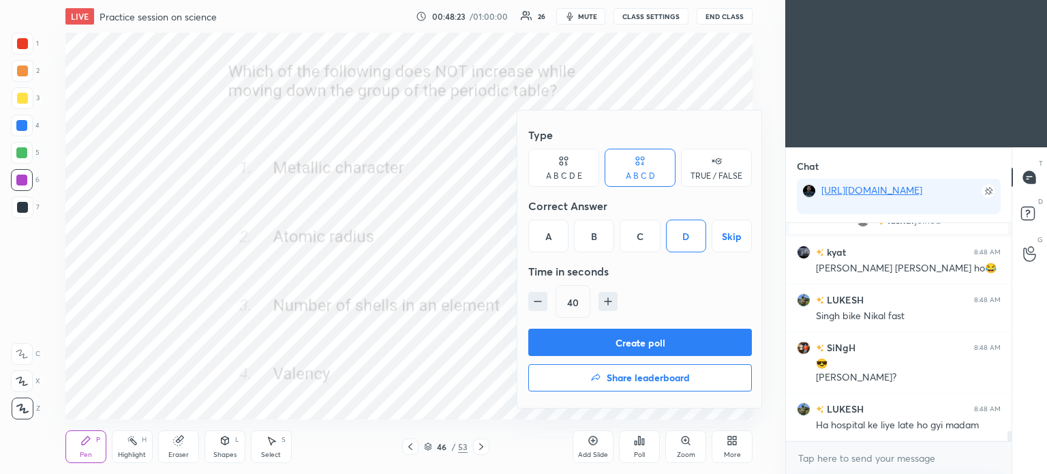
click at [663, 342] on button "Create poll" at bounding box center [640, 342] width 224 height 27
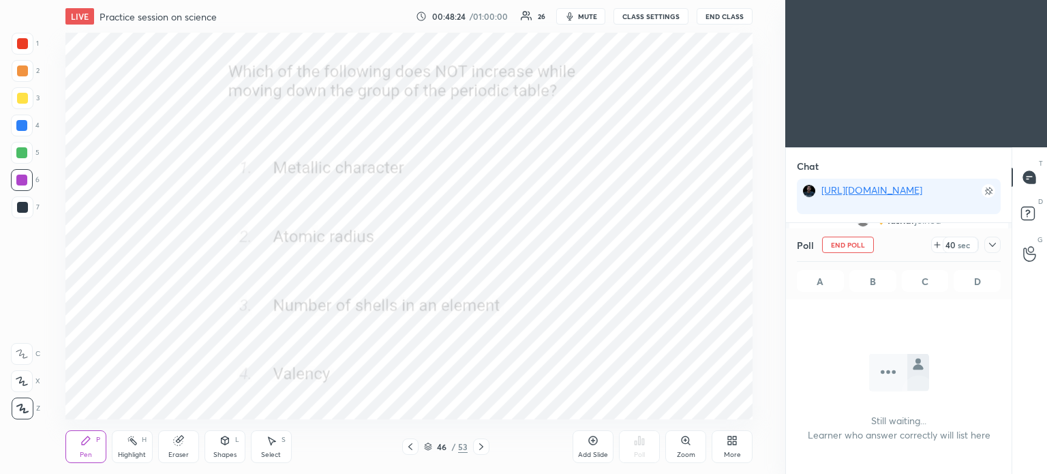
scroll to position [3, 4]
click at [990, 242] on icon at bounding box center [992, 244] width 11 height 11
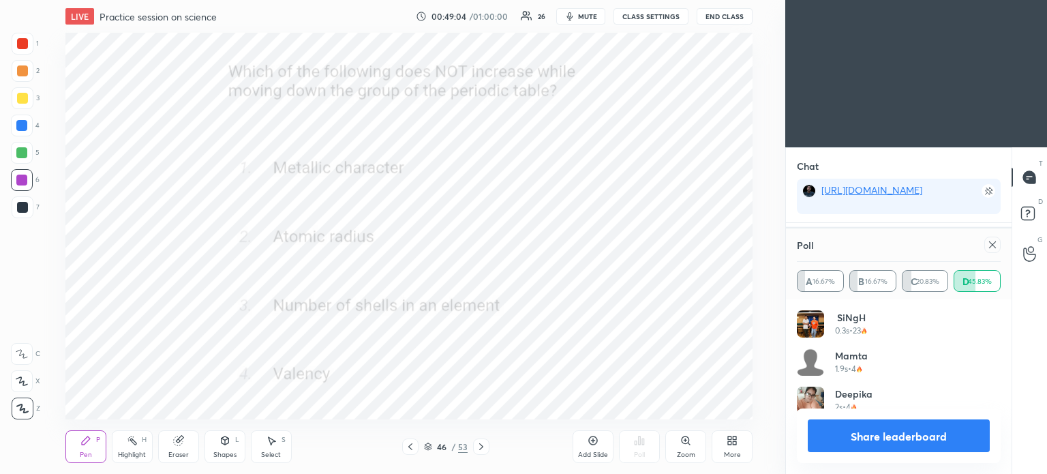
scroll to position [159, 200]
click at [990, 246] on icon at bounding box center [992, 244] width 11 height 11
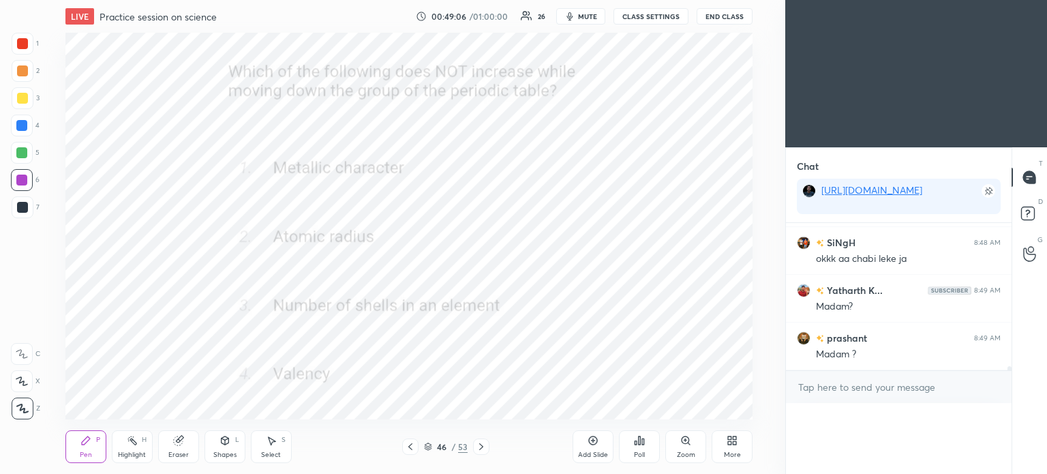
scroll to position [160, 222]
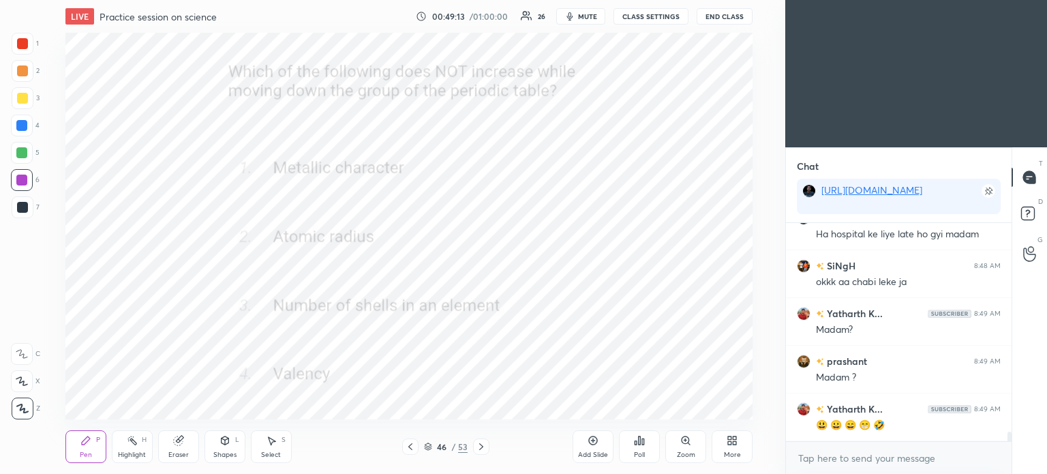
click at [485, 449] on icon at bounding box center [481, 446] width 11 height 11
click at [641, 444] on icon at bounding box center [640, 440] width 2 height 8
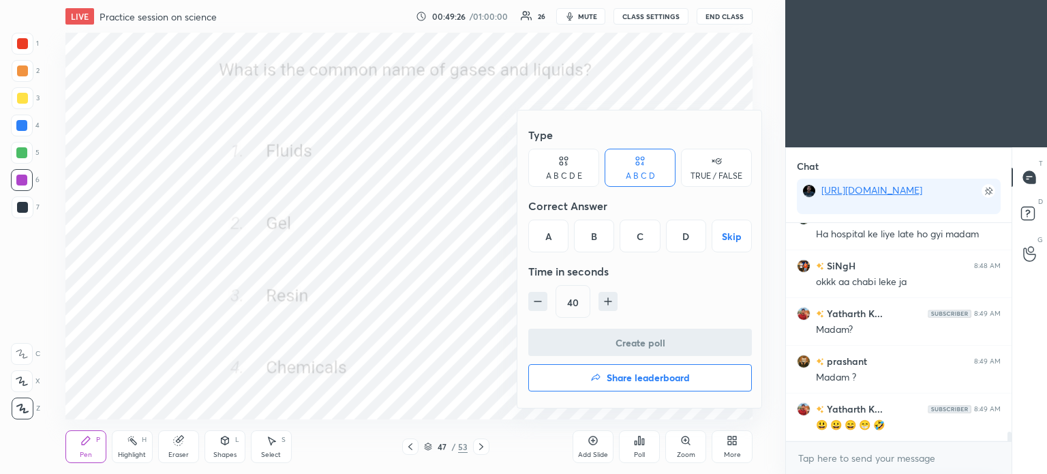
click at [553, 238] on div "A" at bounding box center [548, 235] width 40 height 33
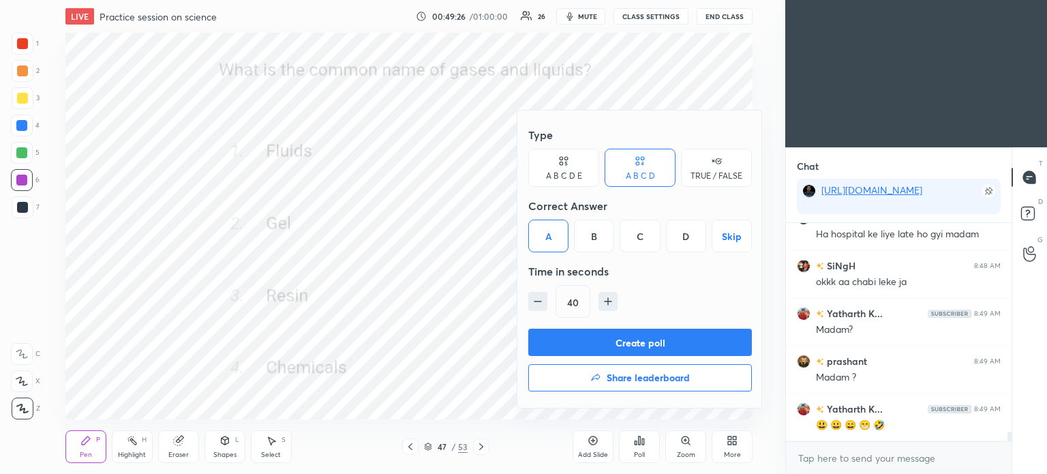
click at [644, 342] on button "Create poll" at bounding box center [640, 342] width 224 height 27
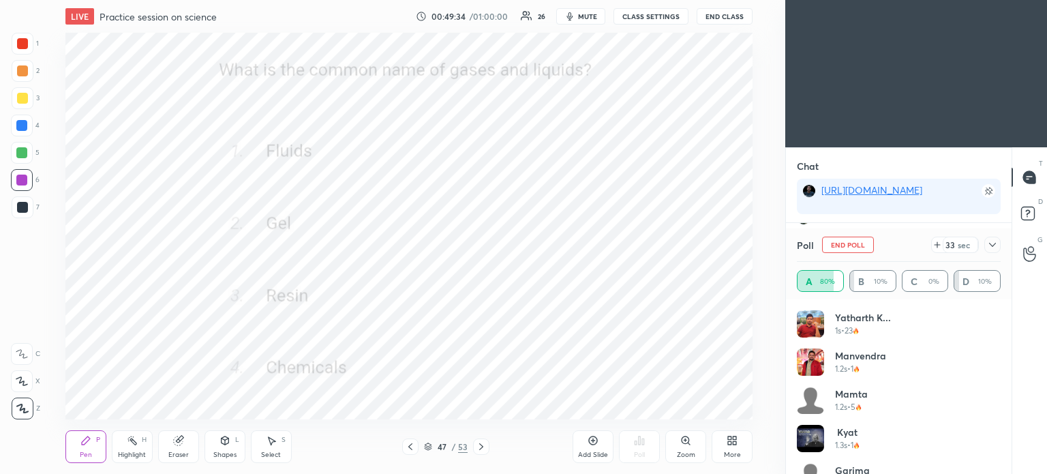
click at [993, 241] on icon at bounding box center [992, 244] width 11 height 11
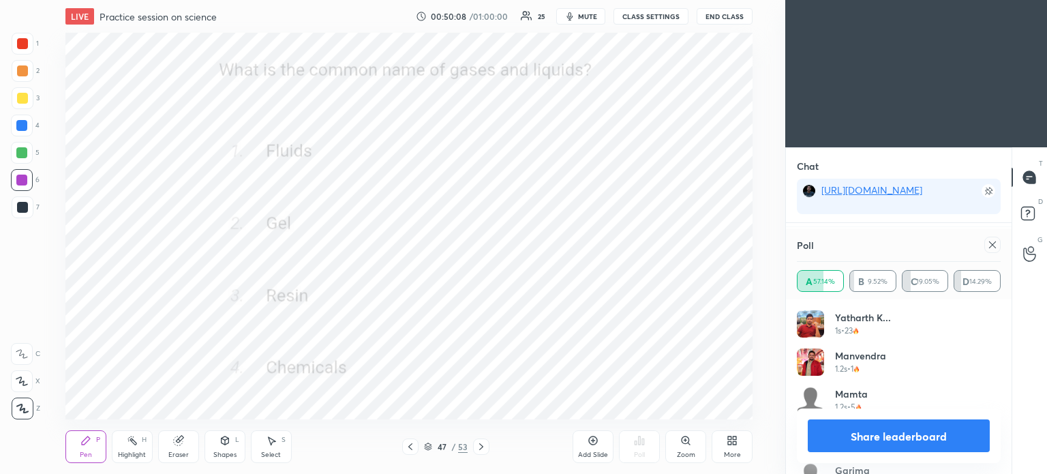
scroll to position [5052, 0]
click at [995, 250] on div at bounding box center [992, 245] width 16 height 16
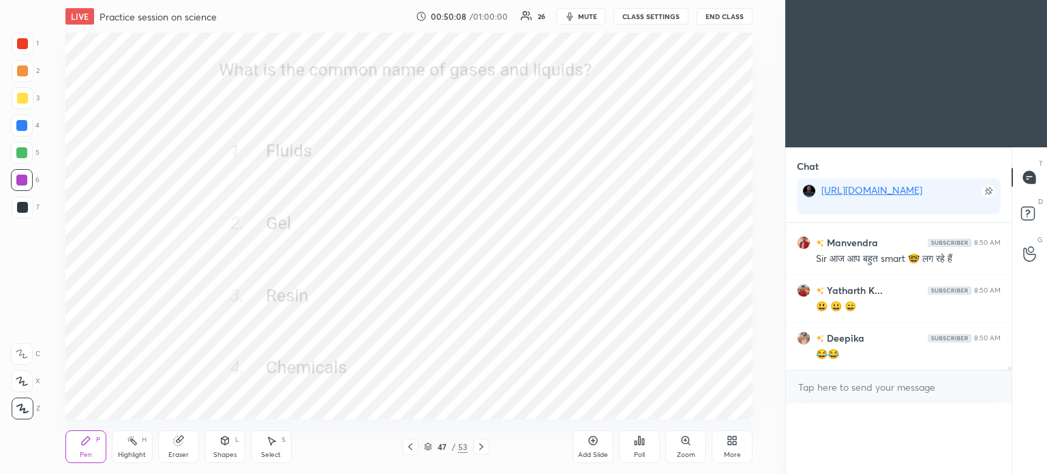
scroll to position [0, 4]
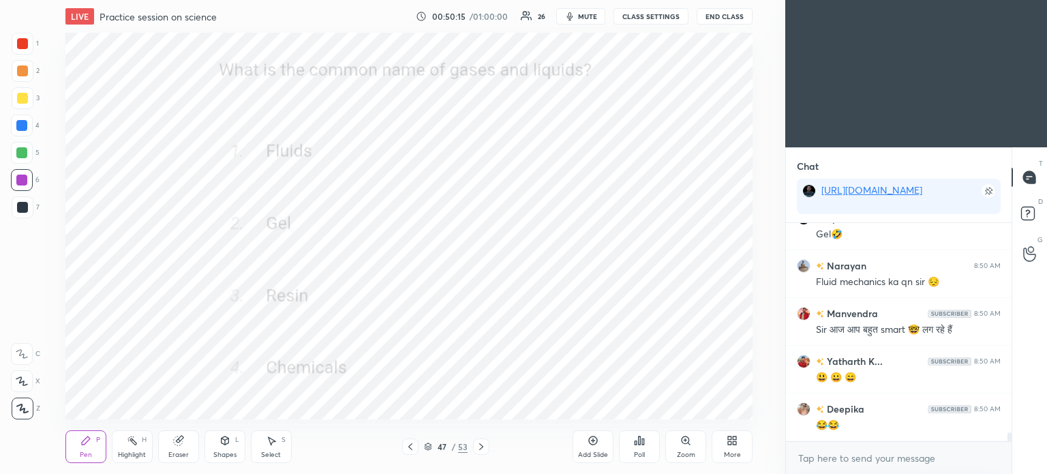
click at [482, 449] on icon at bounding box center [481, 446] width 11 height 11
click at [641, 445] on icon at bounding box center [639, 440] width 11 height 11
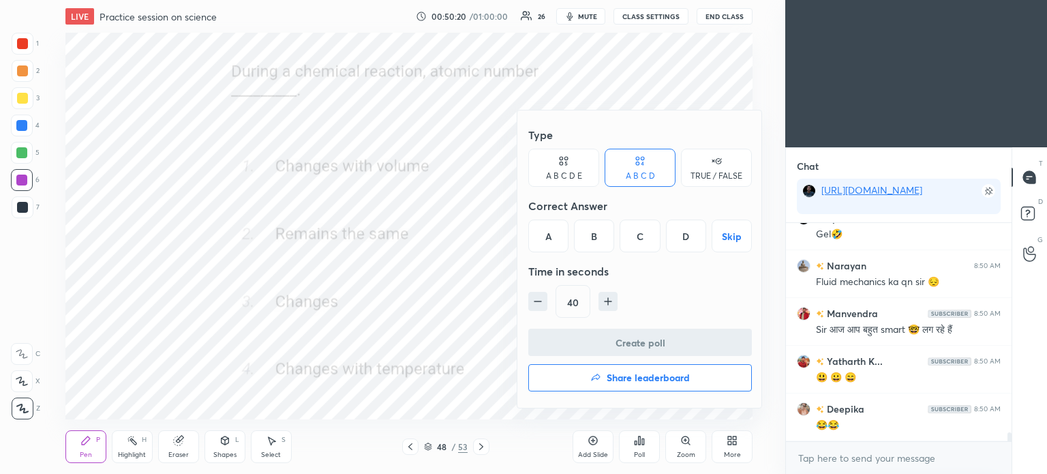
click at [596, 237] on div "B" at bounding box center [594, 235] width 40 height 33
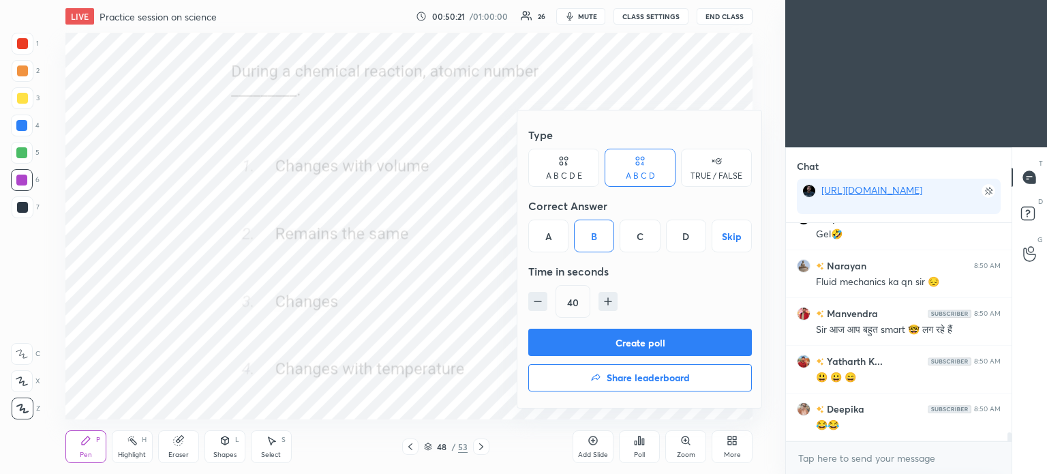
click at [646, 344] on button "Create poll" at bounding box center [640, 342] width 224 height 27
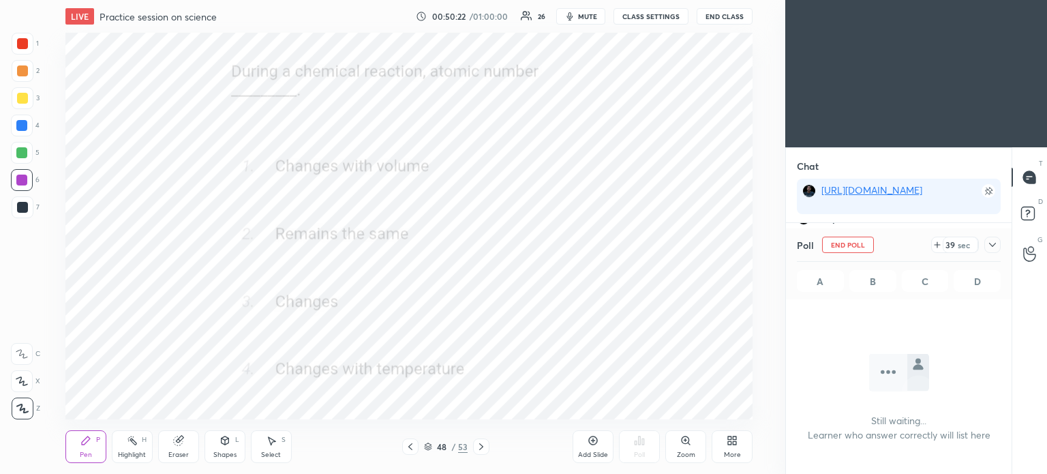
click at [993, 244] on icon at bounding box center [992, 244] width 11 height 11
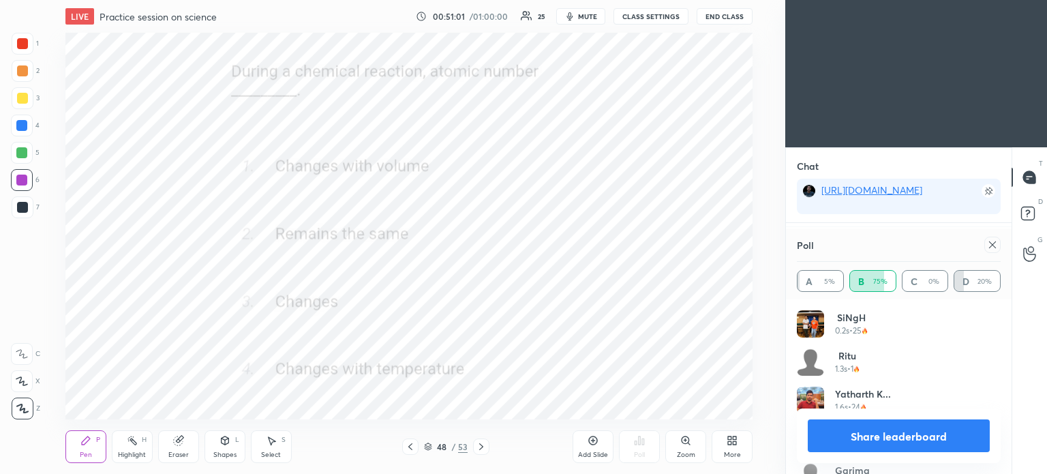
click at [995, 245] on icon at bounding box center [992, 244] width 11 height 11
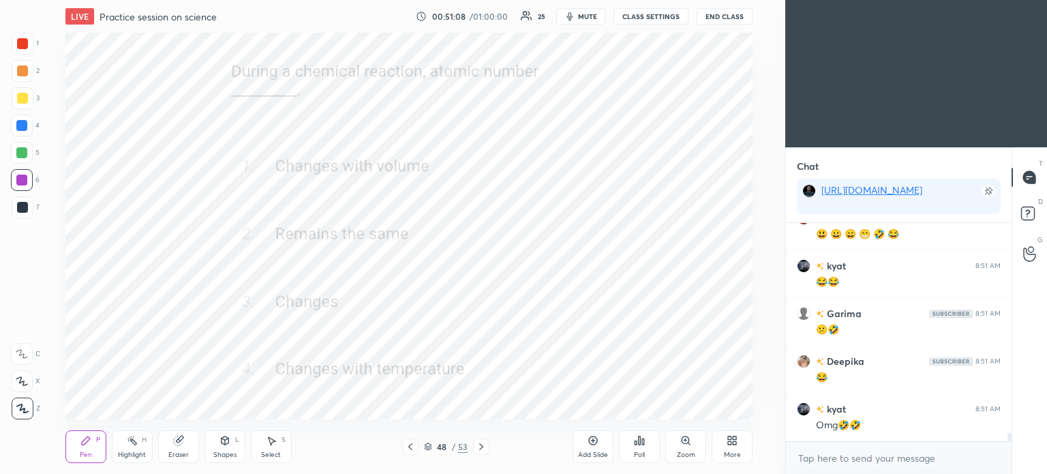
click at [474, 446] on div at bounding box center [481, 446] width 16 height 16
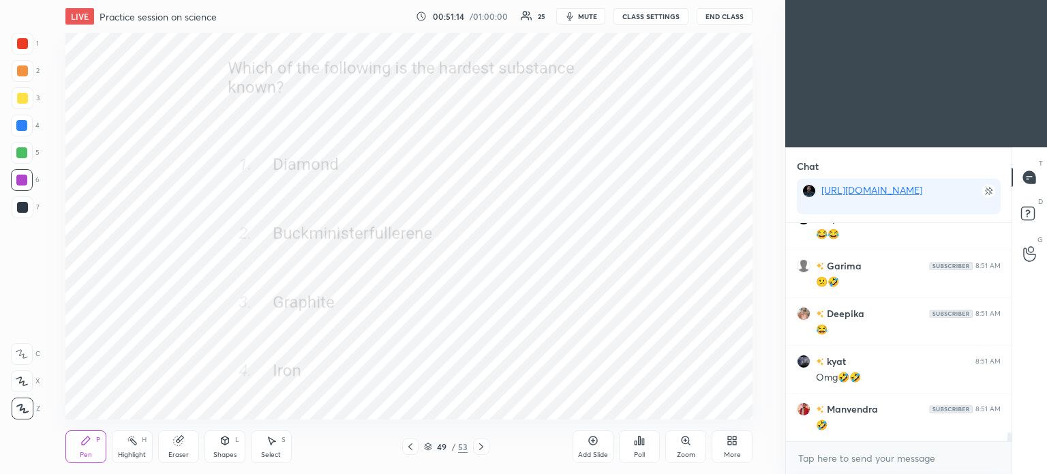
click at [643, 447] on div "Poll" at bounding box center [639, 446] width 41 height 33
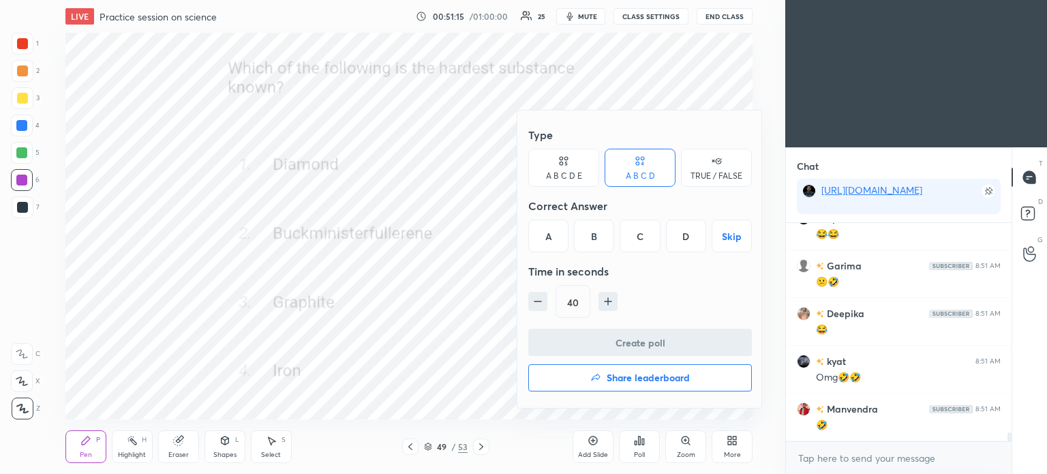
click at [551, 241] on div "A" at bounding box center [548, 235] width 40 height 33
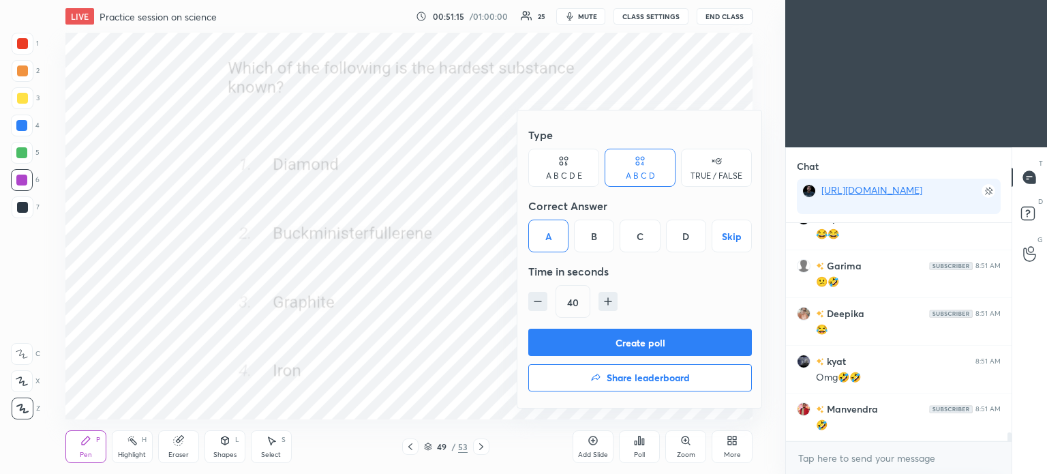
click at [592, 346] on button "Create poll" at bounding box center [640, 342] width 224 height 27
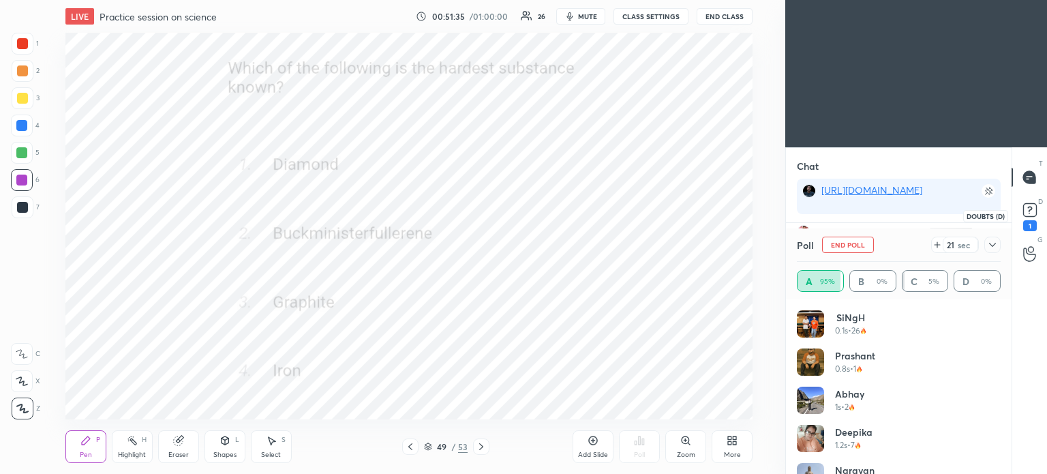
click at [1022, 210] on icon at bounding box center [1030, 210] width 20 height 20
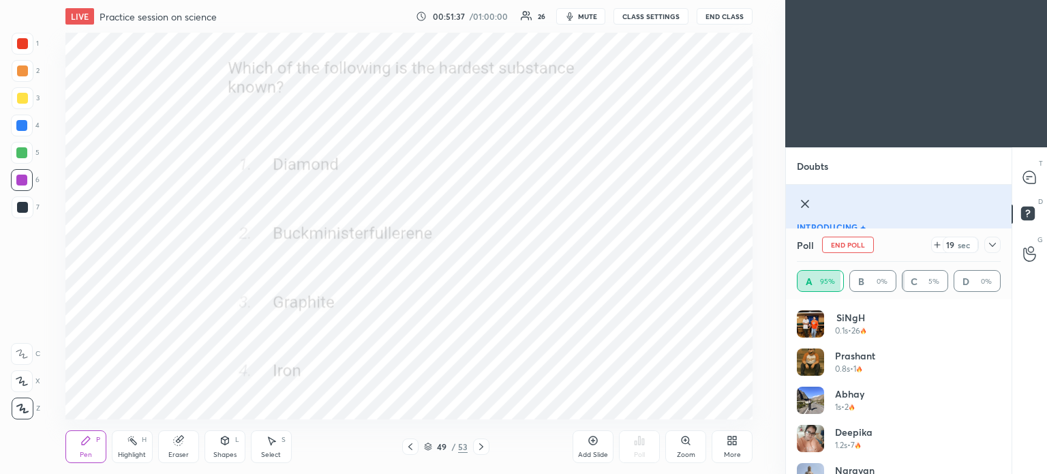
click at [994, 243] on icon at bounding box center [992, 244] width 11 height 11
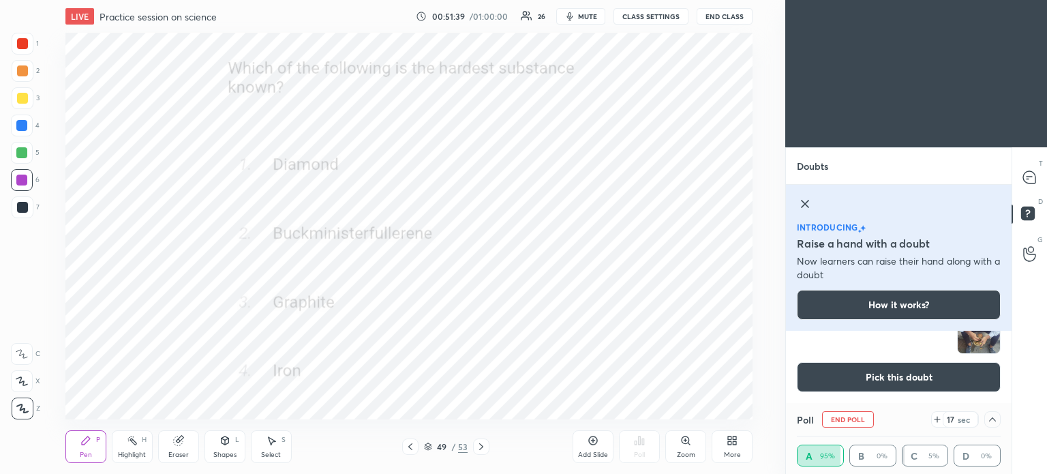
click at [885, 378] on button "Pick this doubt" at bounding box center [899, 377] width 204 height 30
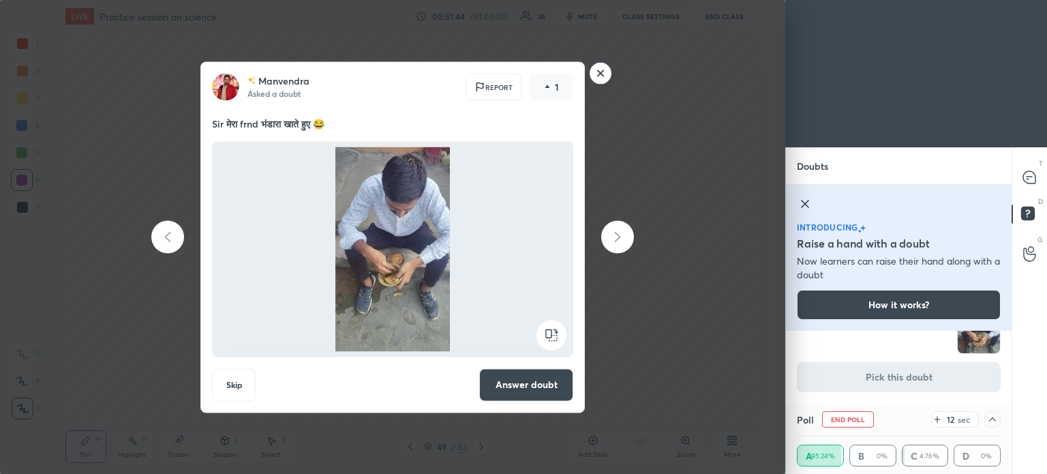
click at [599, 74] on rect at bounding box center [600, 73] width 21 height 21
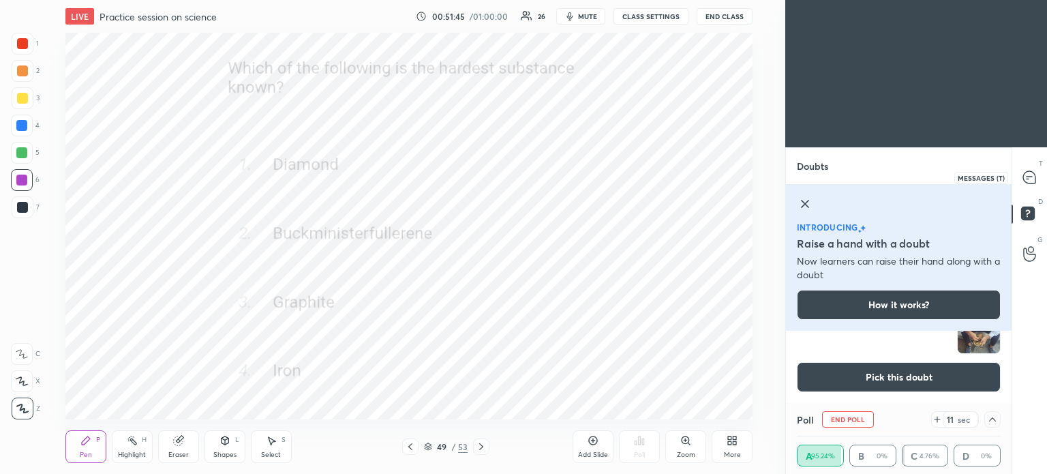
click at [1029, 181] on icon at bounding box center [1029, 177] width 12 height 12
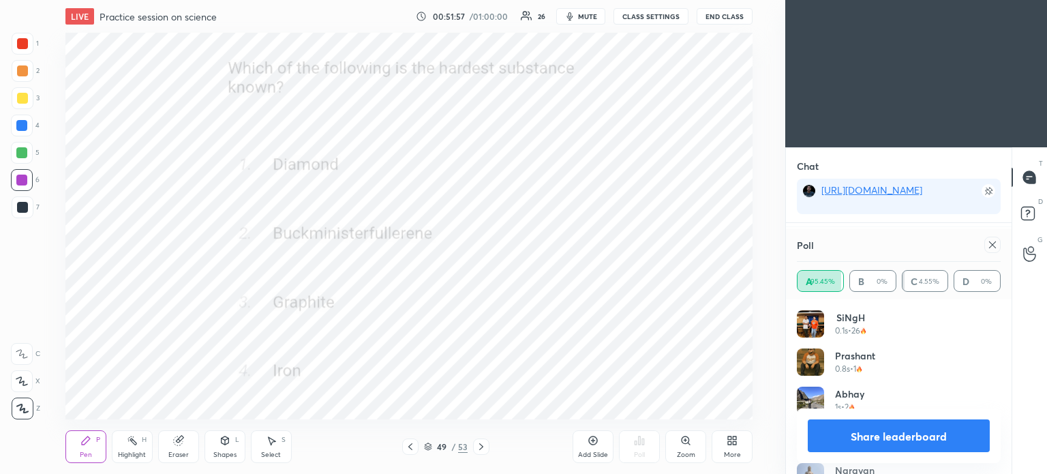
click at [995, 249] on icon at bounding box center [992, 244] width 11 height 11
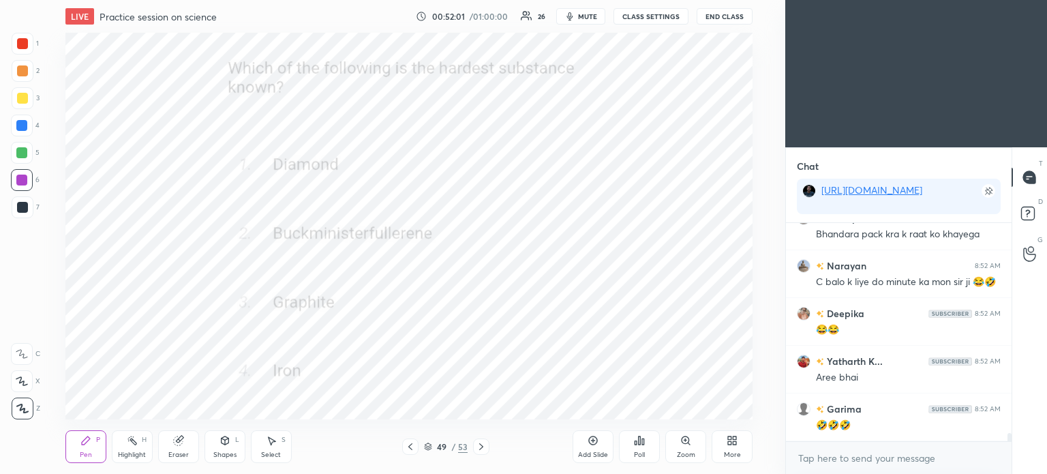
click at [480, 444] on icon at bounding box center [481, 446] width 4 height 7
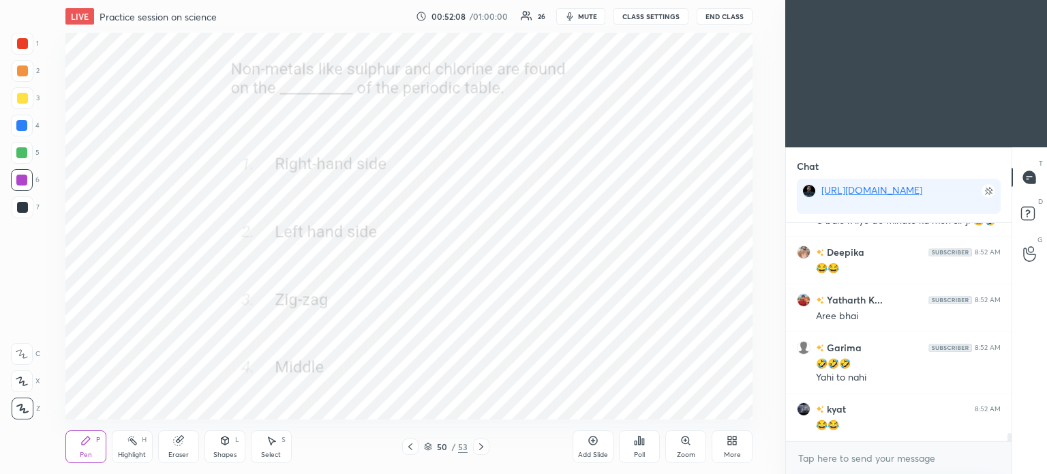
click at [643, 446] on icon at bounding box center [639, 440] width 11 height 11
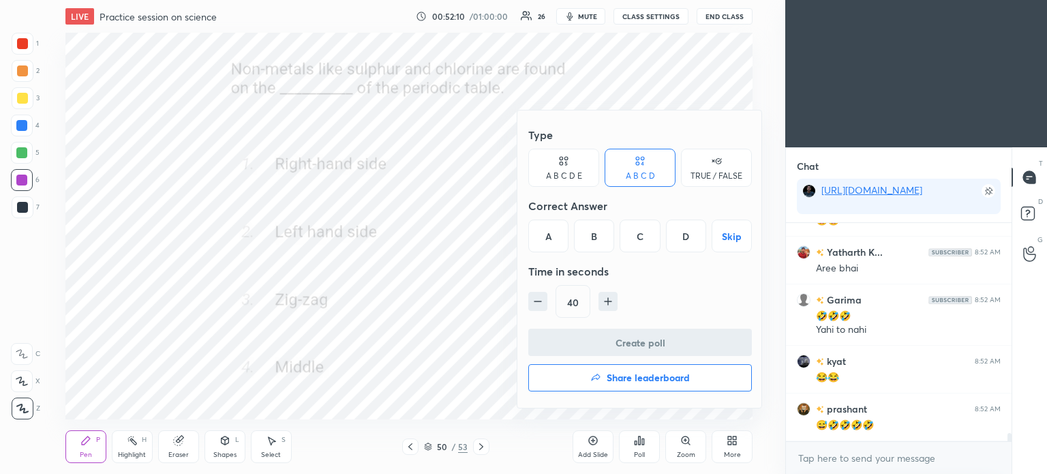
click at [545, 239] on div "A" at bounding box center [548, 235] width 40 height 33
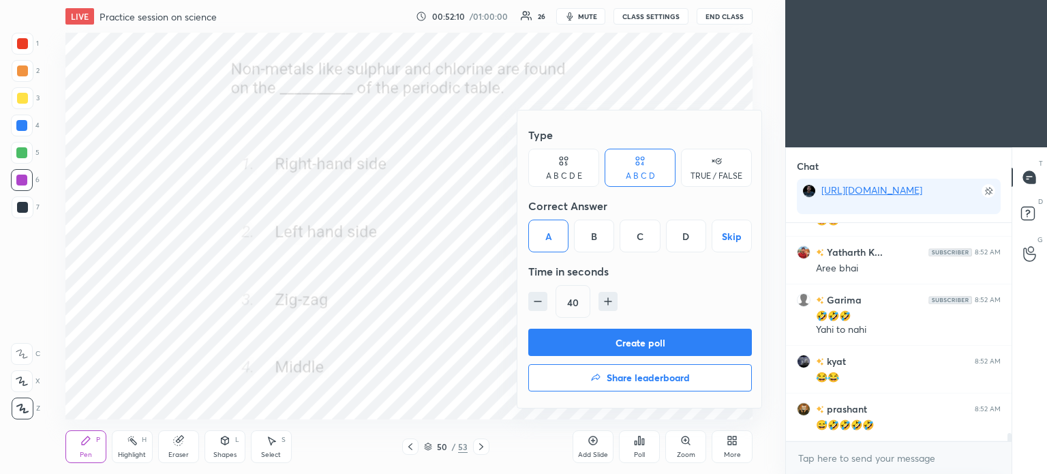
click at [671, 344] on button "Create poll" at bounding box center [640, 342] width 224 height 27
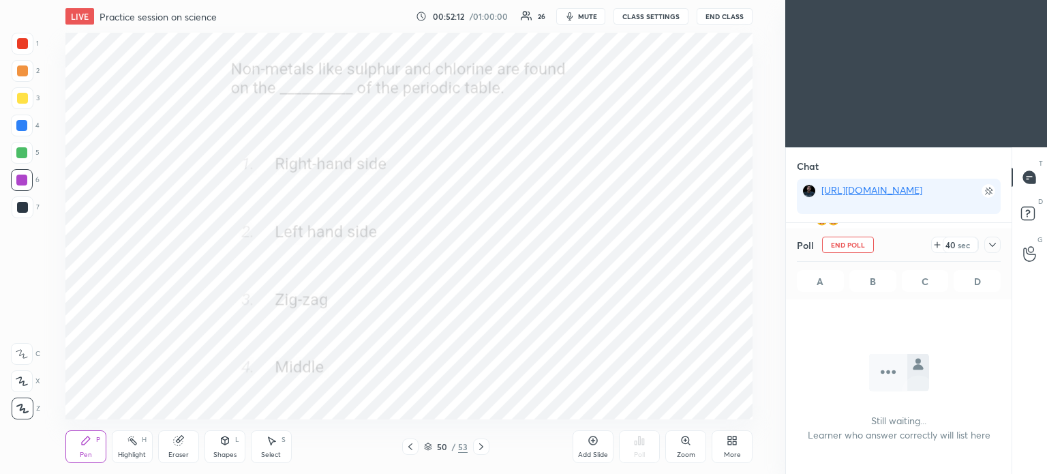
click at [995, 247] on icon at bounding box center [992, 244] width 11 height 11
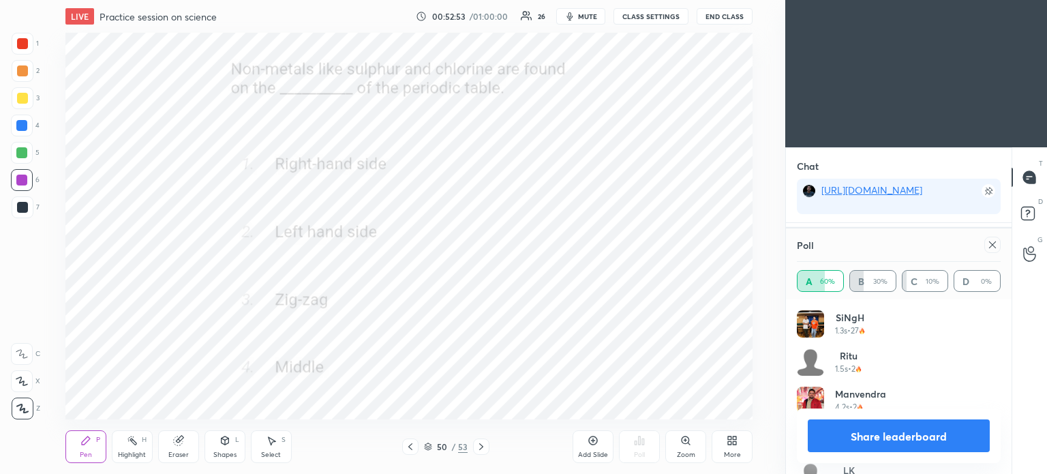
click at [984, 247] on div at bounding box center [992, 245] width 16 height 16
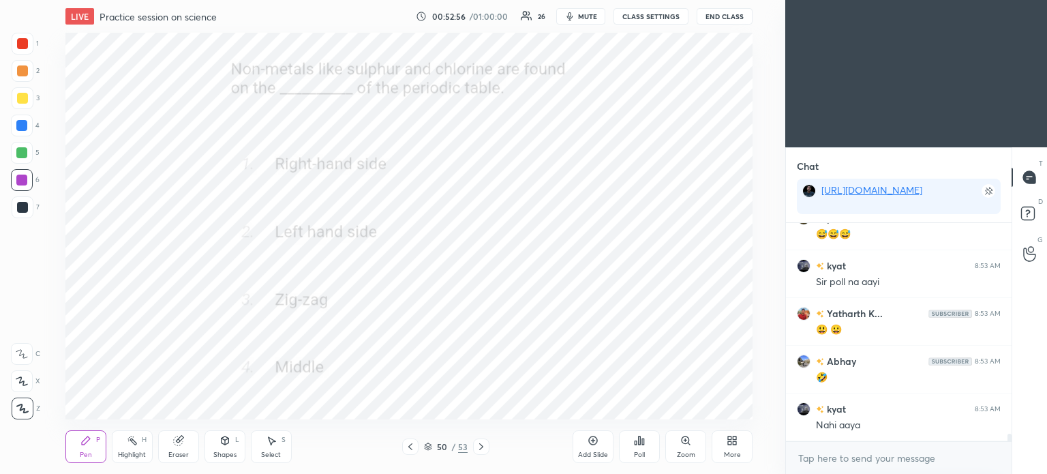
click at [477, 448] on icon at bounding box center [481, 446] width 11 height 11
click at [639, 444] on icon at bounding box center [640, 440] width 2 height 8
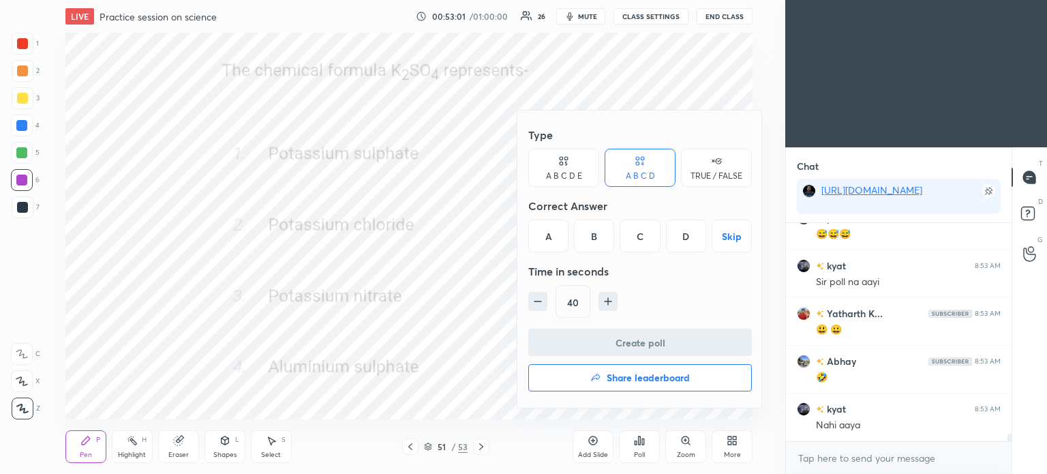
click at [549, 234] on div "A" at bounding box center [548, 235] width 40 height 33
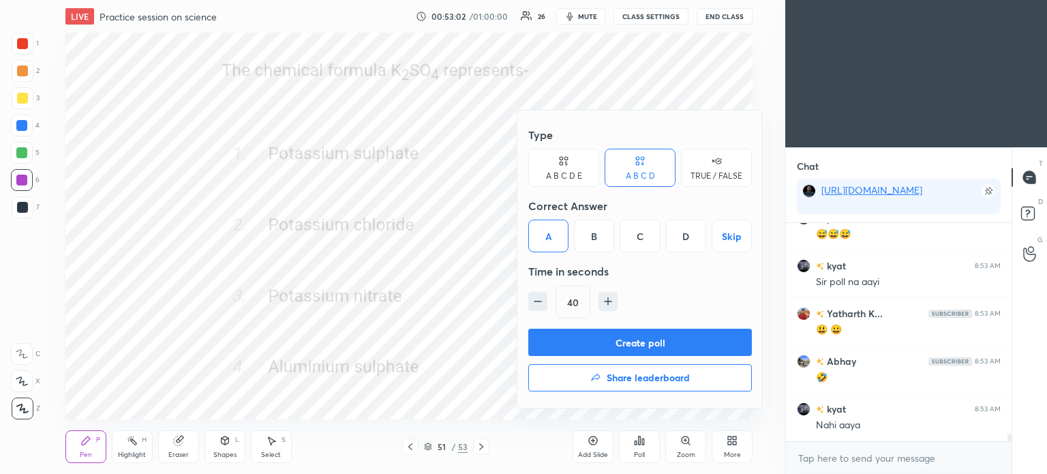
click at [679, 342] on button "Create poll" at bounding box center [640, 342] width 224 height 27
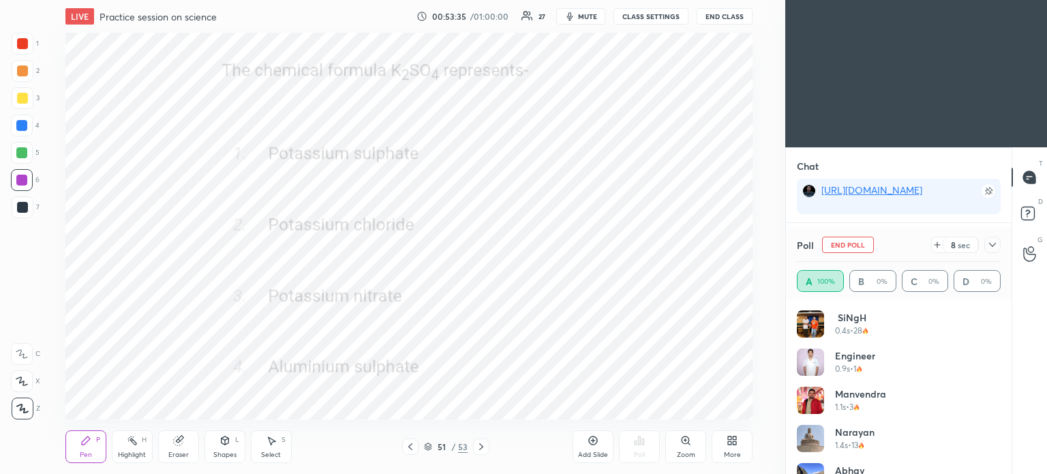
click at [993, 245] on icon at bounding box center [992, 244] width 11 height 11
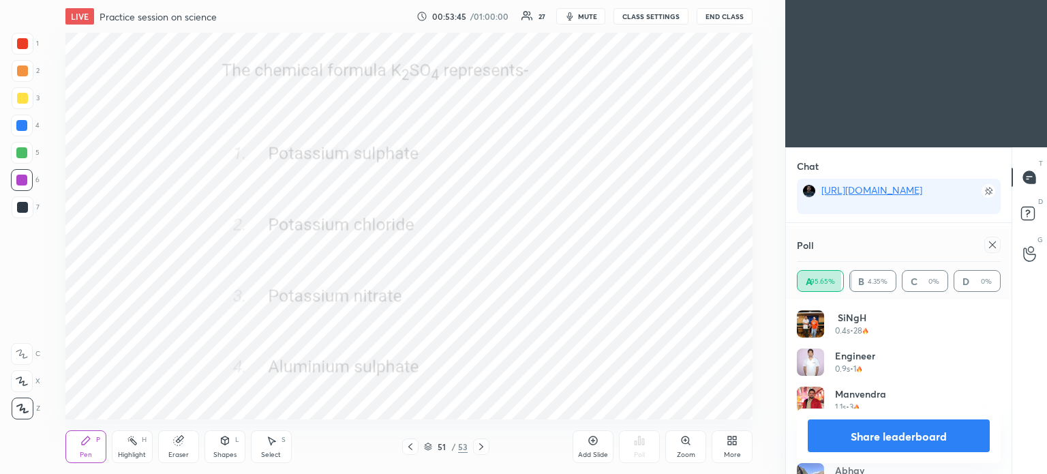
click at [988, 245] on icon at bounding box center [992, 244] width 11 height 11
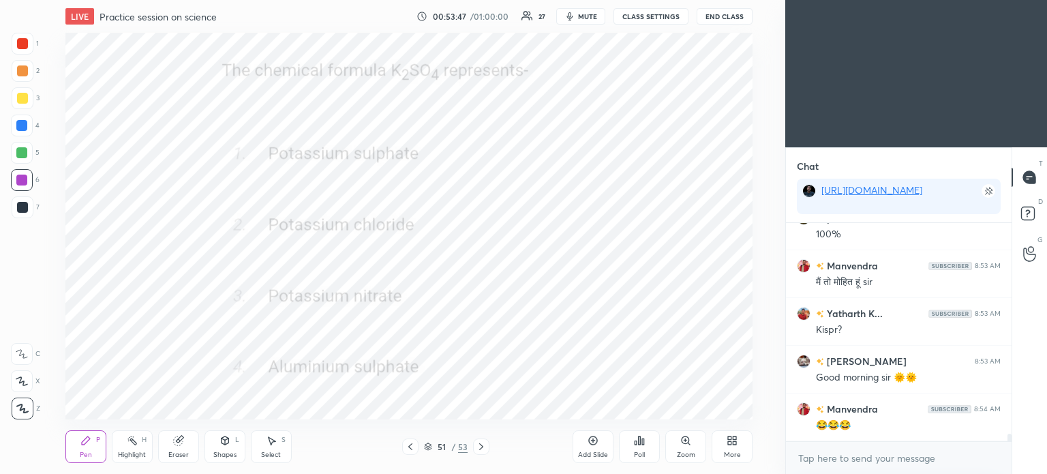
click at [479, 444] on icon at bounding box center [481, 446] width 11 height 11
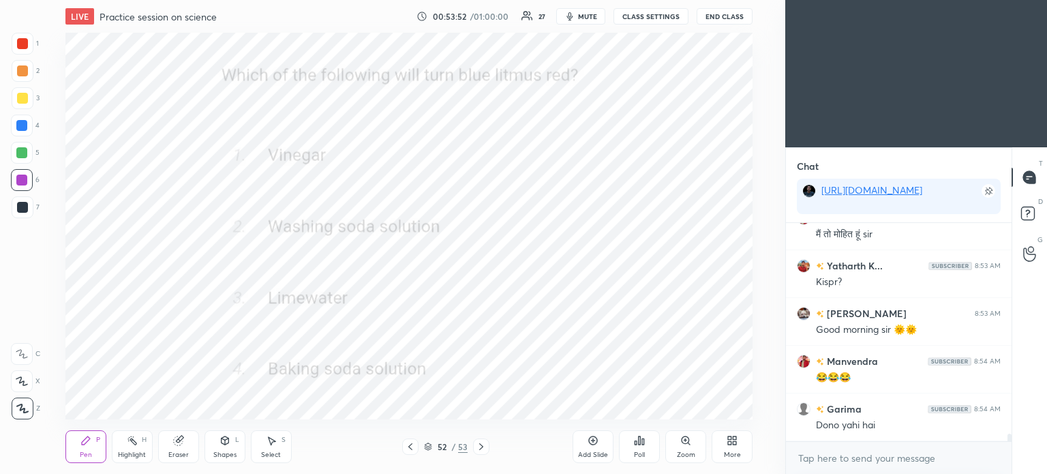
click at [640, 450] on div "Poll" at bounding box center [639, 446] width 41 height 33
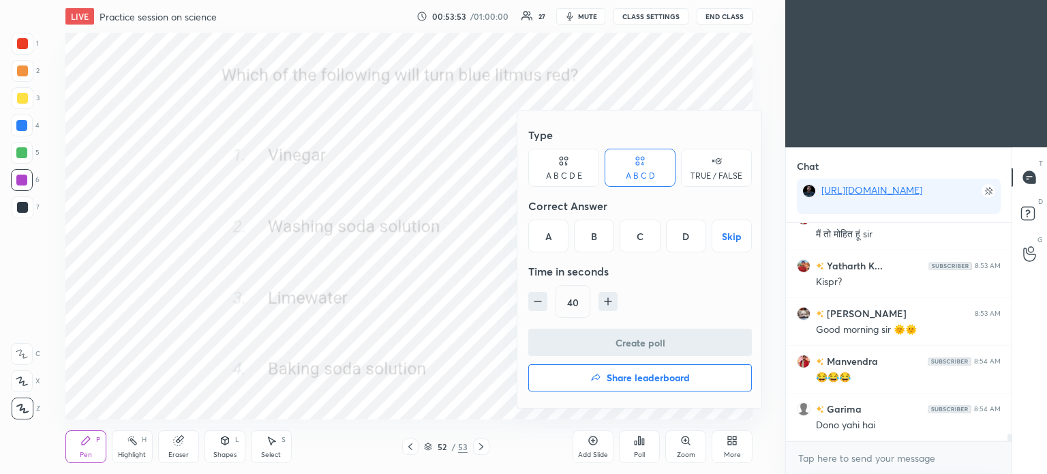
click at [552, 239] on div "A" at bounding box center [548, 235] width 40 height 33
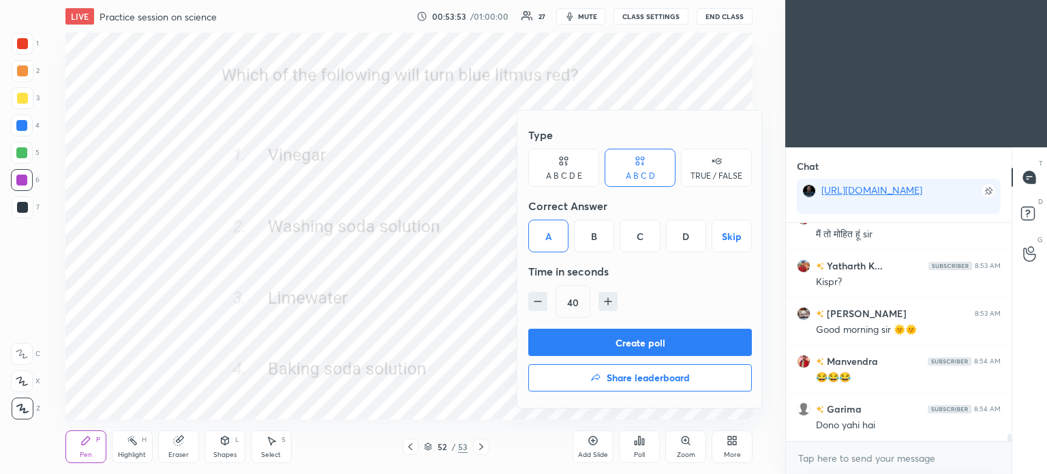
click at [669, 342] on button "Create poll" at bounding box center [640, 342] width 224 height 27
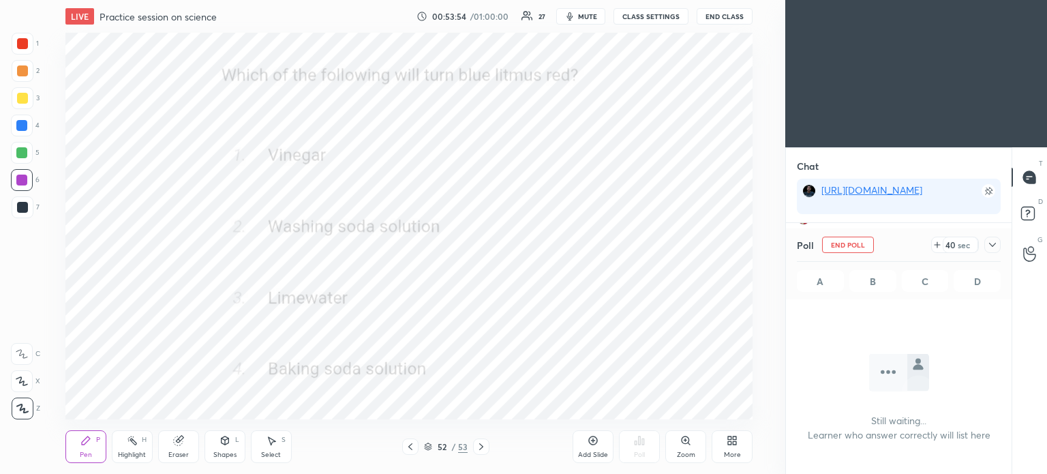
click at [990, 243] on icon at bounding box center [992, 244] width 11 height 11
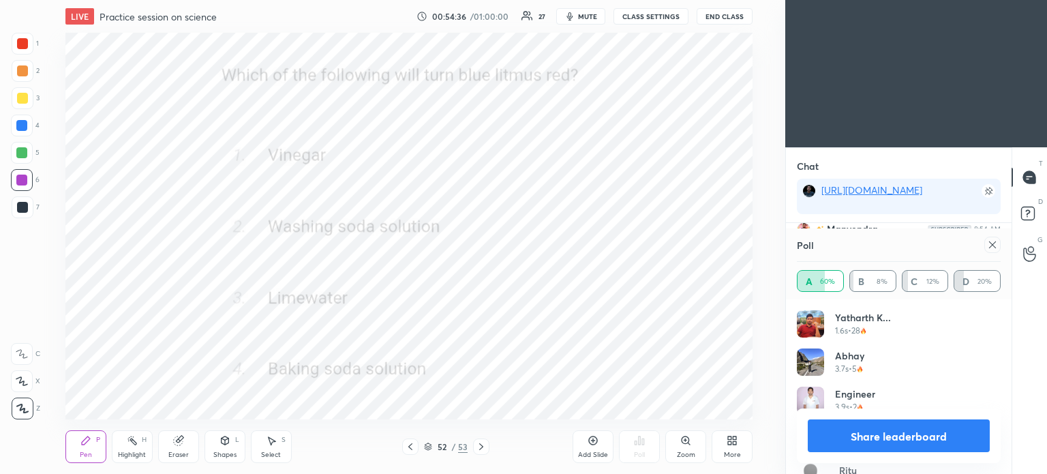
click at [989, 243] on icon at bounding box center [992, 244] width 11 height 11
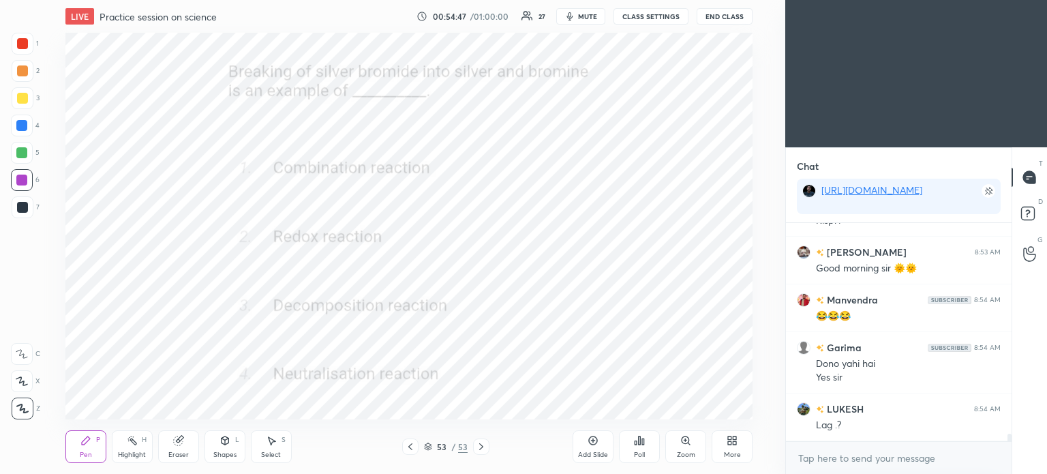
click at [643, 441] on icon at bounding box center [643, 441] width 2 height 6
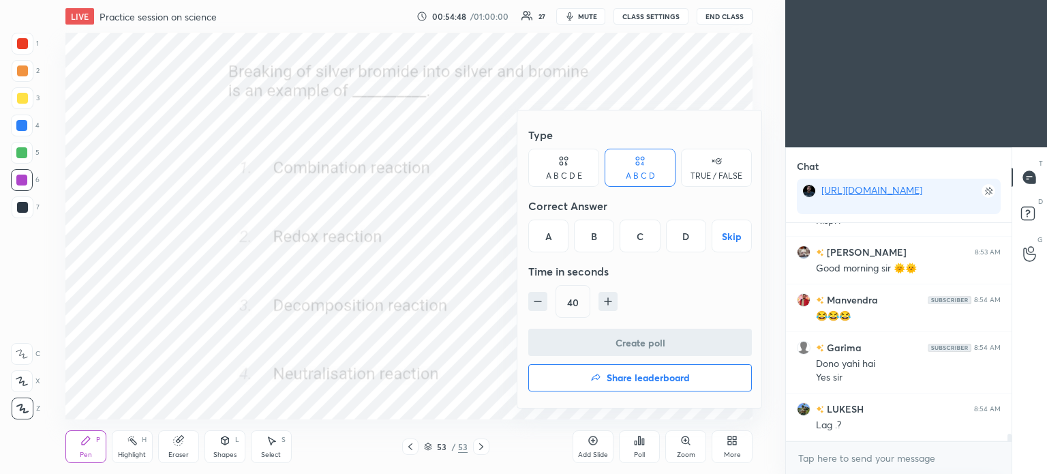
click at [641, 241] on div "C" at bounding box center [640, 235] width 40 height 33
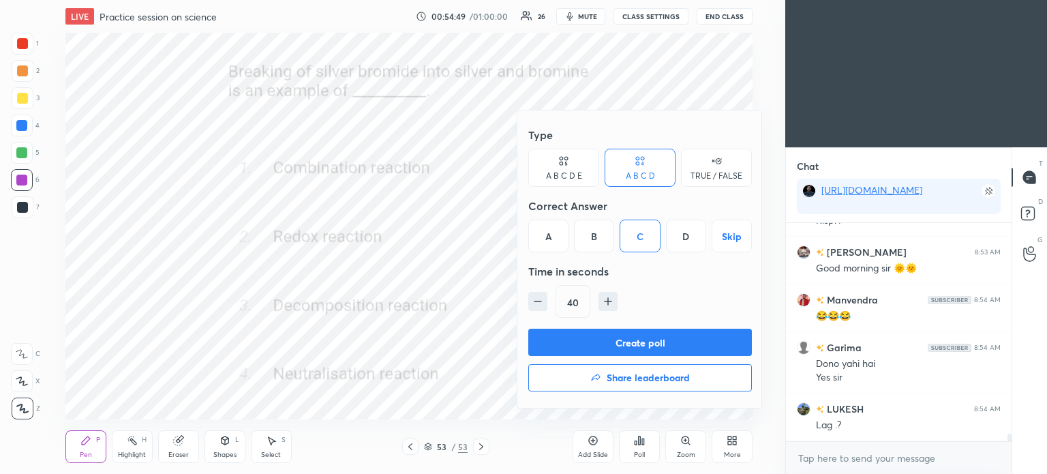
click at [671, 346] on button "Create poll" at bounding box center [640, 342] width 224 height 27
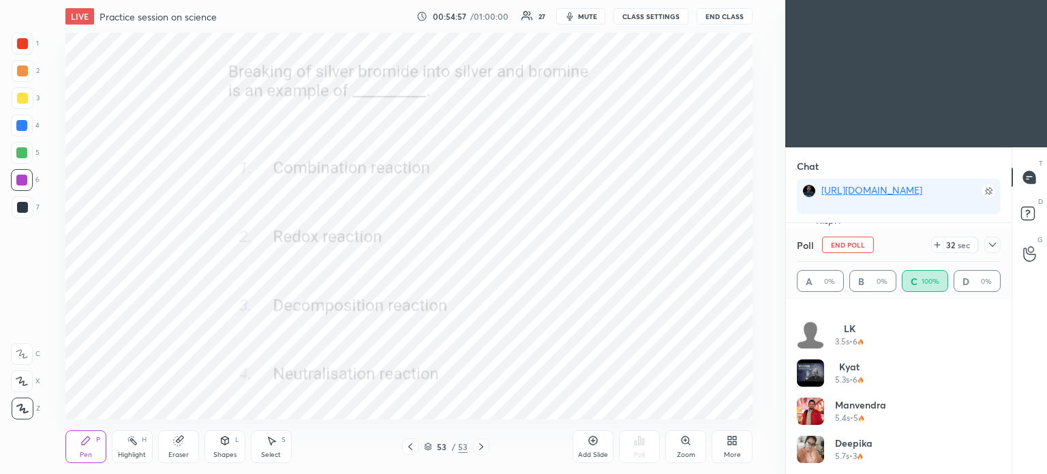
click at [990, 245] on icon at bounding box center [992, 245] width 7 height 4
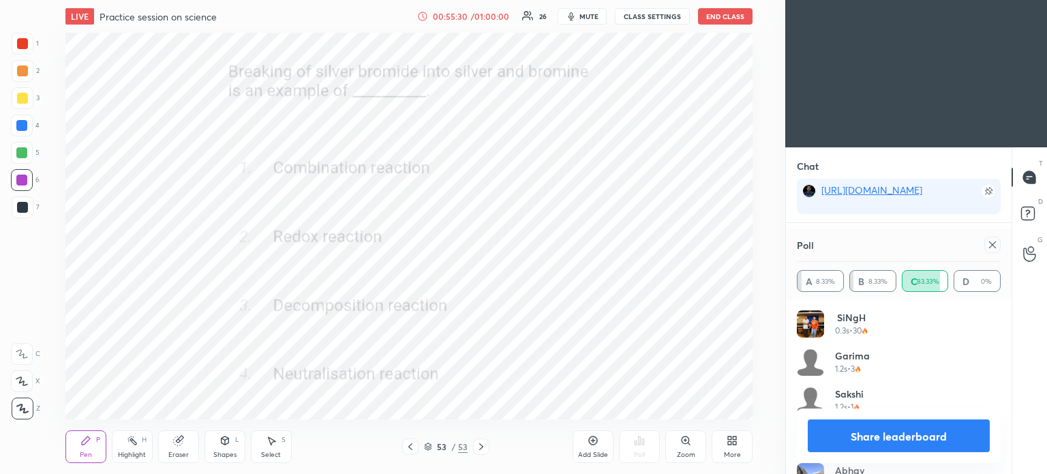
click at [988, 239] on div at bounding box center [992, 245] width 16 height 16
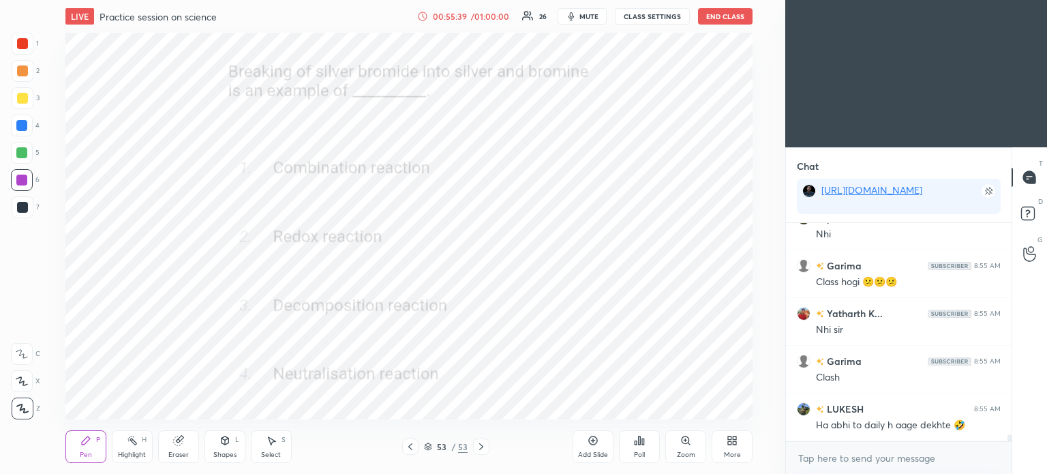
click at [631, 446] on div "Poll" at bounding box center [639, 446] width 41 height 33
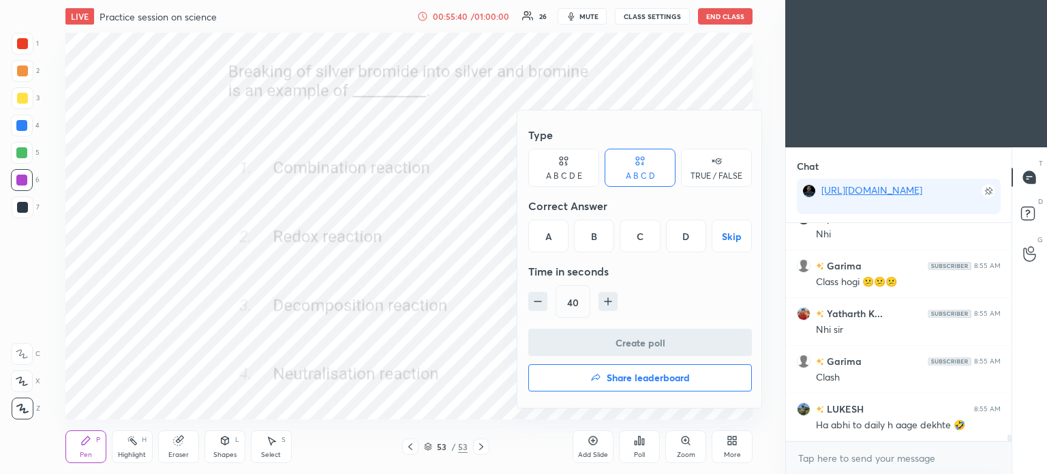
click at [628, 380] on h4 "Share leaderboard" at bounding box center [648, 378] width 83 height 10
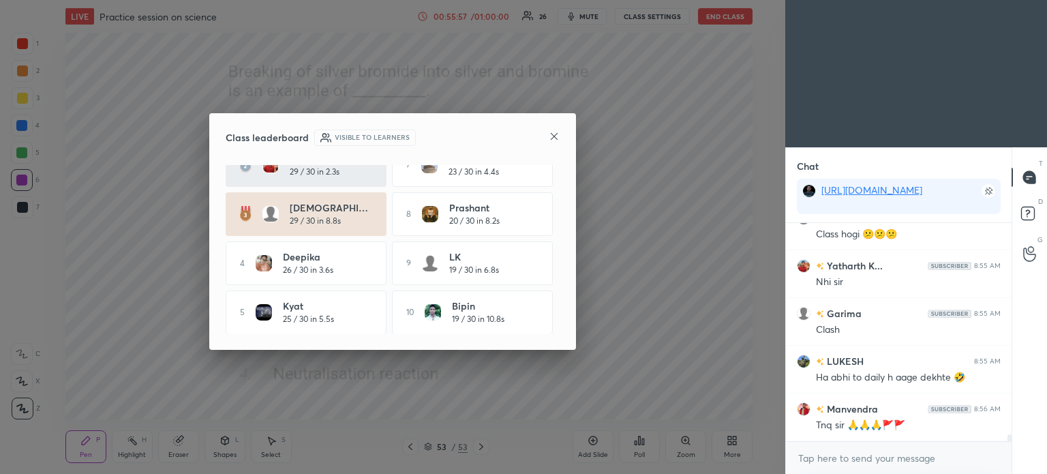
click at [552, 141] on icon at bounding box center [554, 136] width 11 height 11
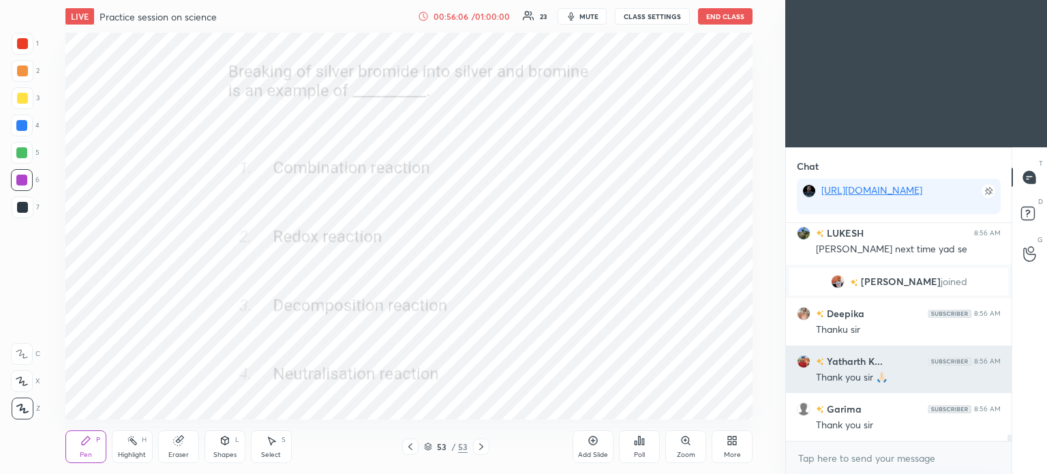
click at [897, 376] on div "Thank you sir 🙏🏻" at bounding box center [908, 378] width 185 height 14
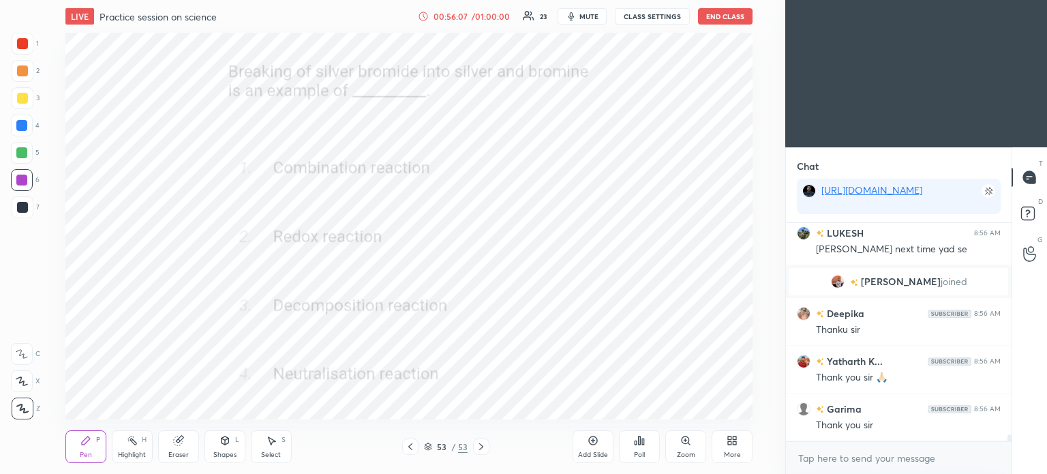
click at [905, 283] on span "[PERSON_NAME]" at bounding box center [901, 281] width 80 height 11
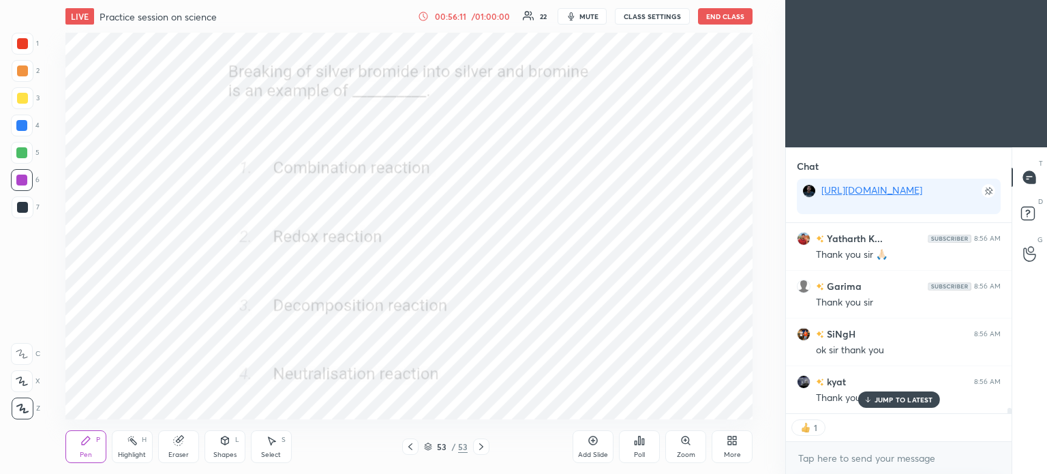
click at [721, 21] on button "End Class" at bounding box center [725, 16] width 55 height 16
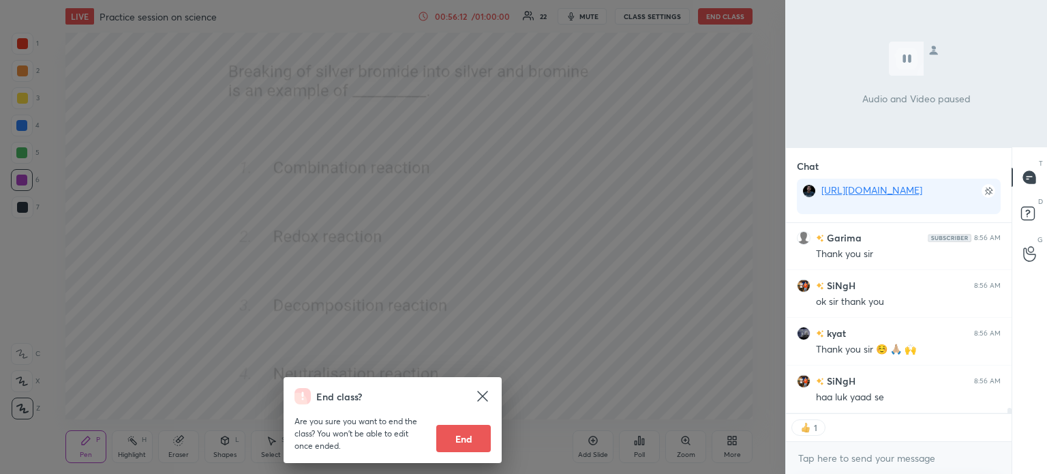
click at [470, 445] on button "End" at bounding box center [463, 438] width 55 height 27
type textarea "x"
